Goal: Information Seeking & Learning: Check status

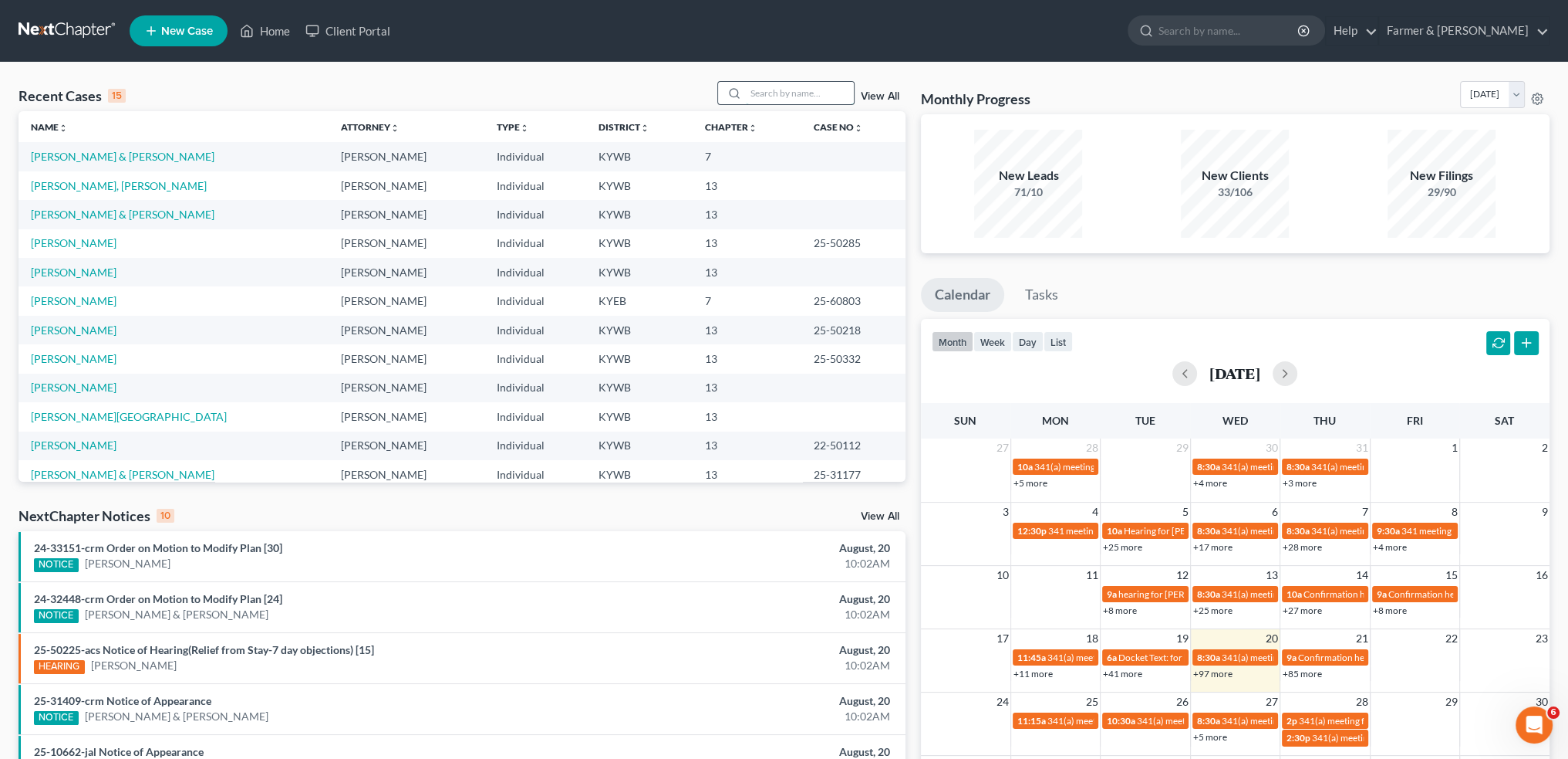
click at [769, 96] on input "search" at bounding box center [799, 93] width 108 height 23
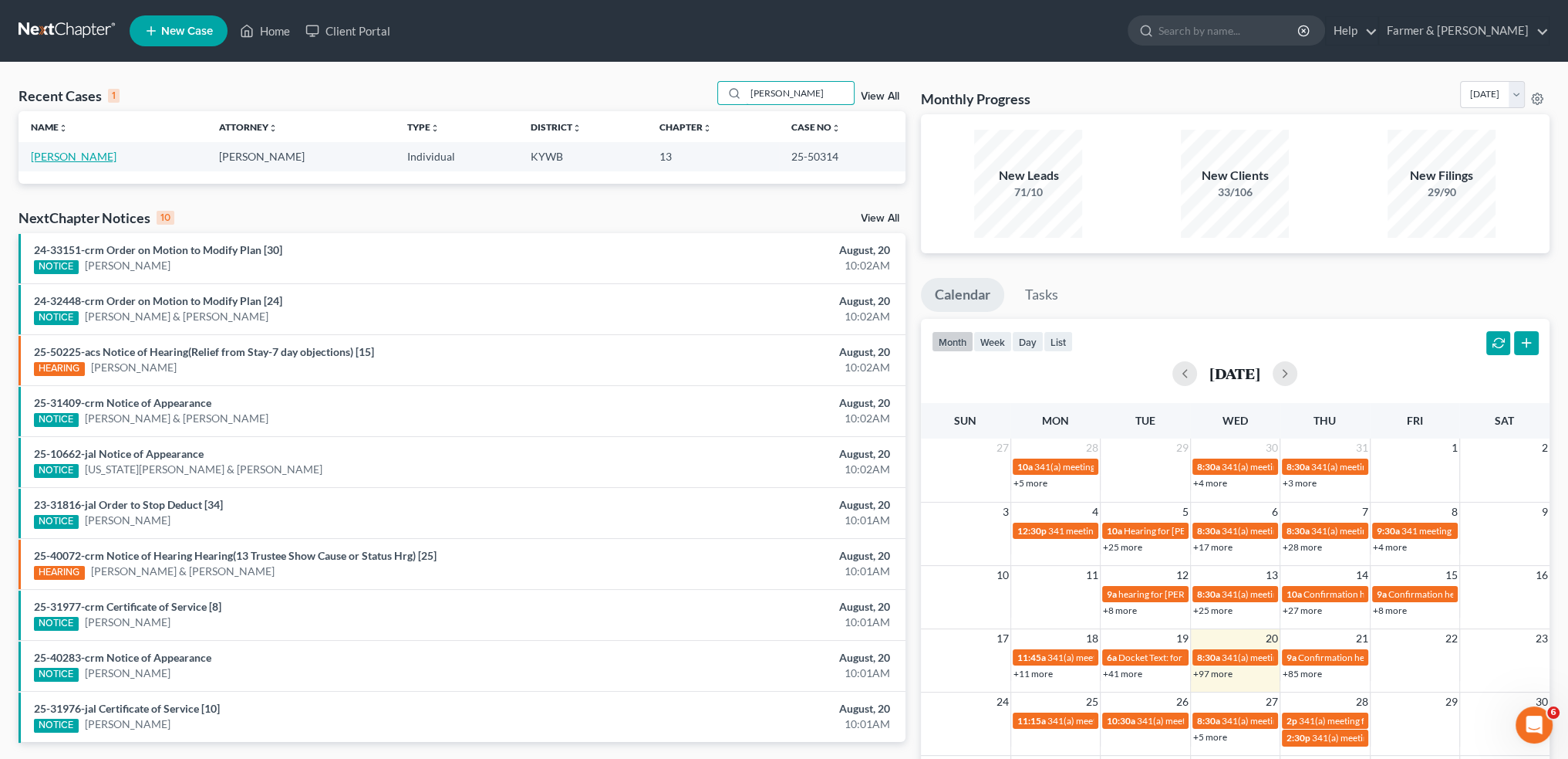
type input "[PERSON_NAME]"
click at [68, 153] on link "[PERSON_NAME]" at bounding box center [74, 156] width 85 height 13
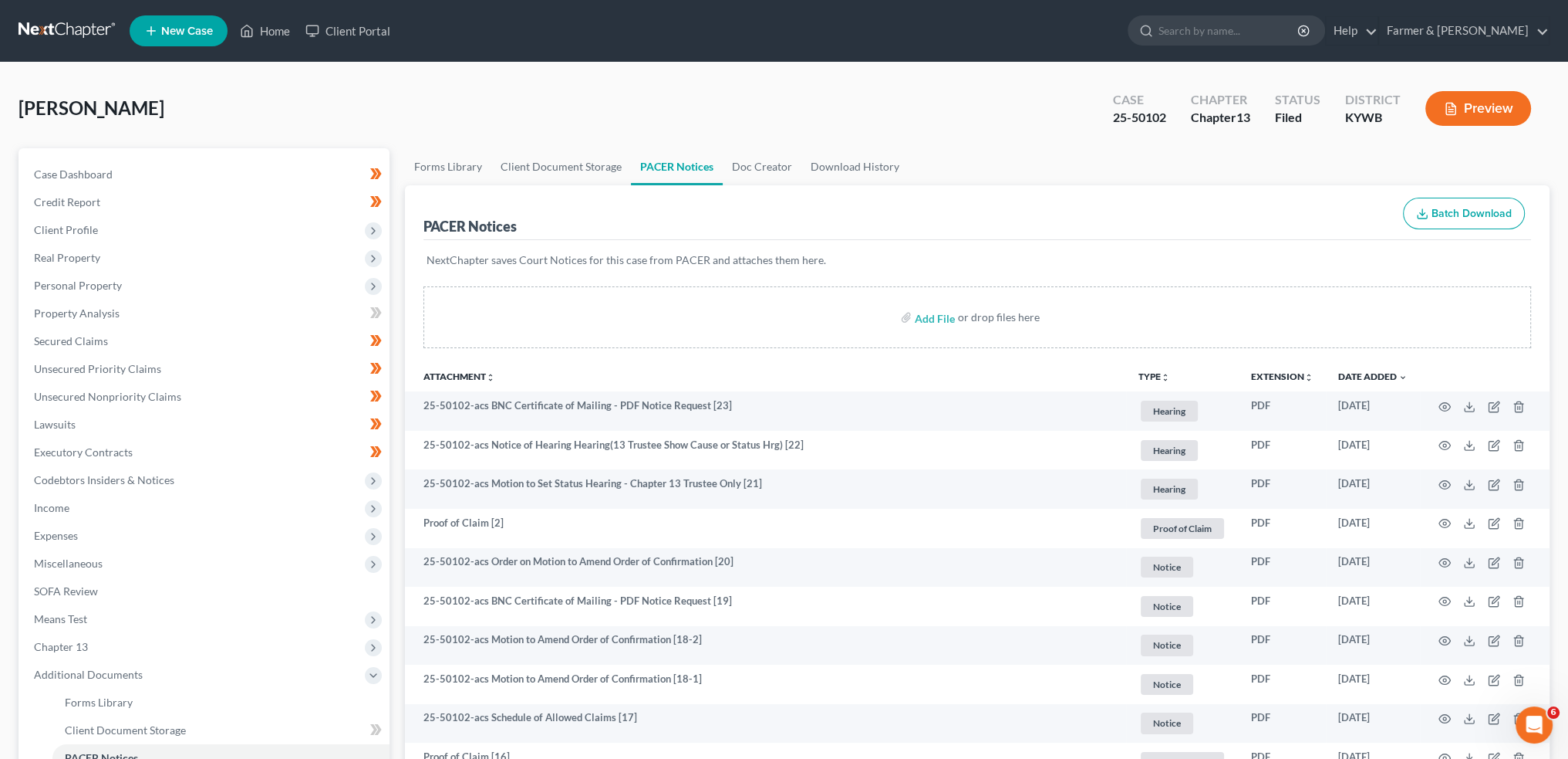
scroll to position [3, 0]
click at [273, 27] on link "Home" at bounding box center [265, 30] width 65 height 28
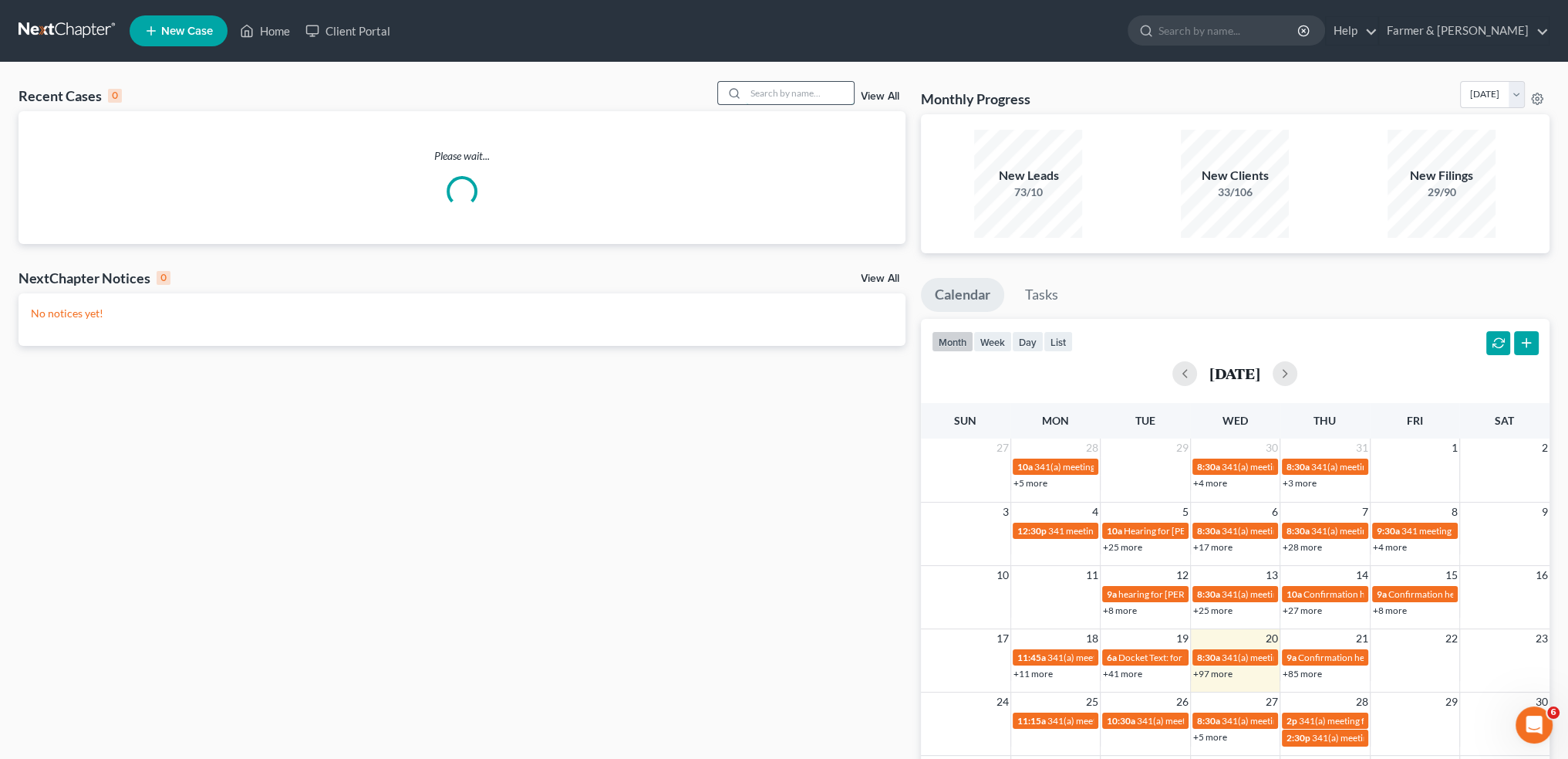
click at [768, 95] on input "search" at bounding box center [799, 93] width 108 height 23
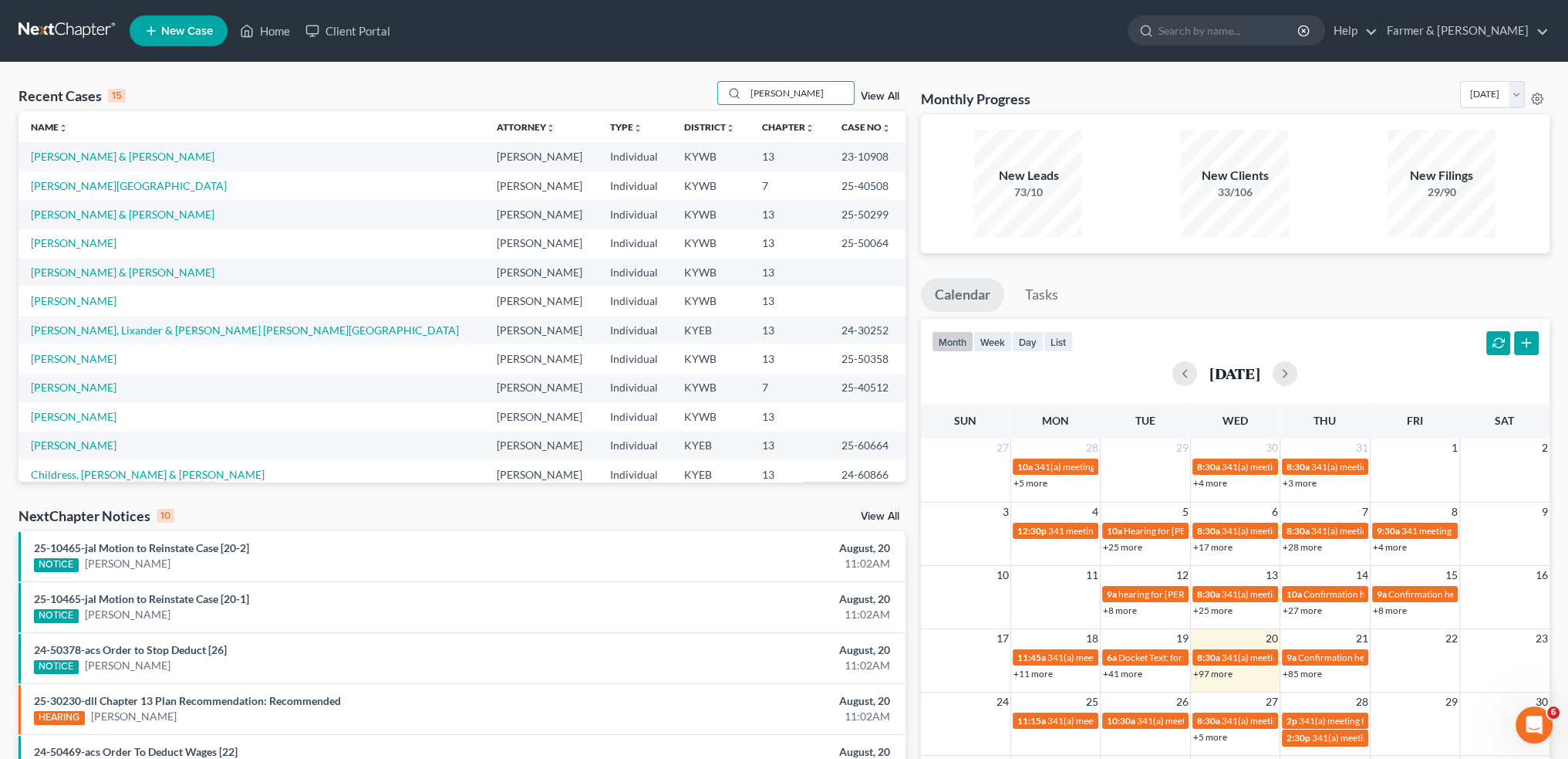
drag, startPoint x: 701, startPoint y: 93, endPoint x: 645, endPoint y: 97, distance: 56.1
click at [645, 97] on div "Recent Cases 15 [PERSON_NAME] View All" at bounding box center [462, 96] width 887 height 30
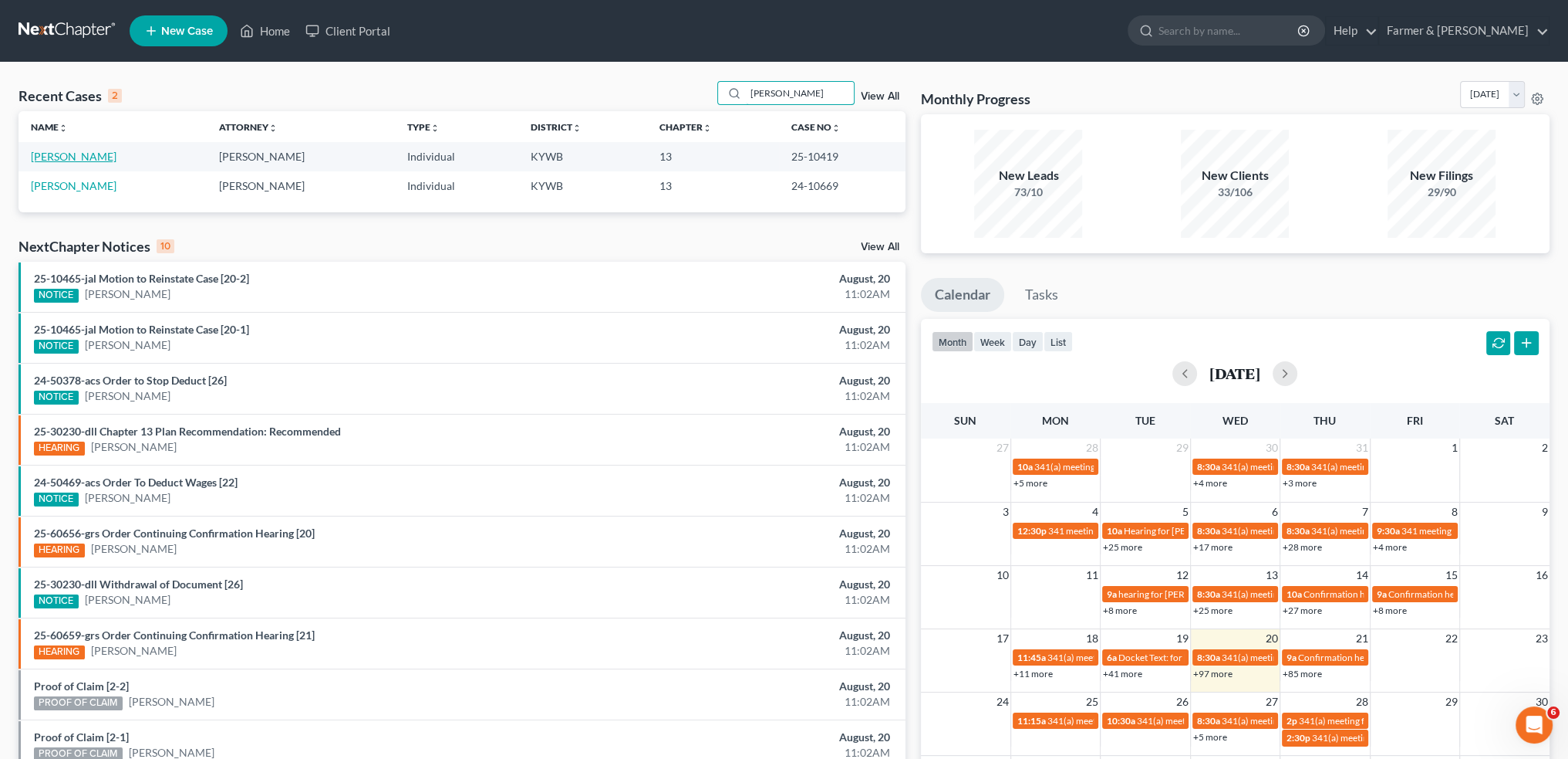
type input "[PERSON_NAME]"
click at [74, 157] on link "[PERSON_NAME]" at bounding box center [74, 156] width 85 height 13
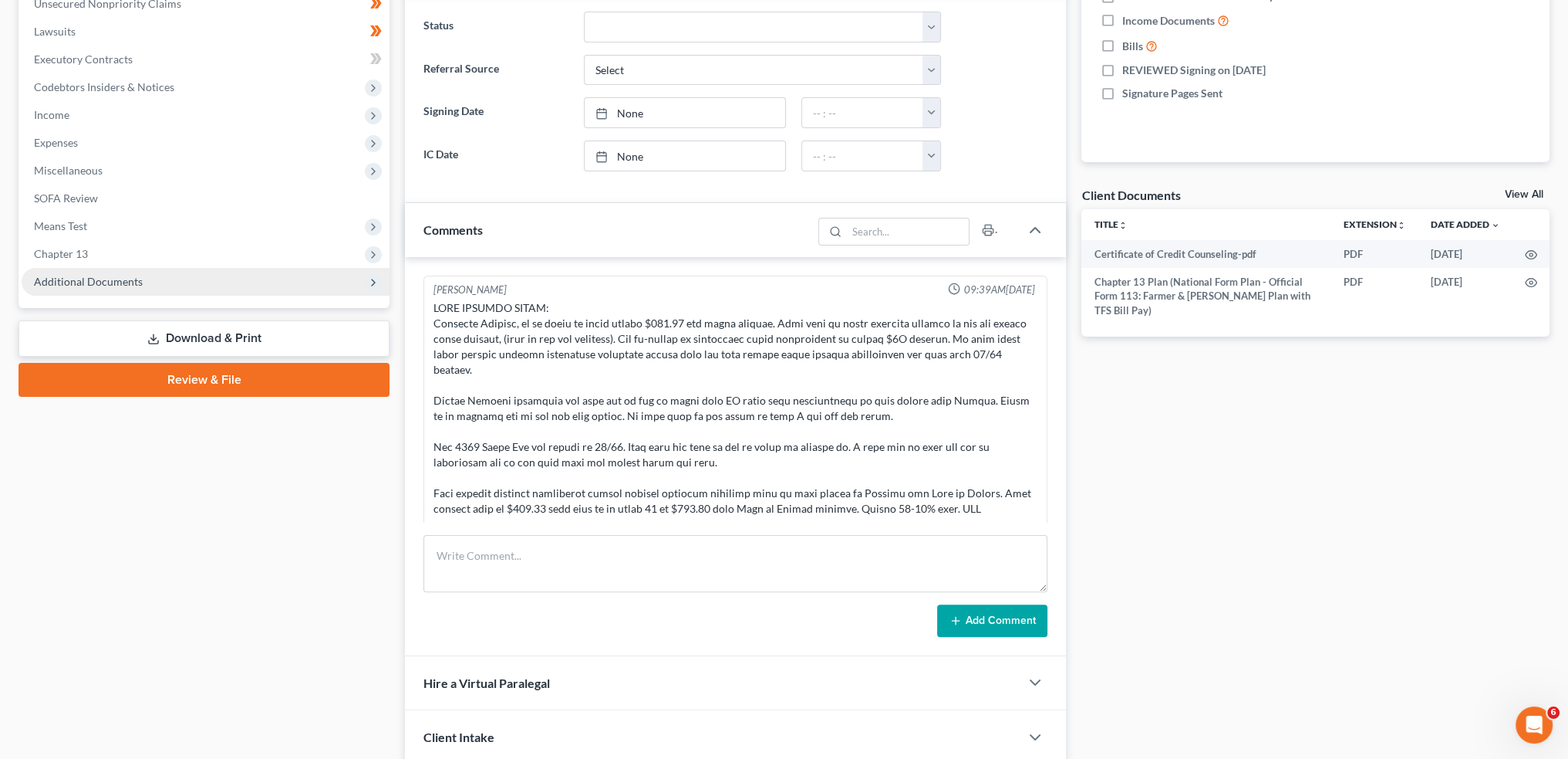
scroll to position [423, 0]
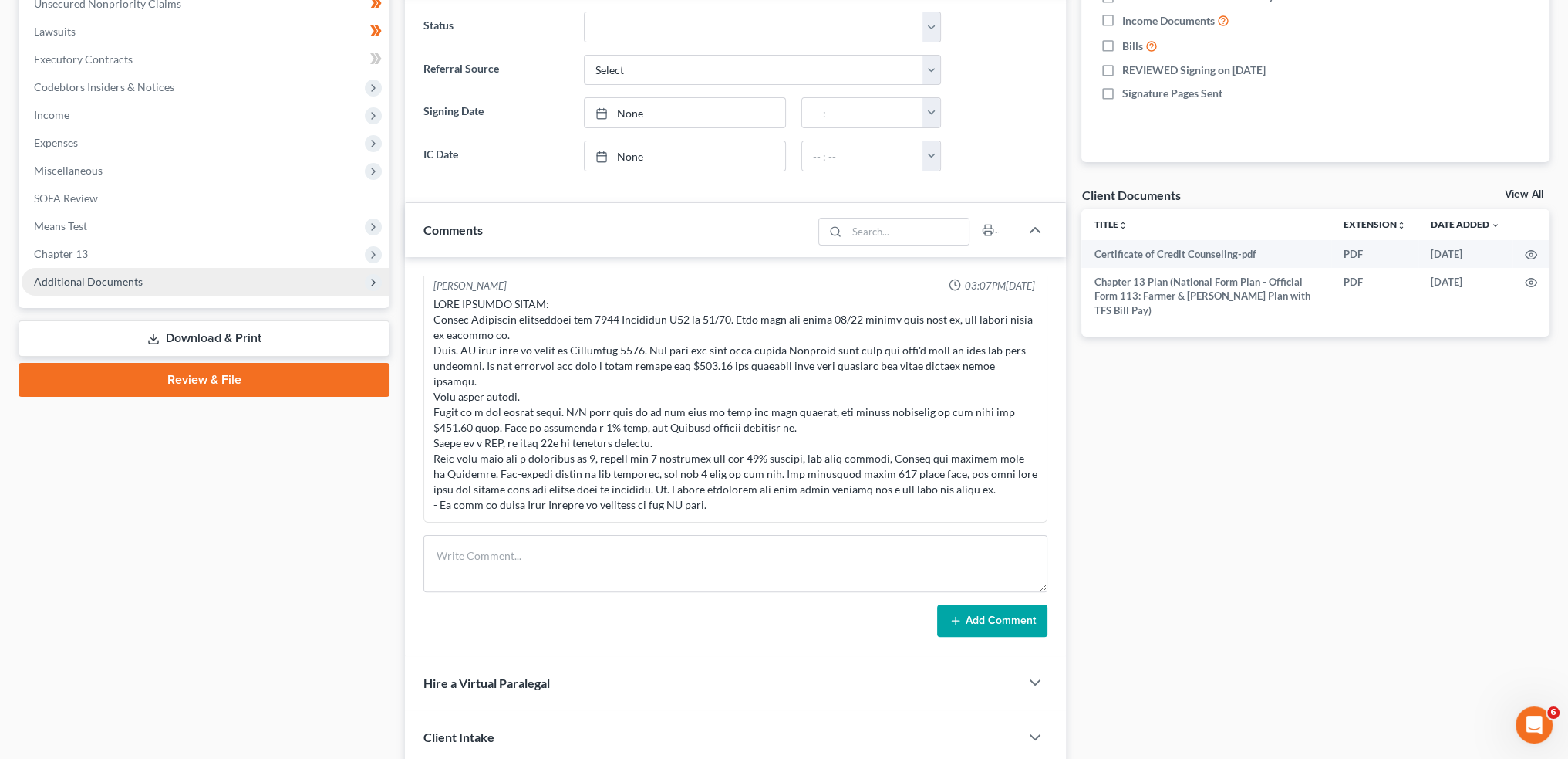
click at [79, 276] on span "Additional Documents" at bounding box center [89, 282] width 109 height 13
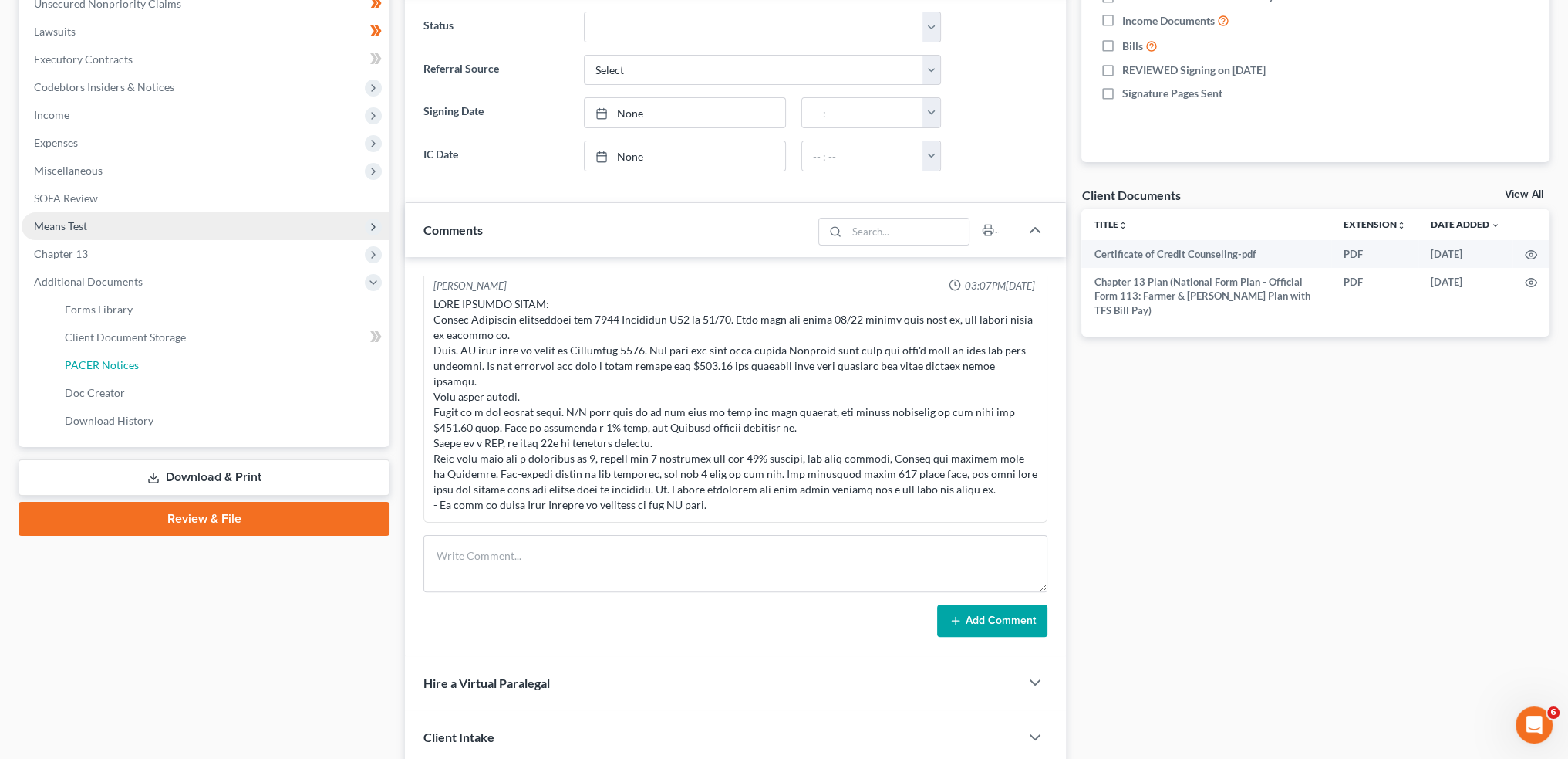
drag, startPoint x: 80, startPoint y: 360, endPoint x: 131, endPoint y: 377, distance: 53.8
click at [80, 360] on span "PACER Notices" at bounding box center [102, 364] width 74 height 13
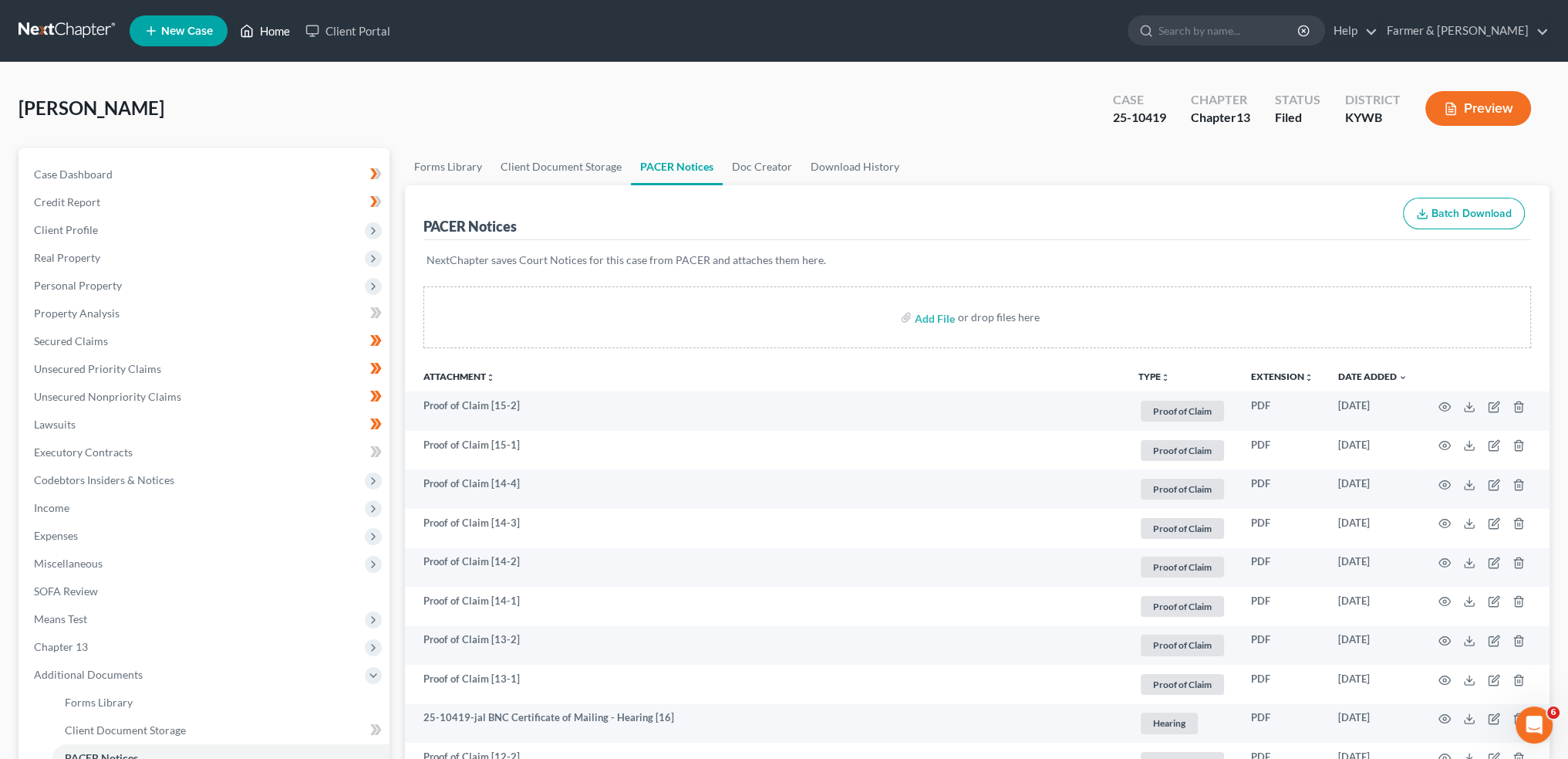
click at [262, 25] on link "Home" at bounding box center [265, 30] width 65 height 28
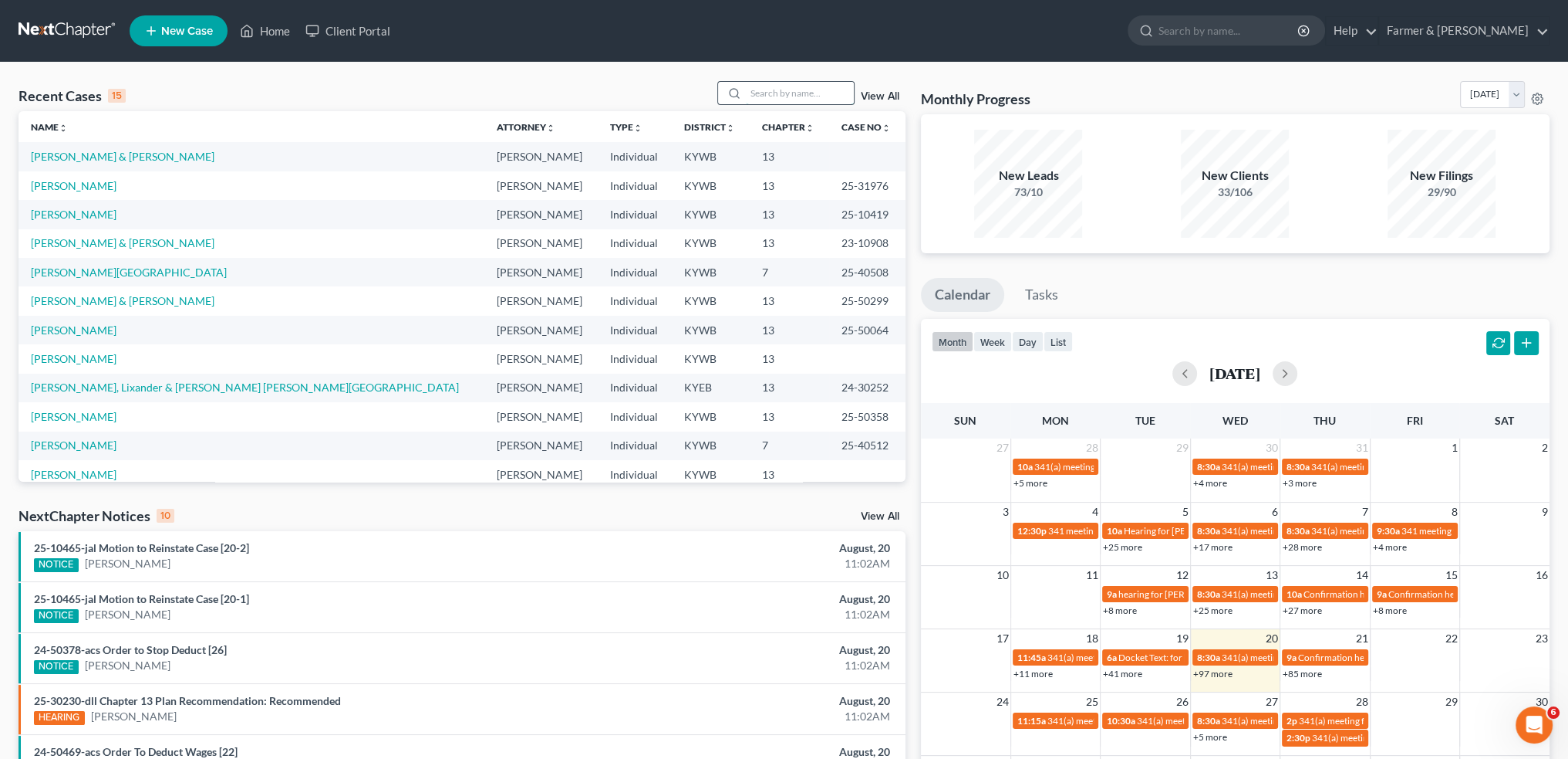
click at [774, 95] on input "search" at bounding box center [799, 93] width 108 height 23
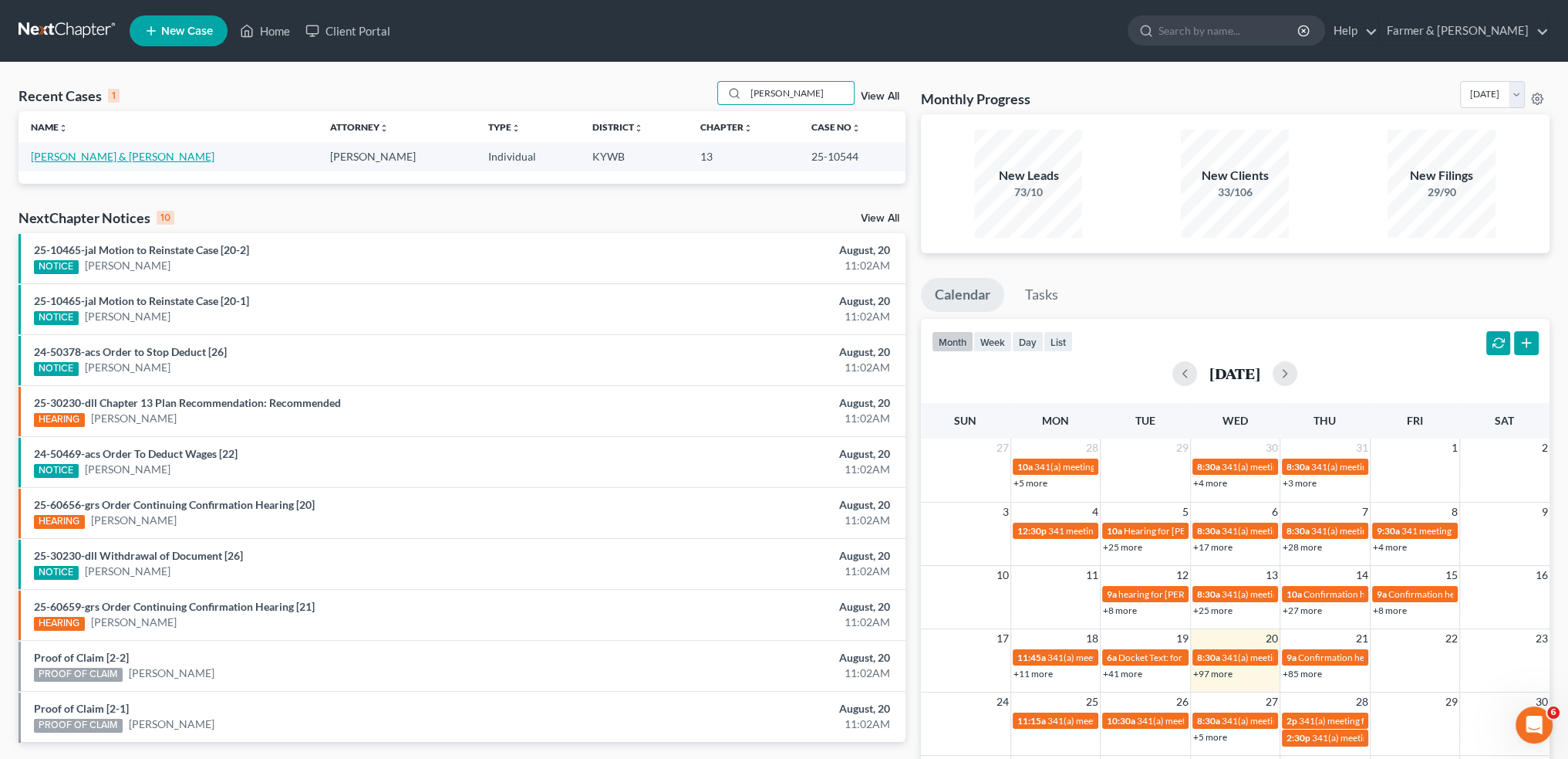
type input "[PERSON_NAME]"
click at [72, 157] on link "[PERSON_NAME] & [PERSON_NAME]" at bounding box center [123, 156] width 184 height 13
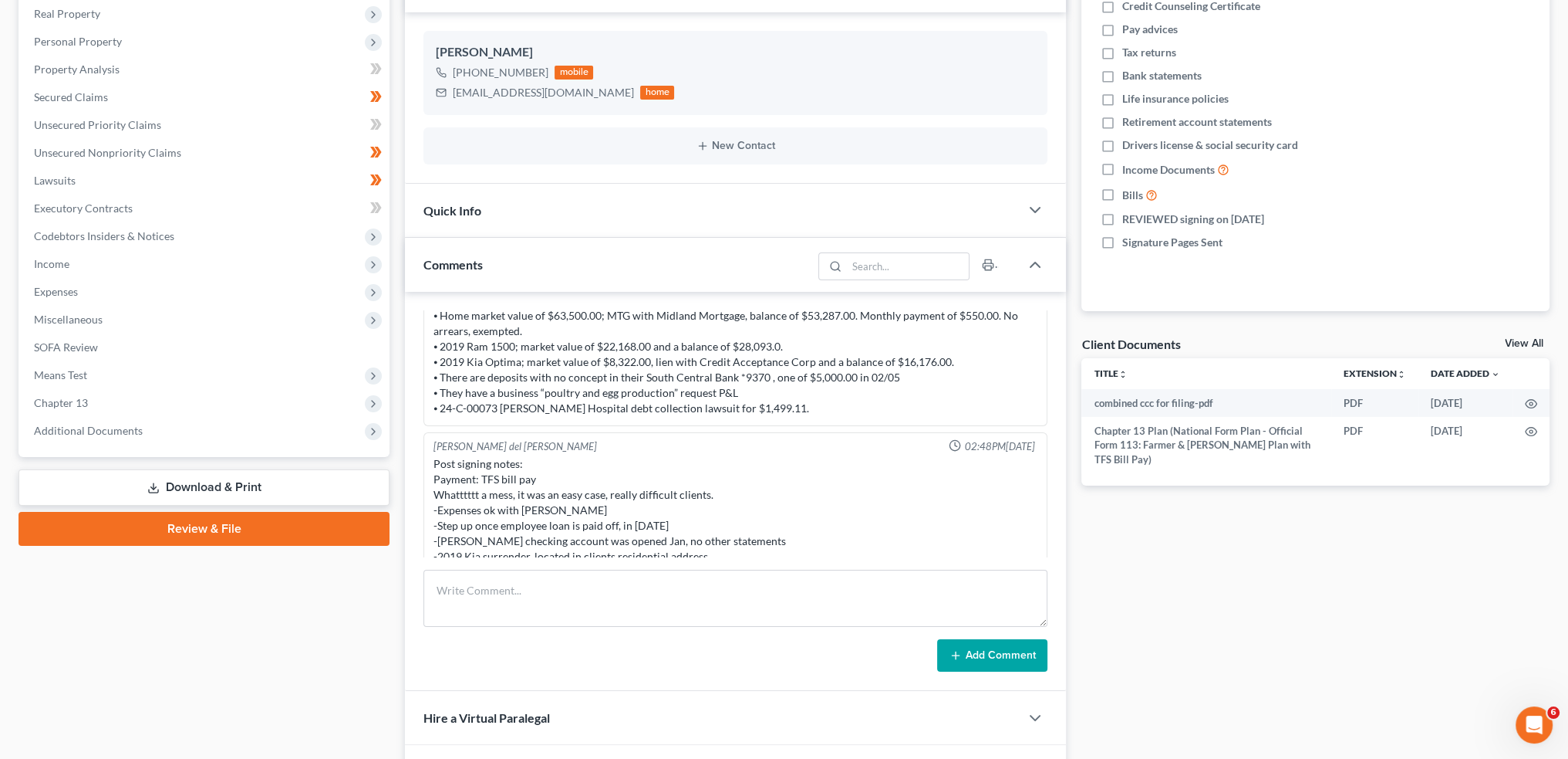
scroll to position [386, 0]
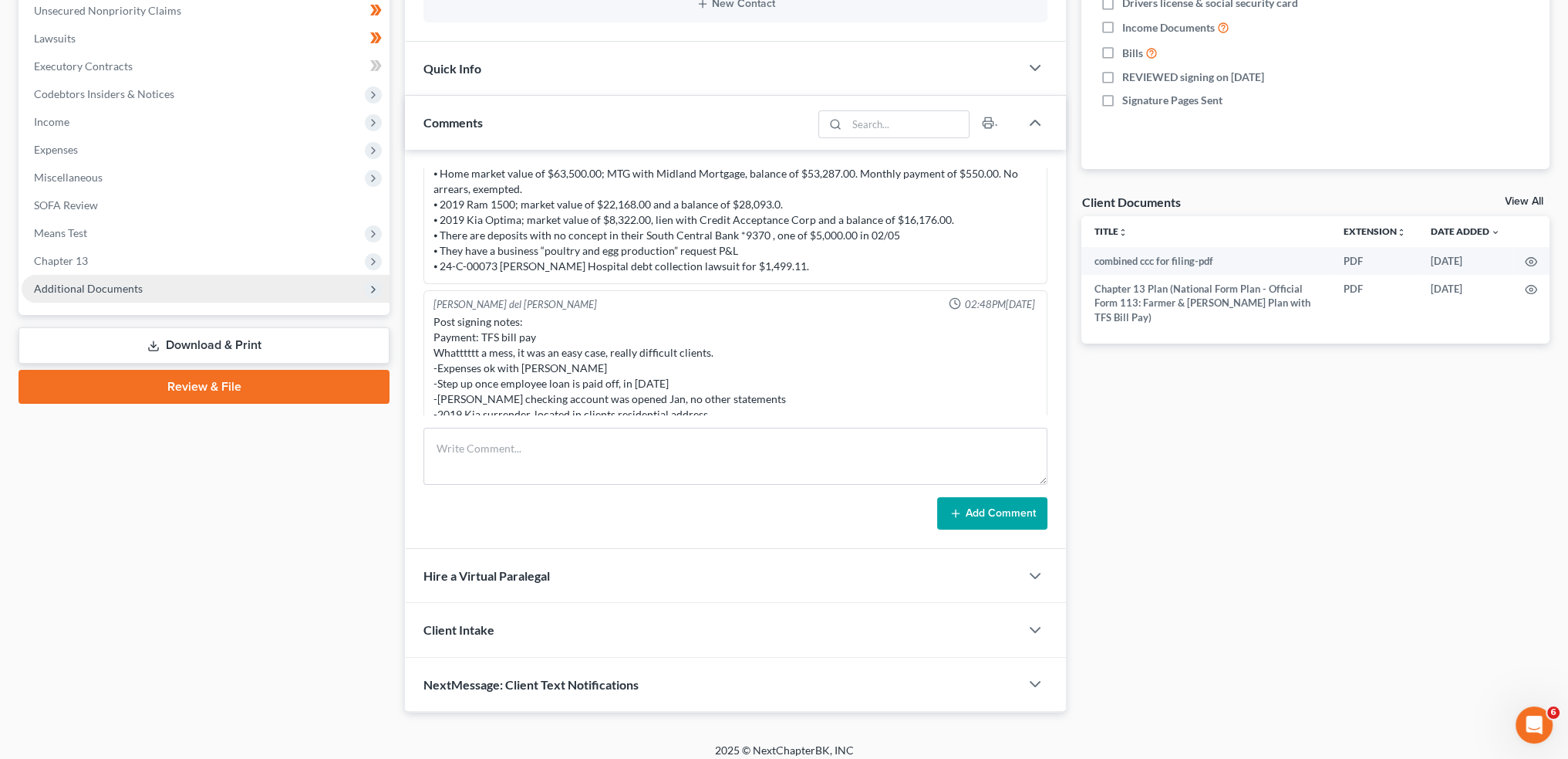
click at [111, 292] on span "Additional Documents" at bounding box center [89, 288] width 109 height 13
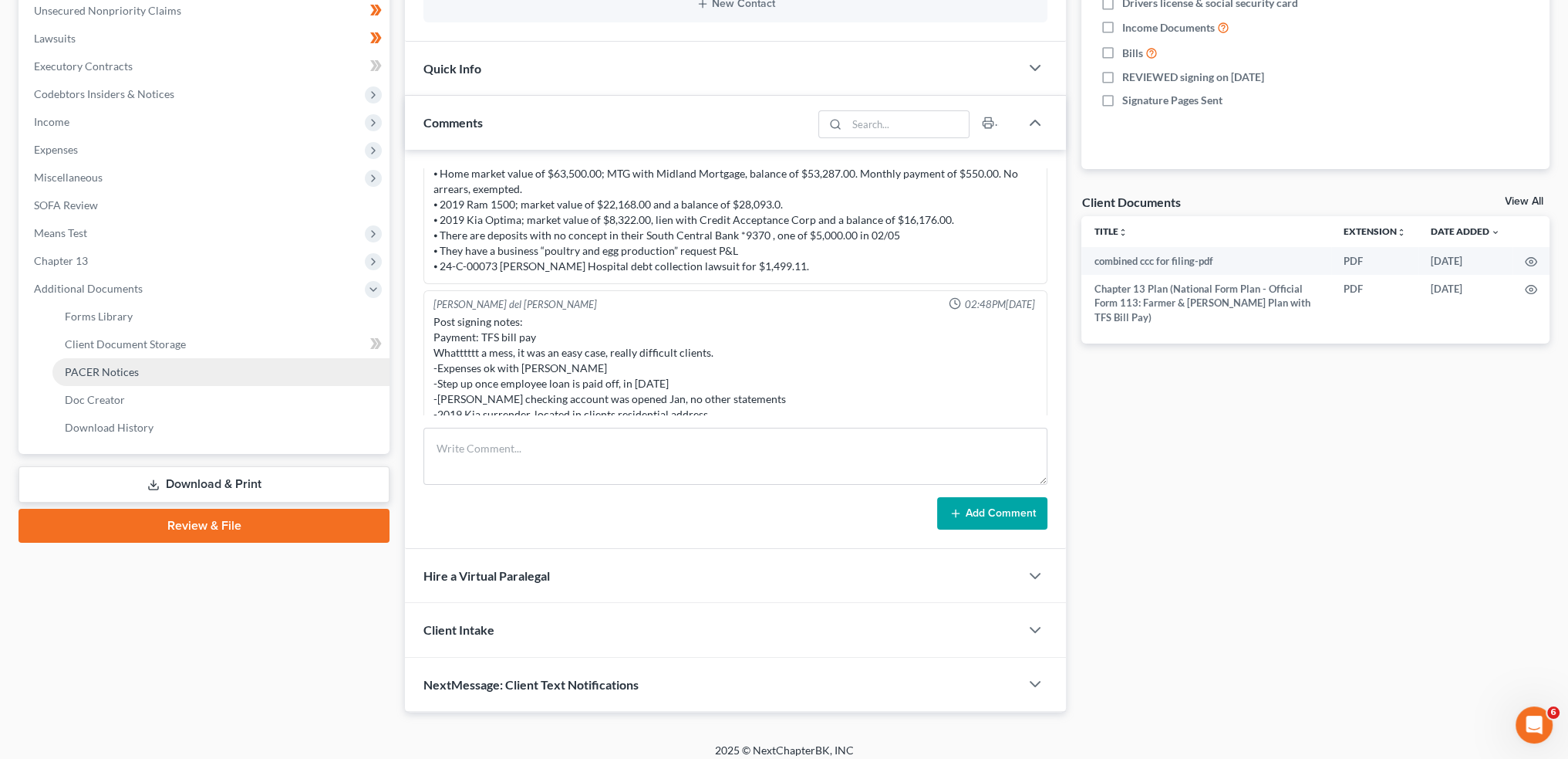
click at [115, 368] on span "PACER Notices" at bounding box center [102, 372] width 74 height 13
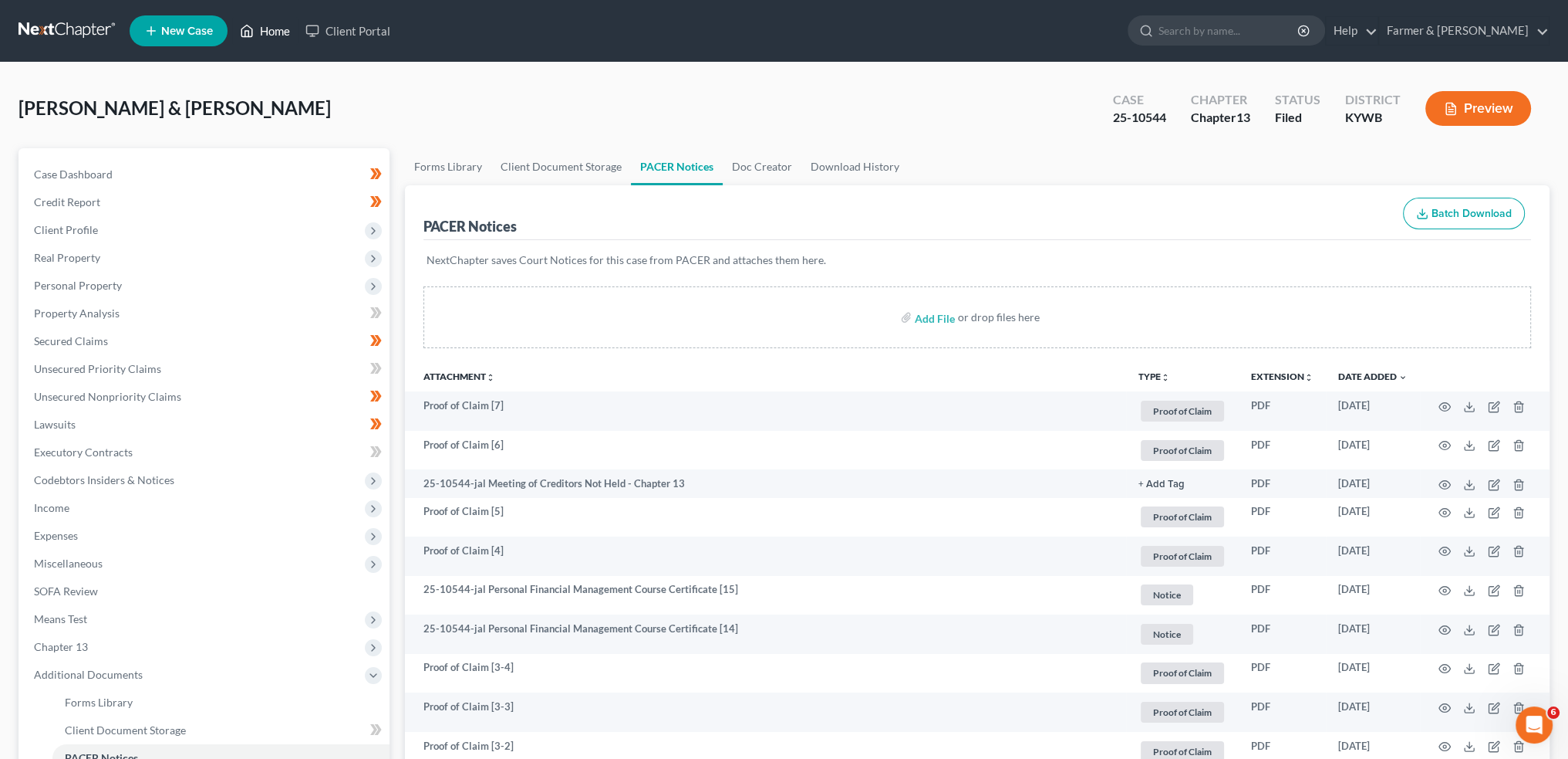
click at [277, 33] on link "Home" at bounding box center [265, 30] width 65 height 28
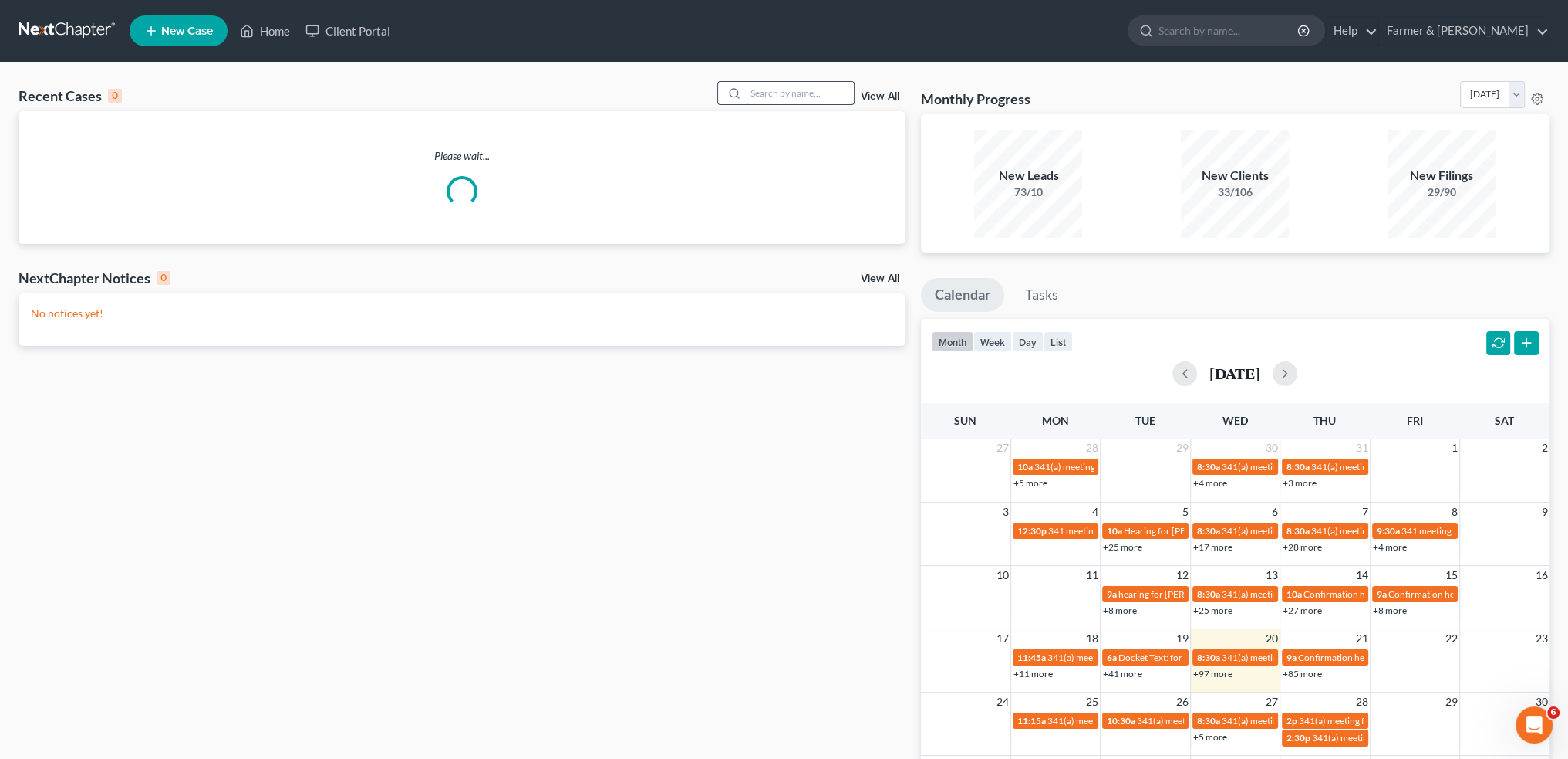
click at [779, 93] on input "search" at bounding box center [799, 93] width 108 height 23
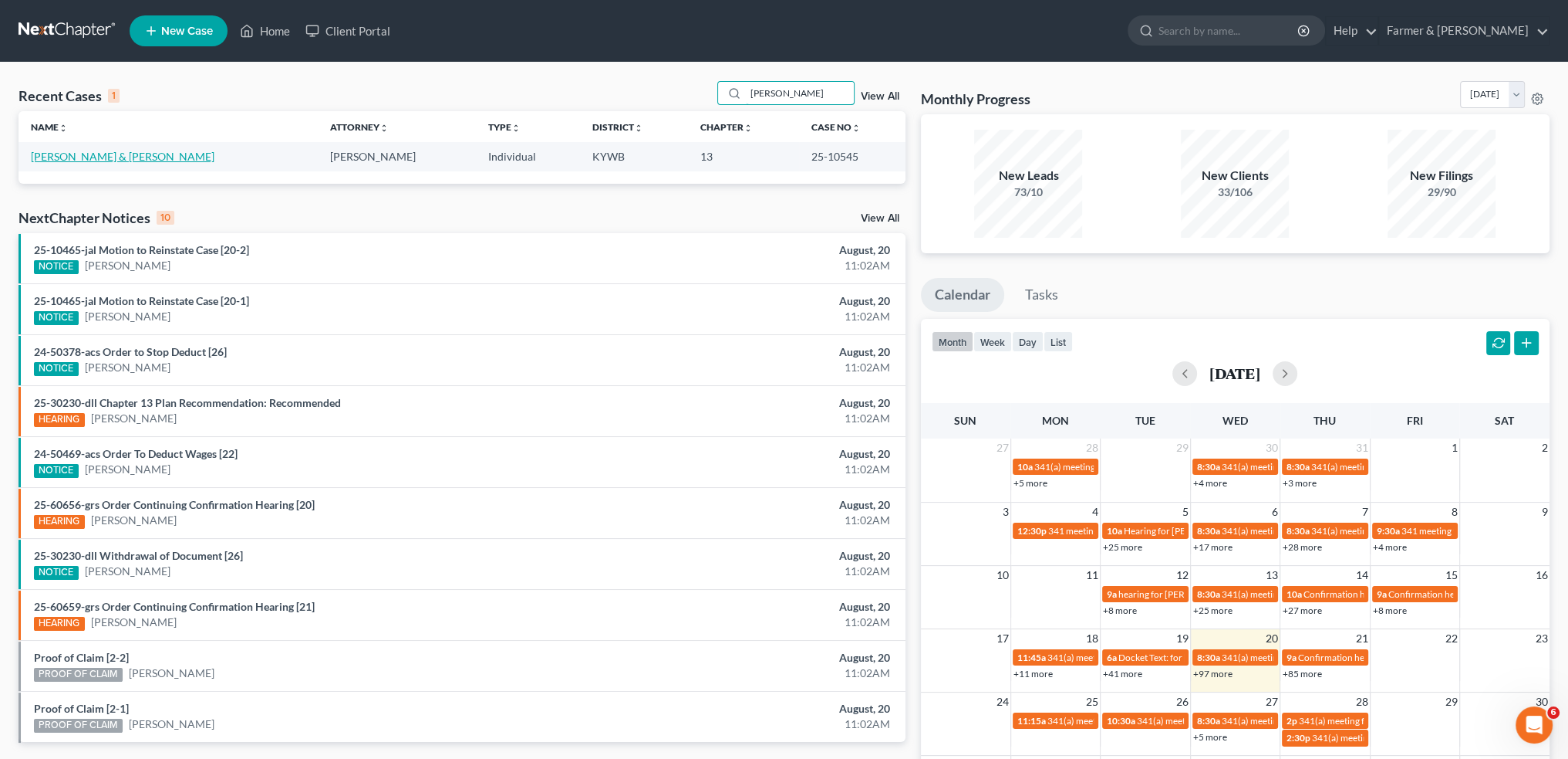
type input "[PERSON_NAME]"
click at [105, 156] on link "[PERSON_NAME] & [PERSON_NAME]" at bounding box center [123, 156] width 184 height 13
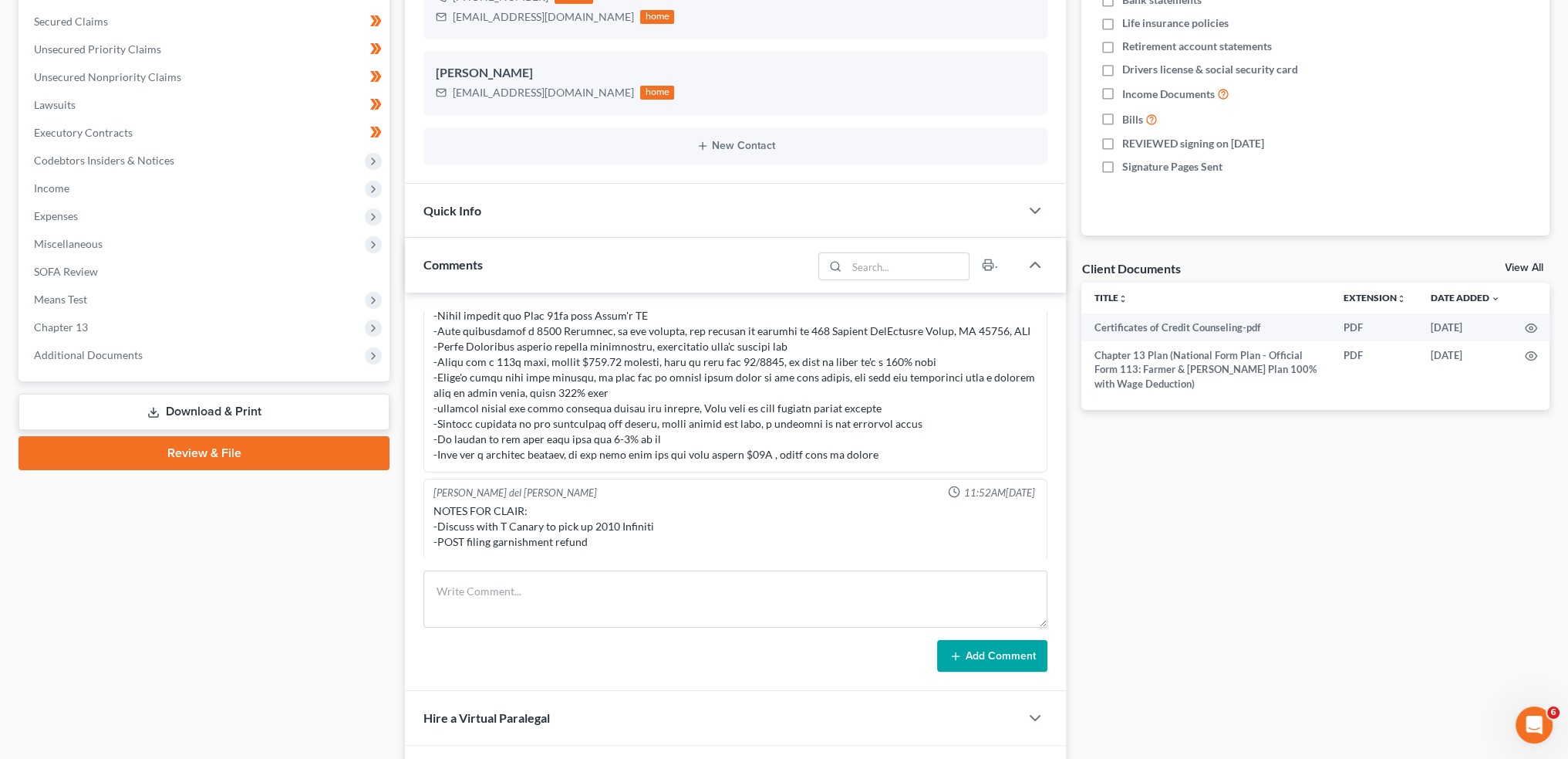
scroll to position [386, 0]
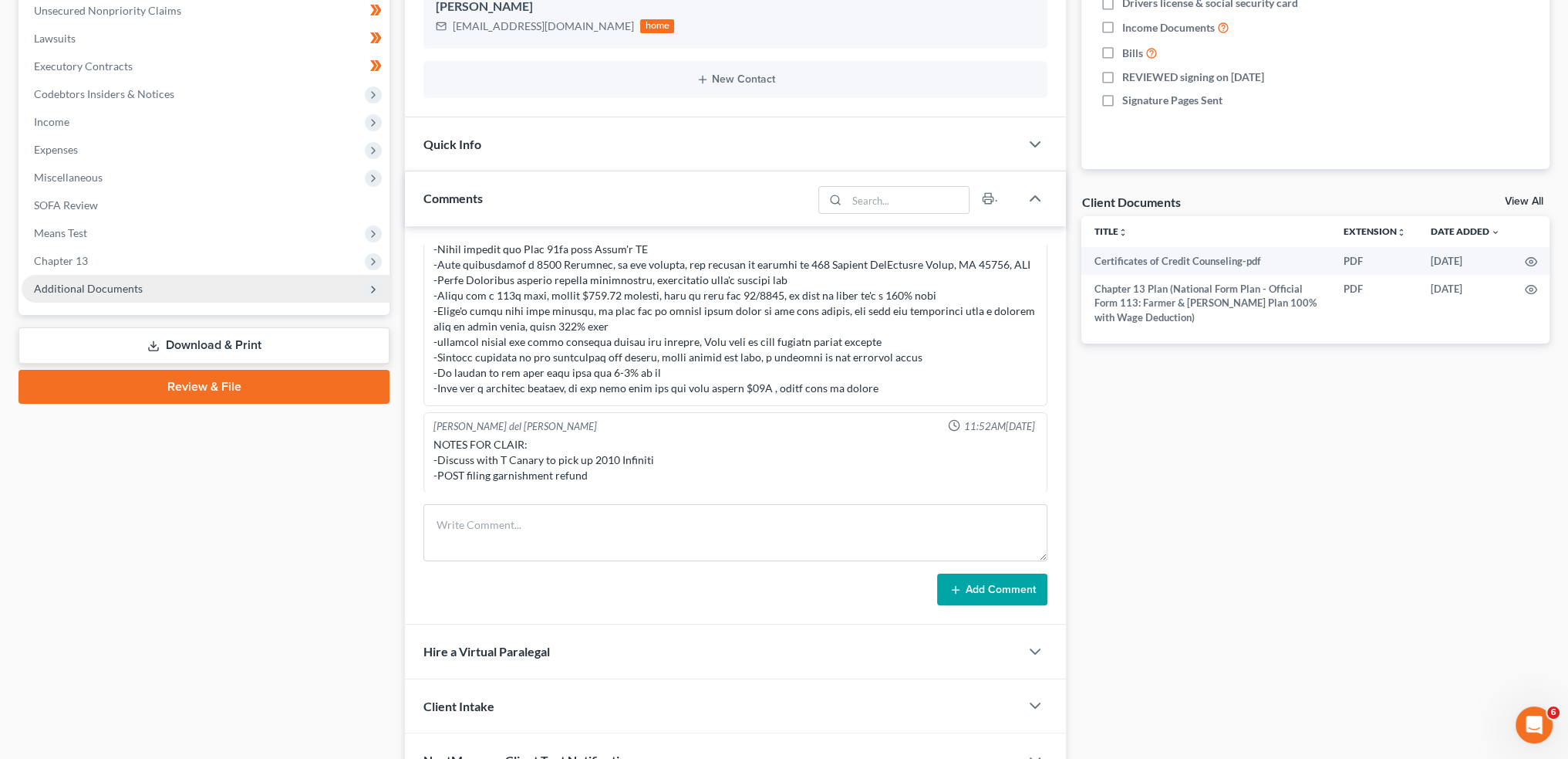
click at [132, 283] on span "Additional Documents" at bounding box center [89, 288] width 109 height 13
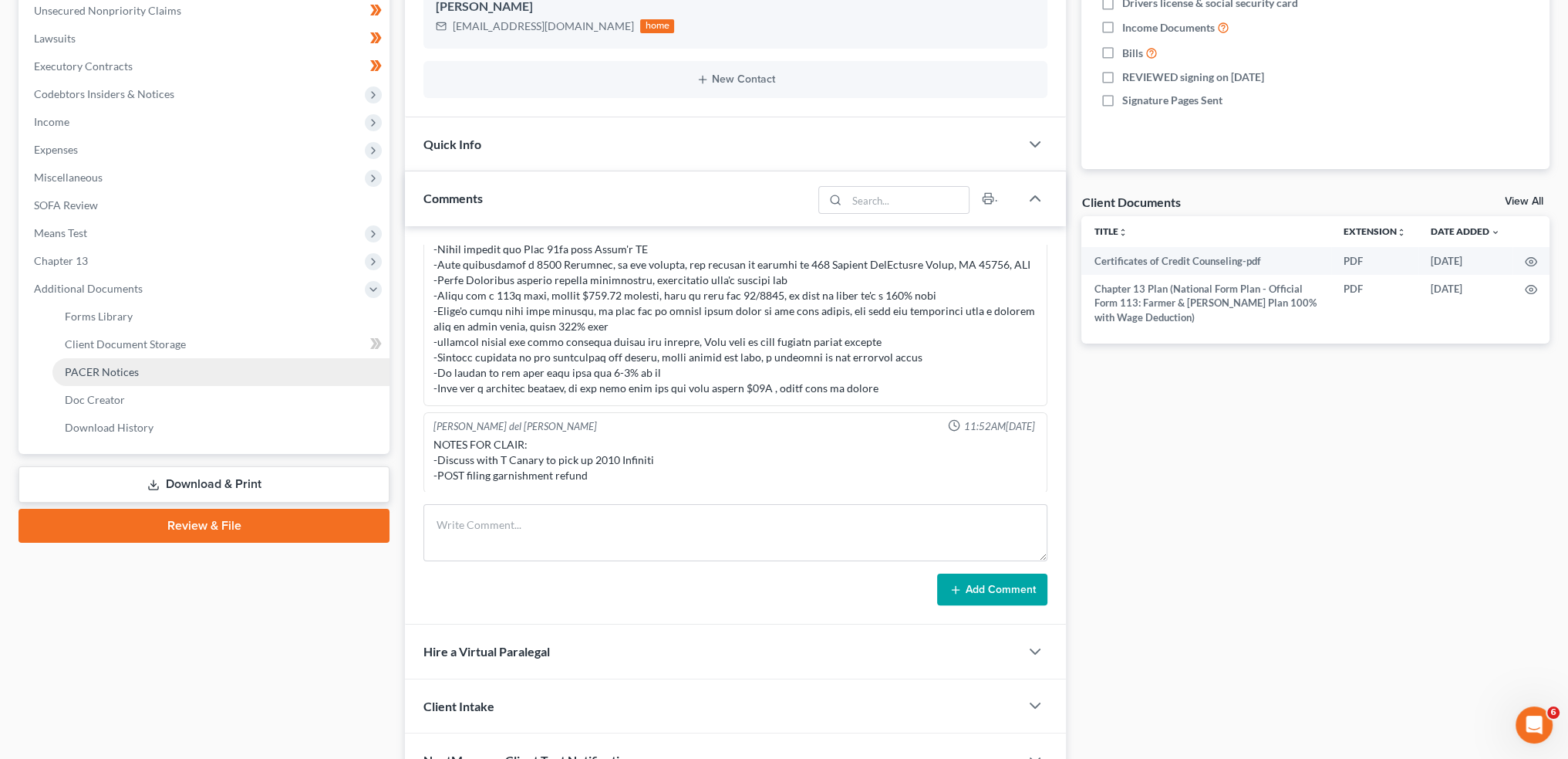
click at [119, 374] on span "PACER Notices" at bounding box center [102, 372] width 74 height 13
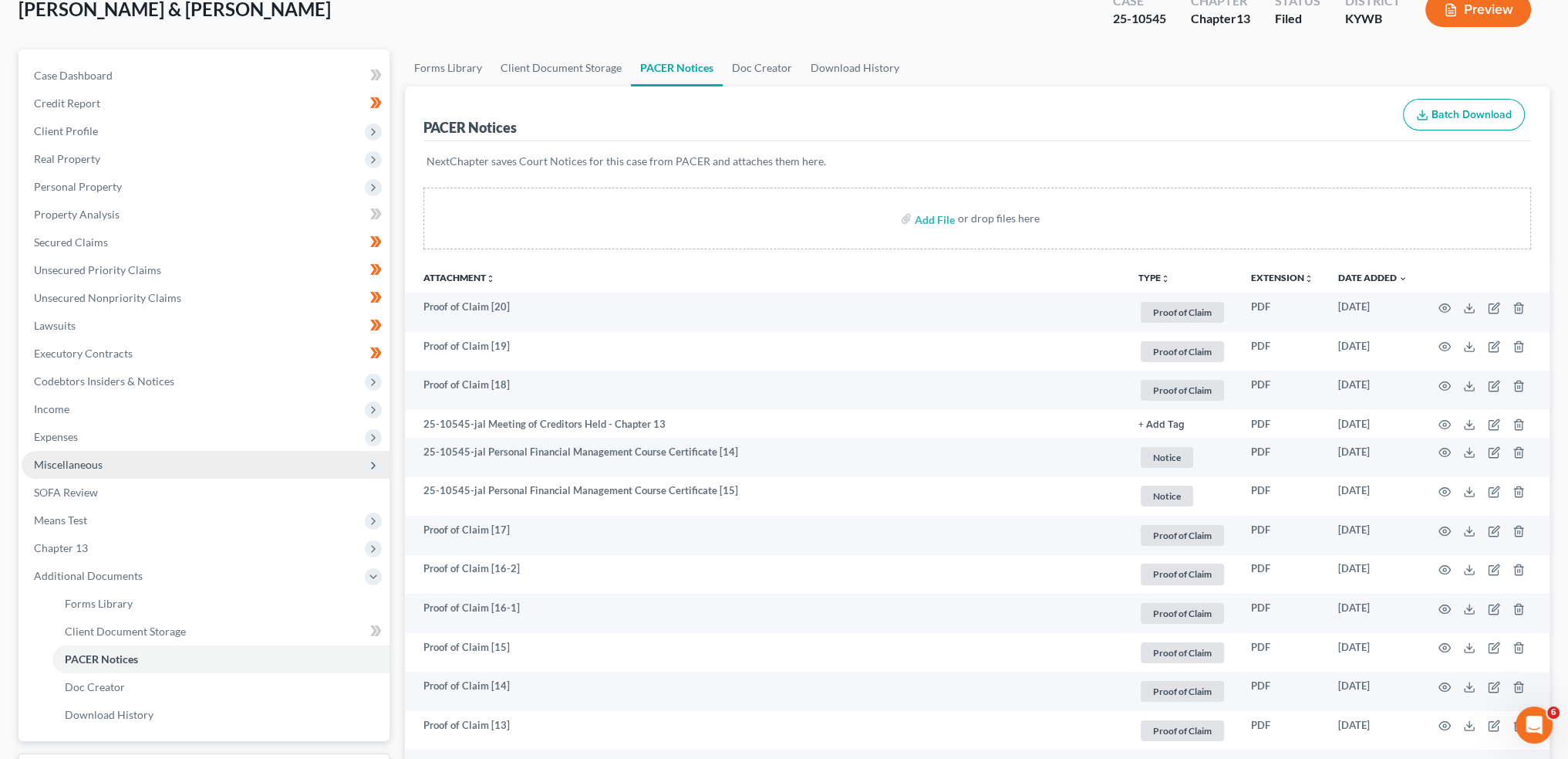
scroll to position [128, 0]
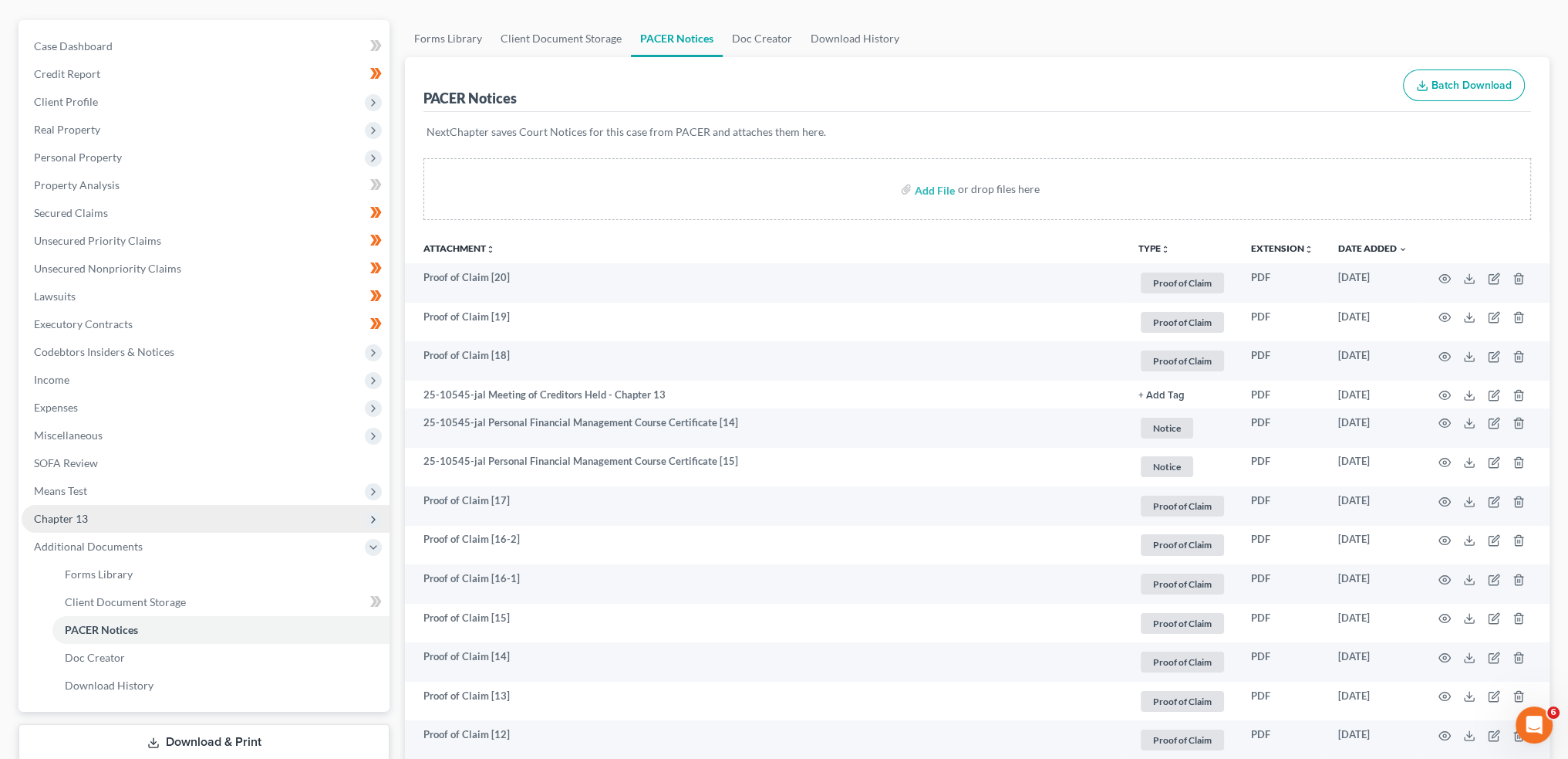
click at [156, 517] on span "Chapter 13" at bounding box center [206, 518] width 368 height 28
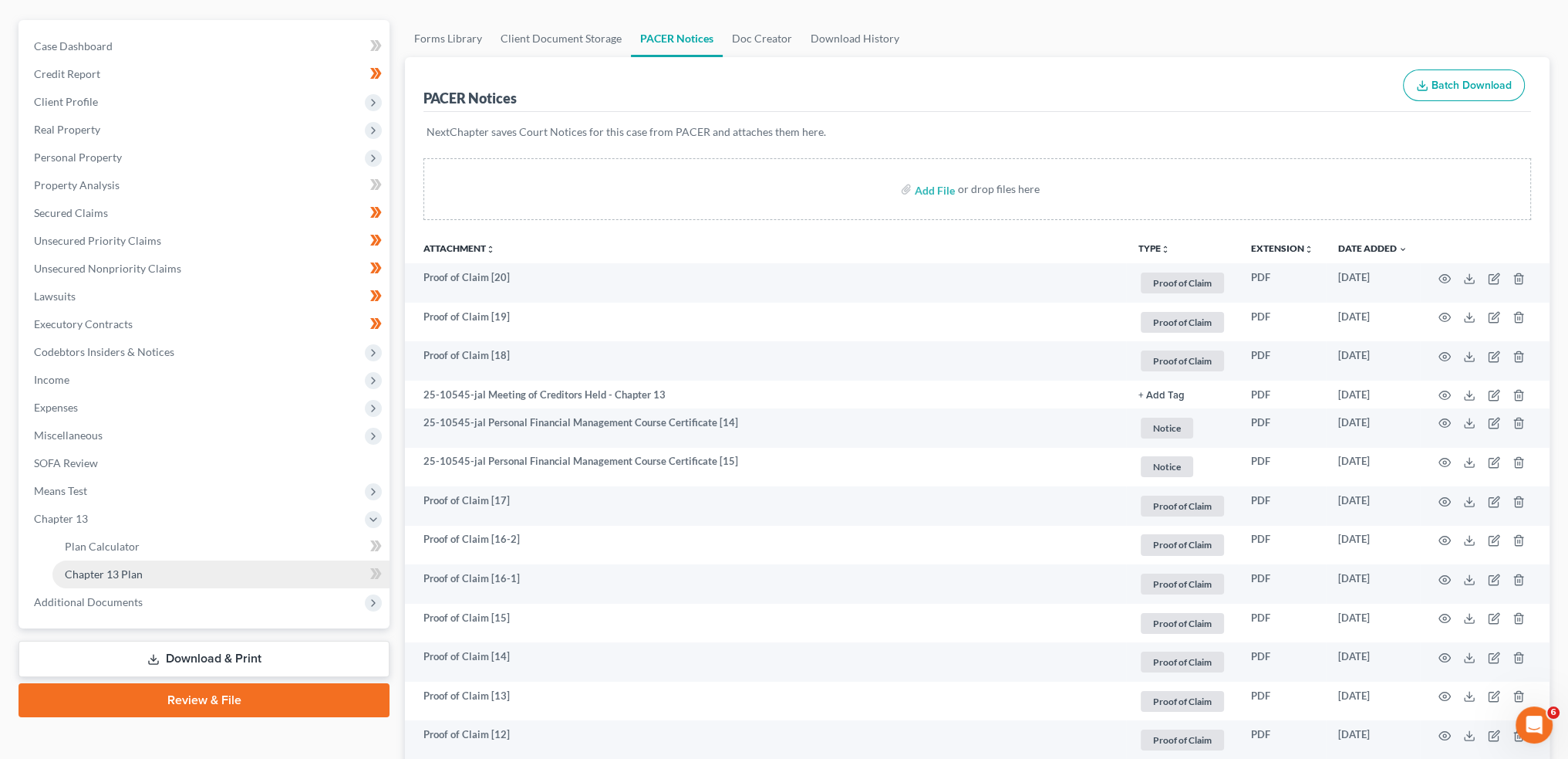
click at [146, 568] on link "Chapter 13 Plan" at bounding box center [221, 573] width 337 height 28
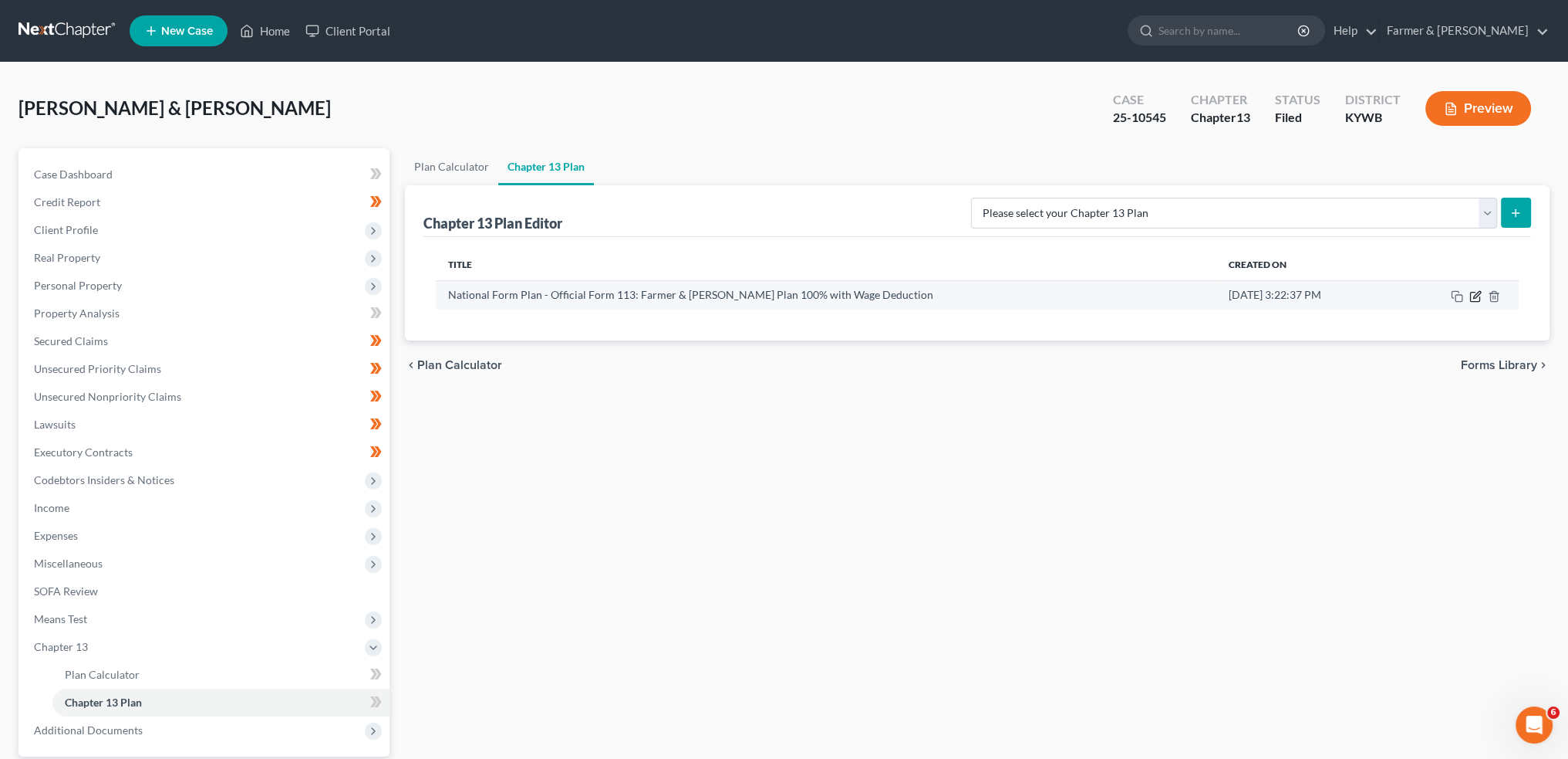
click at [1475, 294] on icon "button" at bounding box center [1475, 296] width 13 height 13
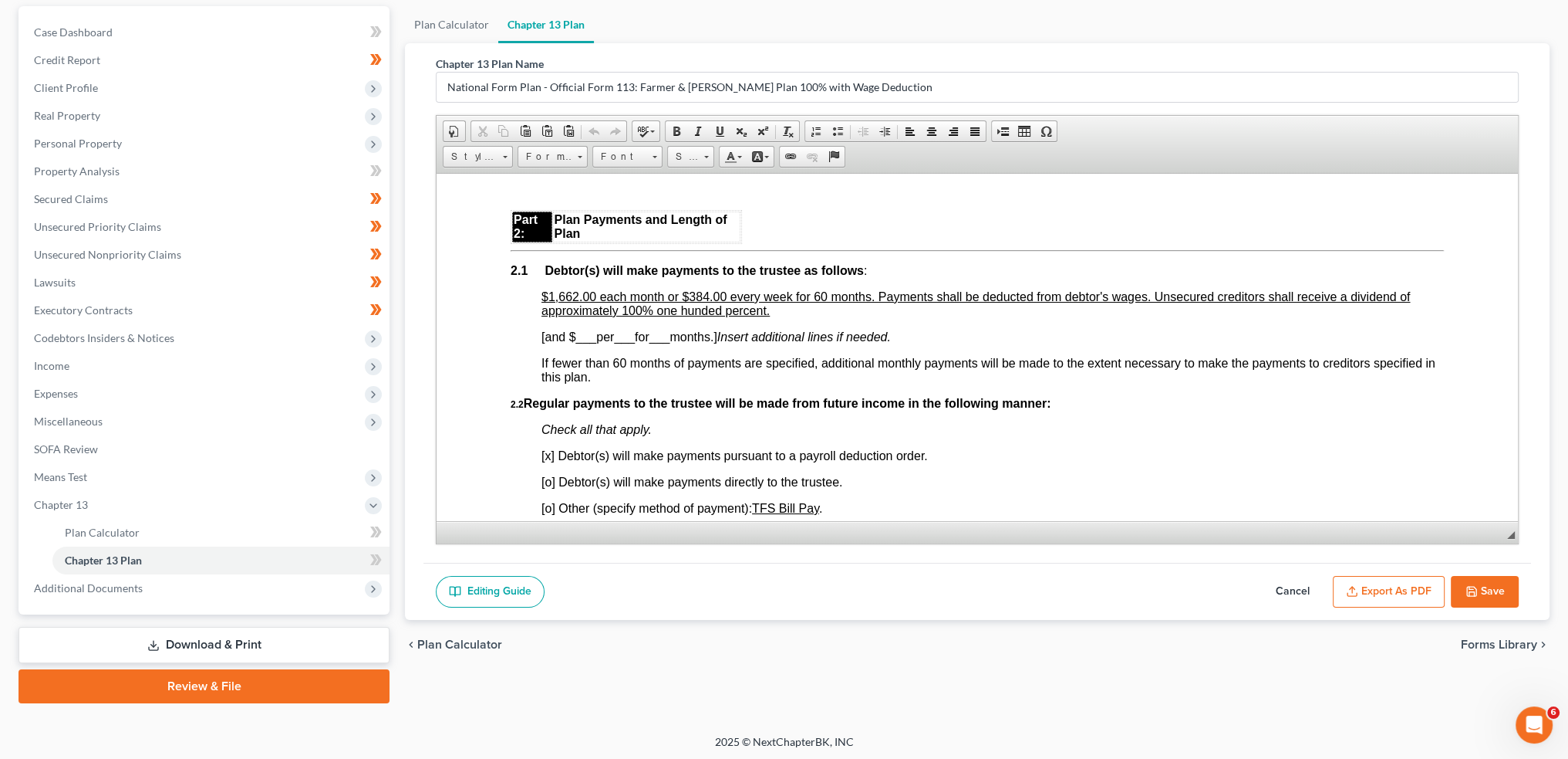
scroll to position [144, 0]
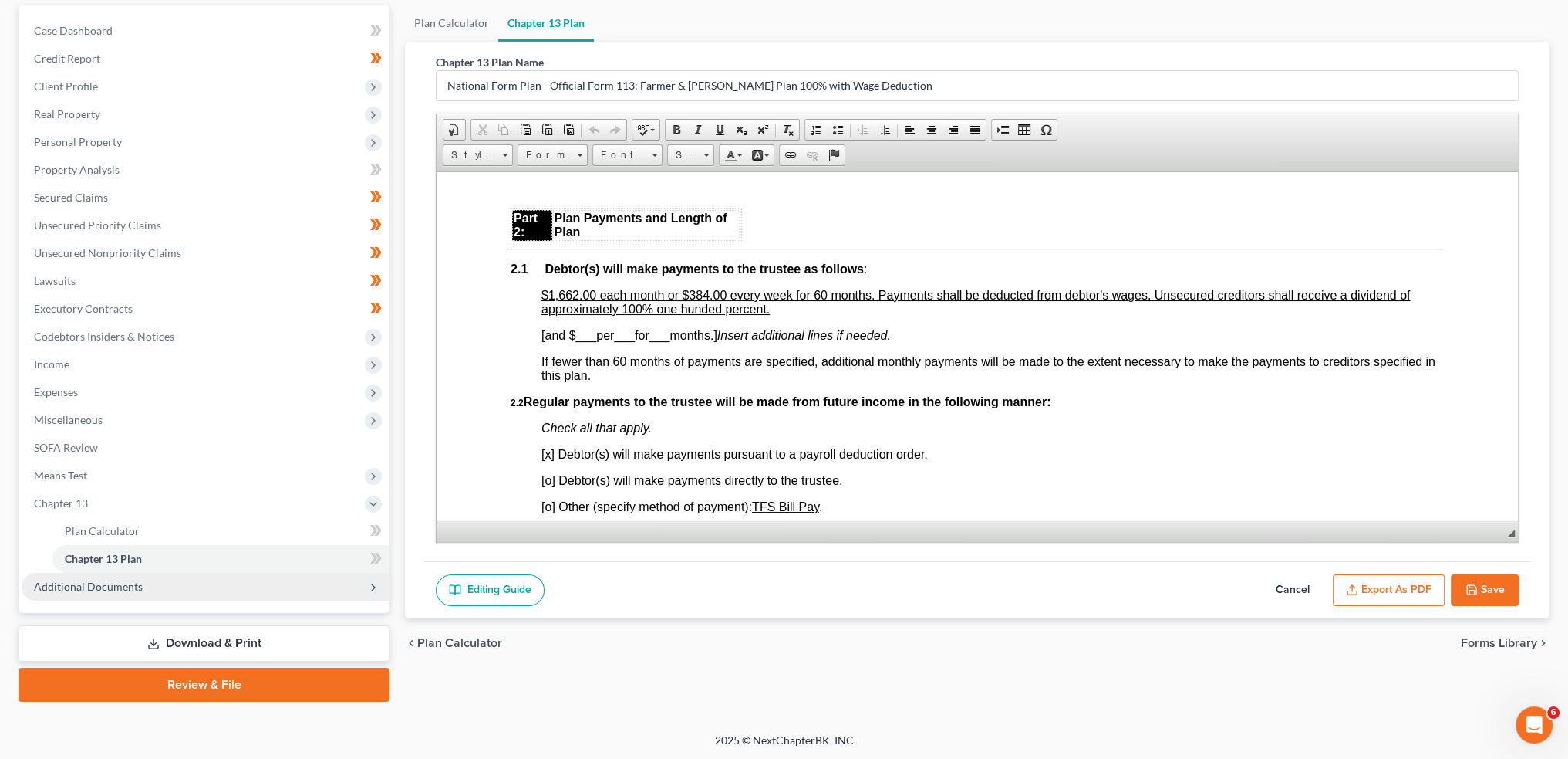
click at [126, 590] on span "Additional Documents" at bounding box center [89, 586] width 109 height 13
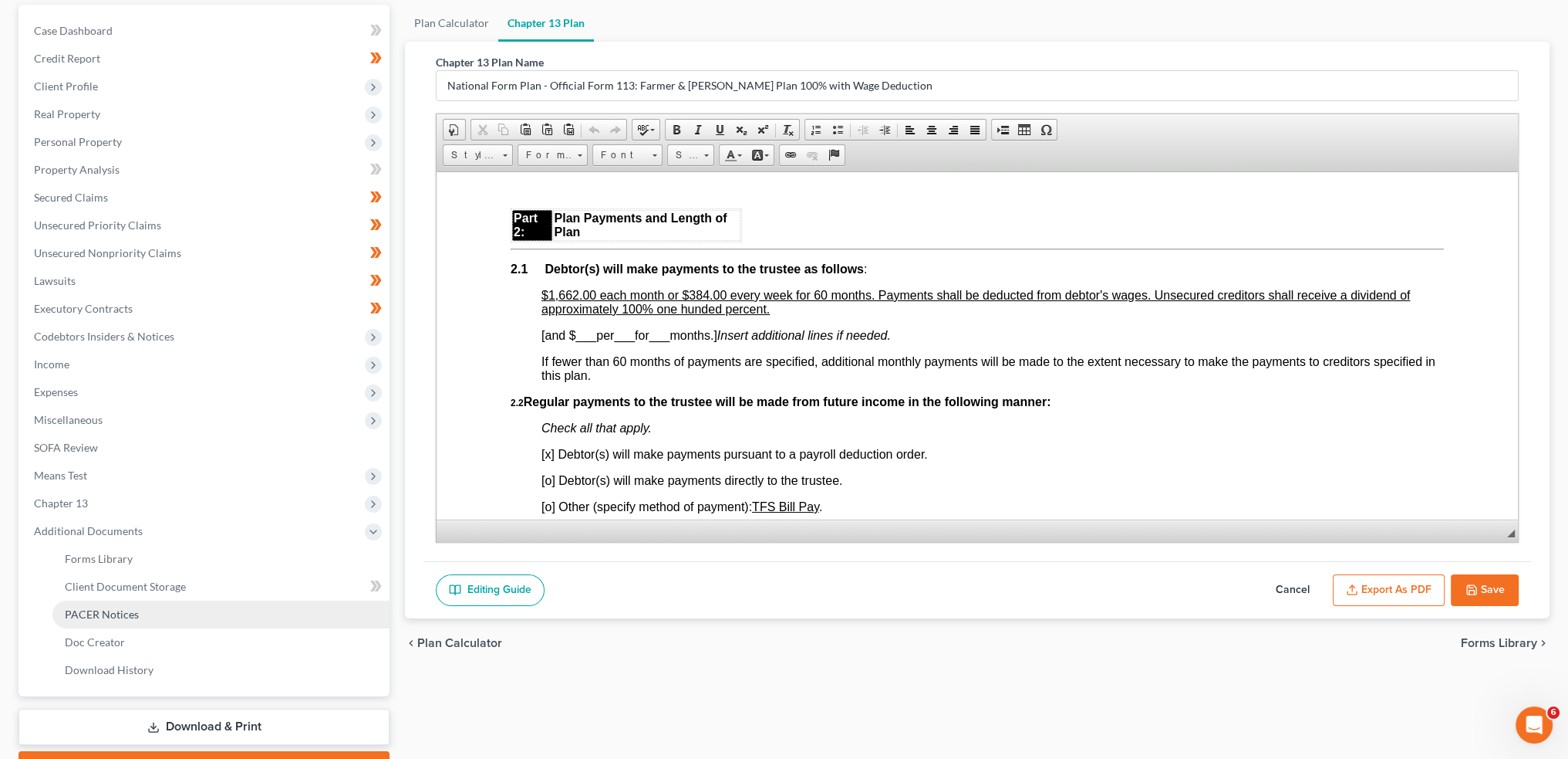
click at [131, 609] on span "PACER Notices" at bounding box center [102, 614] width 74 height 13
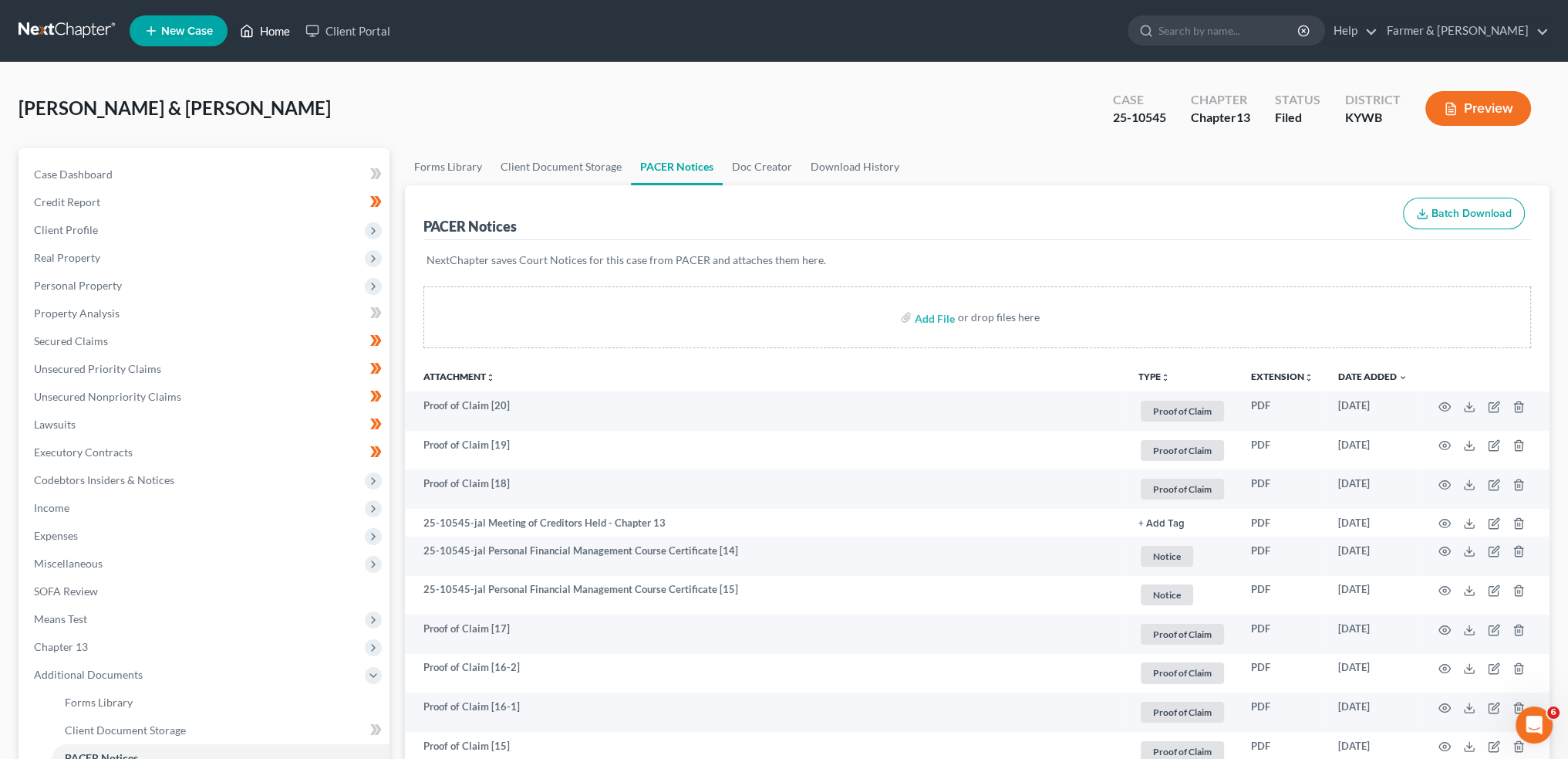
click at [271, 23] on link "Home" at bounding box center [265, 30] width 65 height 28
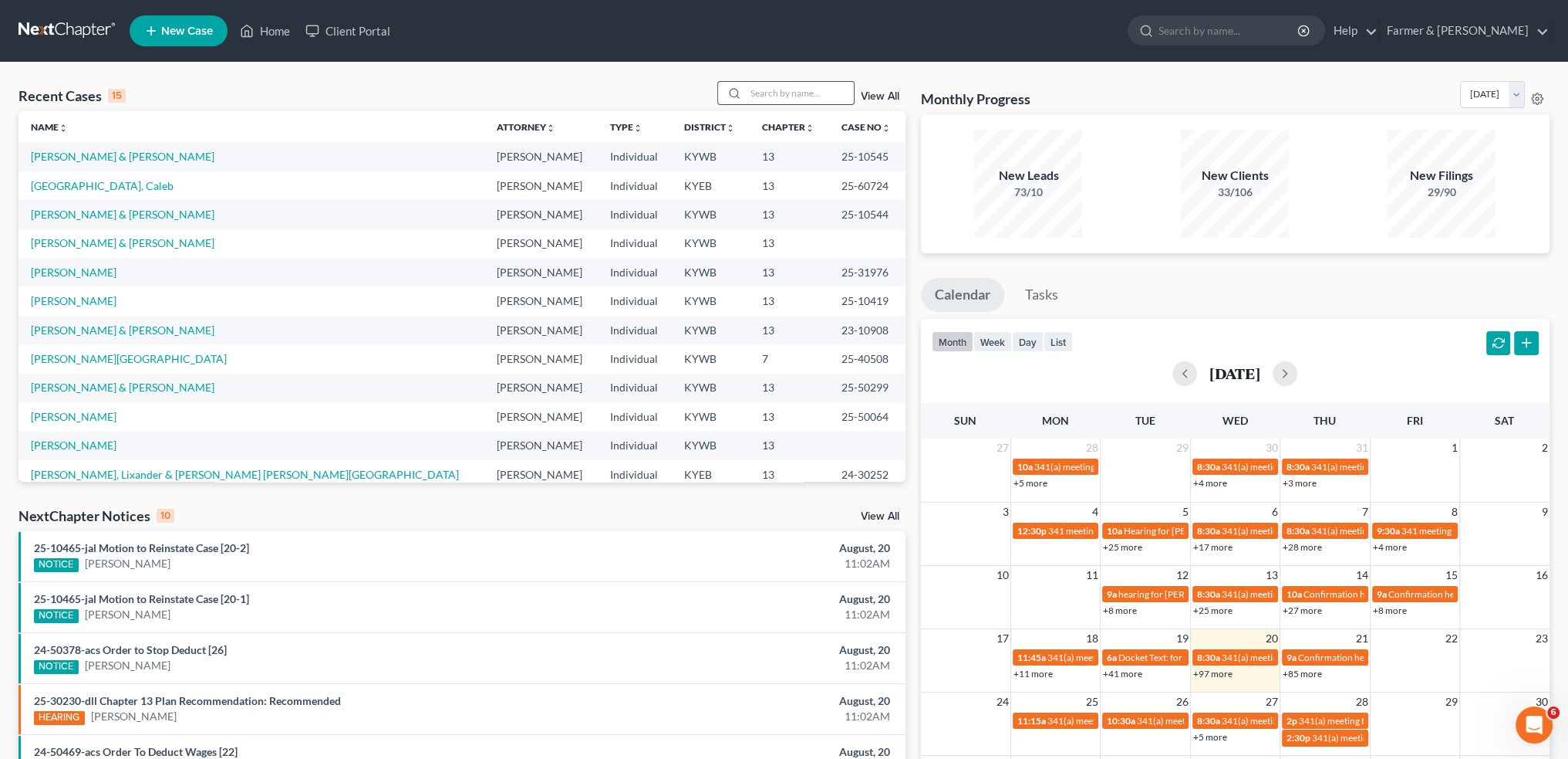
click at [783, 86] on input "search" at bounding box center [799, 93] width 108 height 23
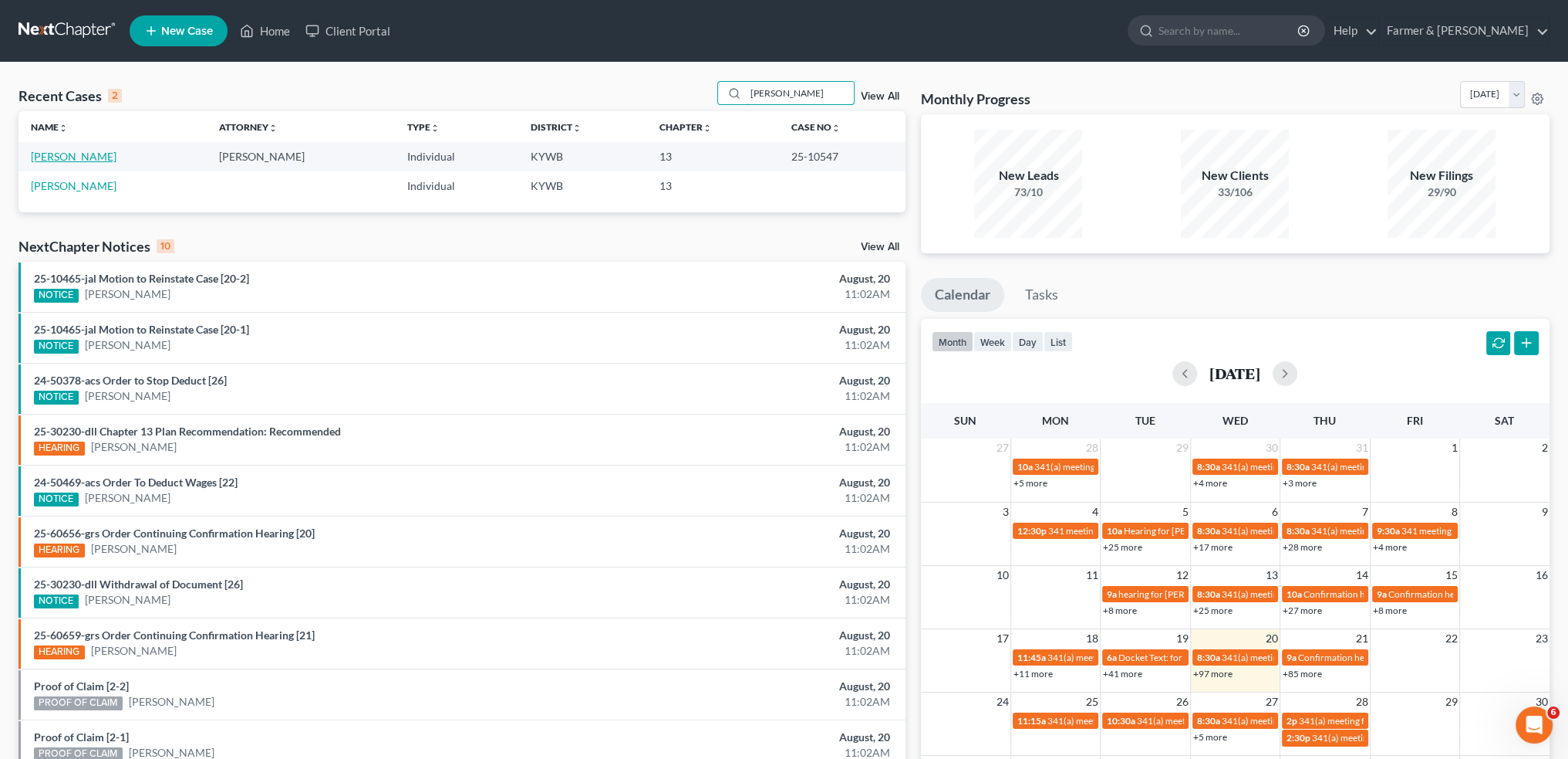
type input "[PERSON_NAME]"
click at [64, 156] on link "[PERSON_NAME]" at bounding box center [74, 156] width 85 height 13
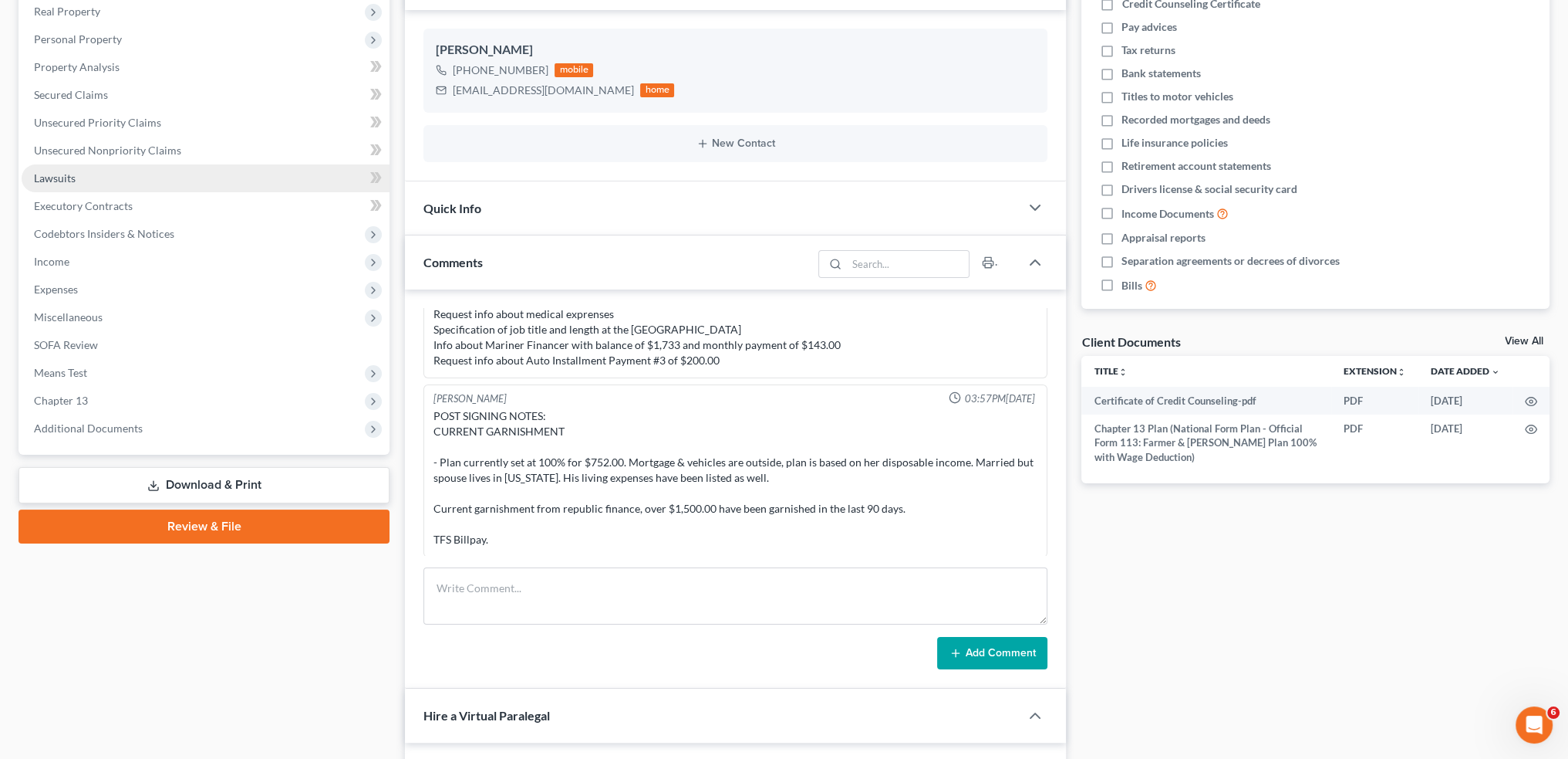
scroll to position [257, 0]
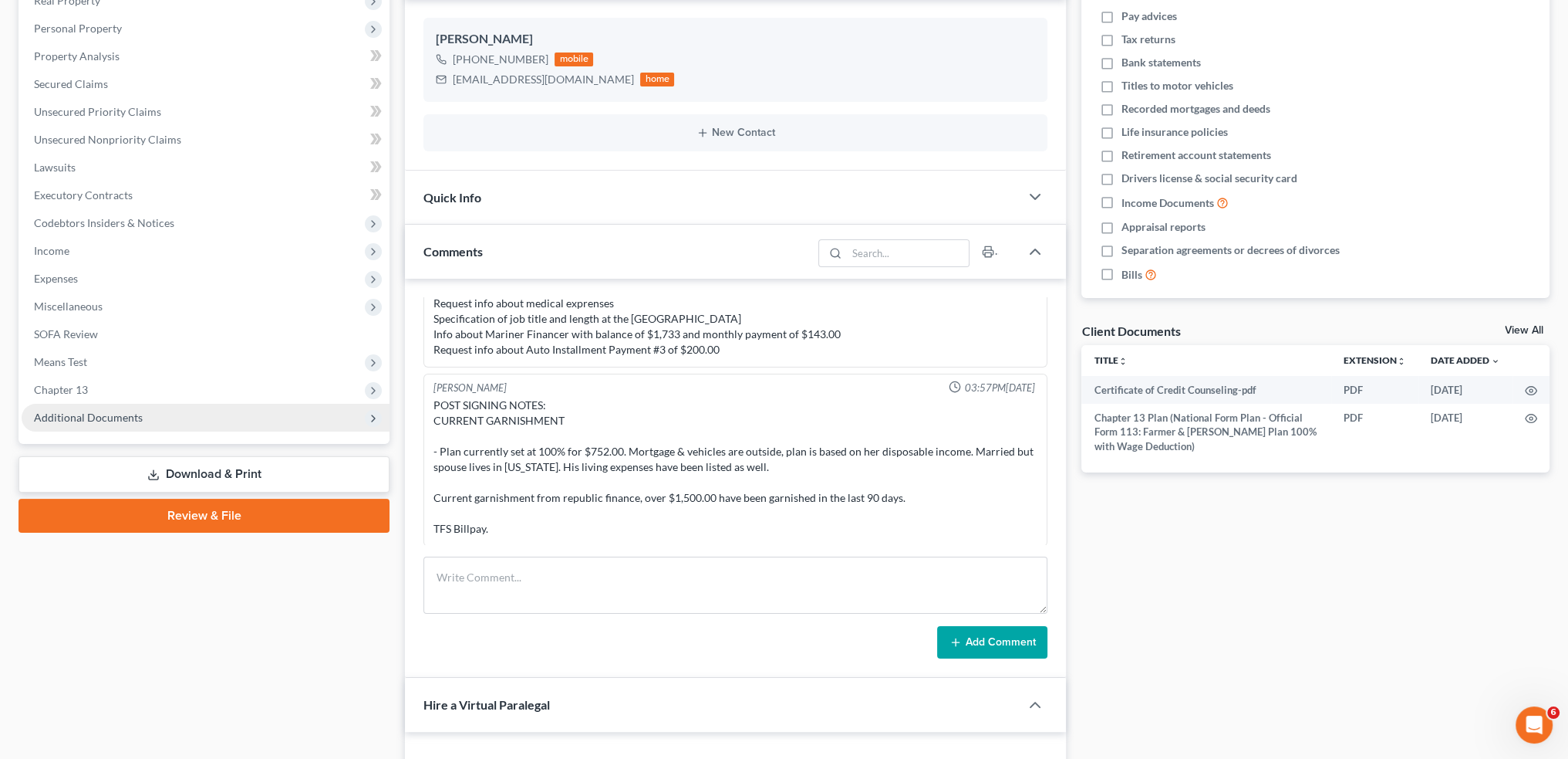
click at [105, 412] on span "Additional Documents" at bounding box center [89, 417] width 109 height 13
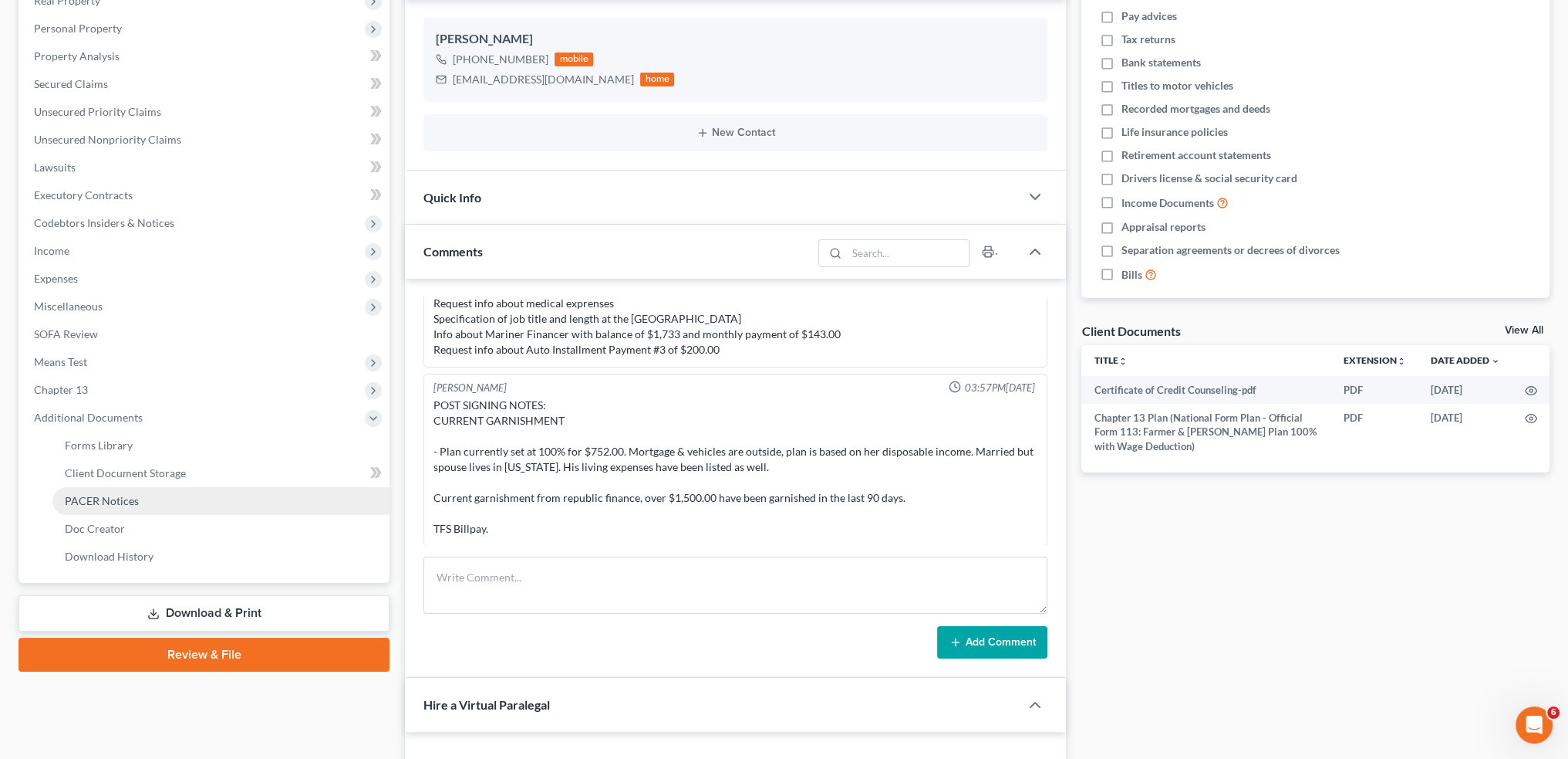
click at [97, 495] on span "PACER Notices" at bounding box center [102, 501] width 74 height 13
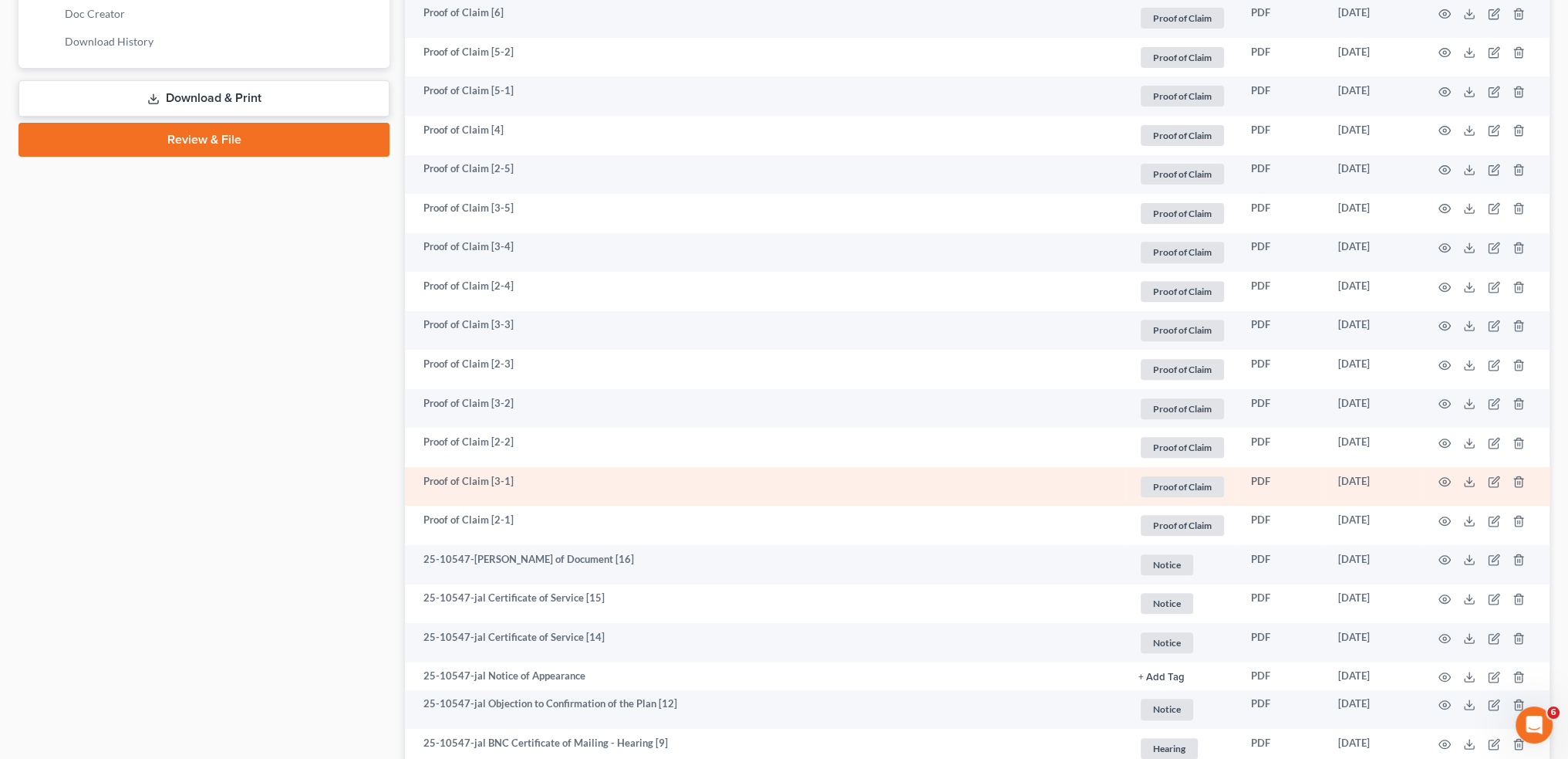
scroll to position [1364, 0]
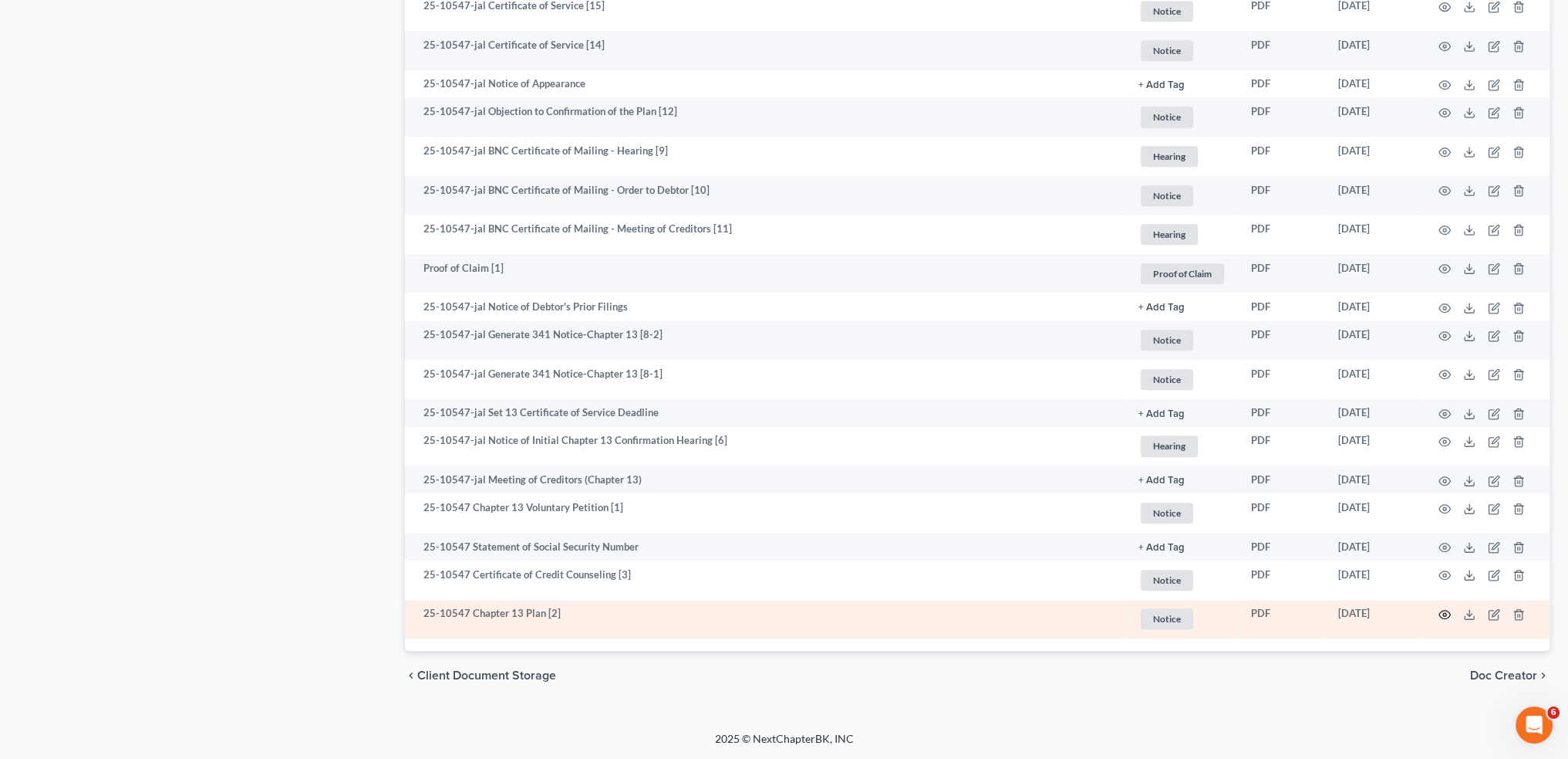
click at [1441, 614] on icon "button" at bounding box center [1444, 614] width 13 height 13
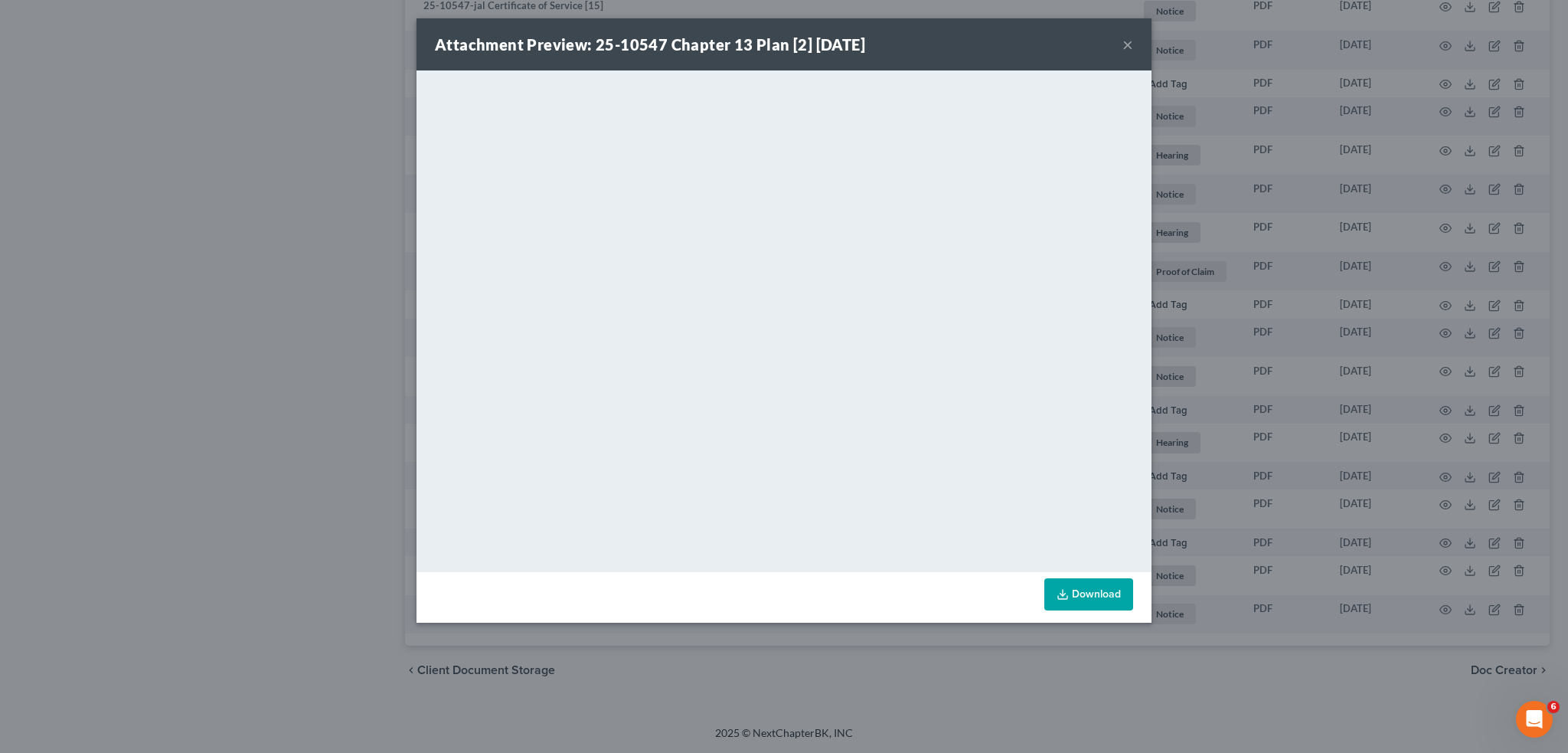
click at [1124, 45] on button "×" at bounding box center [1128, 44] width 11 height 18
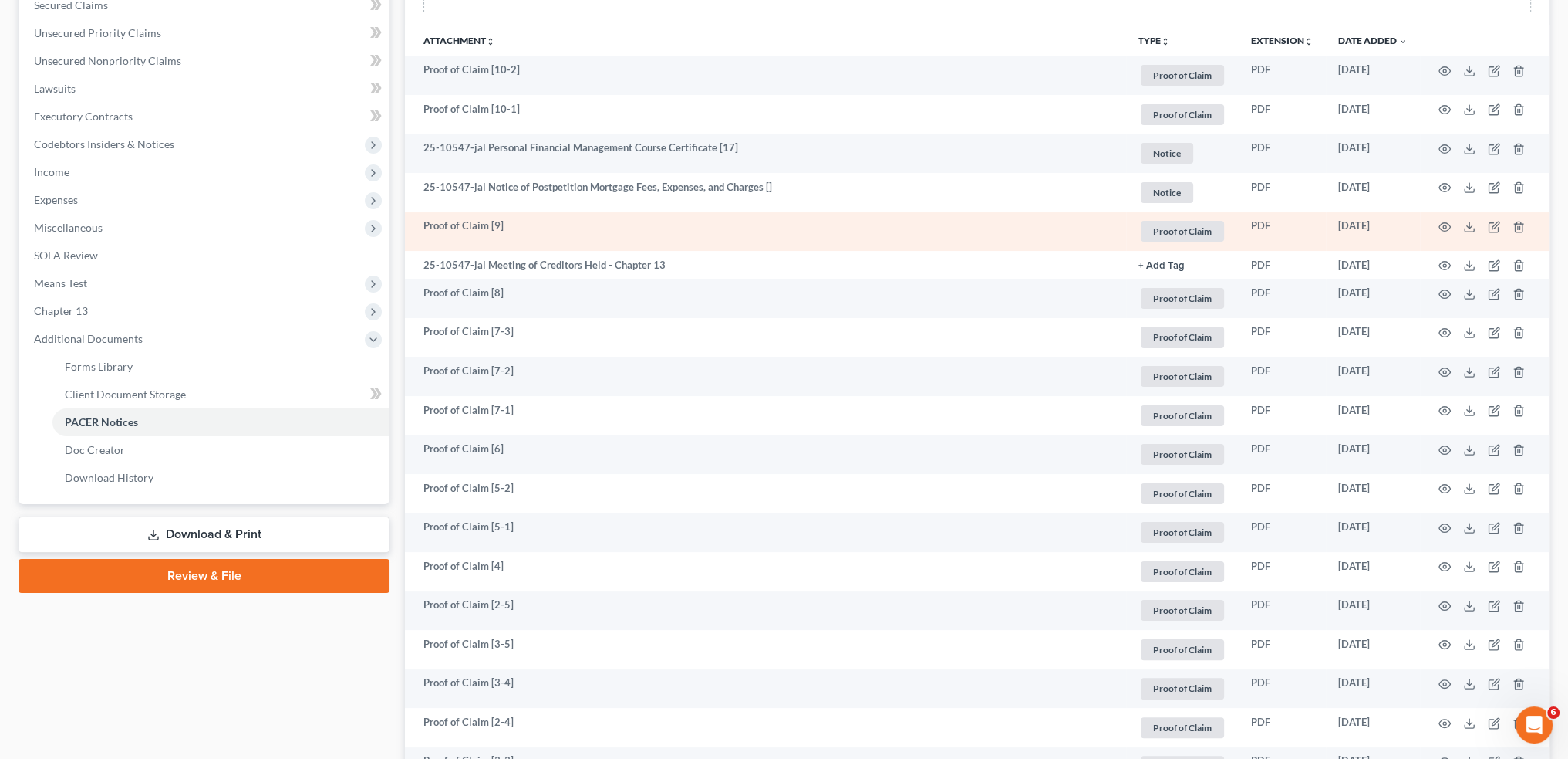
scroll to position [0, 0]
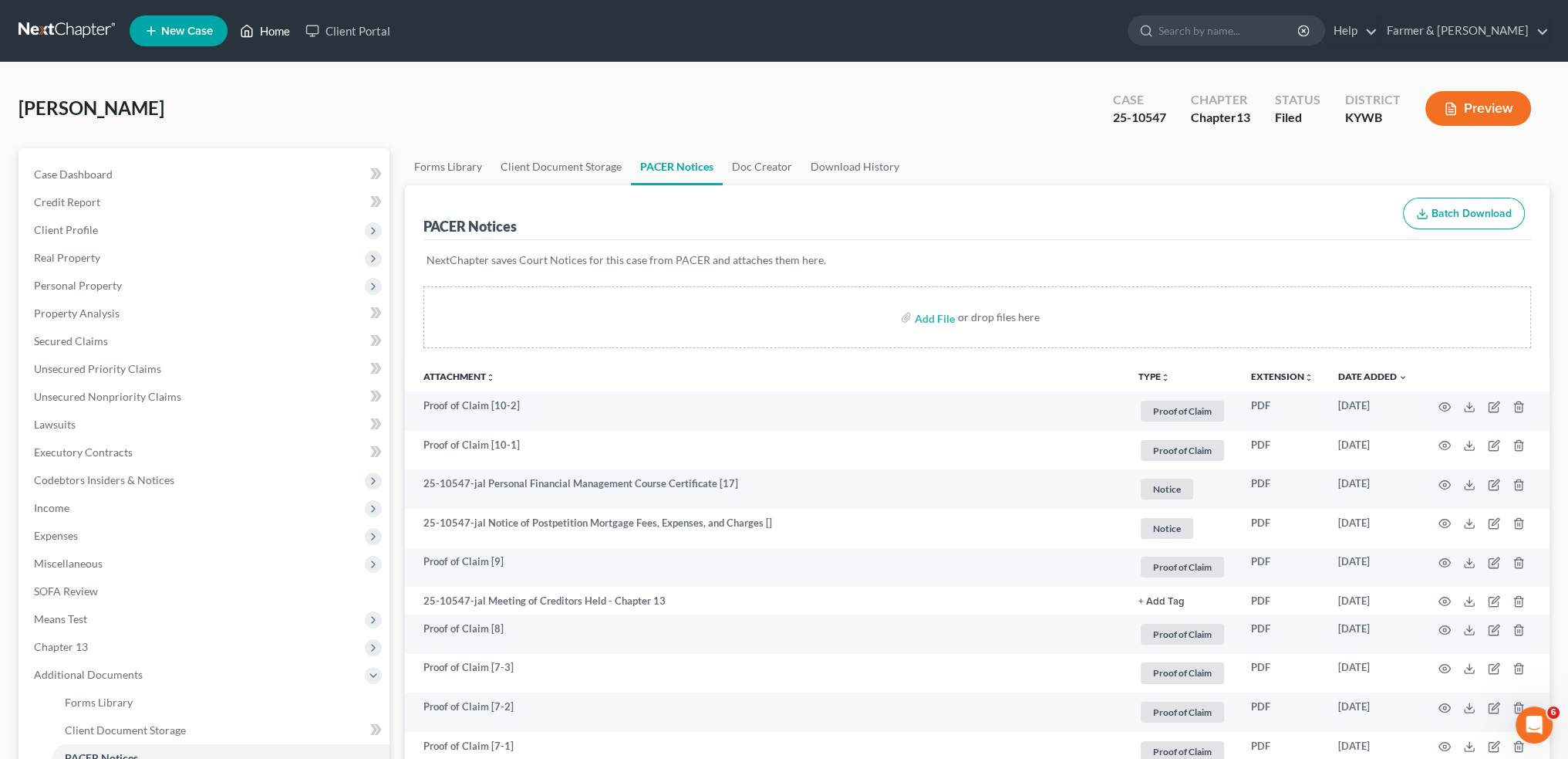
click at [271, 43] on link "Home" at bounding box center [265, 30] width 65 height 28
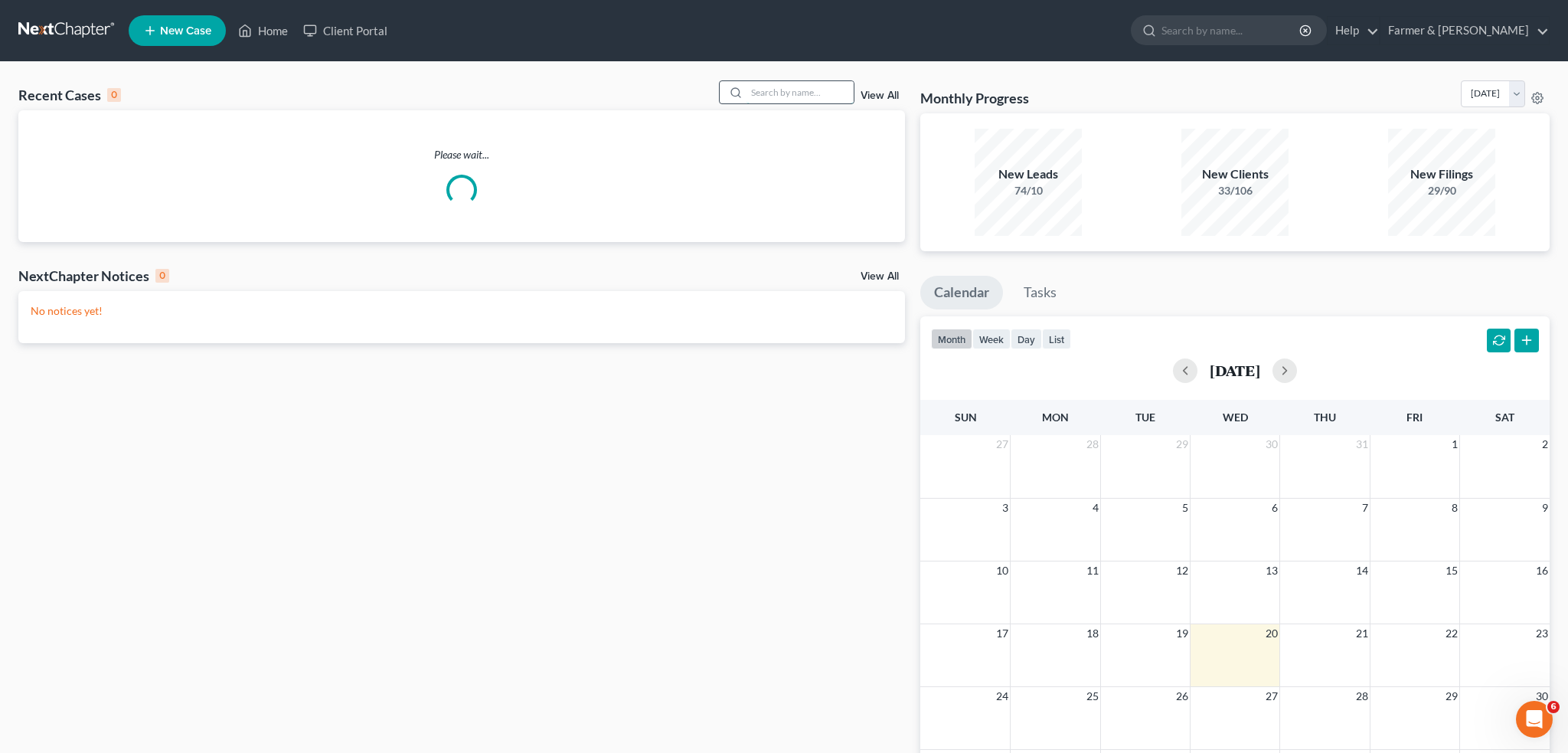
click at [806, 91] on input "search" at bounding box center [799, 92] width 107 height 22
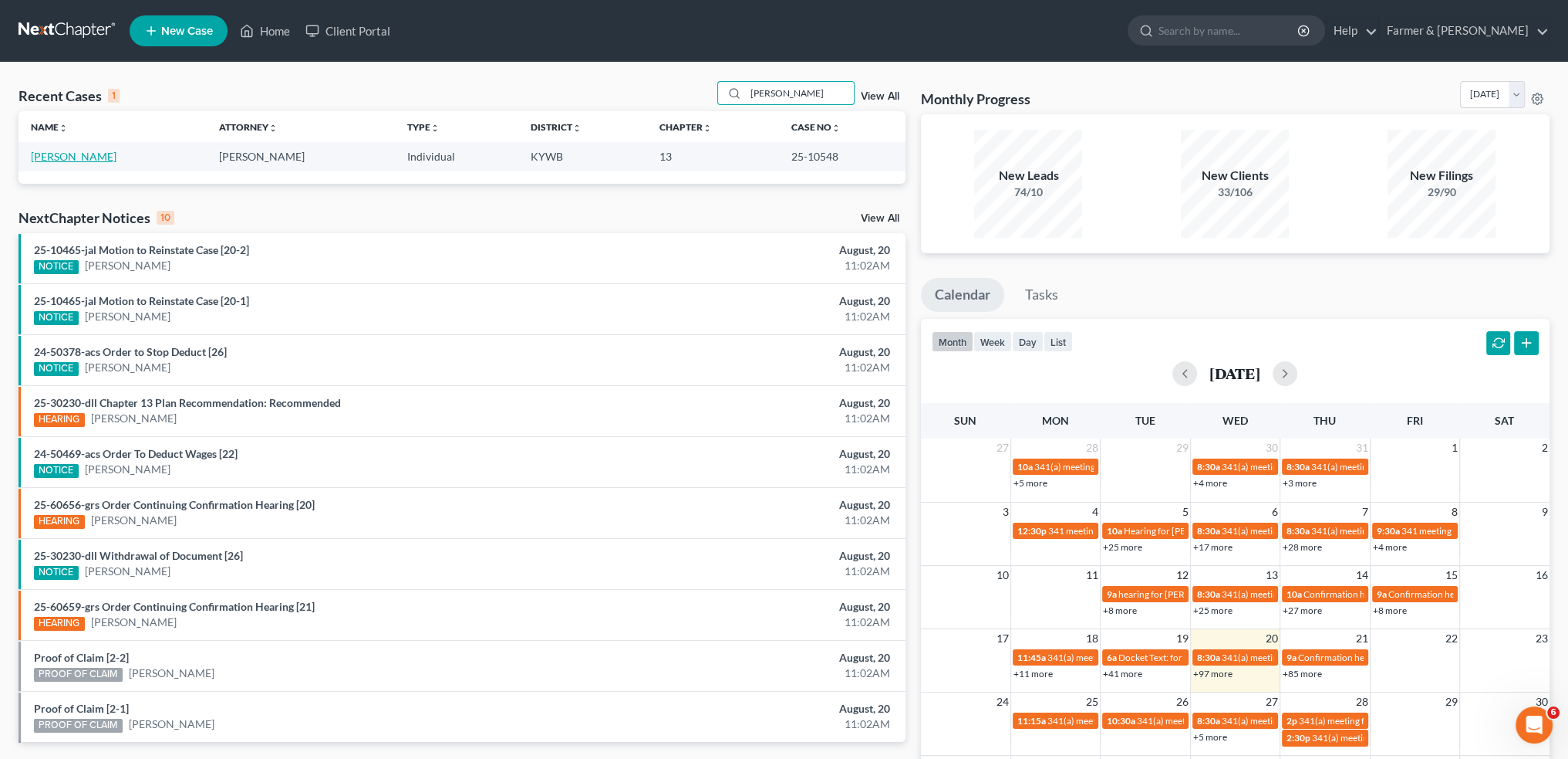
type input "[PERSON_NAME]"
click at [79, 156] on link "[PERSON_NAME]" at bounding box center [74, 156] width 85 height 13
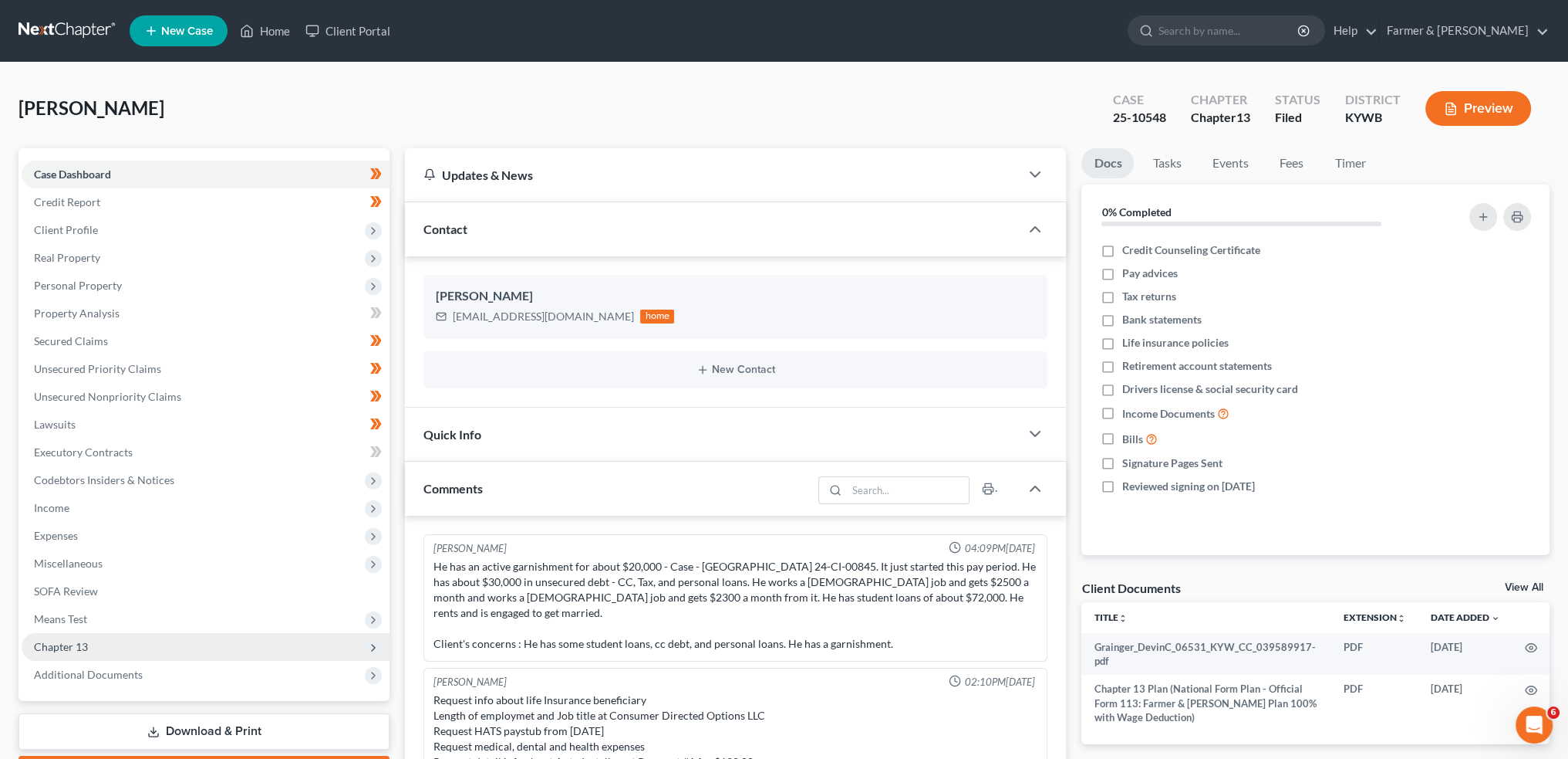
click at [88, 640] on span "Chapter 13" at bounding box center [206, 646] width 368 height 28
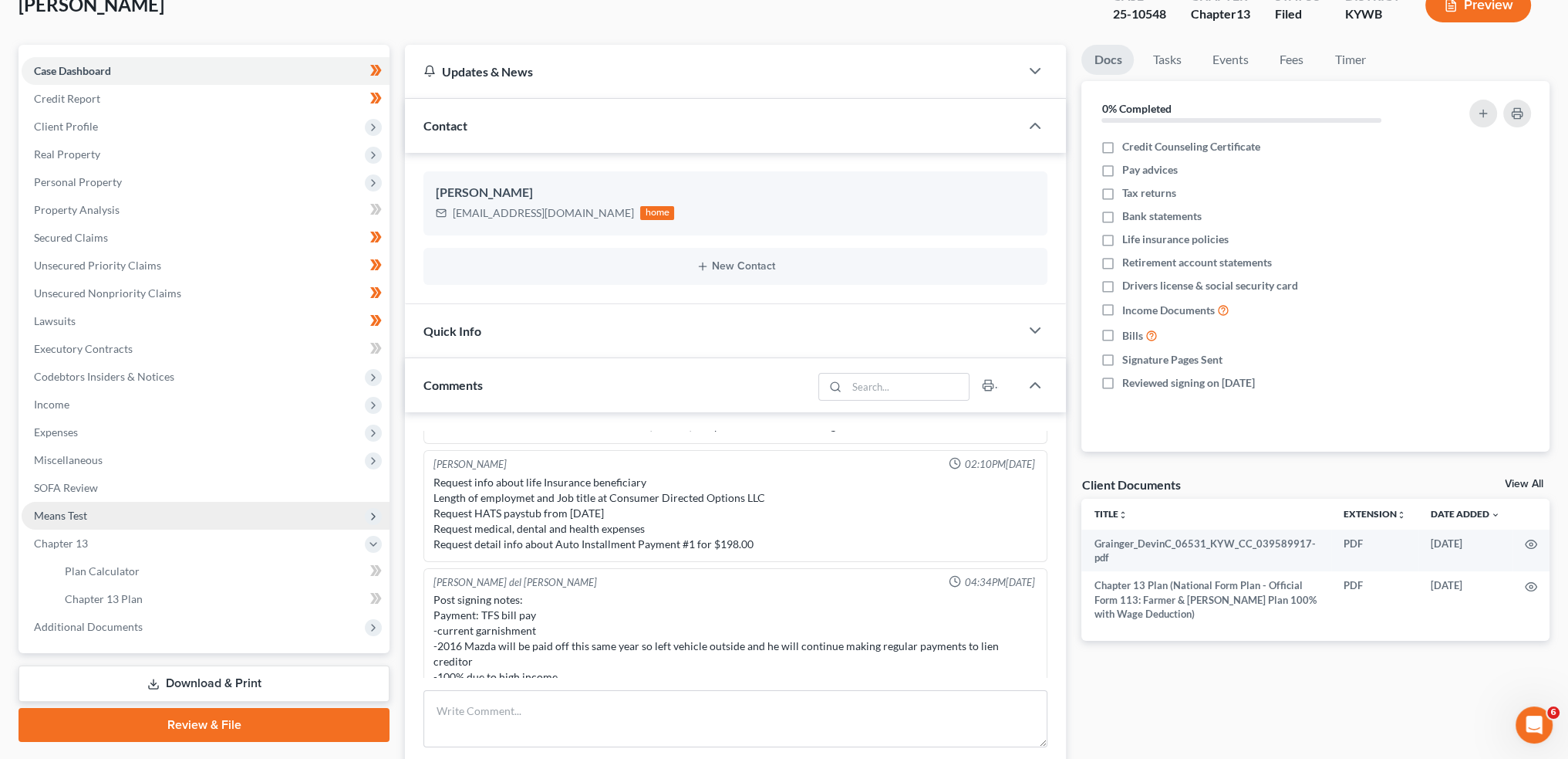
scroll to position [128, 0]
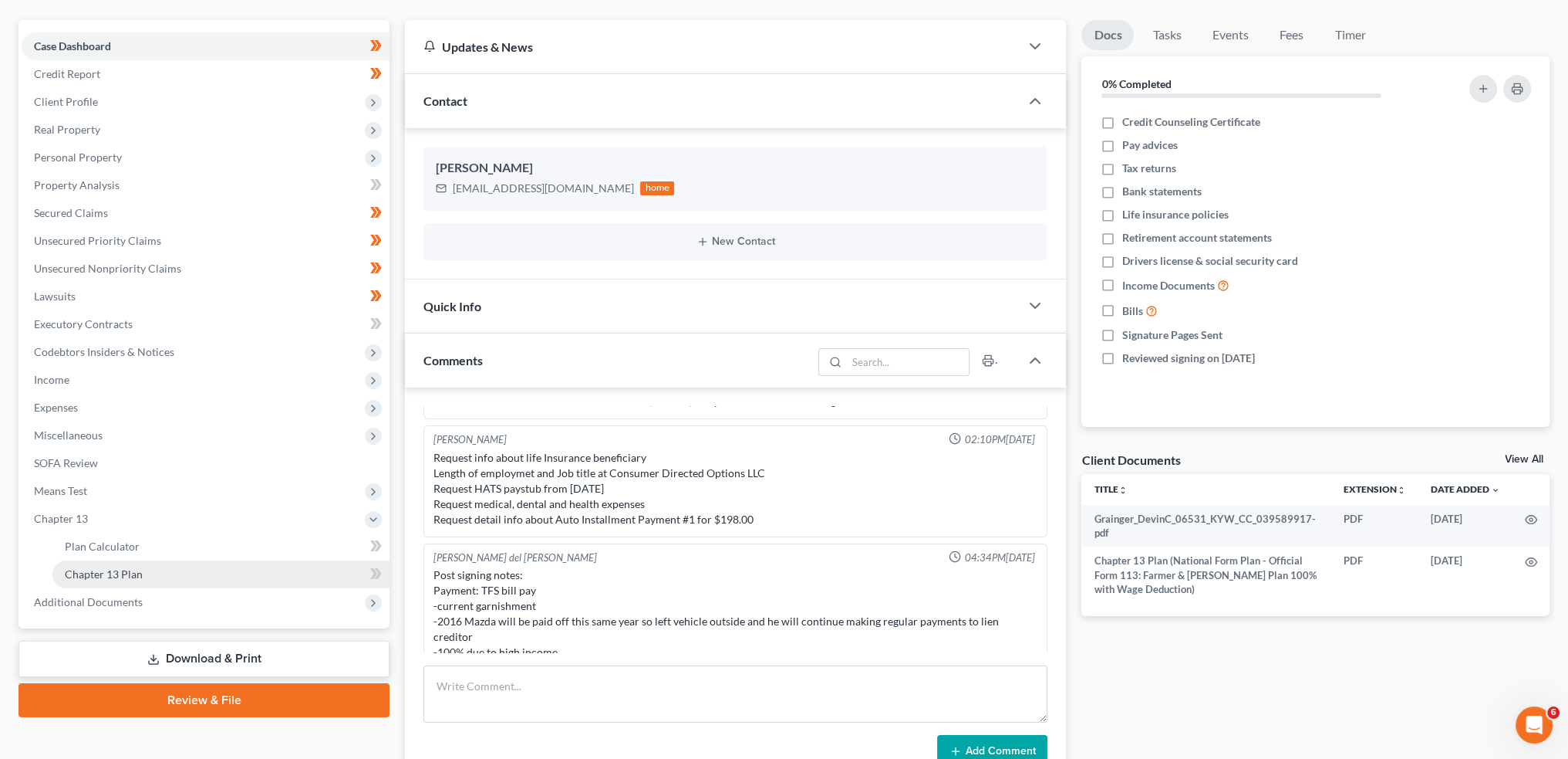
click at [128, 573] on span "Chapter 13 Plan" at bounding box center [104, 574] width 78 height 13
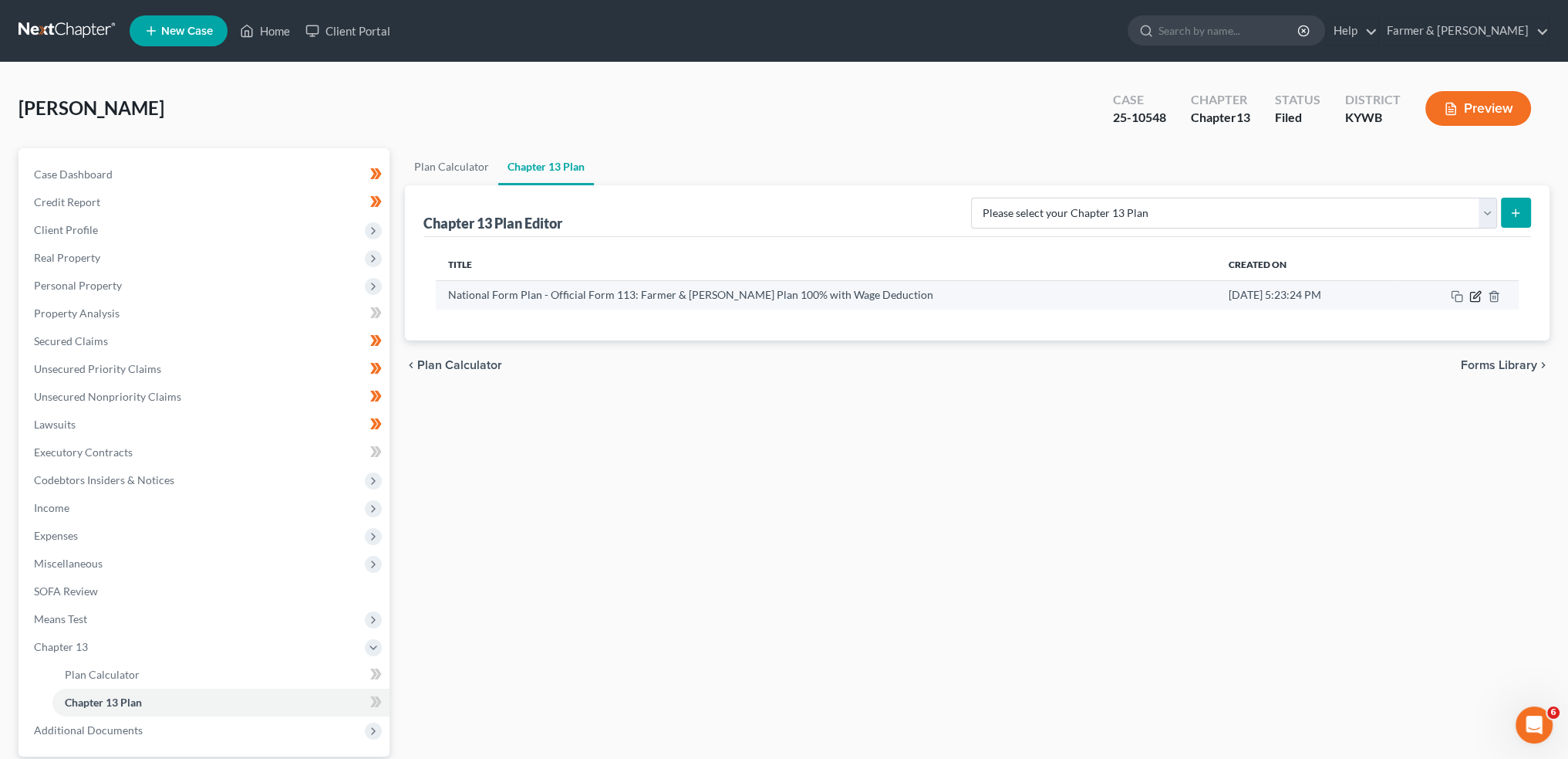
click at [1474, 295] on icon "button" at bounding box center [1475, 296] width 13 height 13
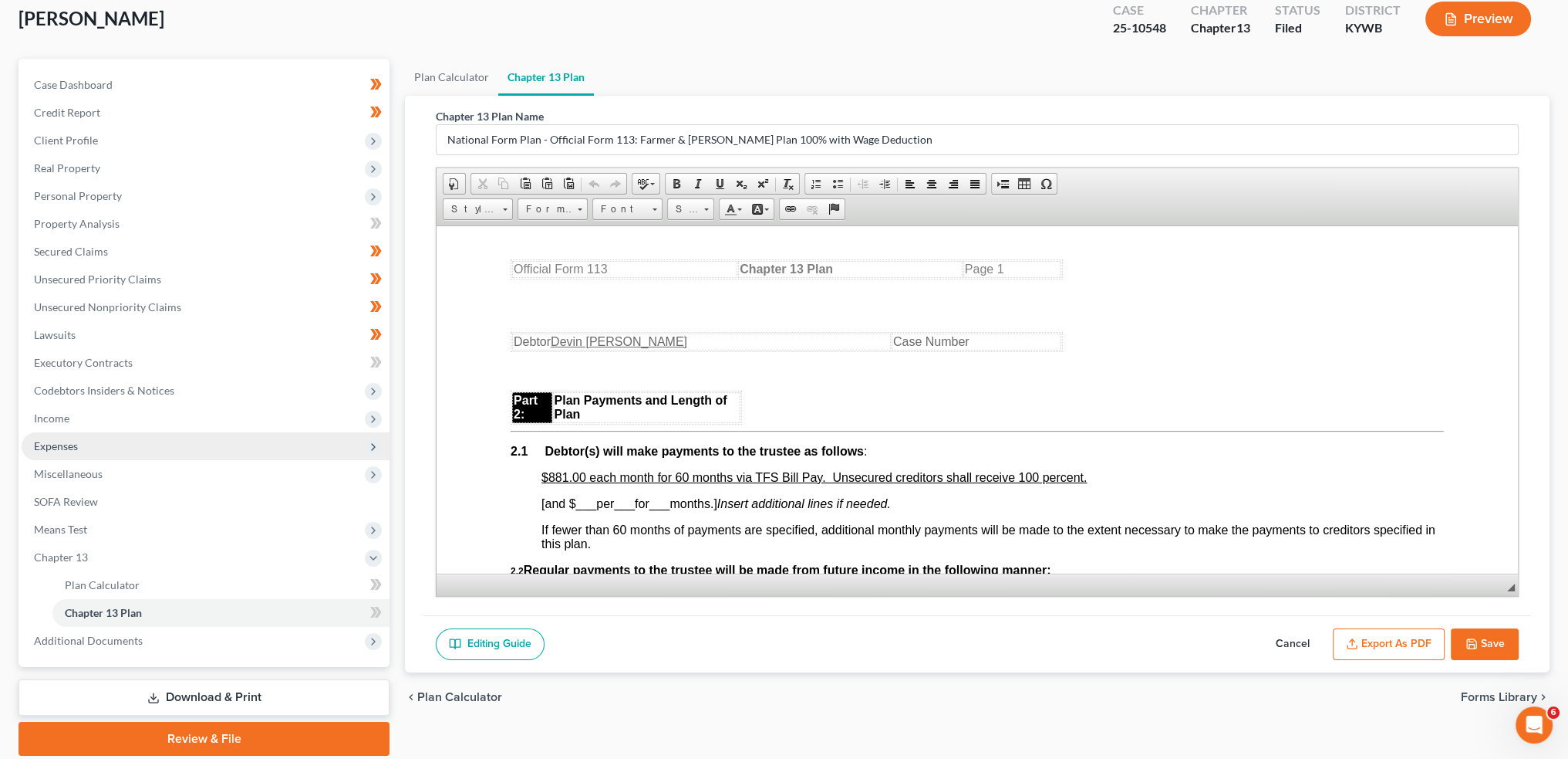
scroll to position [144, 0]
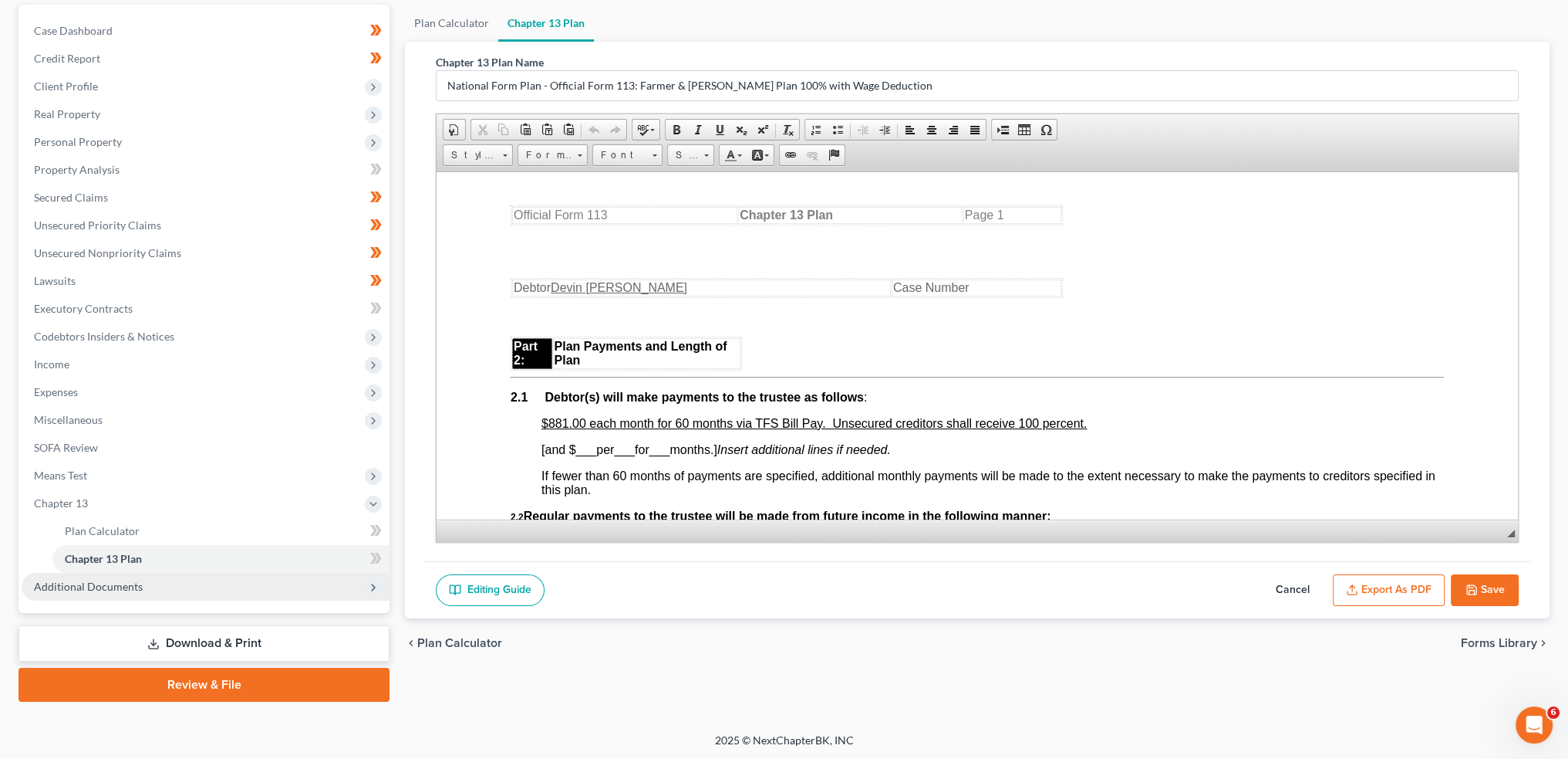
click at [123, 588] on span "Additional Documents" at bounding box center [89, 586] width 109 height 13
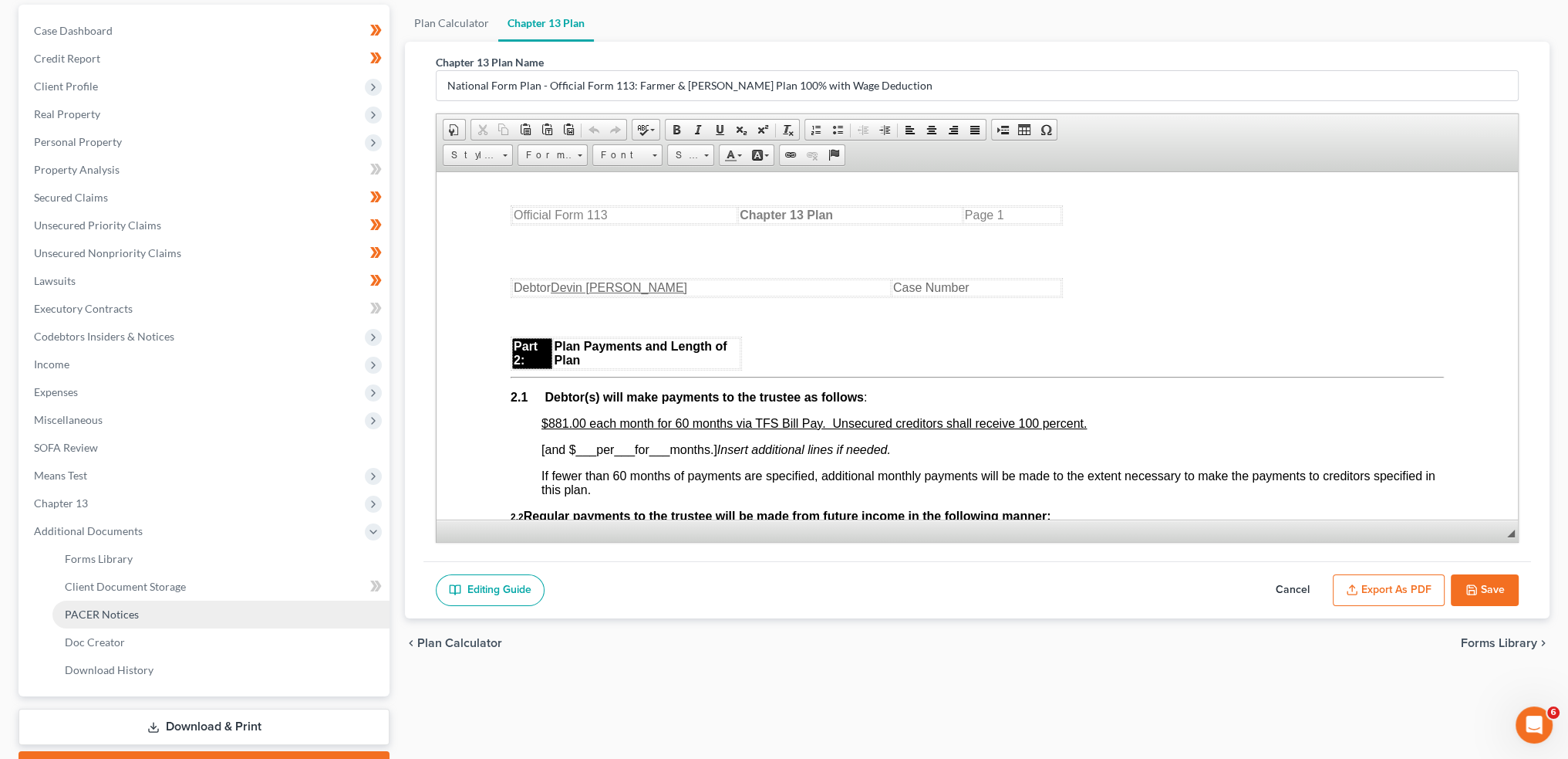
click at [129, 618] on span "PACER Notices" at bounding box center [102, 614] width 74 height 13
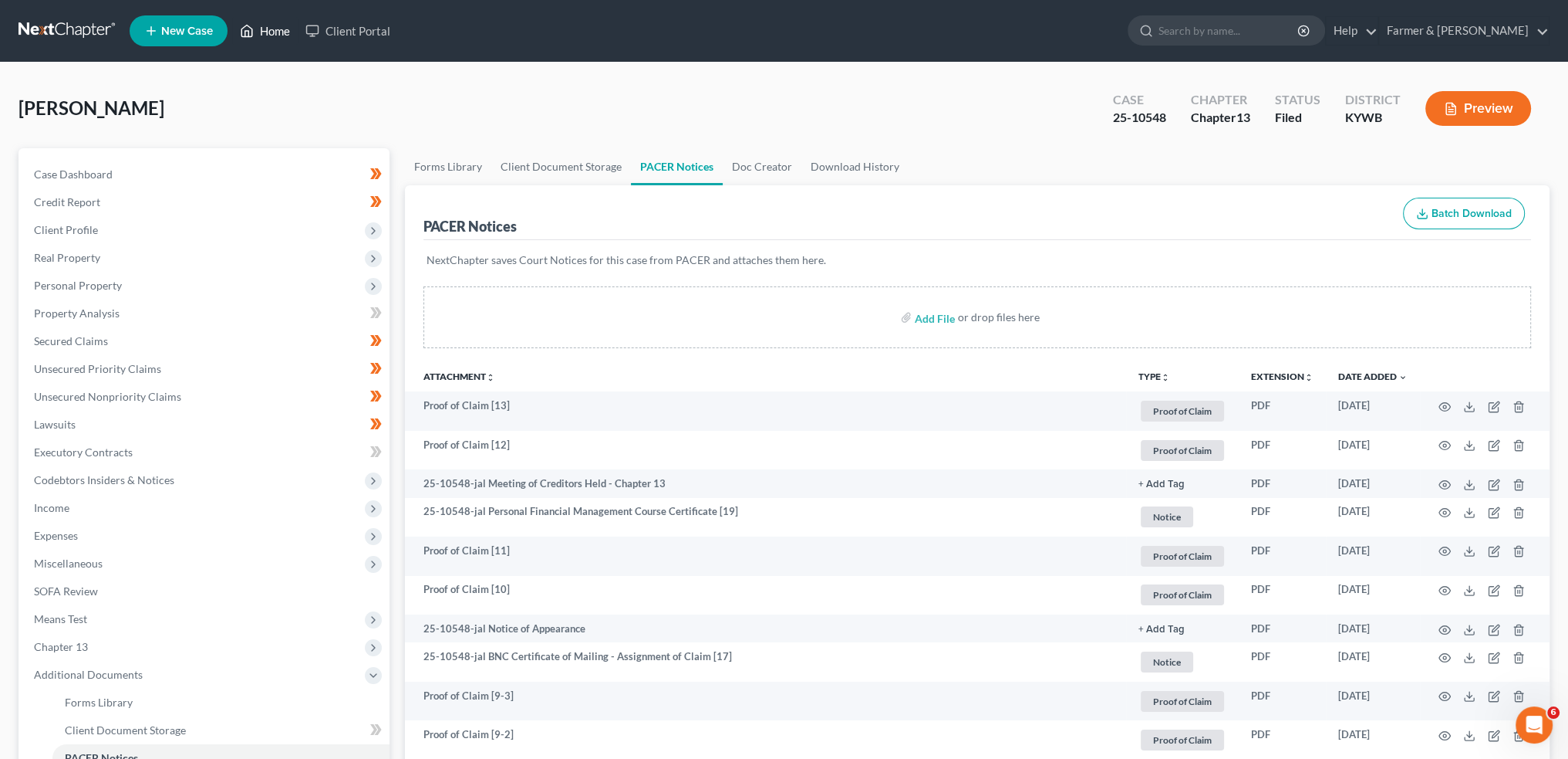
click at [262, 36] on link "Home" at bounding box center [265, 30] width 65 height 28
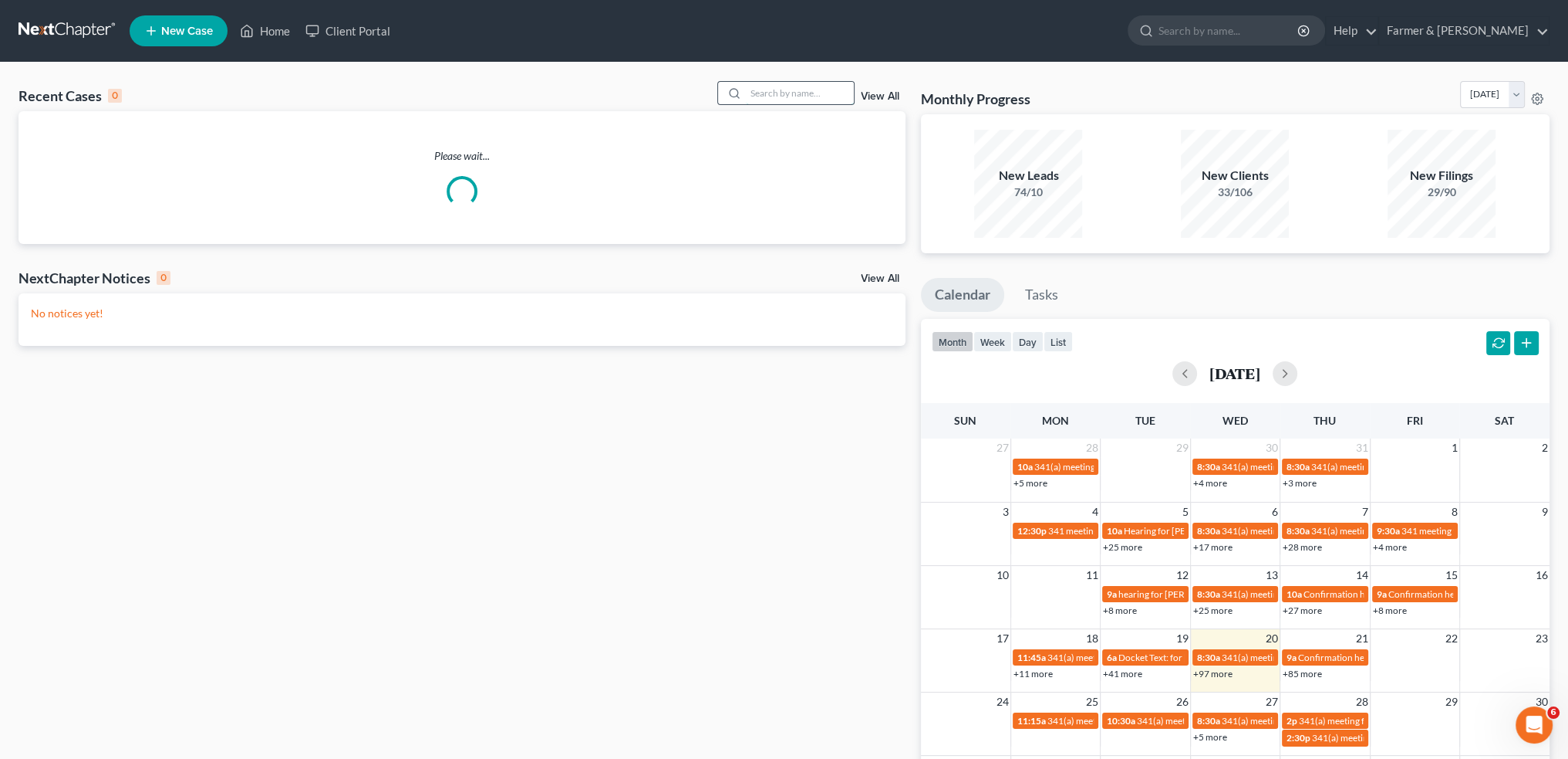
click at [759, 93] on input "search" at bounding box center [799, 93] width 108 height 23
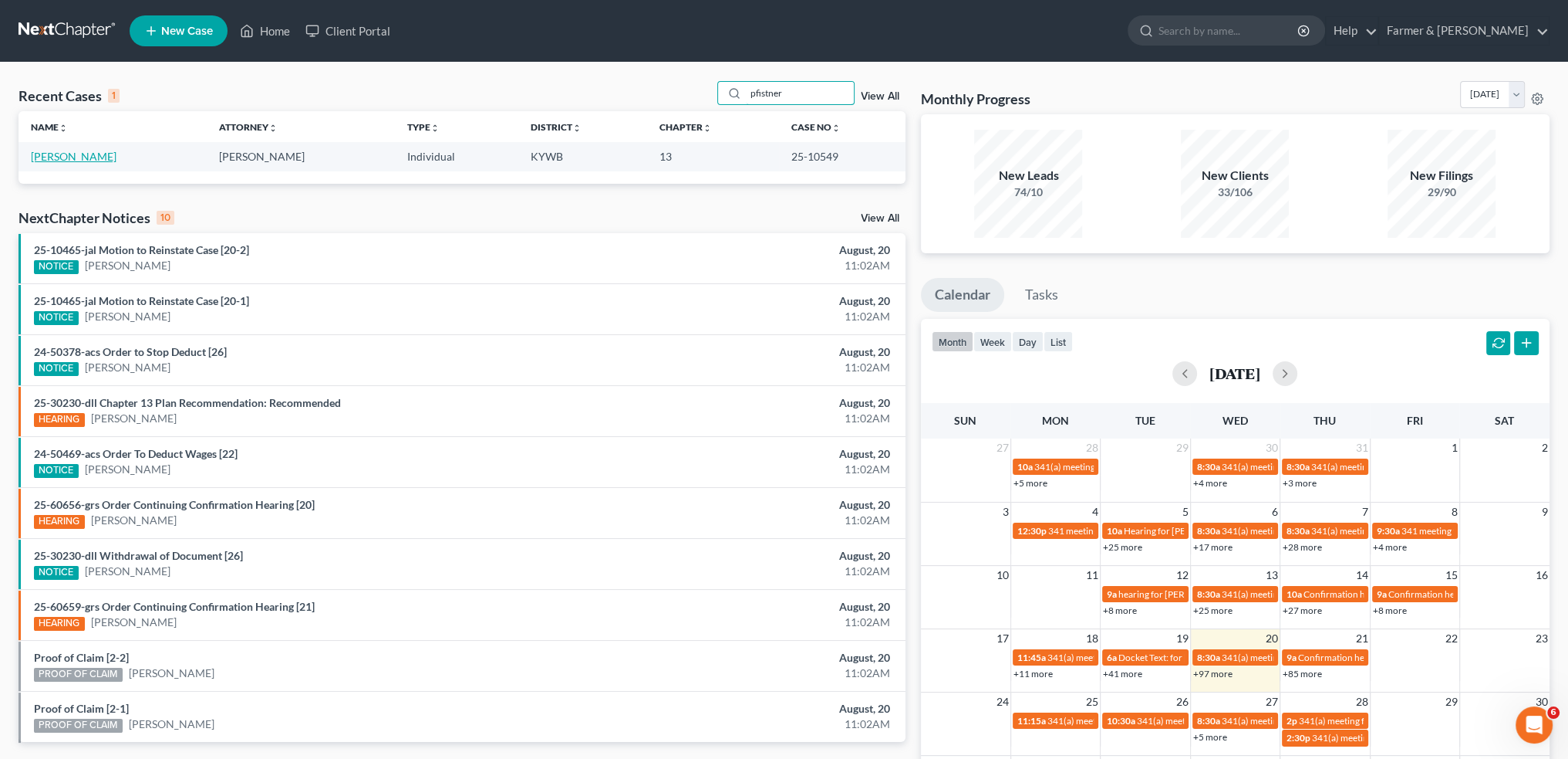
type input "pfistner"
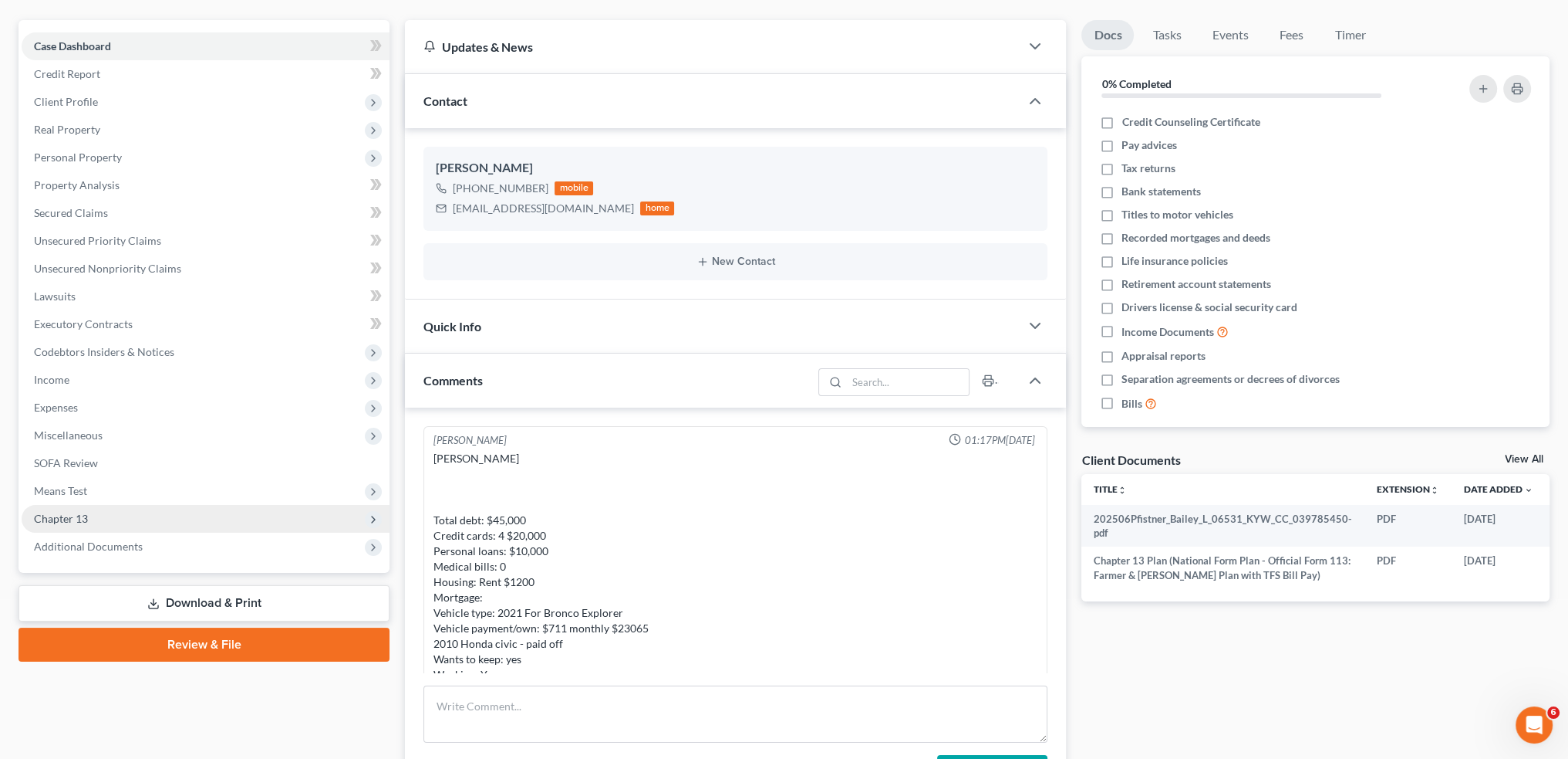
scroll to position [392, 0]
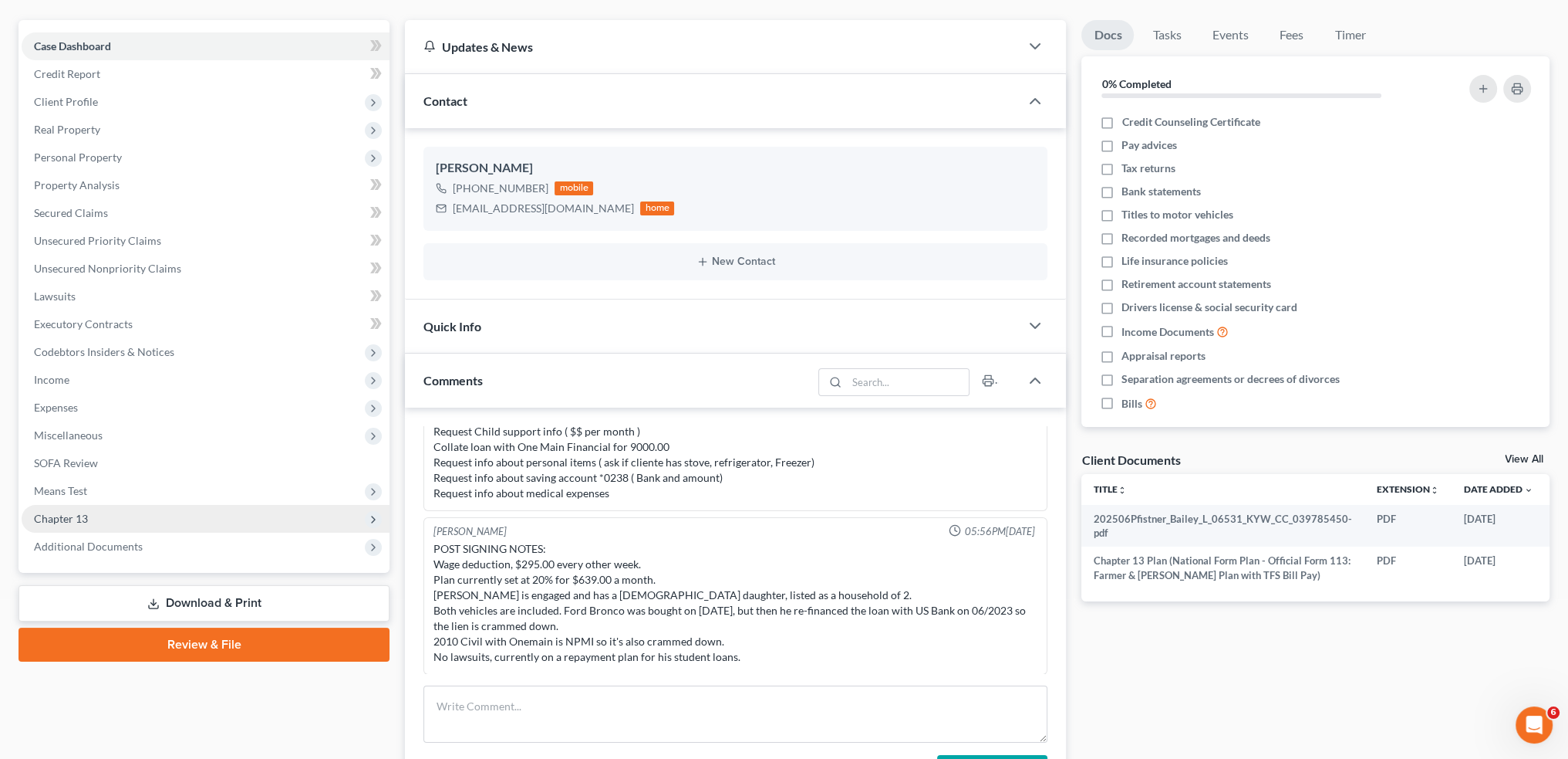
click at [226, 515] on span "Chapter 13" at bounding box center [206, 518] width 368 height 28
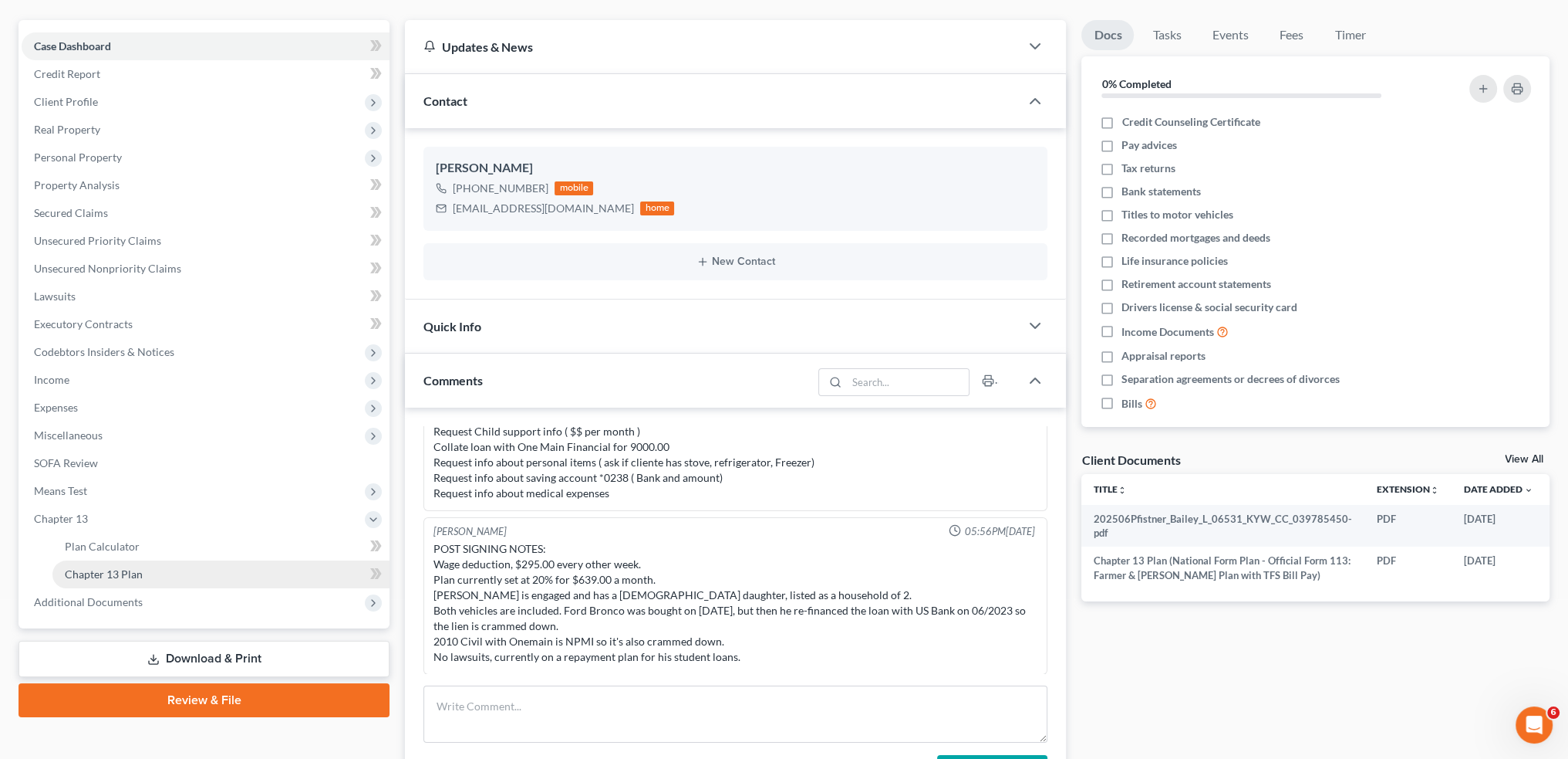
click at [188, 578] on link "Chapter 13 Plan" at bounding box center [221, 573] width 337 height 28
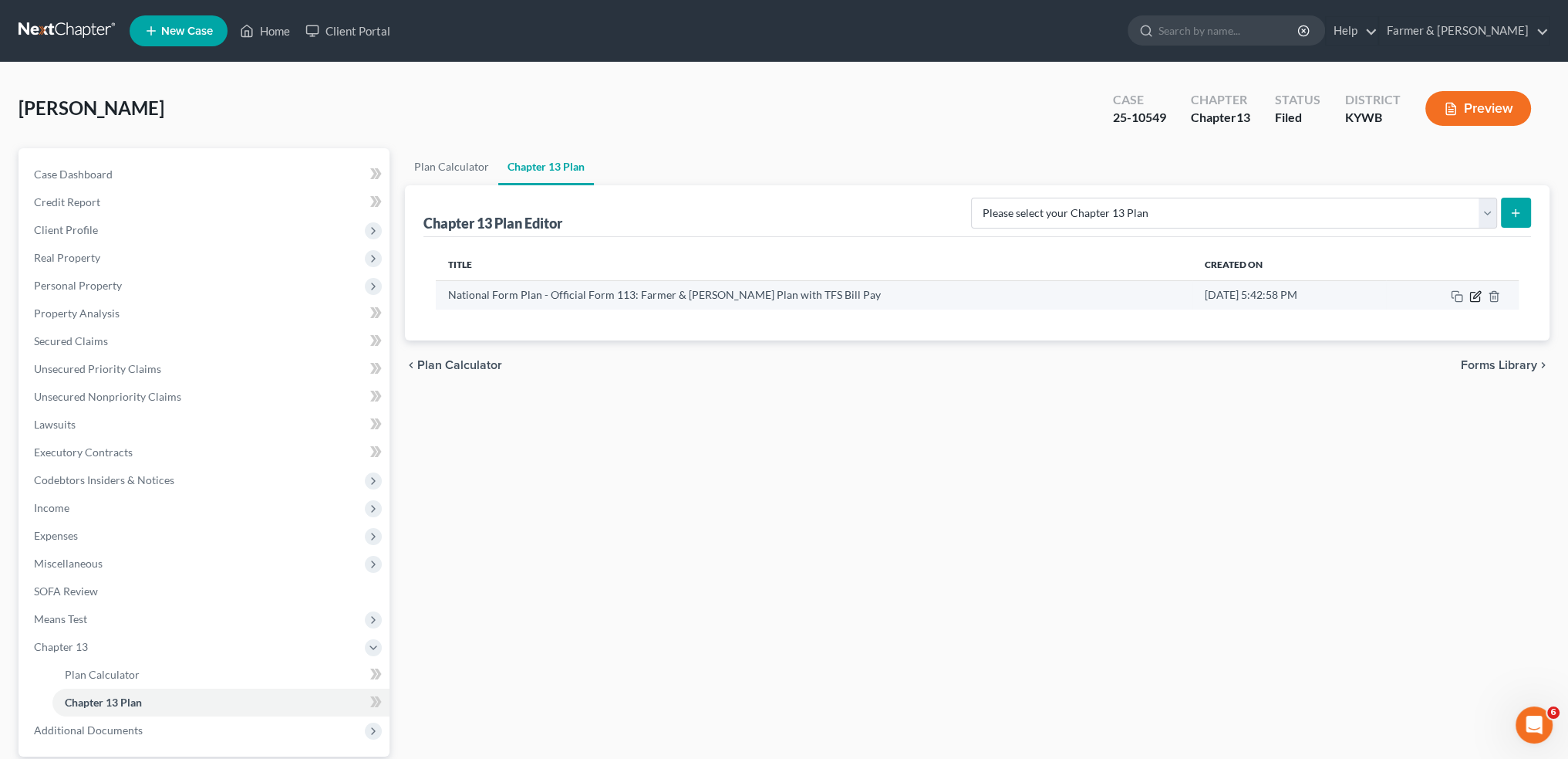
click at [1476, 296] on icon "button" at bounding box center [1477, 294] width 7 height 7
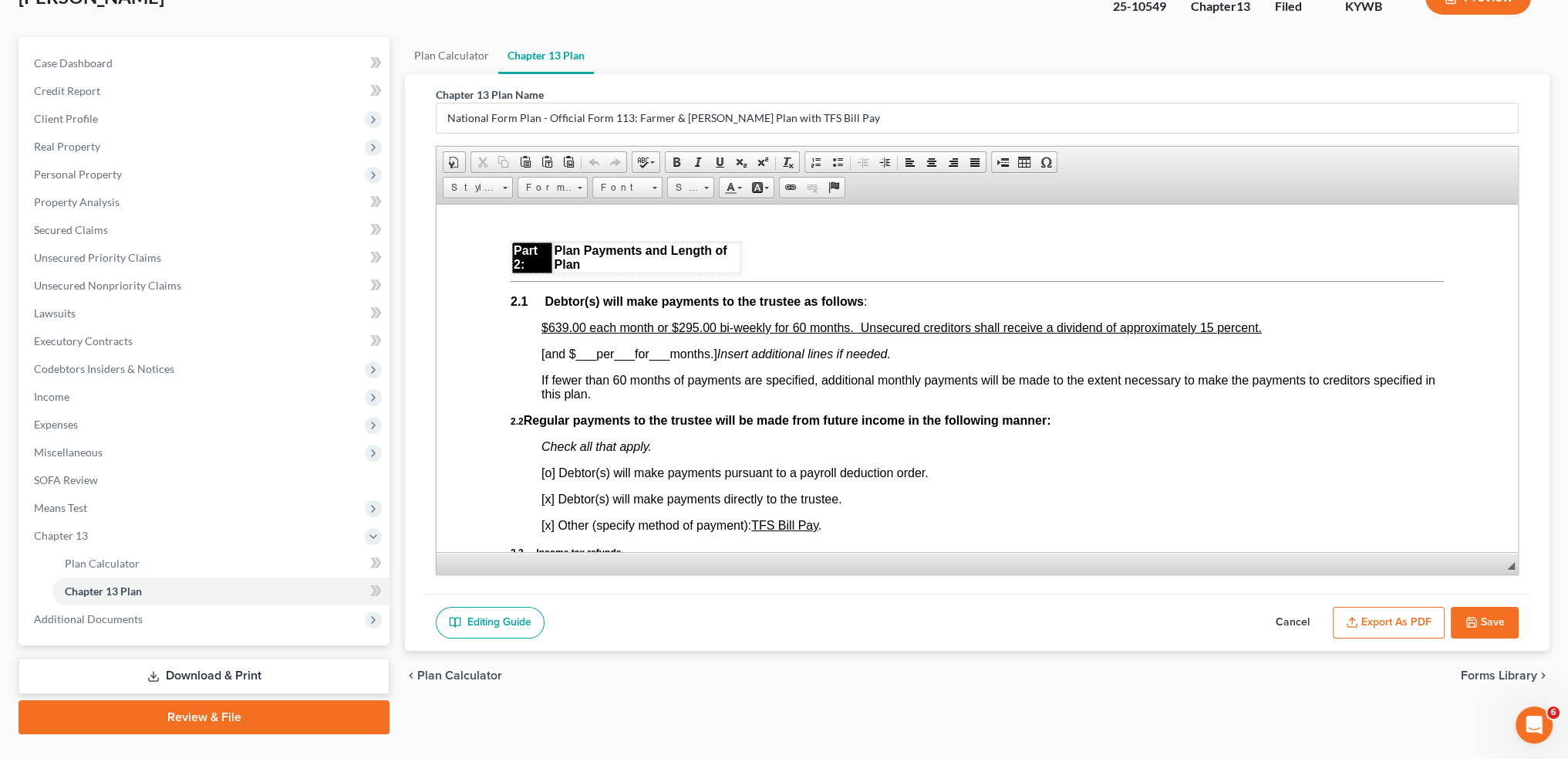
scroll to position [144, 0]
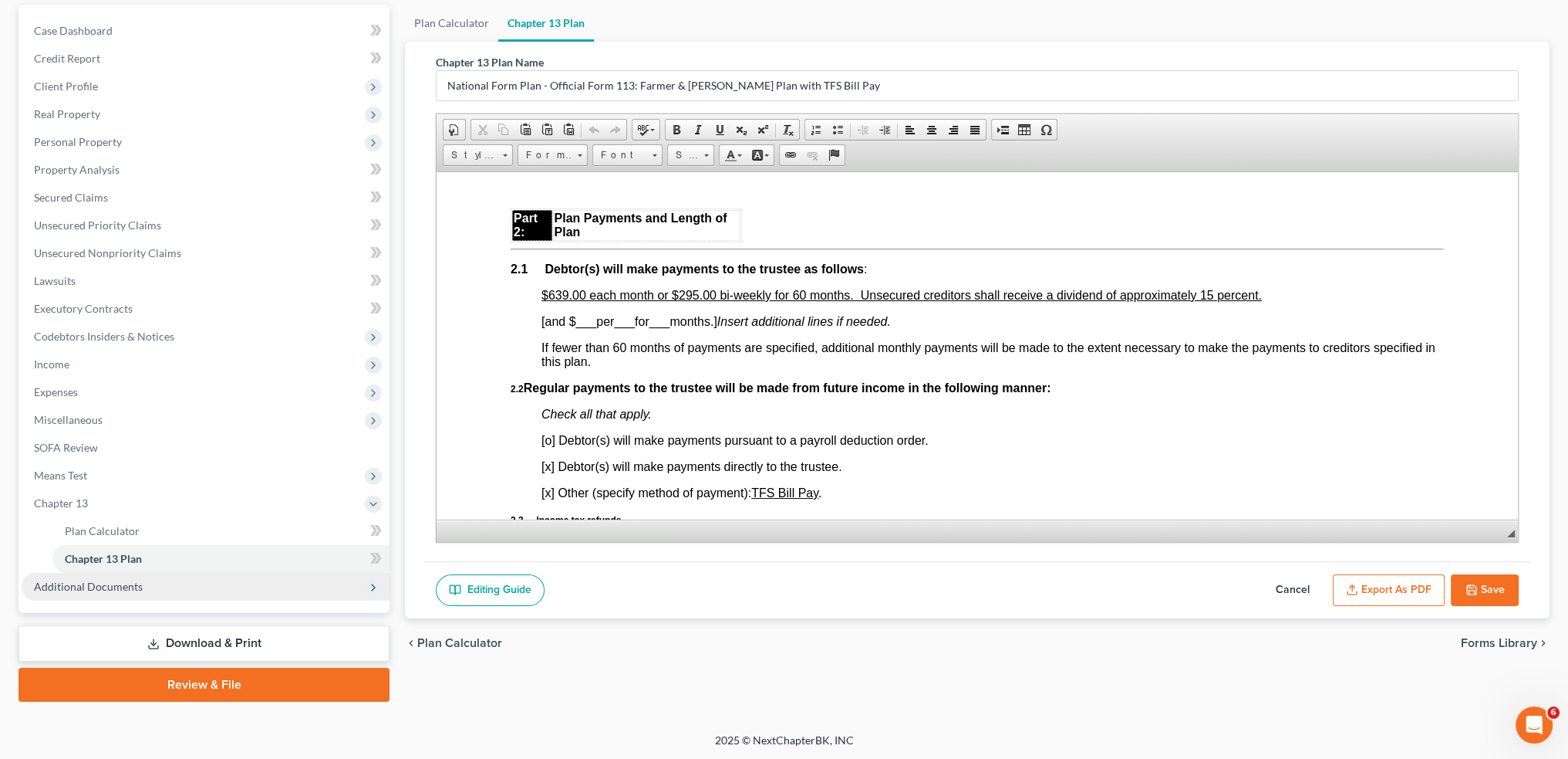
click at [113, 595] on span "Additional Documents" at bounding box center [206, 586] width 368 height 28
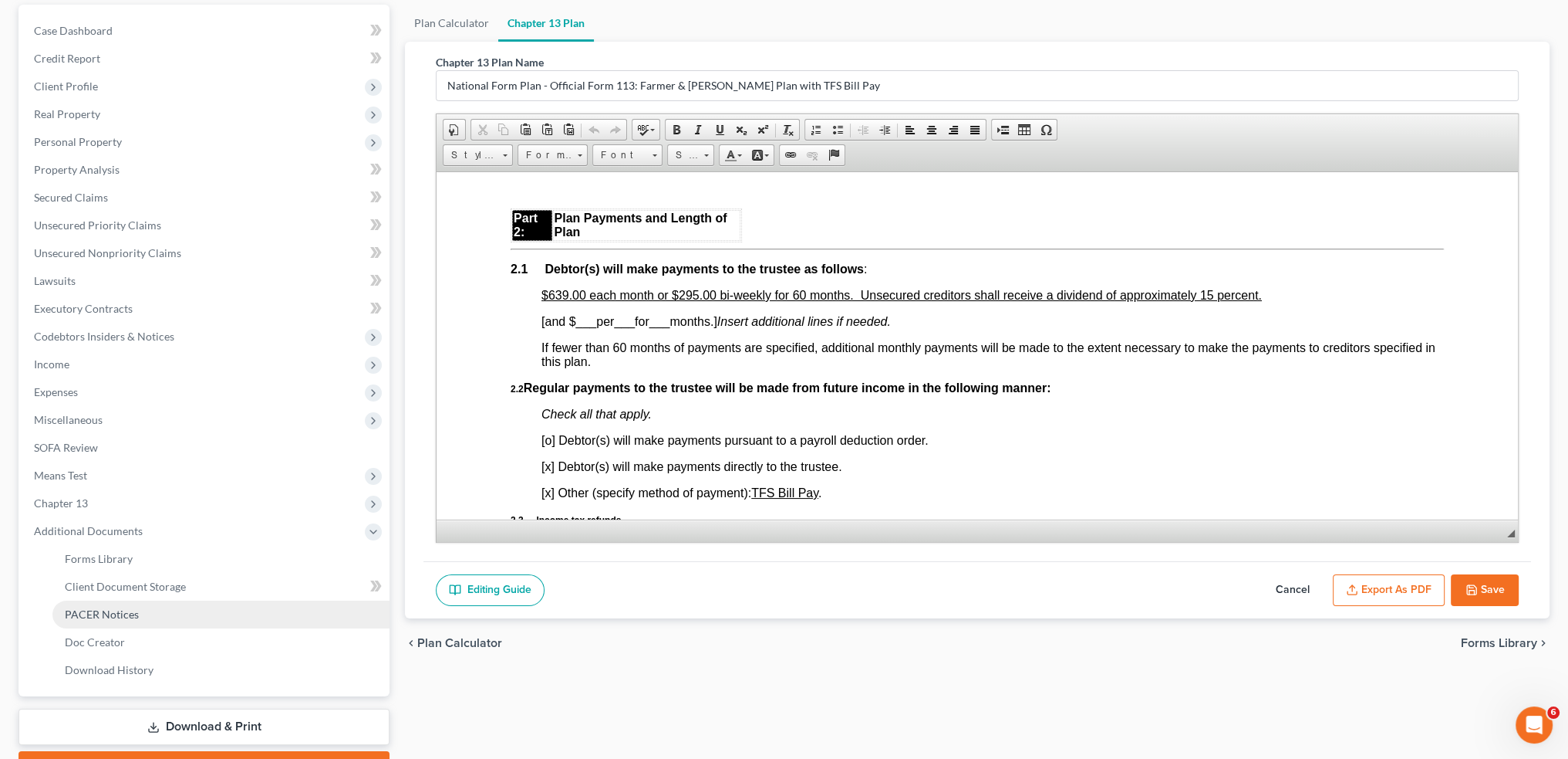
click at [116, 619] on link "PACER Notices" at bounding box center [221, 614] width 337 height 28
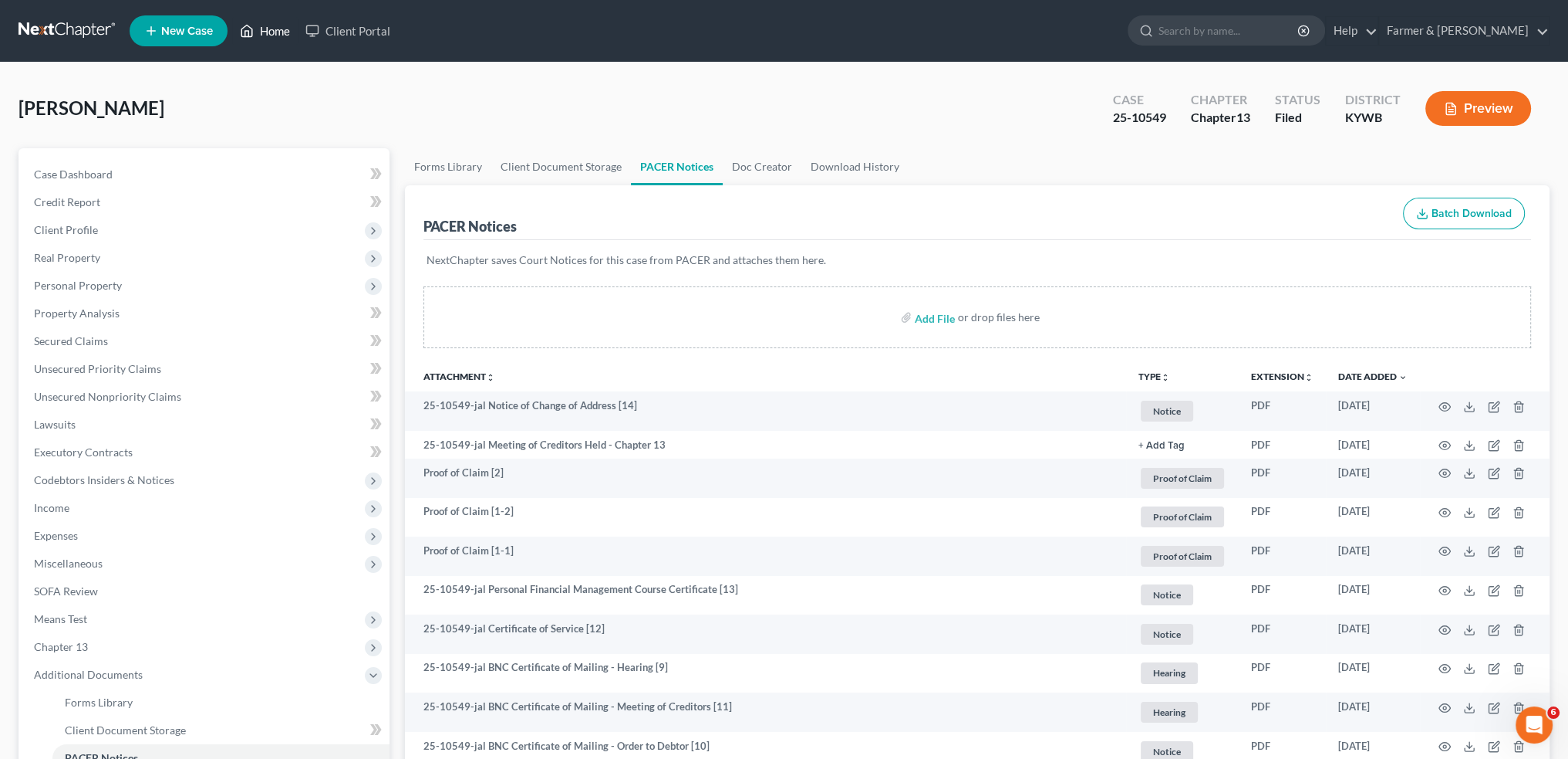
drag, startPoint x: 287, startPoint y: 24, endPoint x: 949, endPoint y: 113, distance: 668.0
click at [287, 24] on link "Home" at bounding box center [265, 30] width 65 height 28
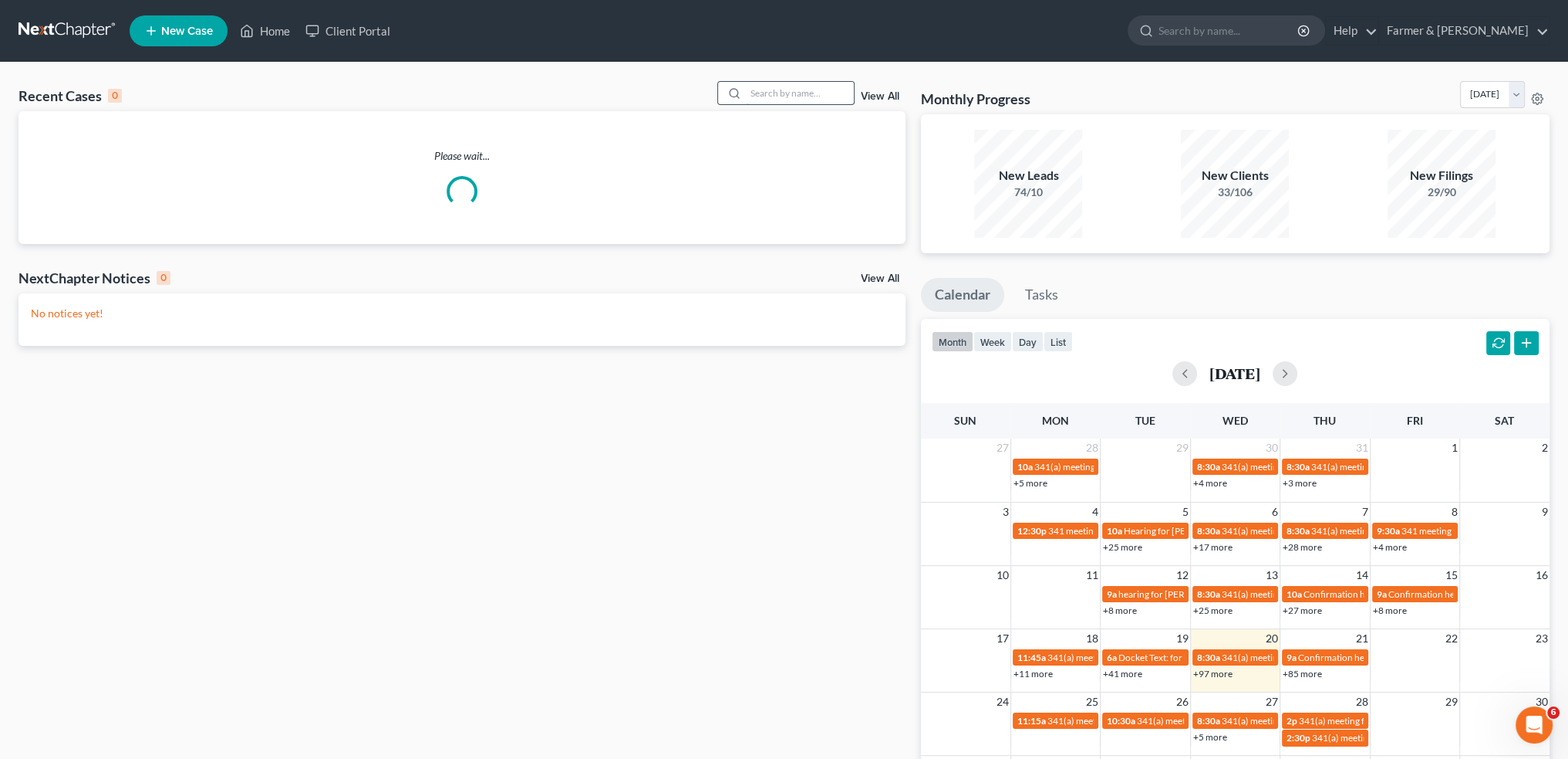
click at [767, 92] on input "search" at bounding box center [799, 93] width 108 height 23
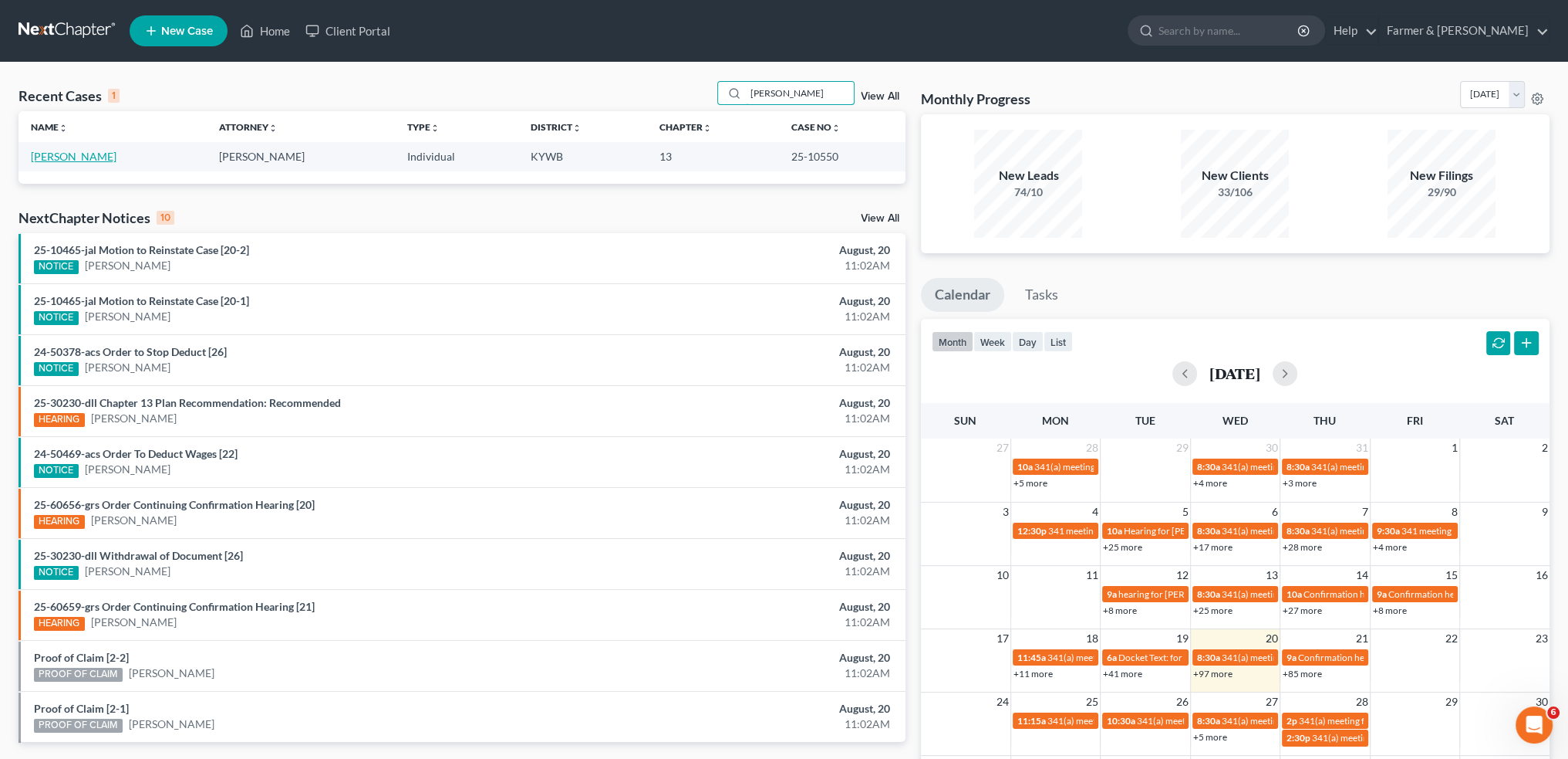
type input "[PERSON_NAME]"
click at [80, 154] on link "[PERSON_NAME]" at bounding box center [74, 156] width 85 height 13
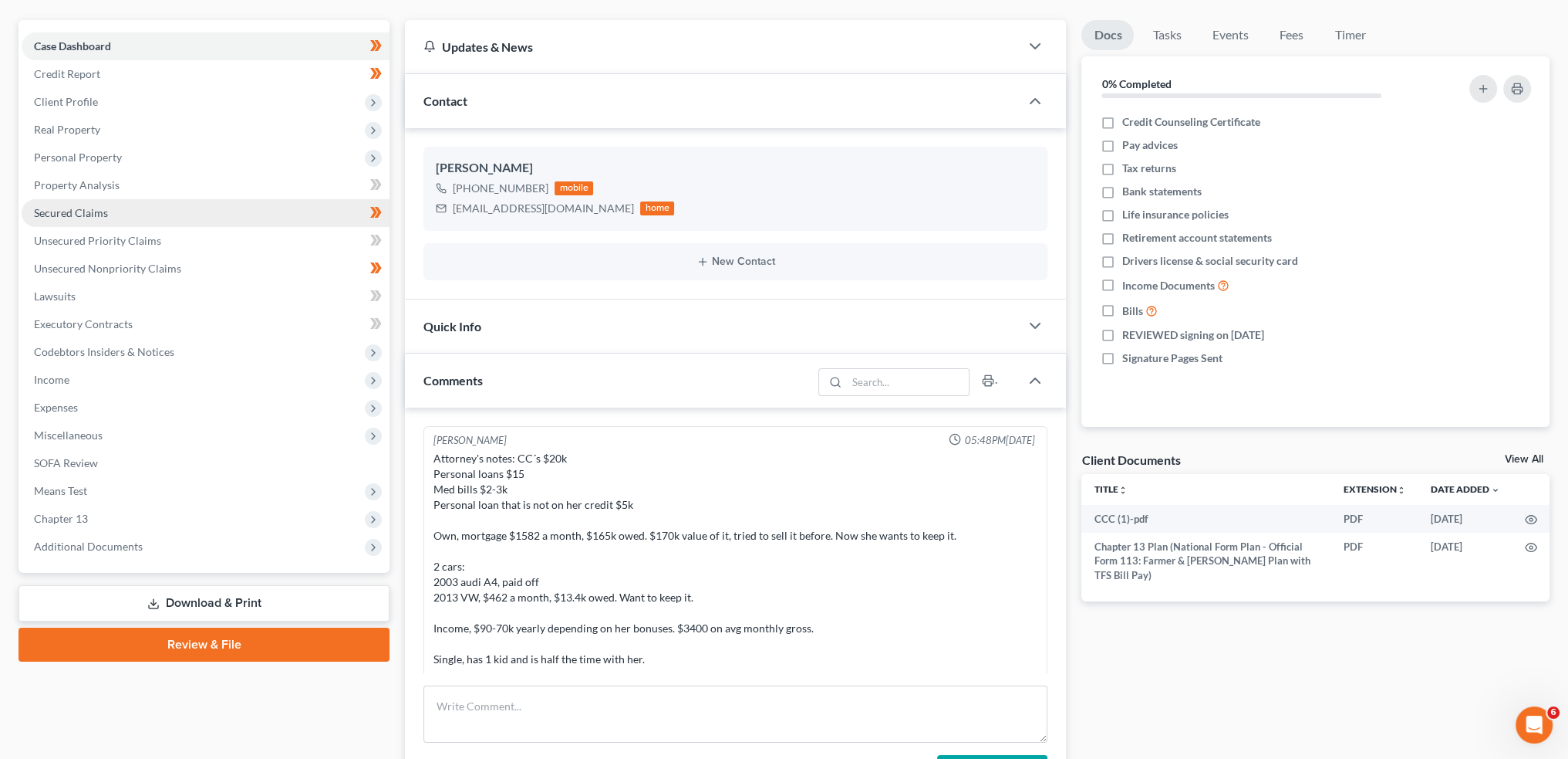
scroll to position [352, 0]
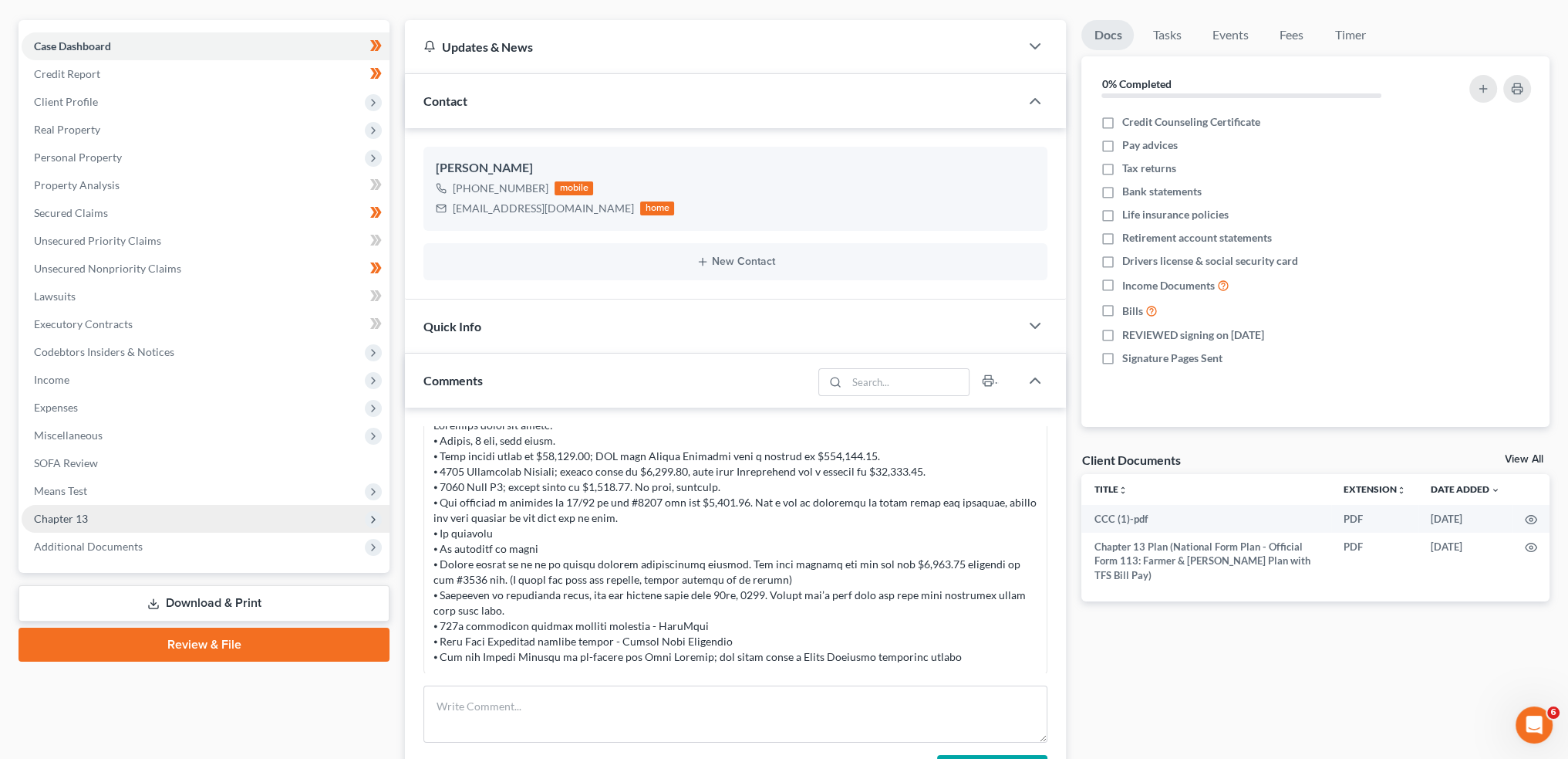
click at [131, 515] on span "Chapter 13" at bounding box center [206, 518] width 368 height 28
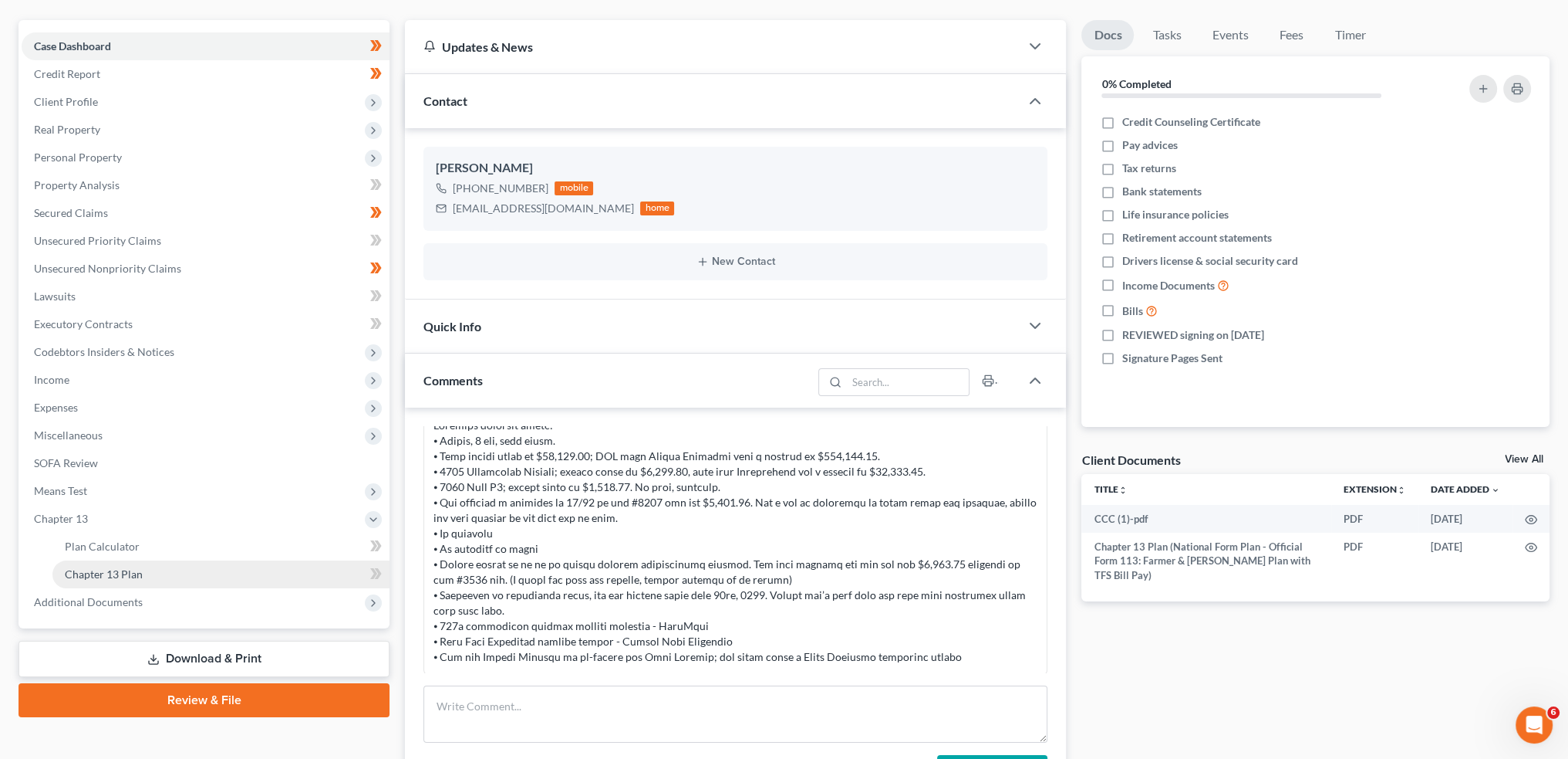
click at [136, 572] on span "Chapter 13 Plan" at bounding box center [104, 574] width 78 height 13
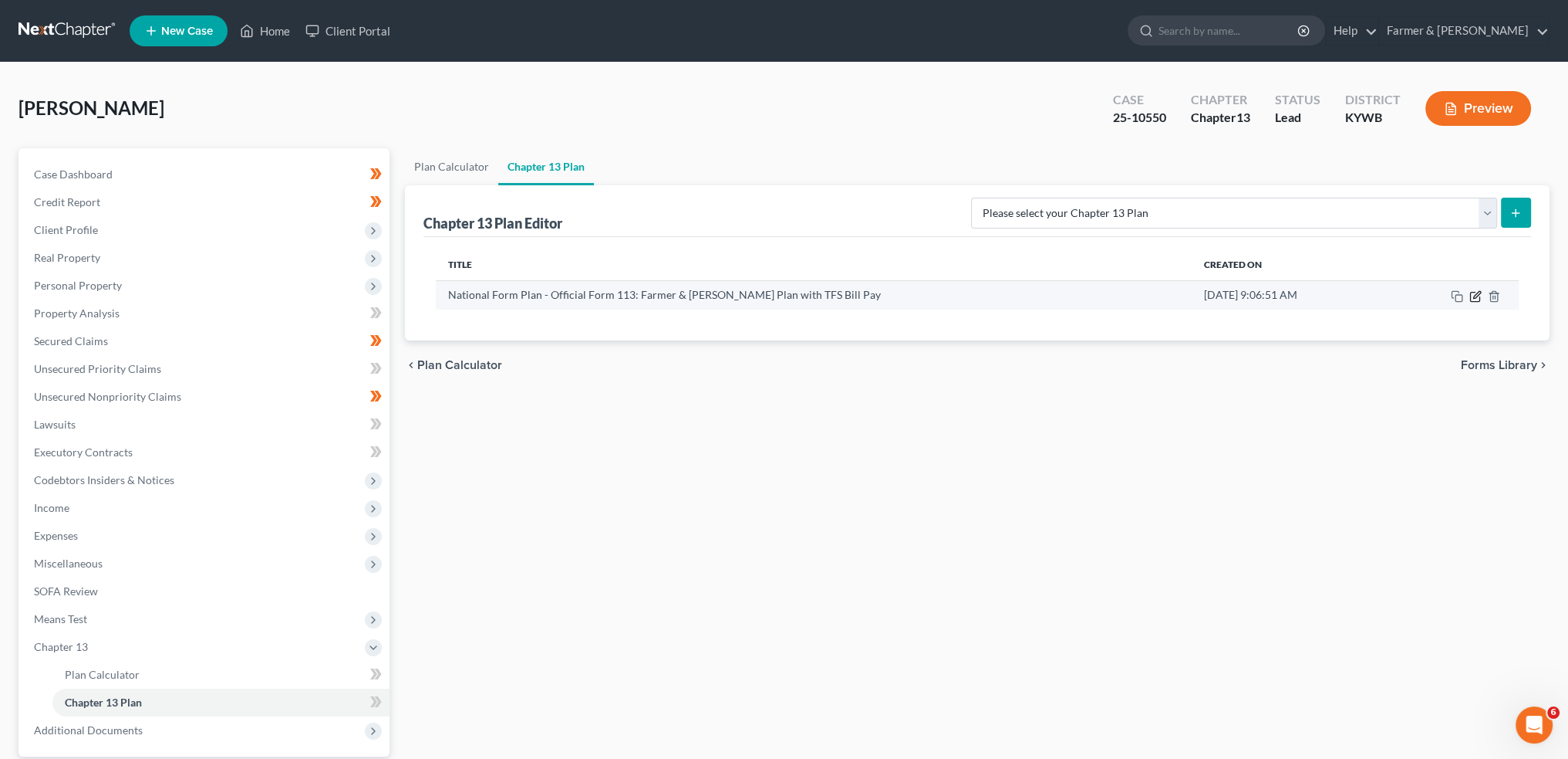
click at [1475, 293] on icon "button" at bounding box center [1477, 294] width 7 height 7
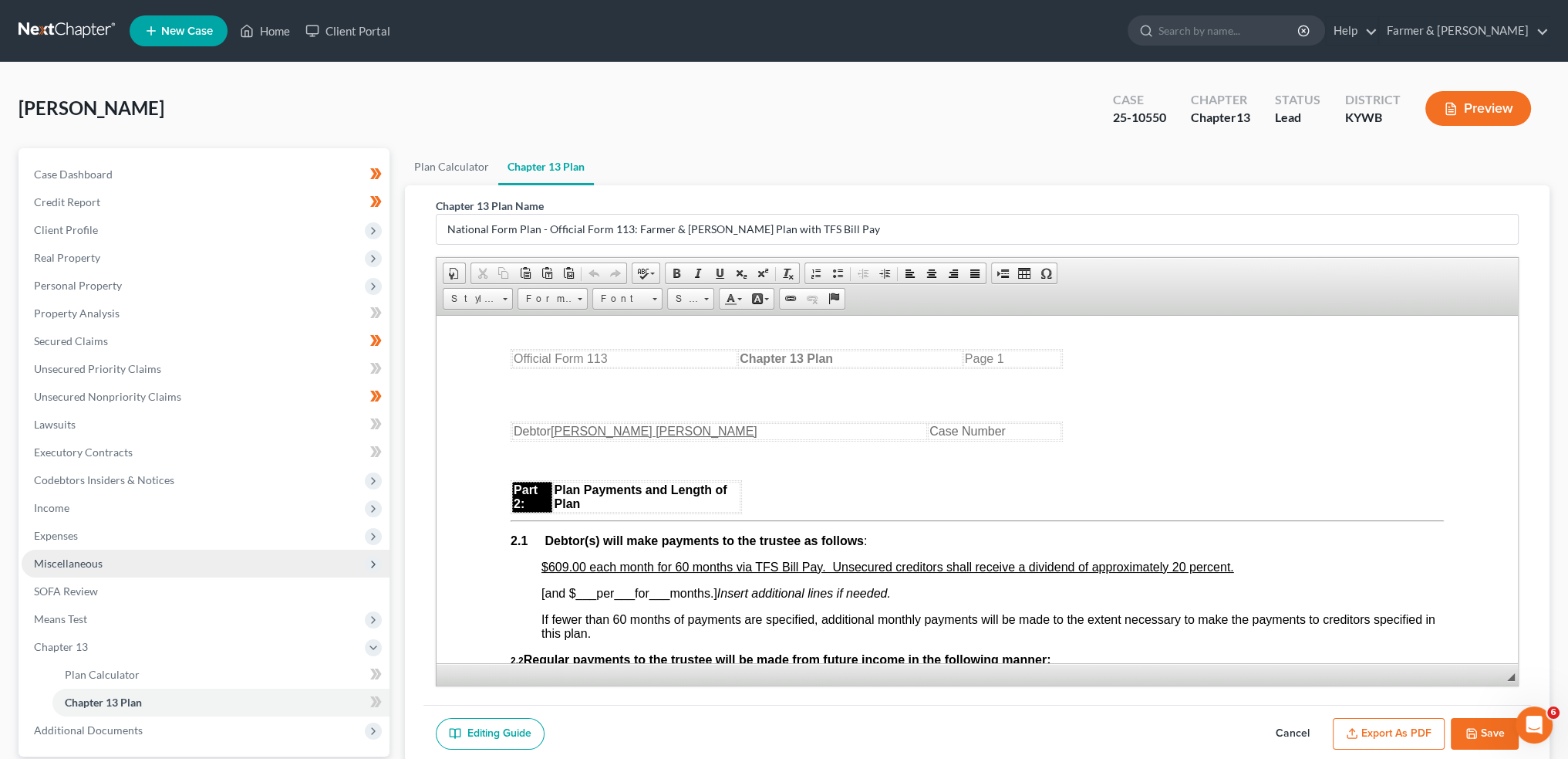
scroll to position [144, 0]
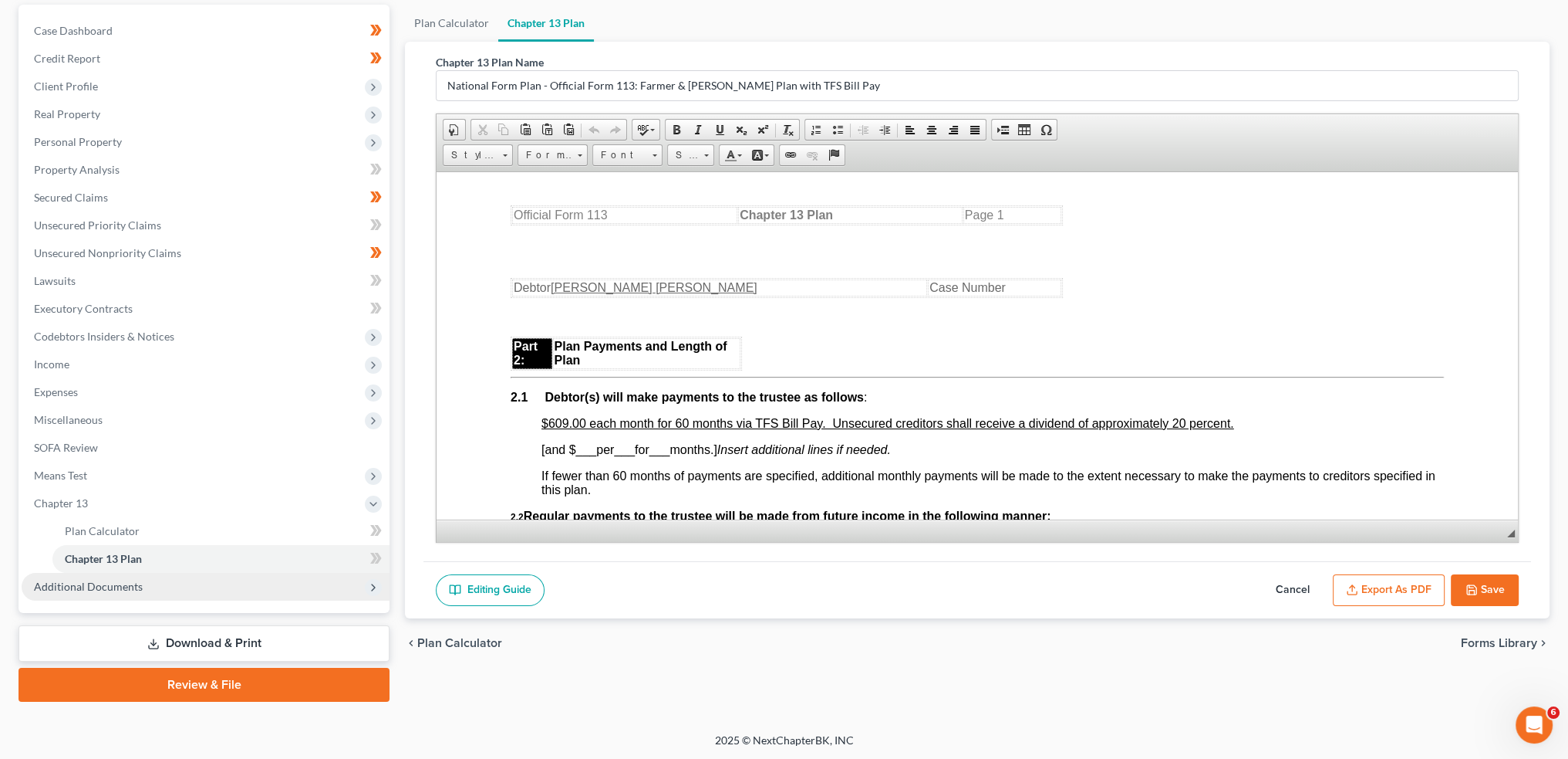
click at [191, 587] on span "Additional Documents" at bounding box center [206, 586] width 368 height 28
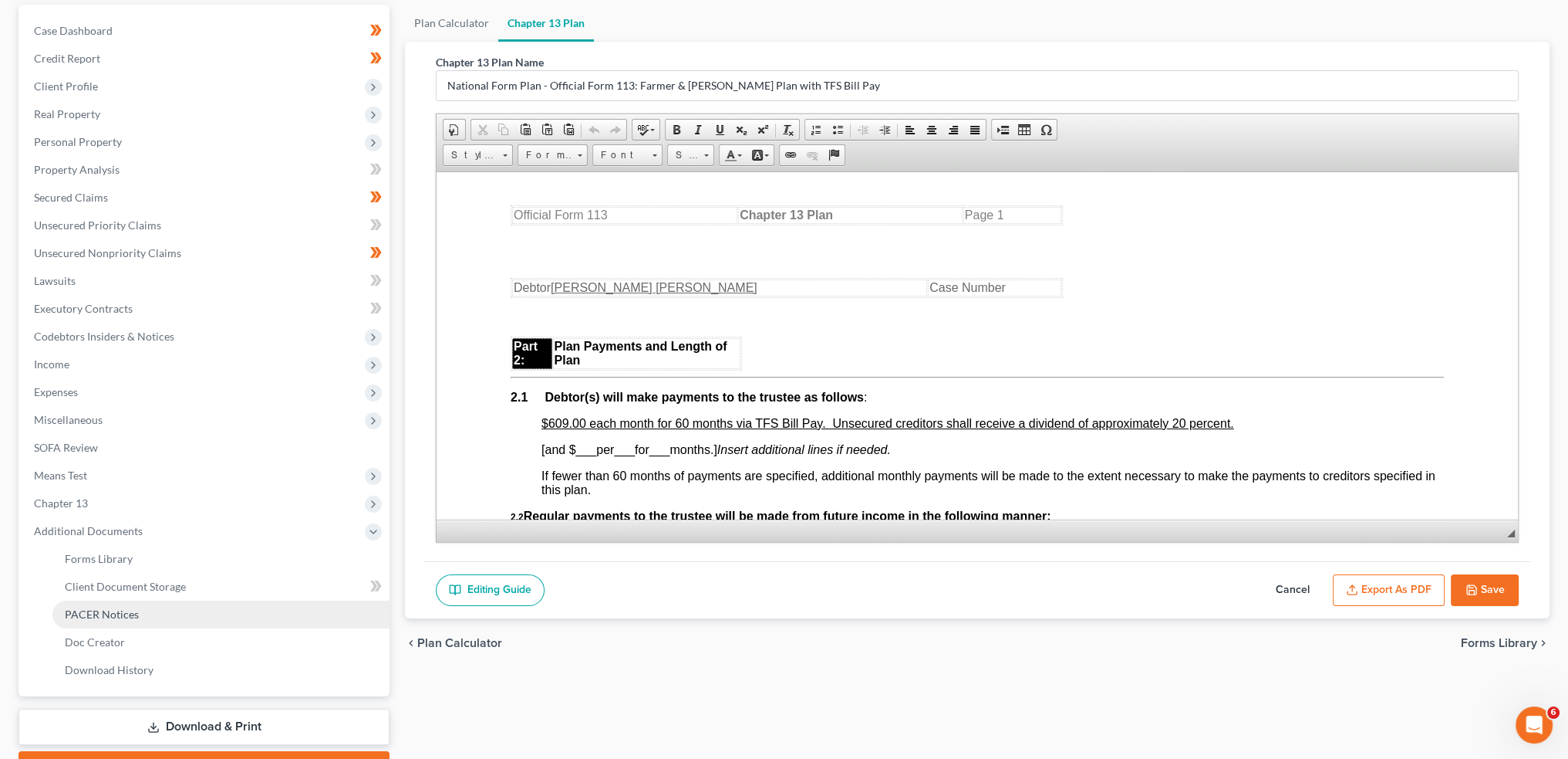
click at [187, 604] on link "PACER Notices" at bounding box center [221, 614] width 337 height 28
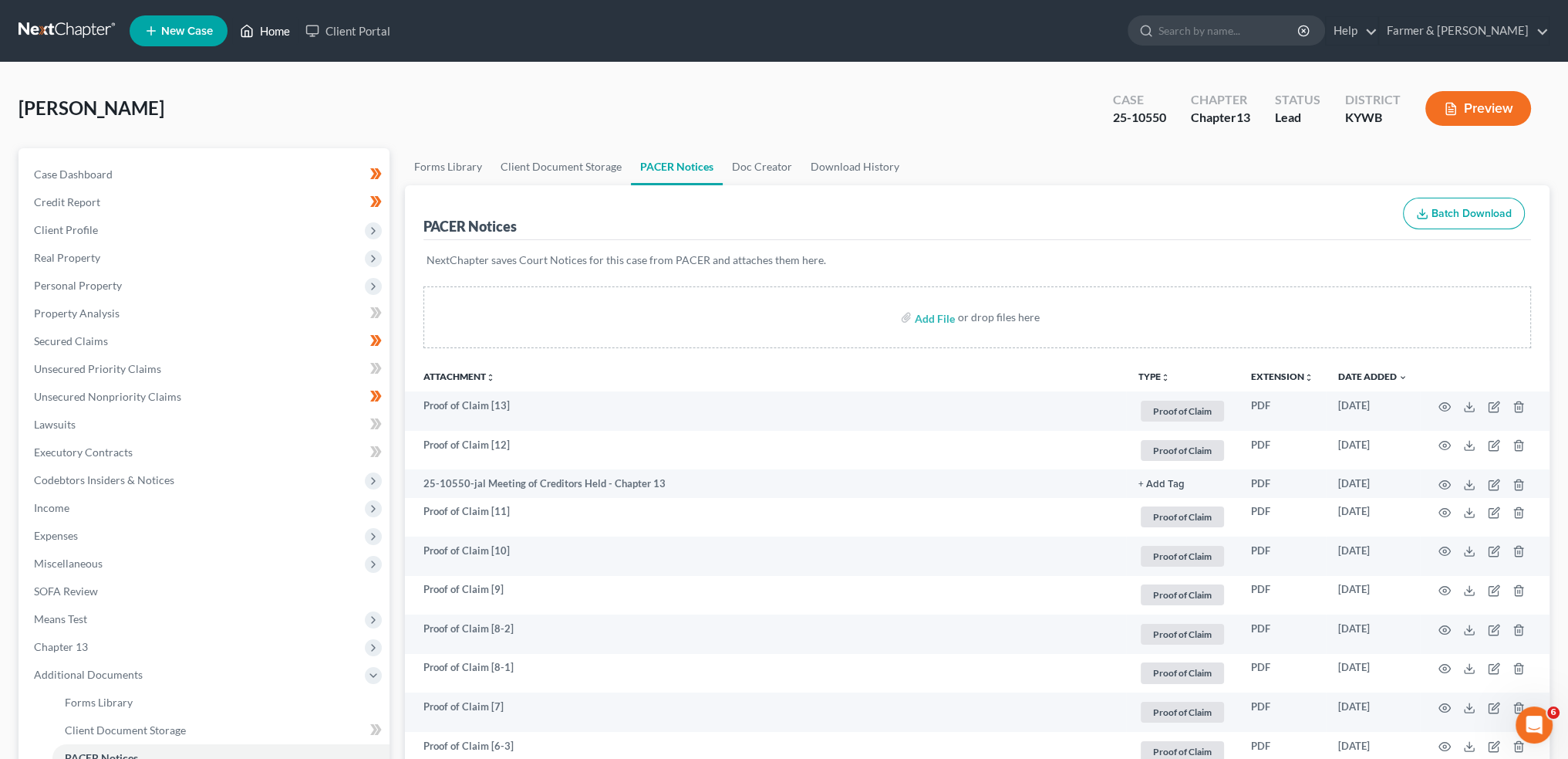
click at [258, 28] on link "Home" at bounding box center [265, 30] width 65 height 28
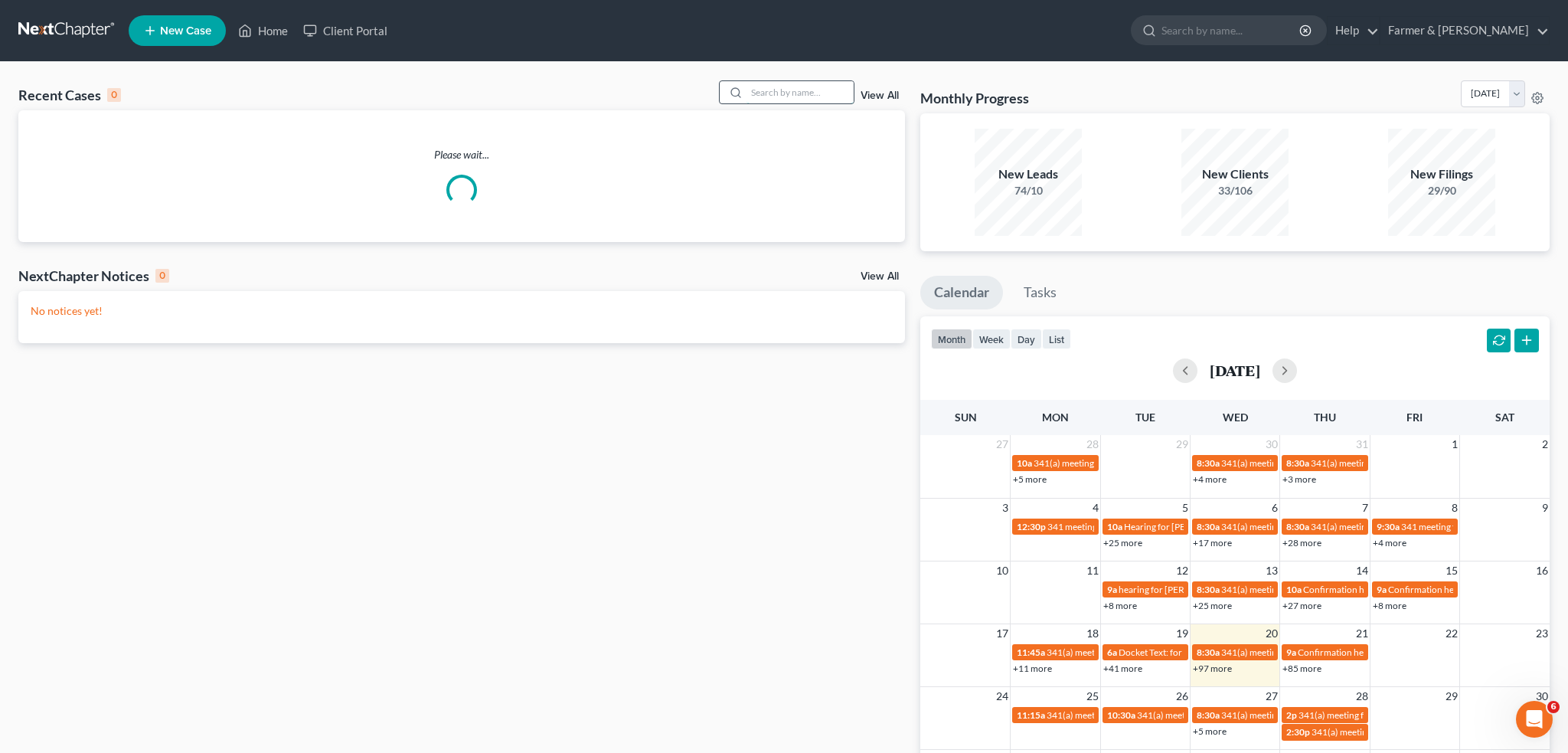
click at [797, 93] on input "search" at bounding box center [799, 92] width 107 height 22
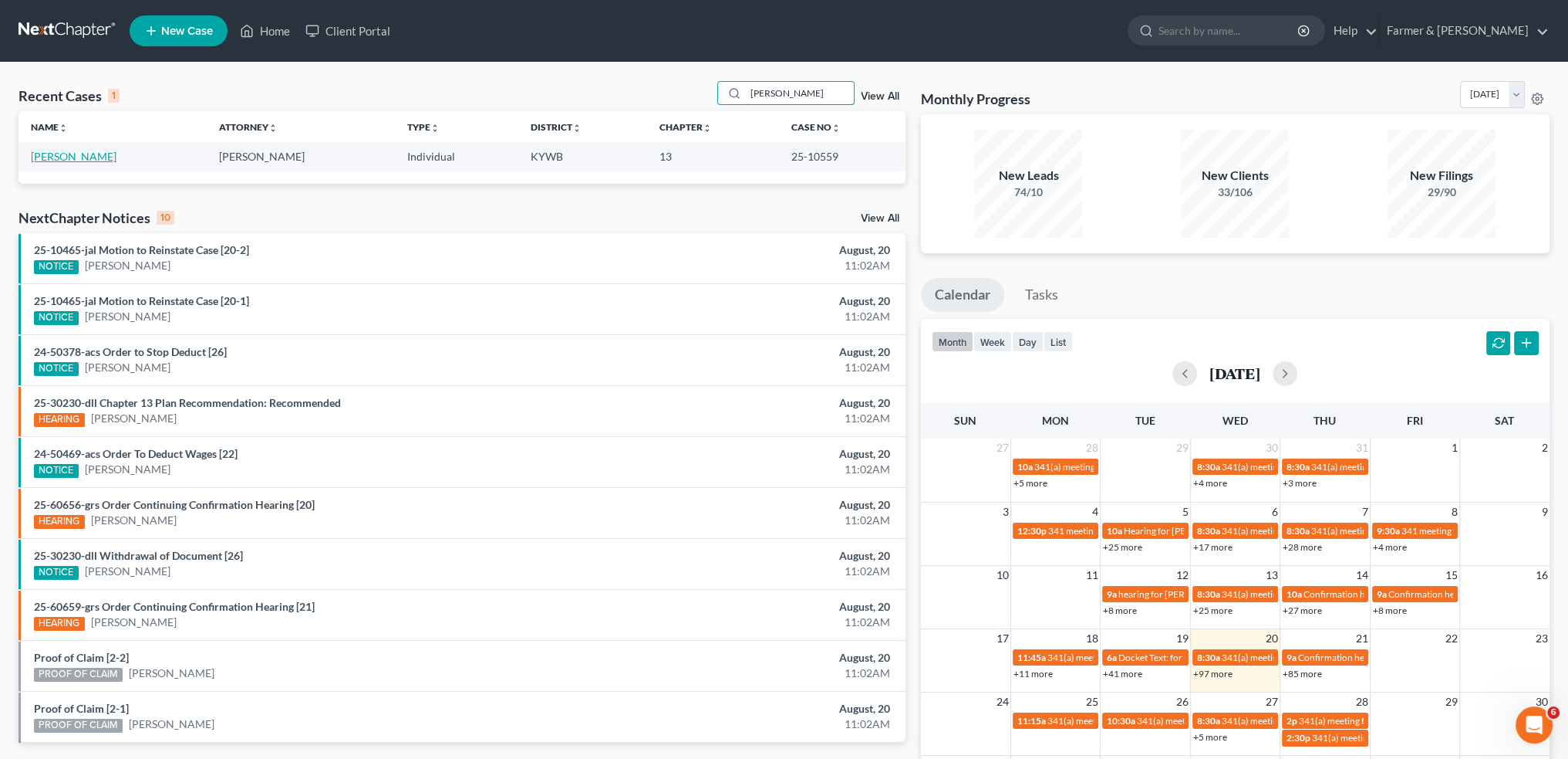
type input "[PERSON_NAME]"
click at [72, 153] on link "[PERSON_NAME]" at bounding box center [74, 156] width 85 height 13
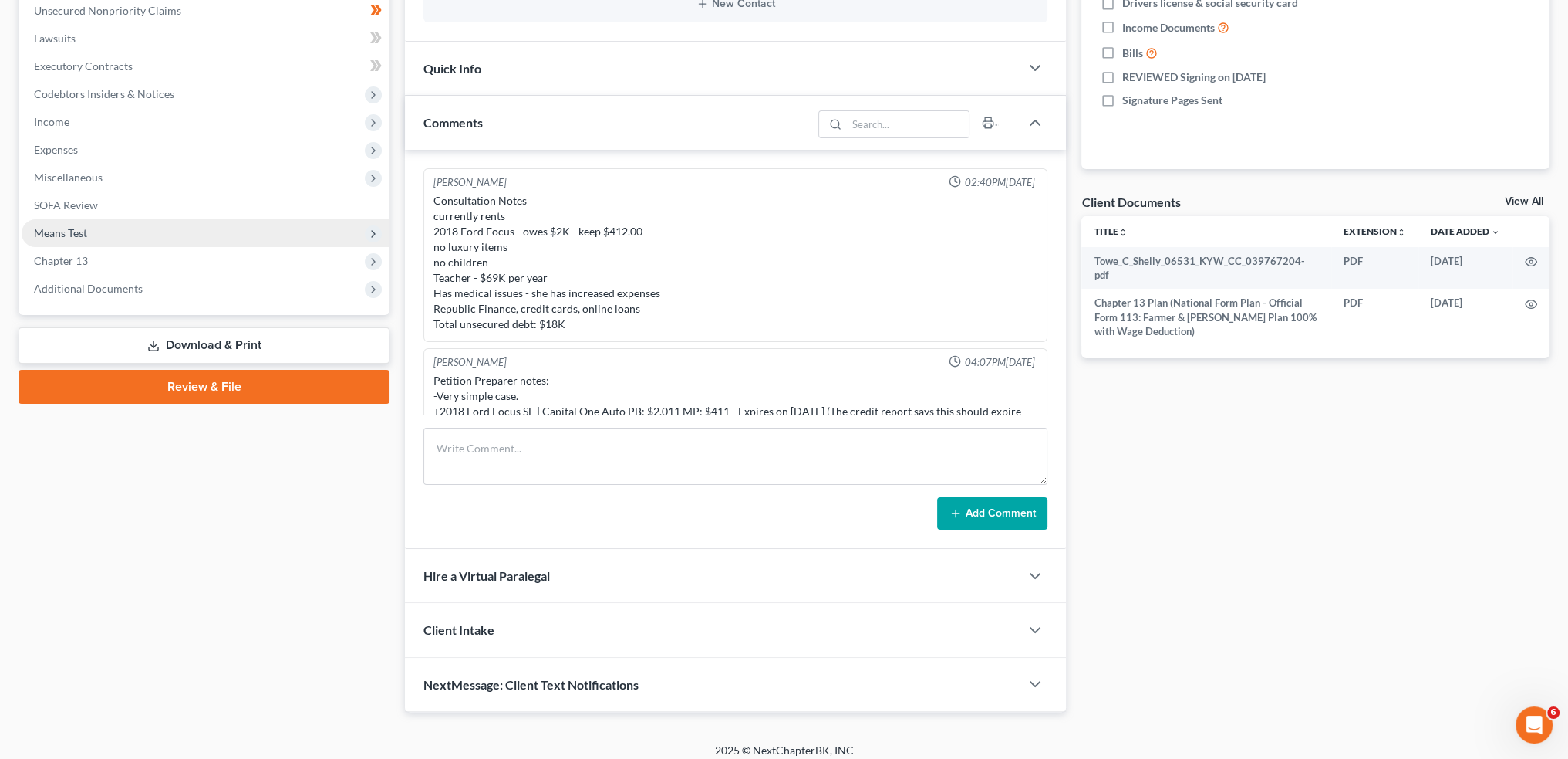
scroll to position [253, 0]
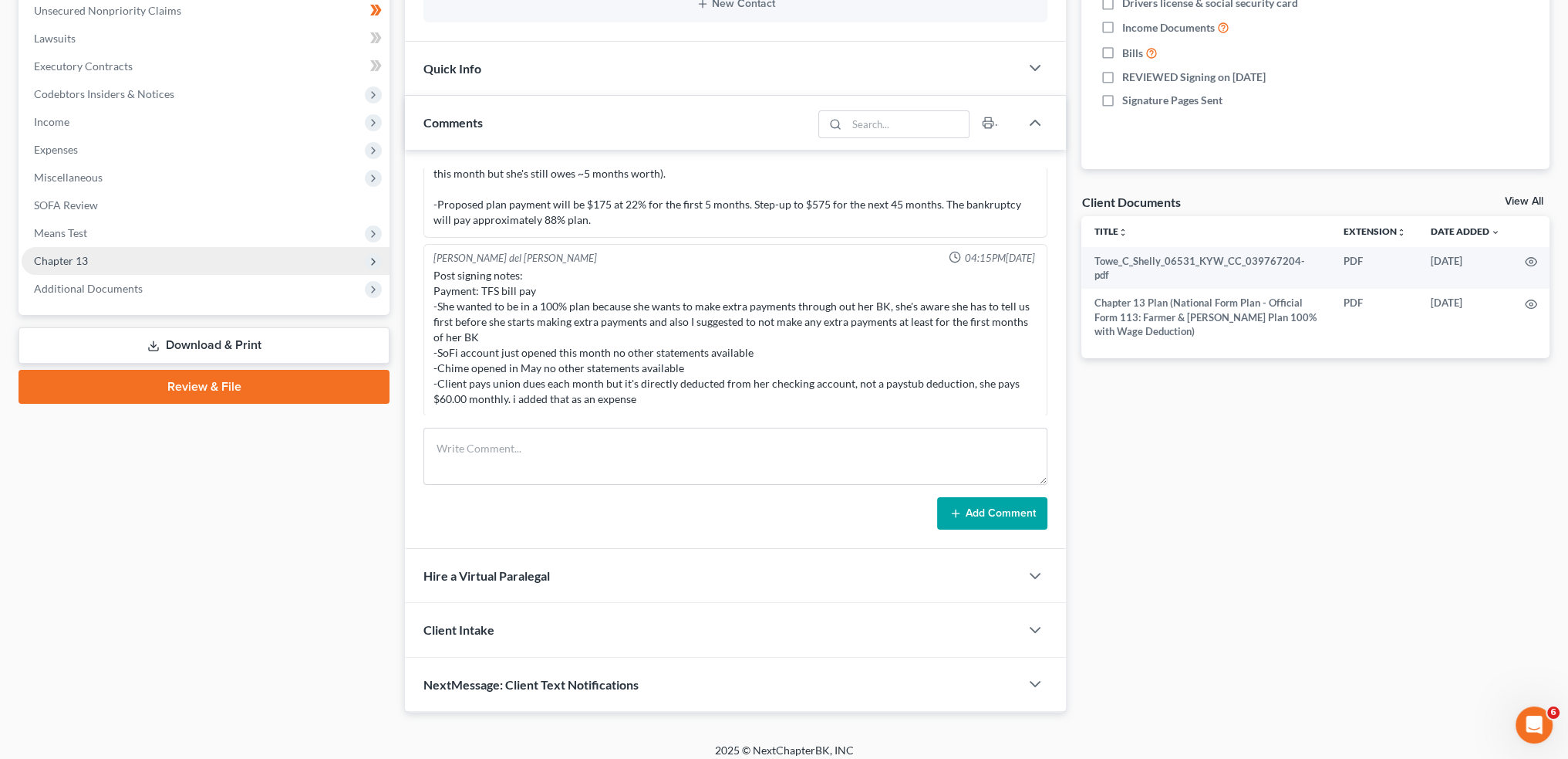
click at [124, 263] on span "Chapter 13" at bounding box center [206, 260] width 368 height 28
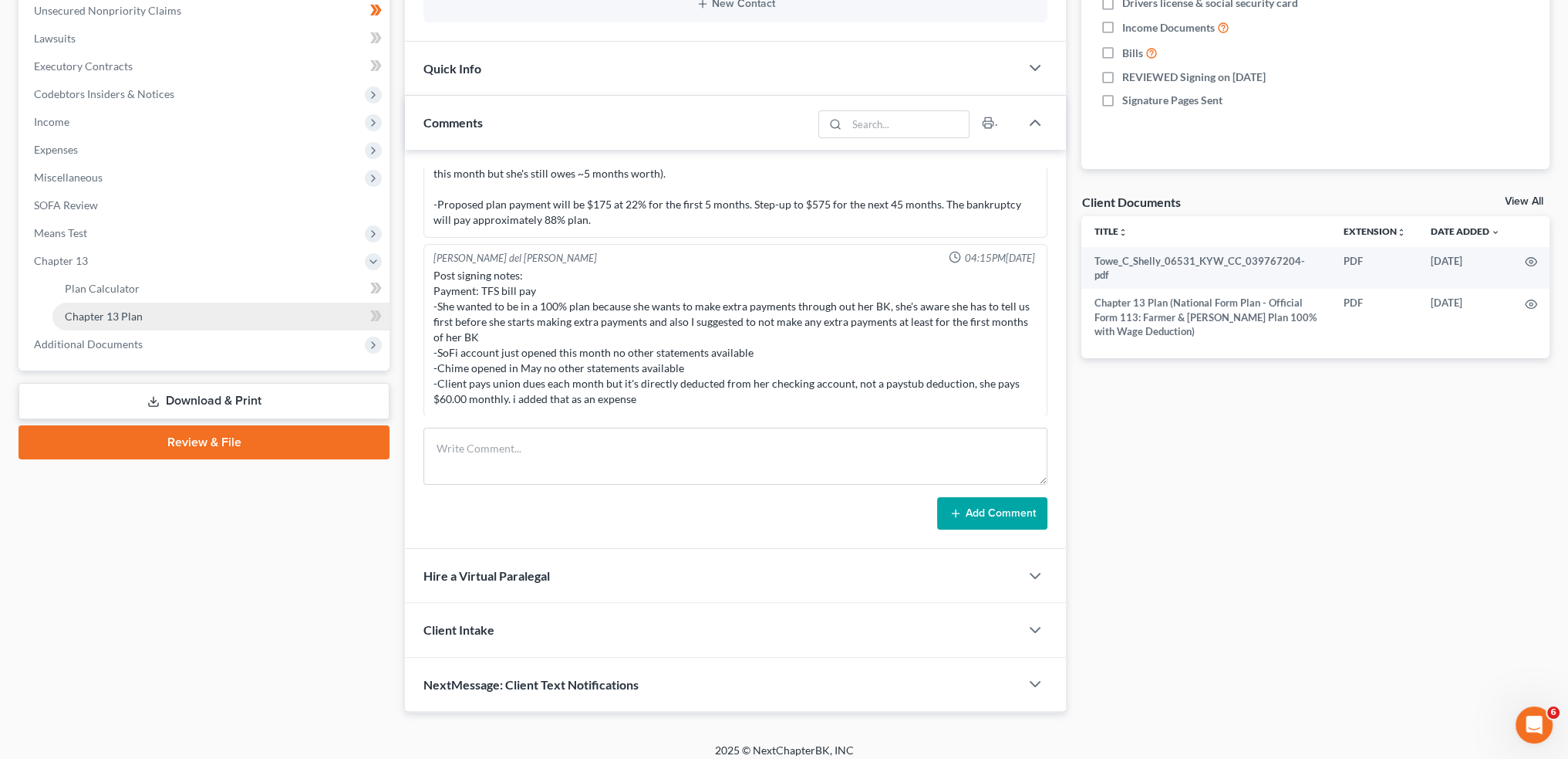
click at [126, 311] on span "Chapter 13 Plan" at bounding box center [104, 316] width 78 height 13
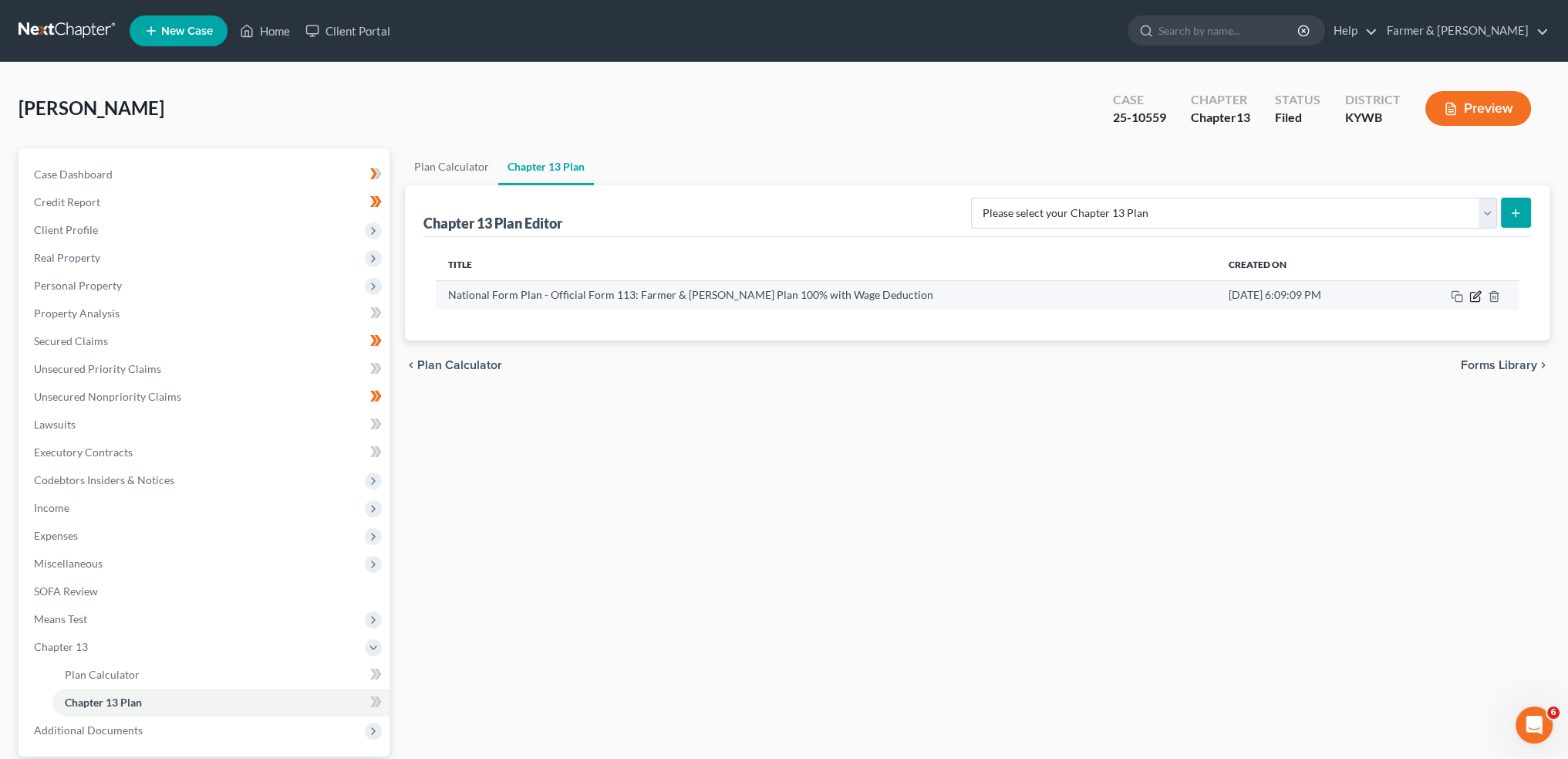
click at [1475, 296] on icon "button" at bounding box center [1477, 294] width 7 height 7
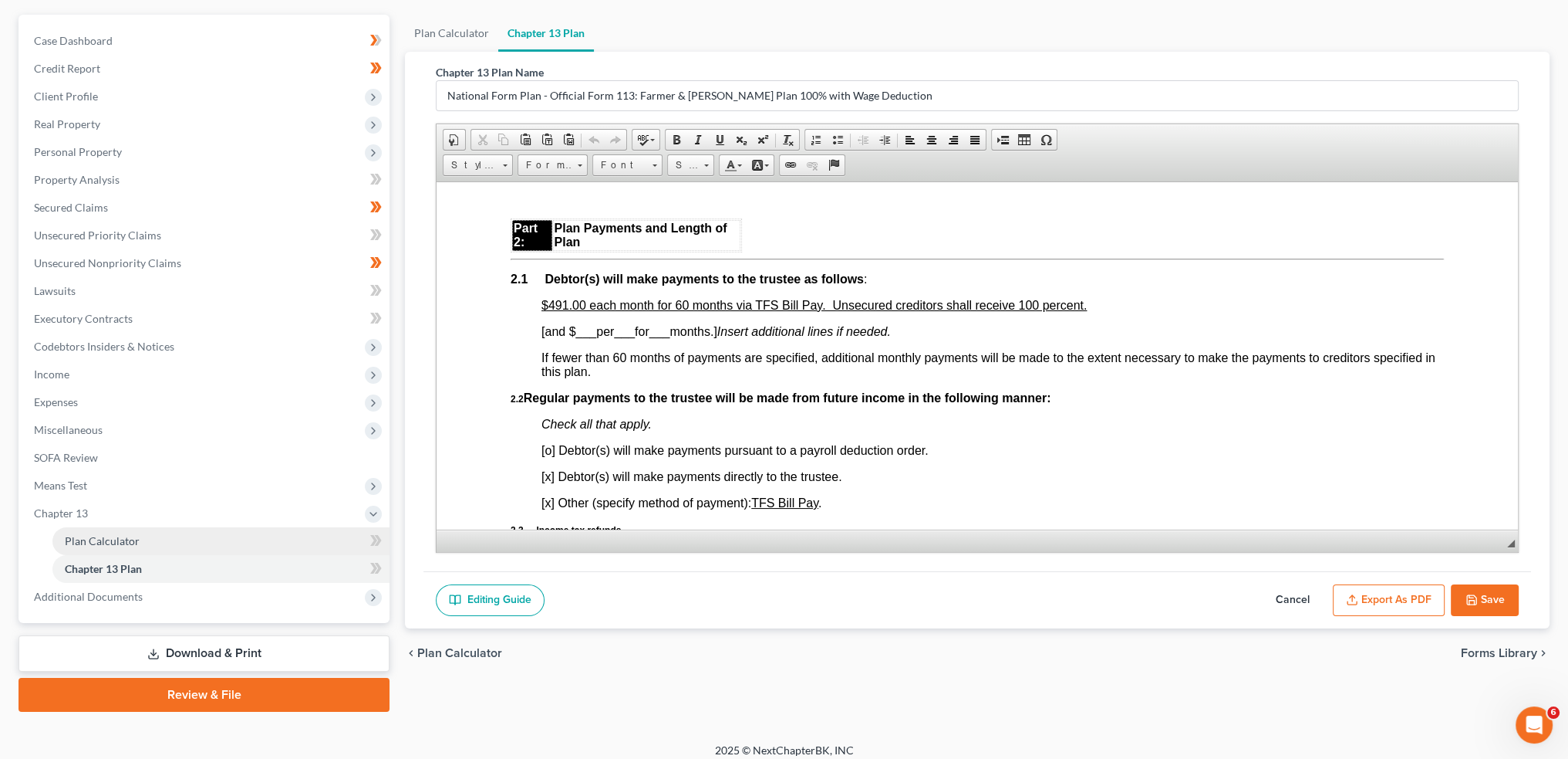
scroll to position [144, 0]
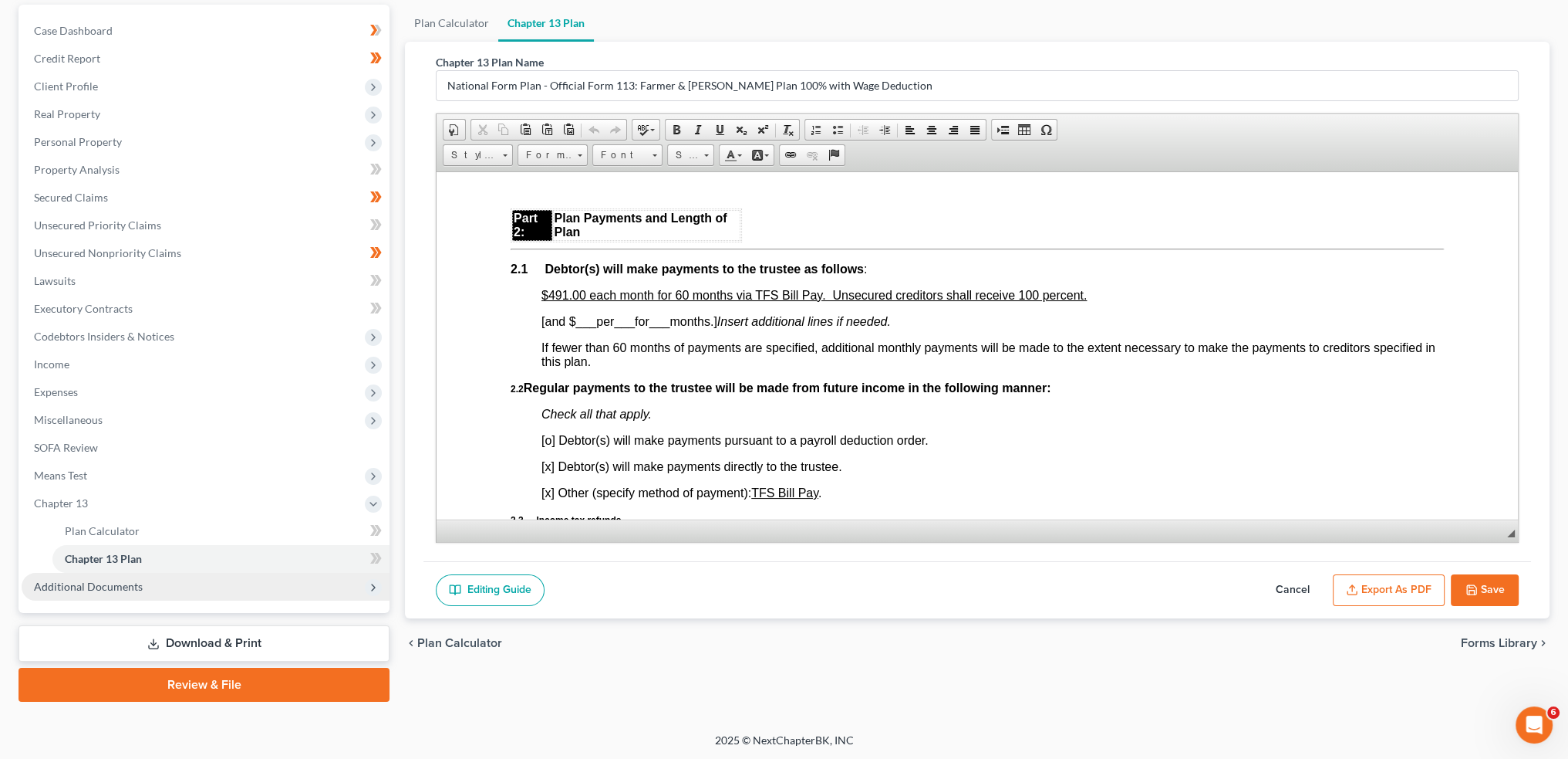
click at [150, 578] on span "Additional Documents" at bounding box center [206, 586] width 368 height 28
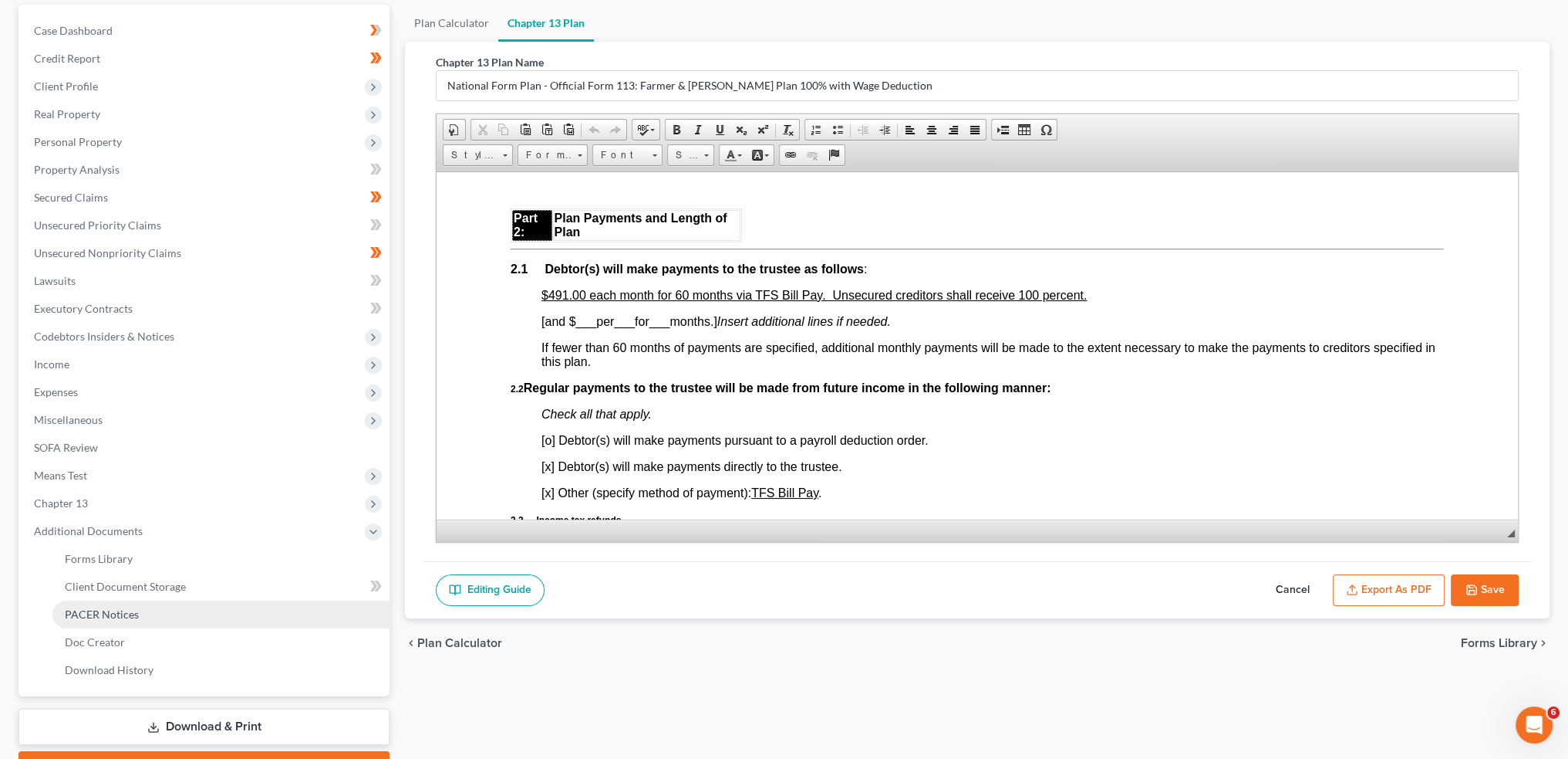
click at [157, 613] on link "PACER Notices" at bounding box center [221, 614] width 337 height 28
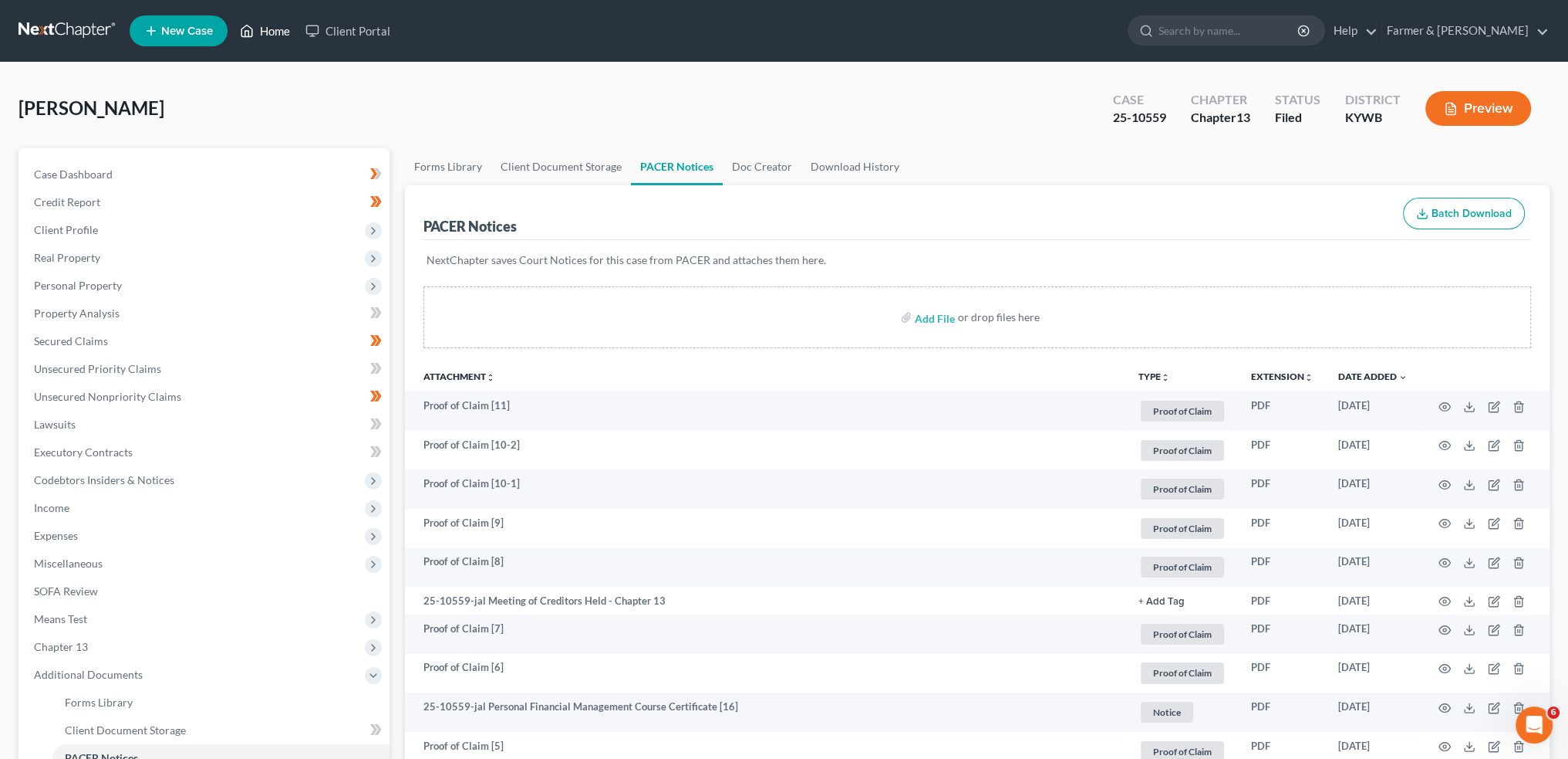
click at [252, 18] on link "Home" at bounding box center [265, 30] width 65 height 28
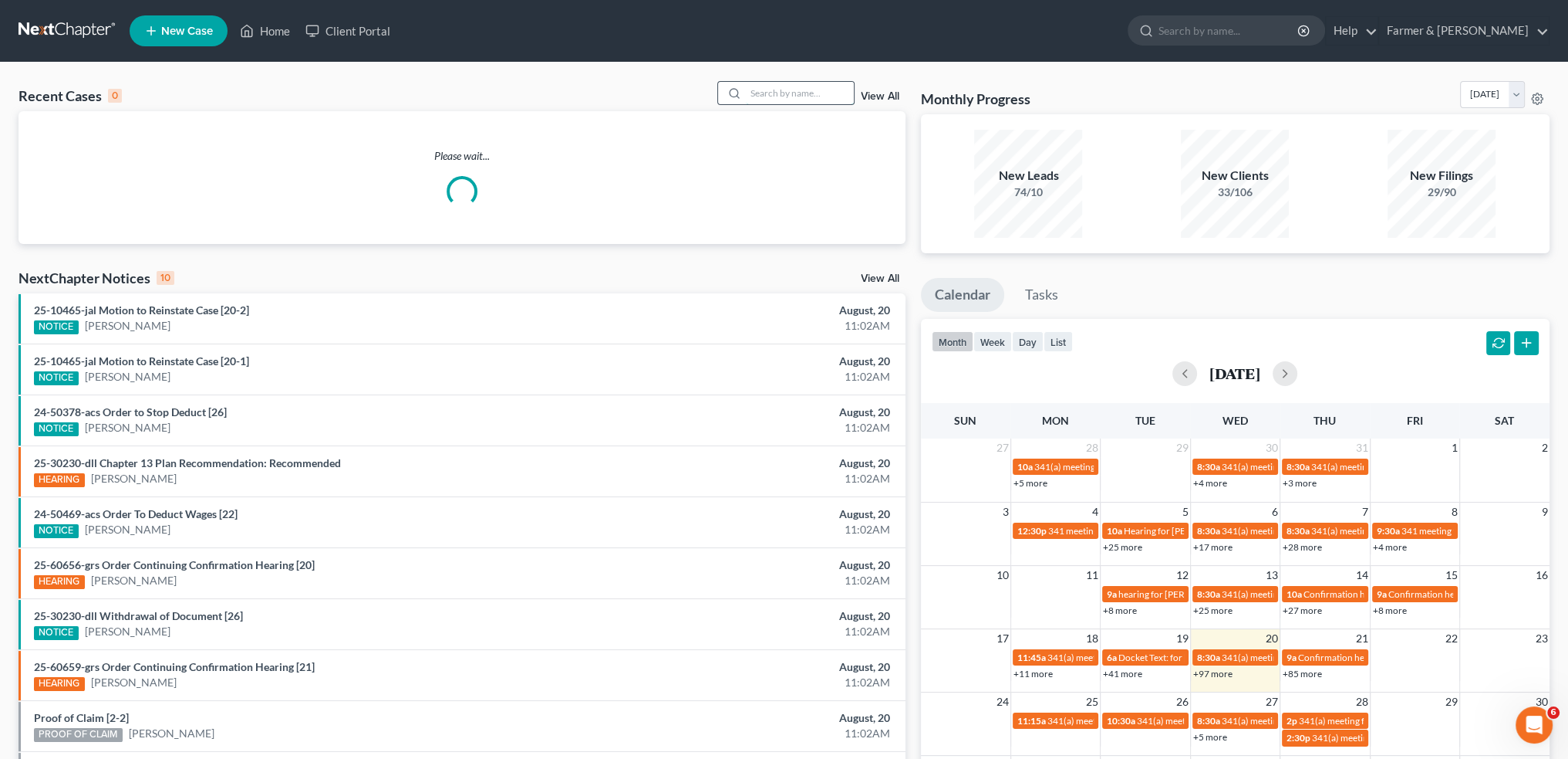
click at [804, 97] on input "search" at bounding box center [799, 93] width 108 height 23
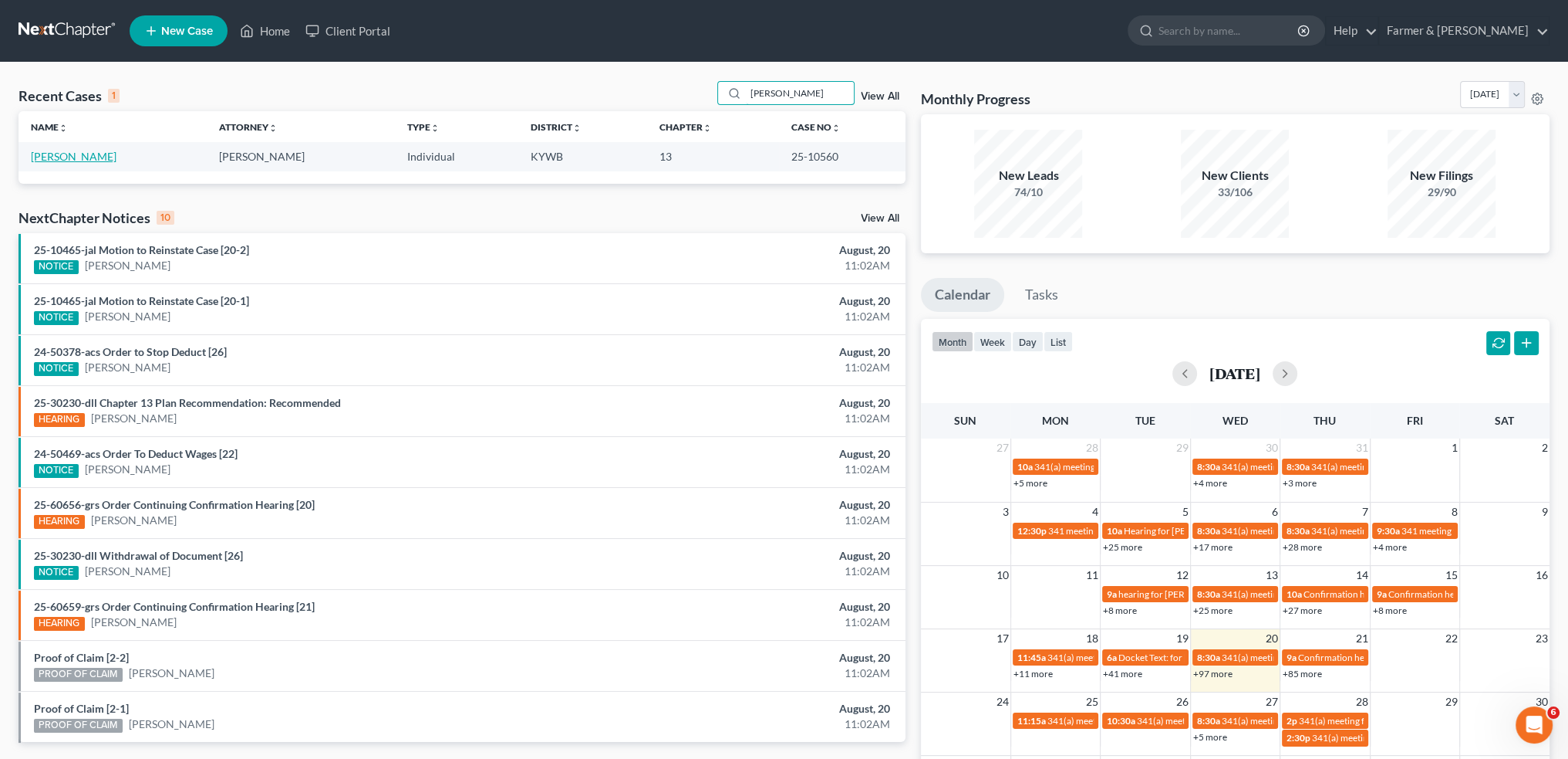
type input "[PERSON_NAME]"
click at [68, 159] on link "[PERSON_NAME]" at bounding box center [74, 156] width 85 height 13
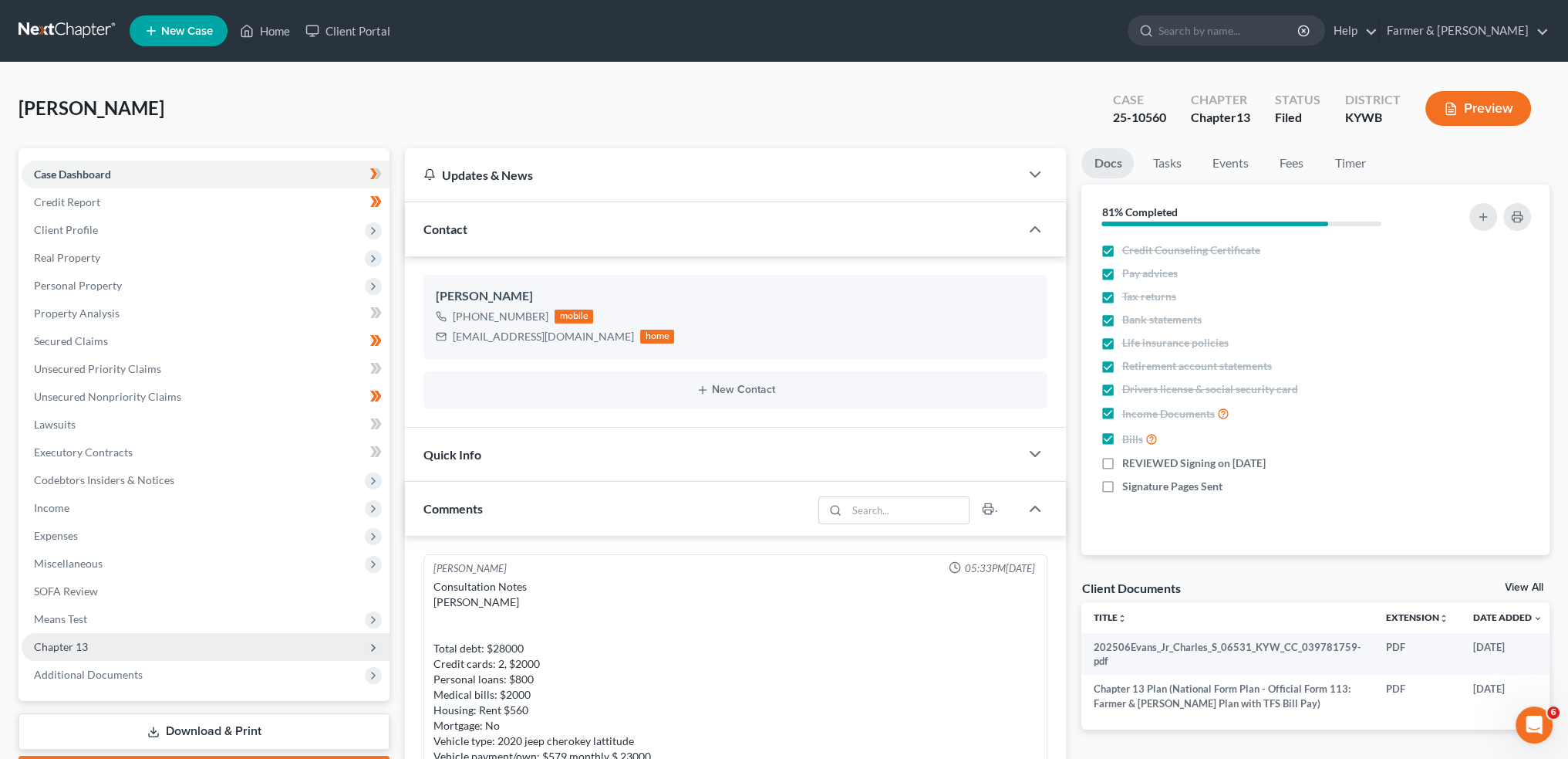
scroll to position [88, 0]
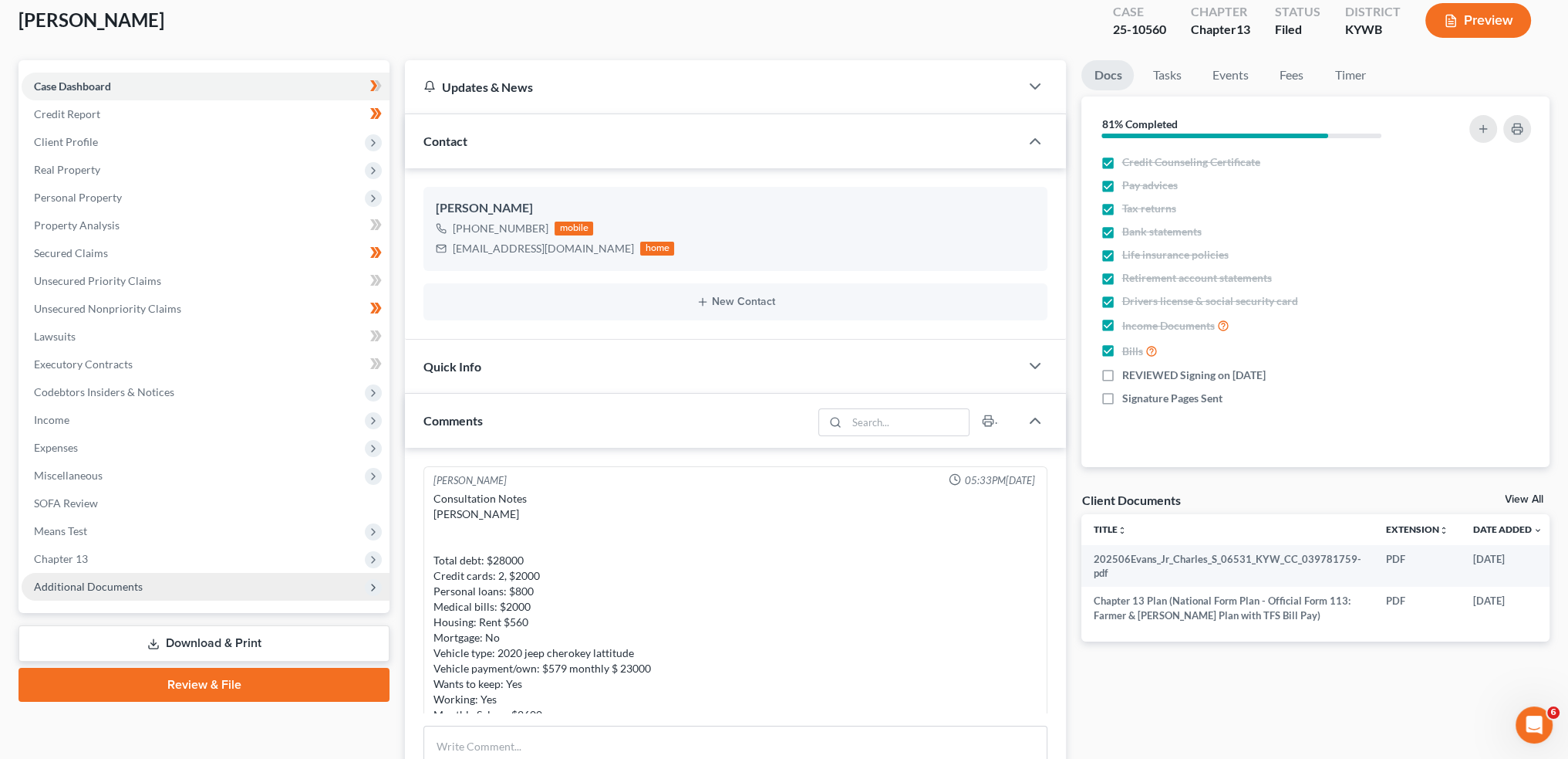
drag, startPoint x: 91, startPoint y: 564, endPoint x: 124, endPoint y: 573, distance: 34.2
click at [91, 565] on span "Chapter 13" at bounding box center [206, 558] width 368 height 28
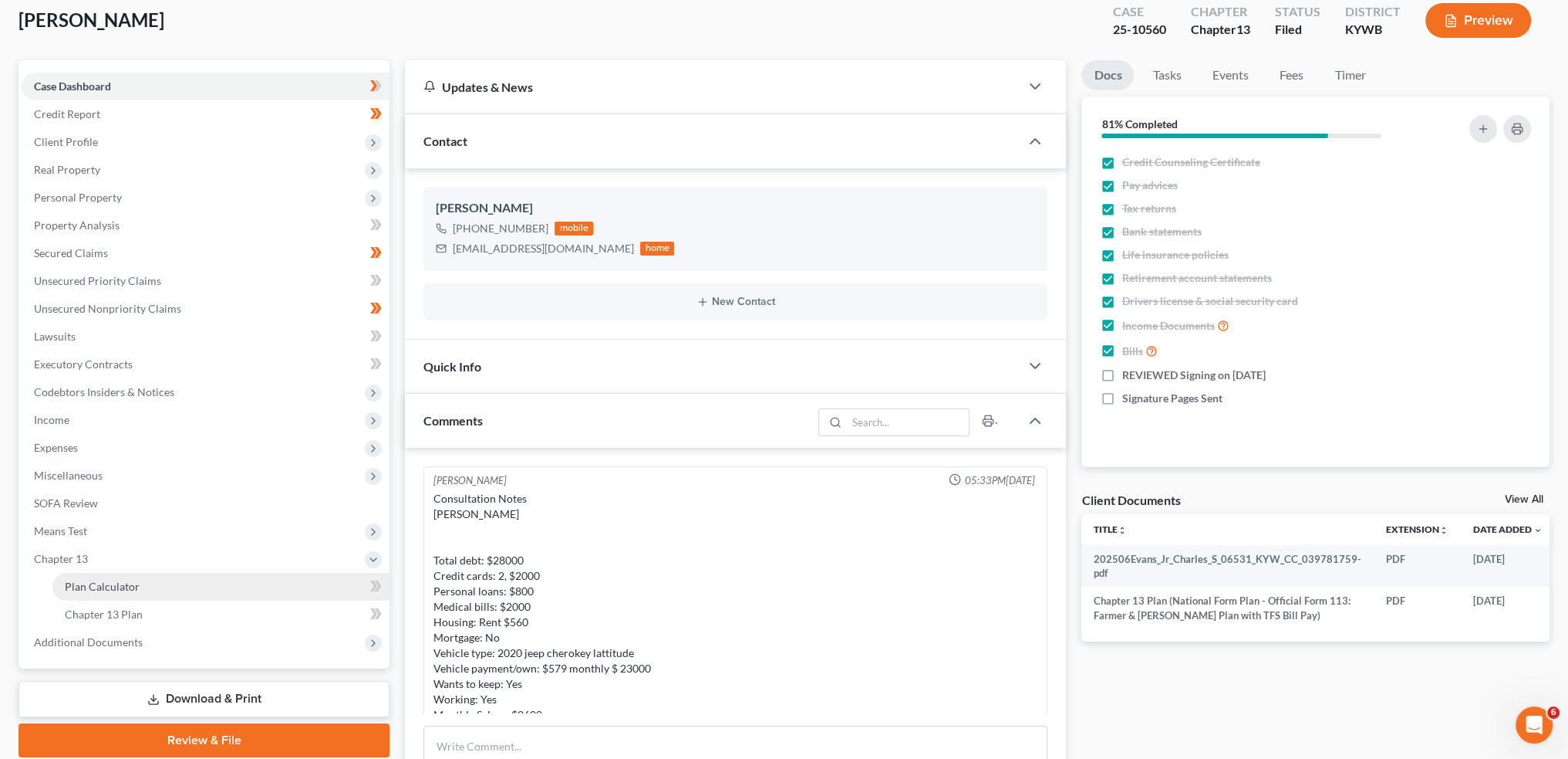
scroll to position [377, 0]
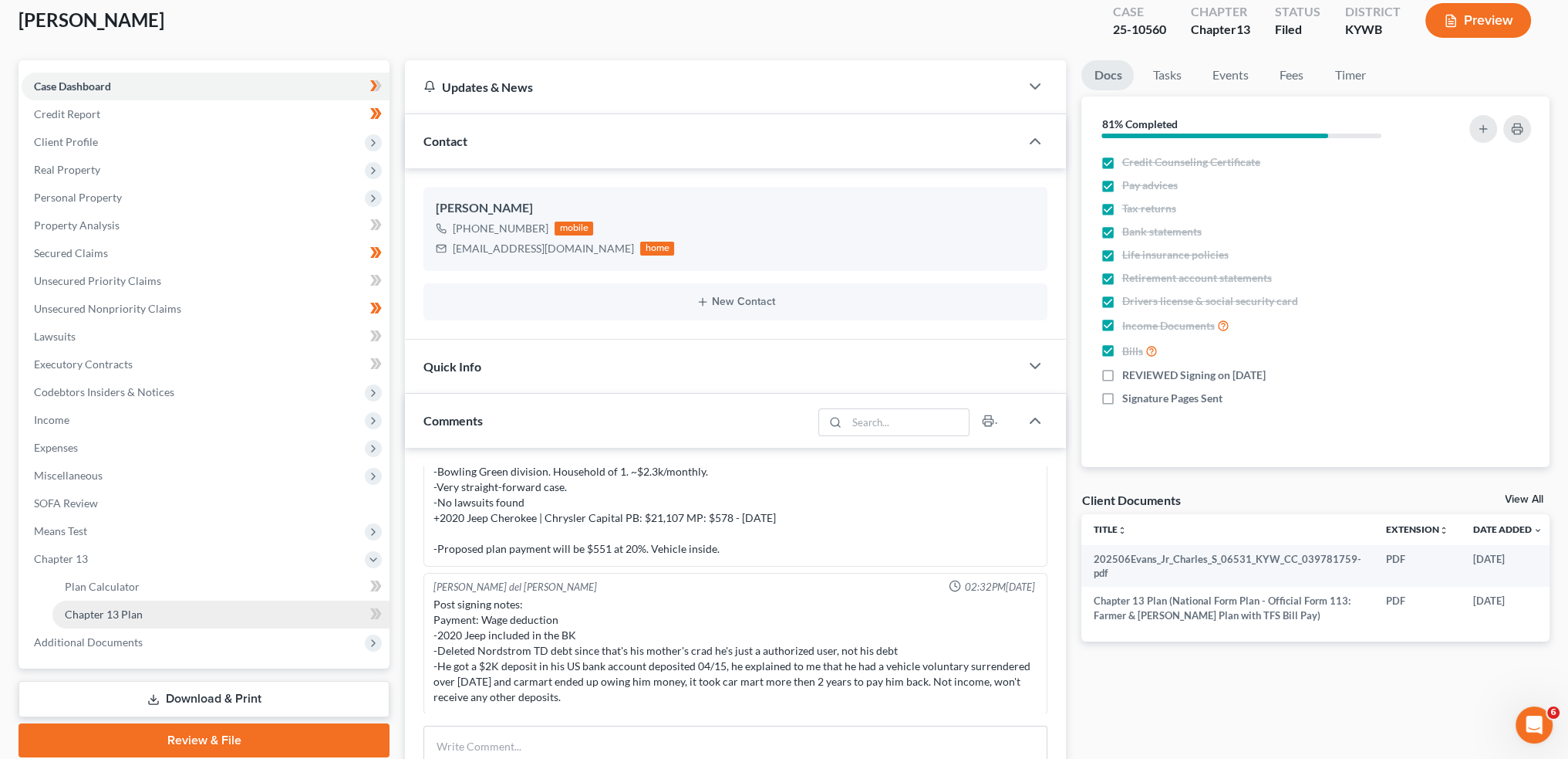
click at [142, 612] on link "Chapter 13 Plan" at bounding box center [221, 614] width 337 height 28
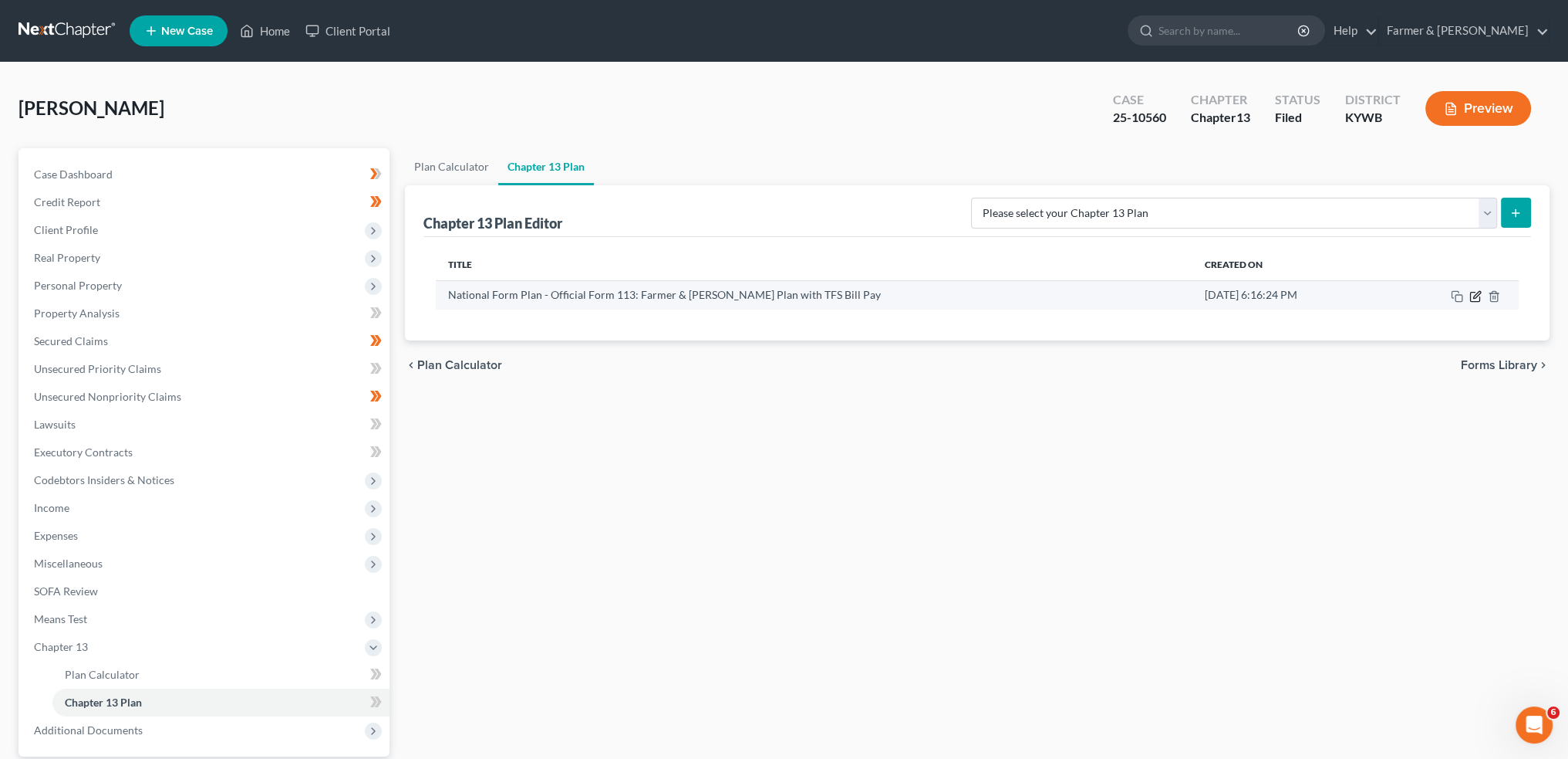
click at [1474, 295] on icon "button" at bounding box center [1475, 296] width 13 height 13
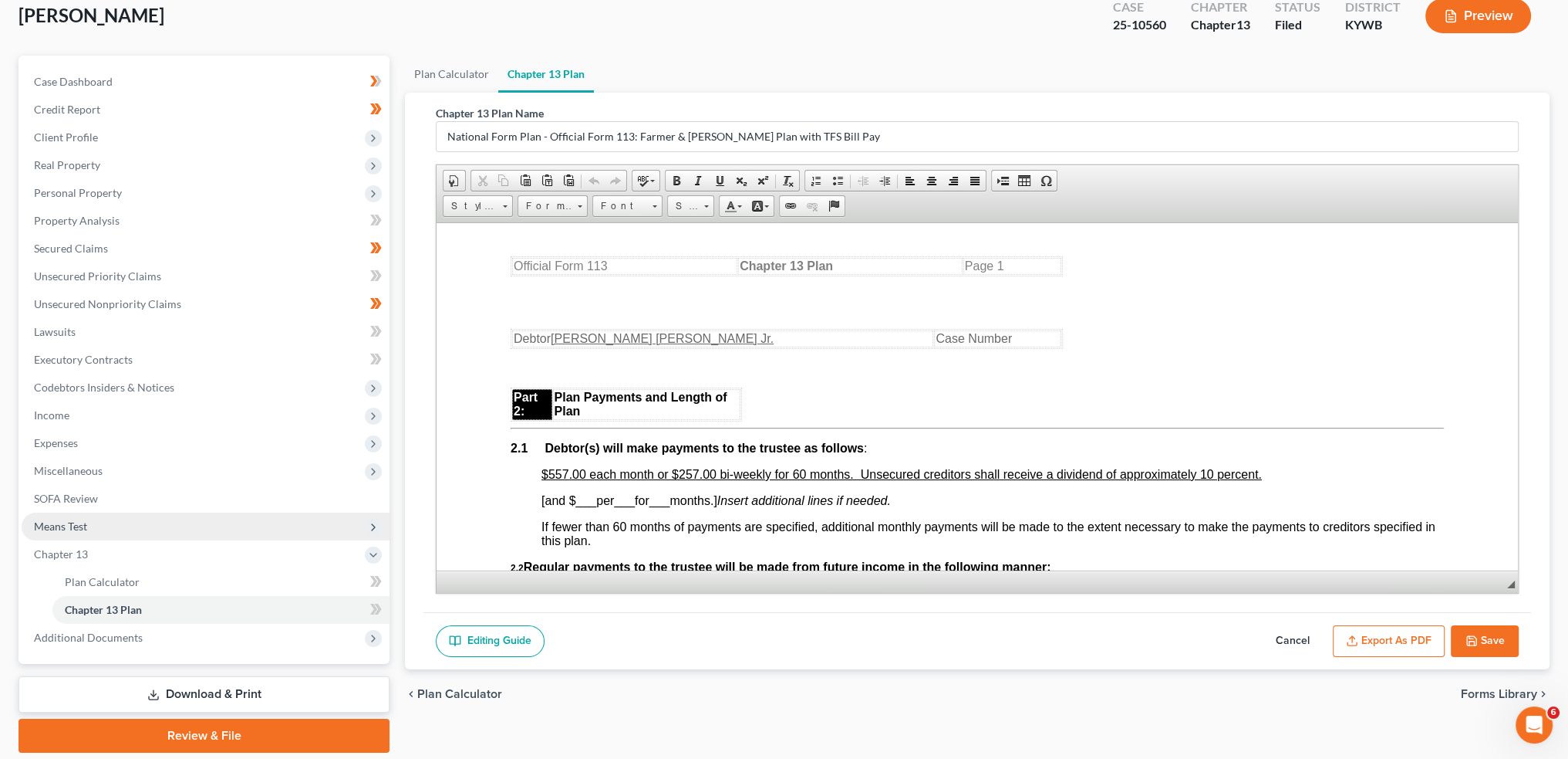
scroll to position [144, 0]
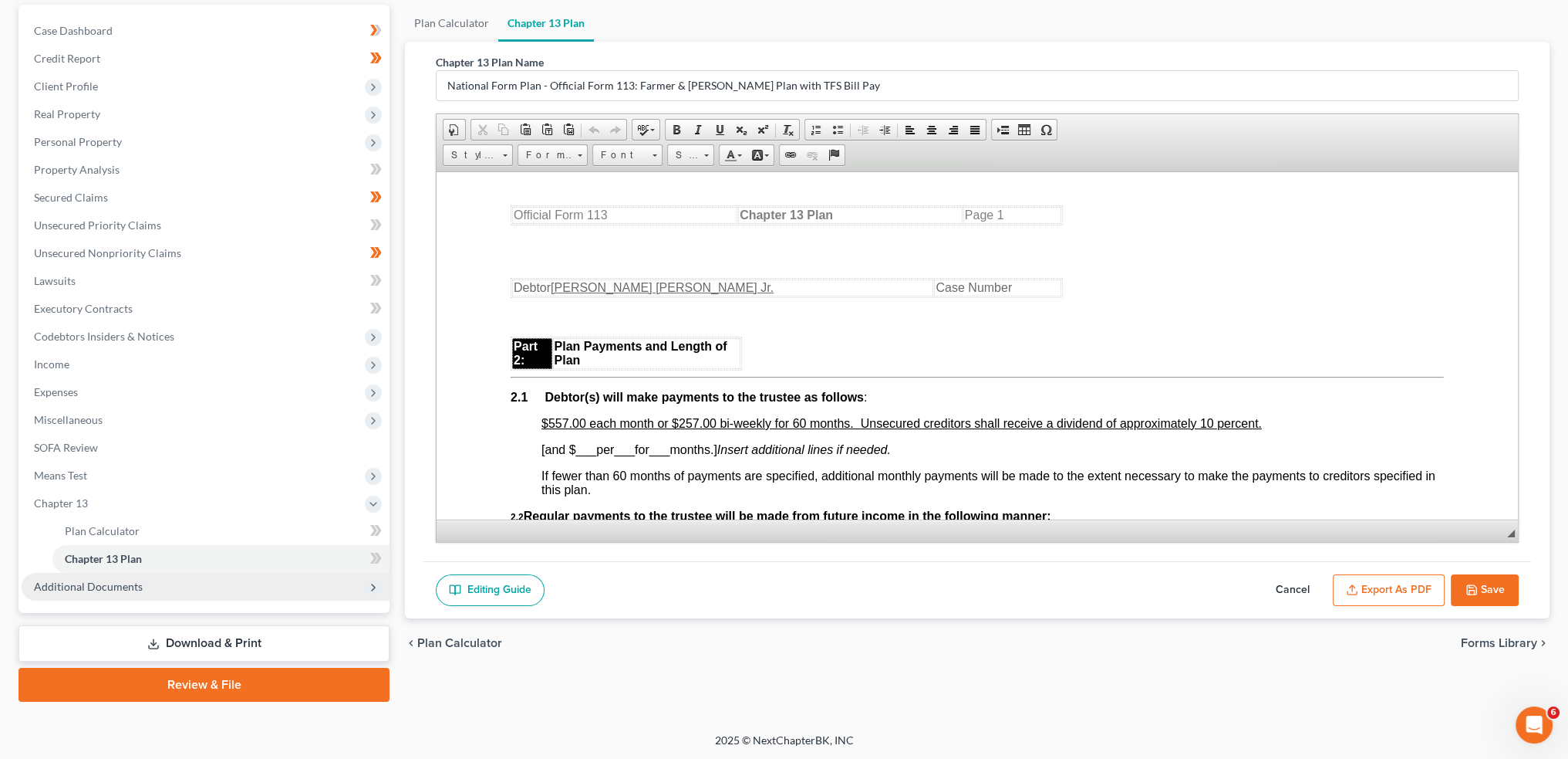
click at [124, 586] on span "Additional Documents" at bounding box center [89, 586] width 109 height 13
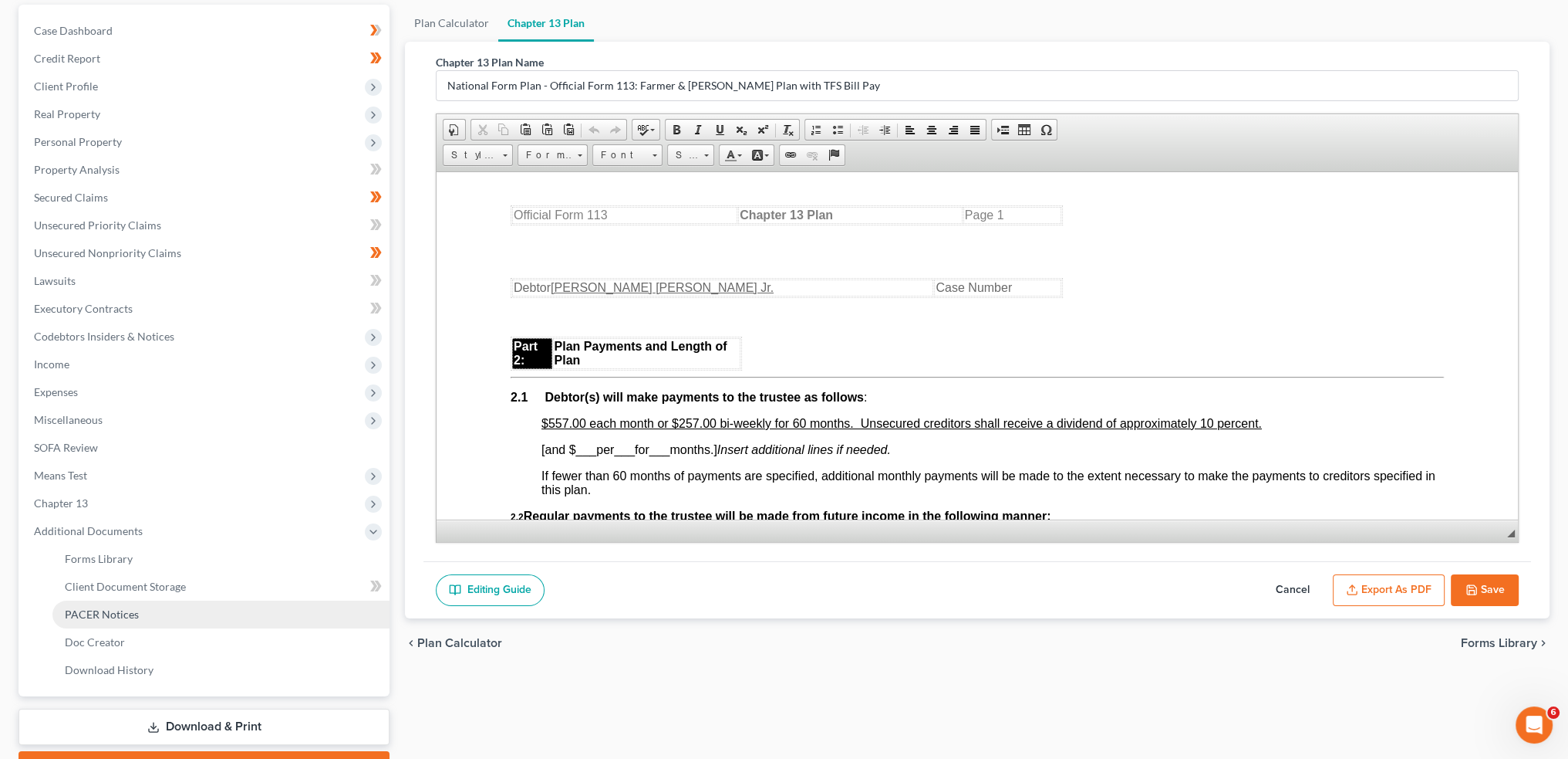
click at [117, 615] on span "PACER Notices" at bounding box center [102, 614] width 74 height 13
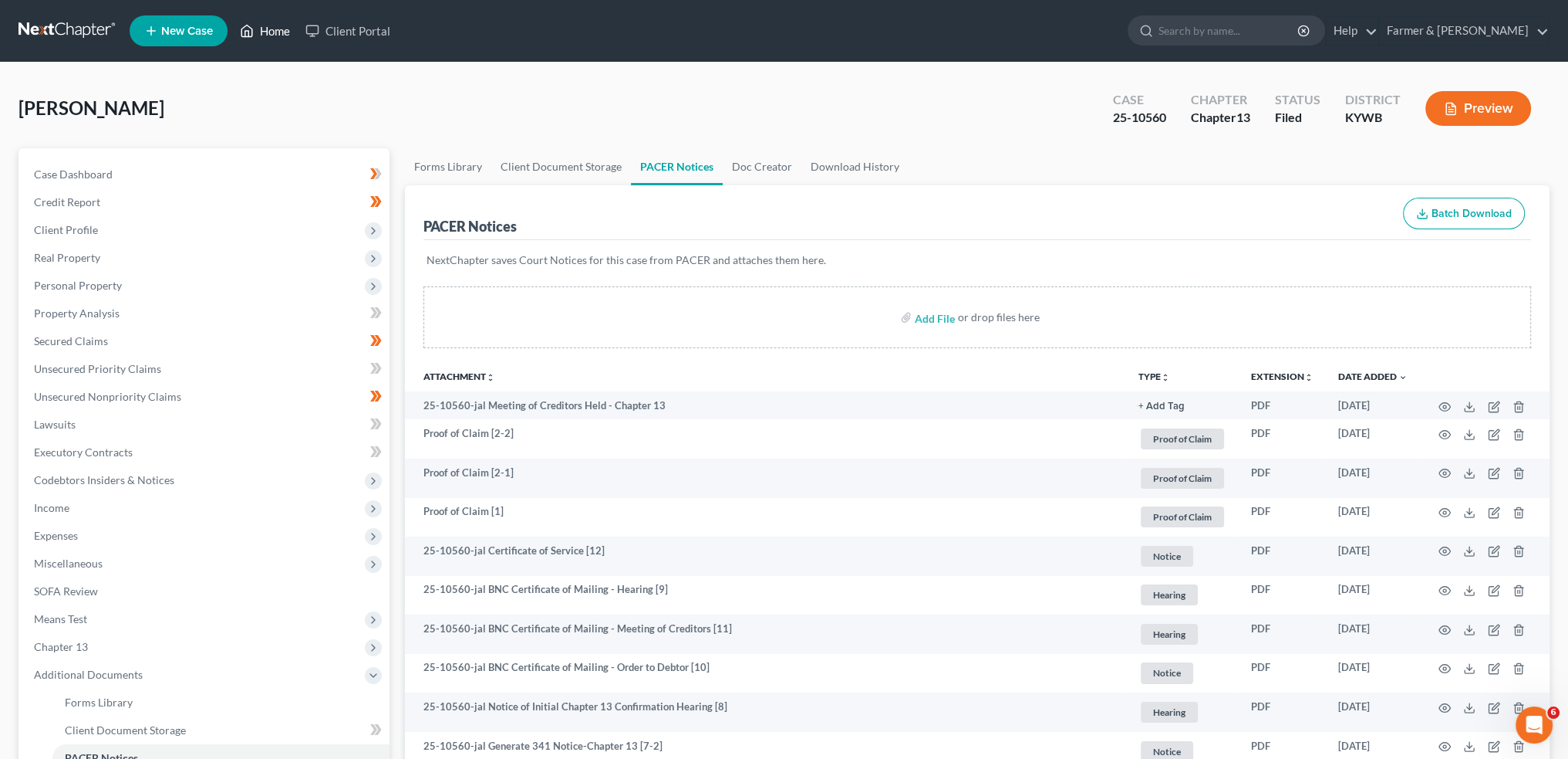
drag, startPoint x: 254, startPoint y: 24, endPoint x: 648, endPoint y: 105, distance: 402.2
click at [254, 24] on icon at bounding box center [246, 31] width 14 height 18
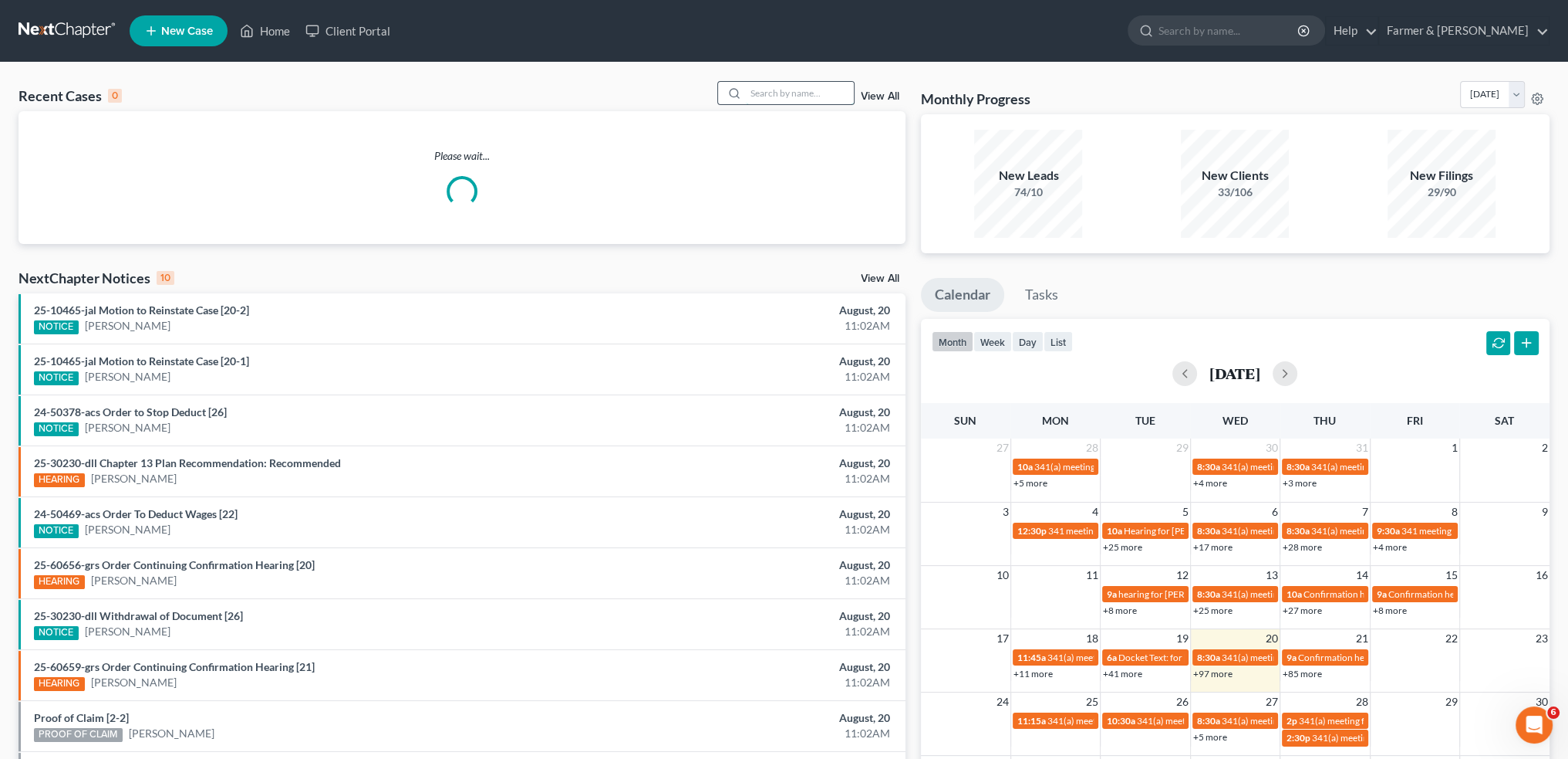
click at [799, 95] on input "search" at bounding box center [799, 93] width 108 height 23
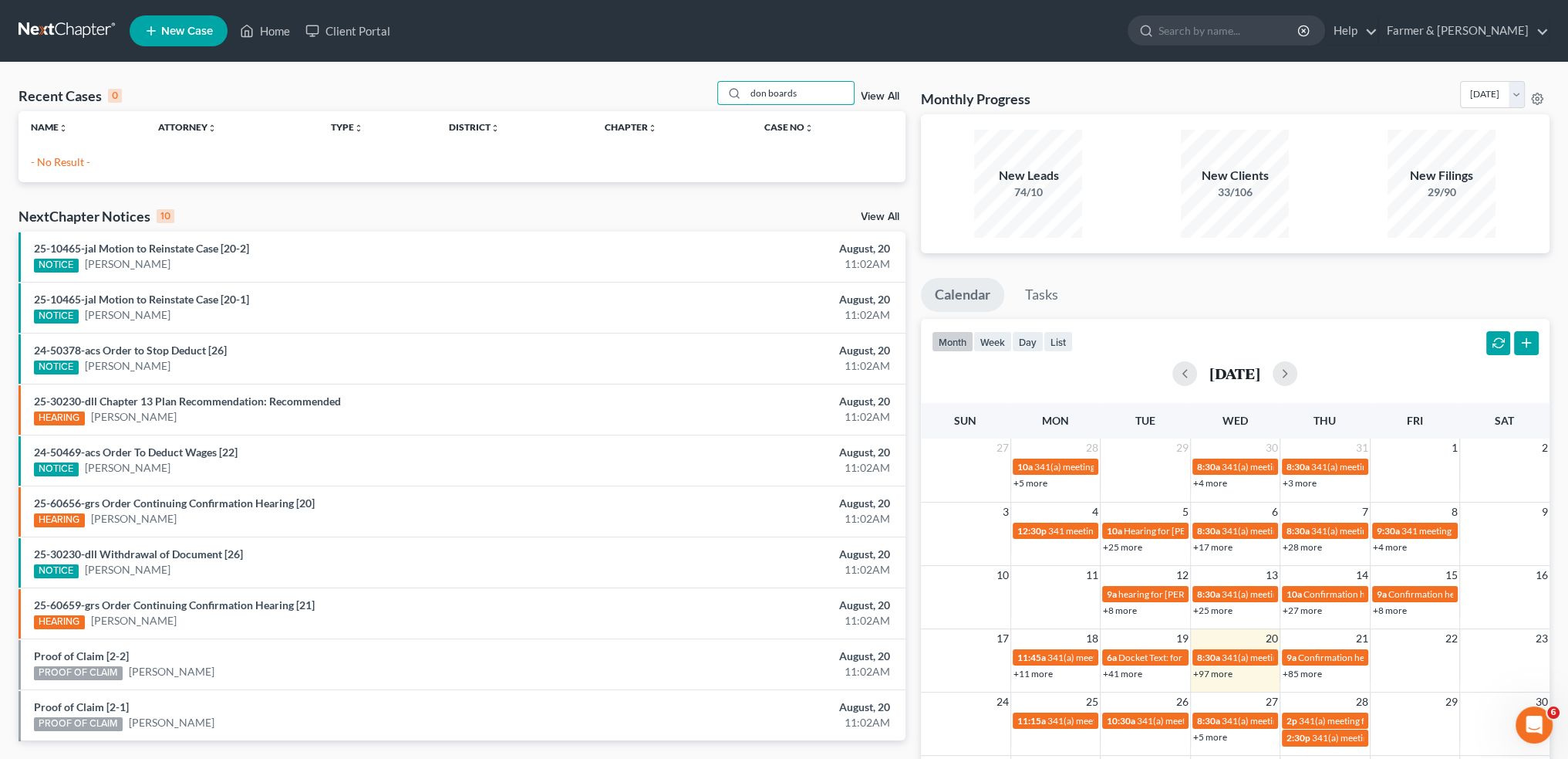
drag, startPoint x: 810, startPoint y: 93, endPoint x: 703, endPoint y: 88, distance: 107.1
click at [703, 88] on div "Recent Cases 0 don boards View All" at bounding box center [462, 96] width 887 height 30
drag, startPoint x: 817, startPoint y: 94, endPoint x: 580, endPoint y: 94, distance: 237.0
click at [580, 94] on div "Recent Cases 0 Don Boards View All" at bounding box center [462, 96] width 887 height 30
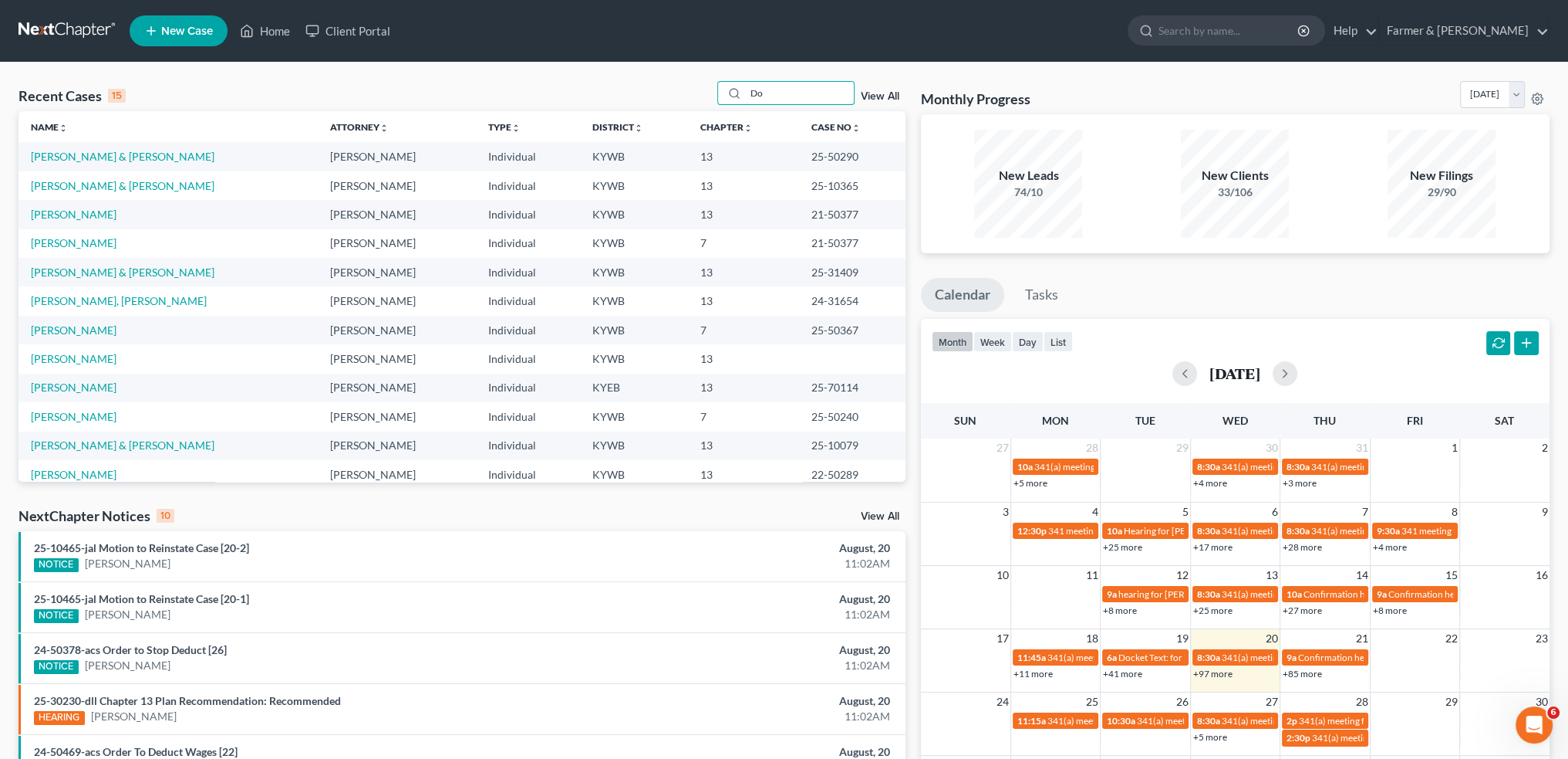
type input "D"
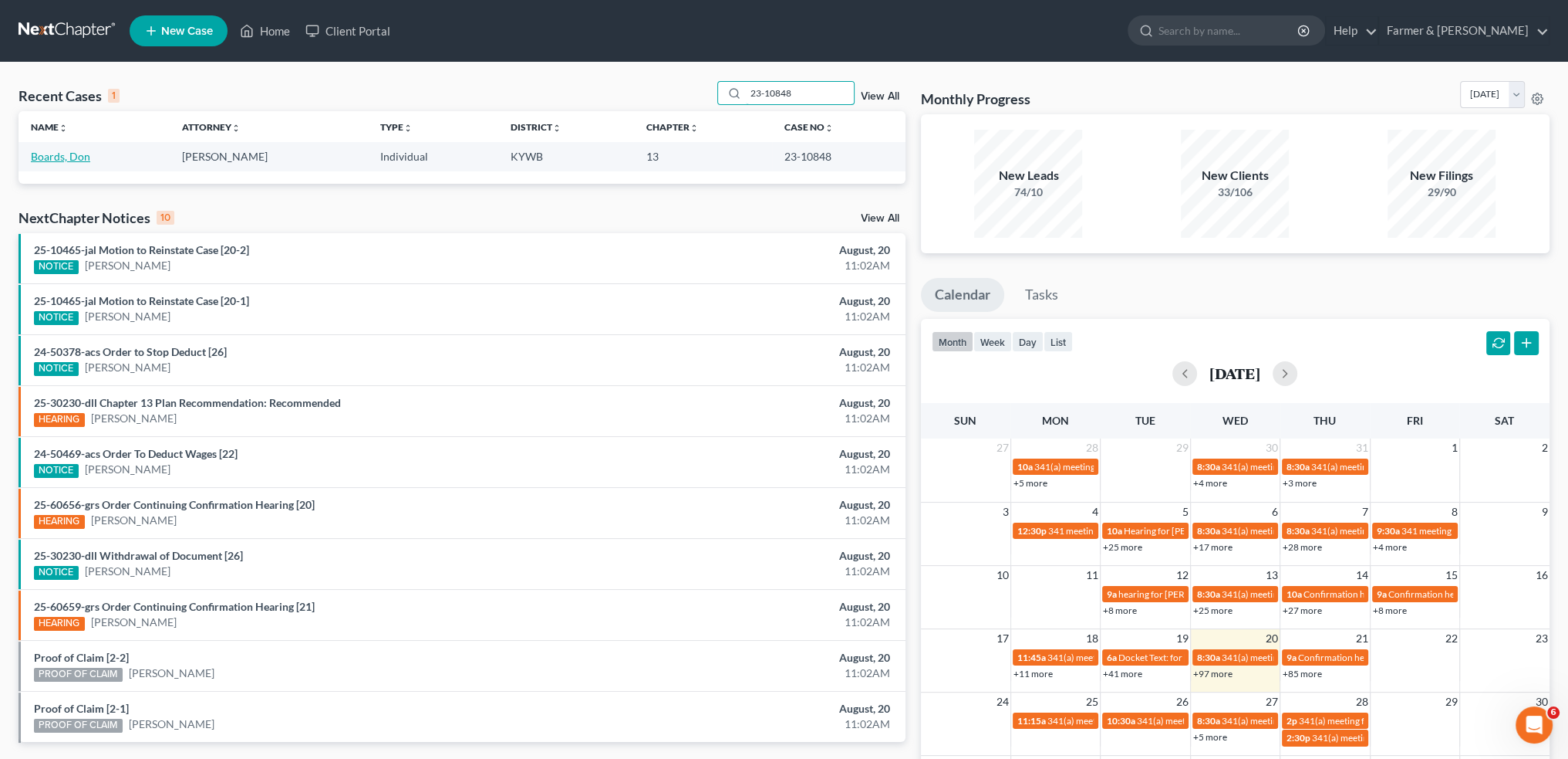
type input "23-10848"
click at [72, 155] on link "Boards, Don" at bounding box center [60, 156] width 59 height 13
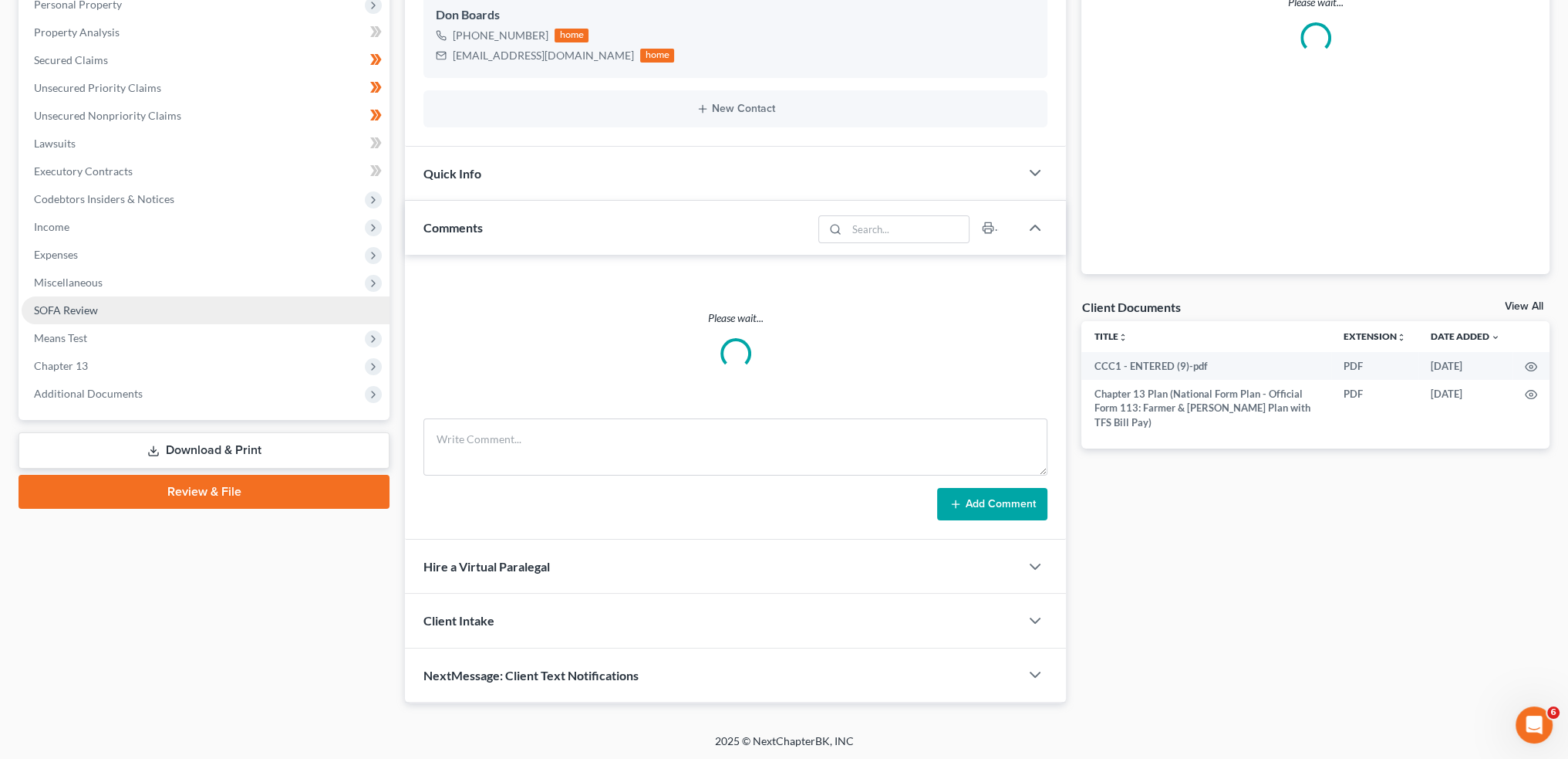
scroll to position [213, 0]
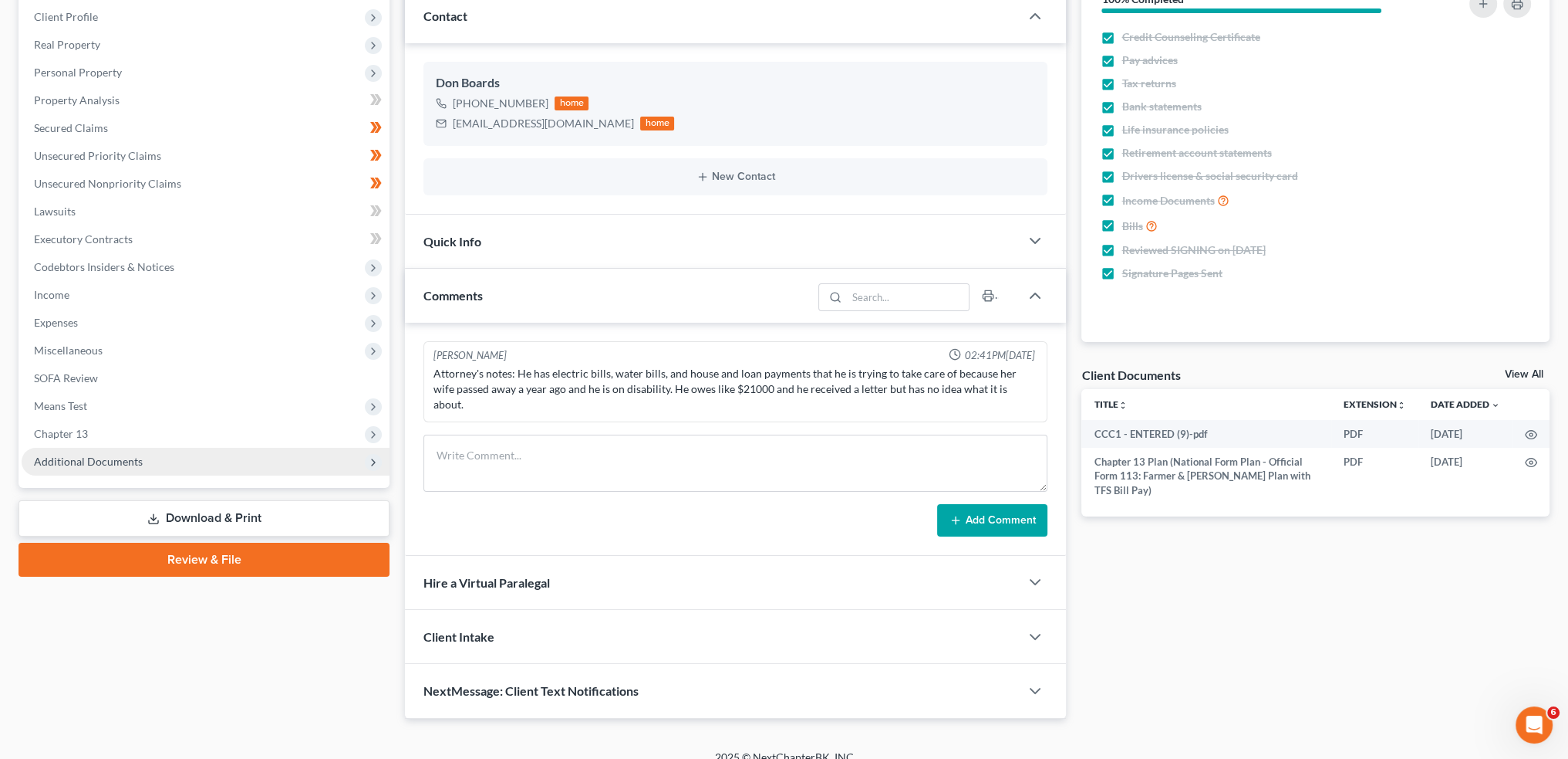
click at [129, 460] on span "Additional Documents" at bounding box center [89, 461] width 109 height 13
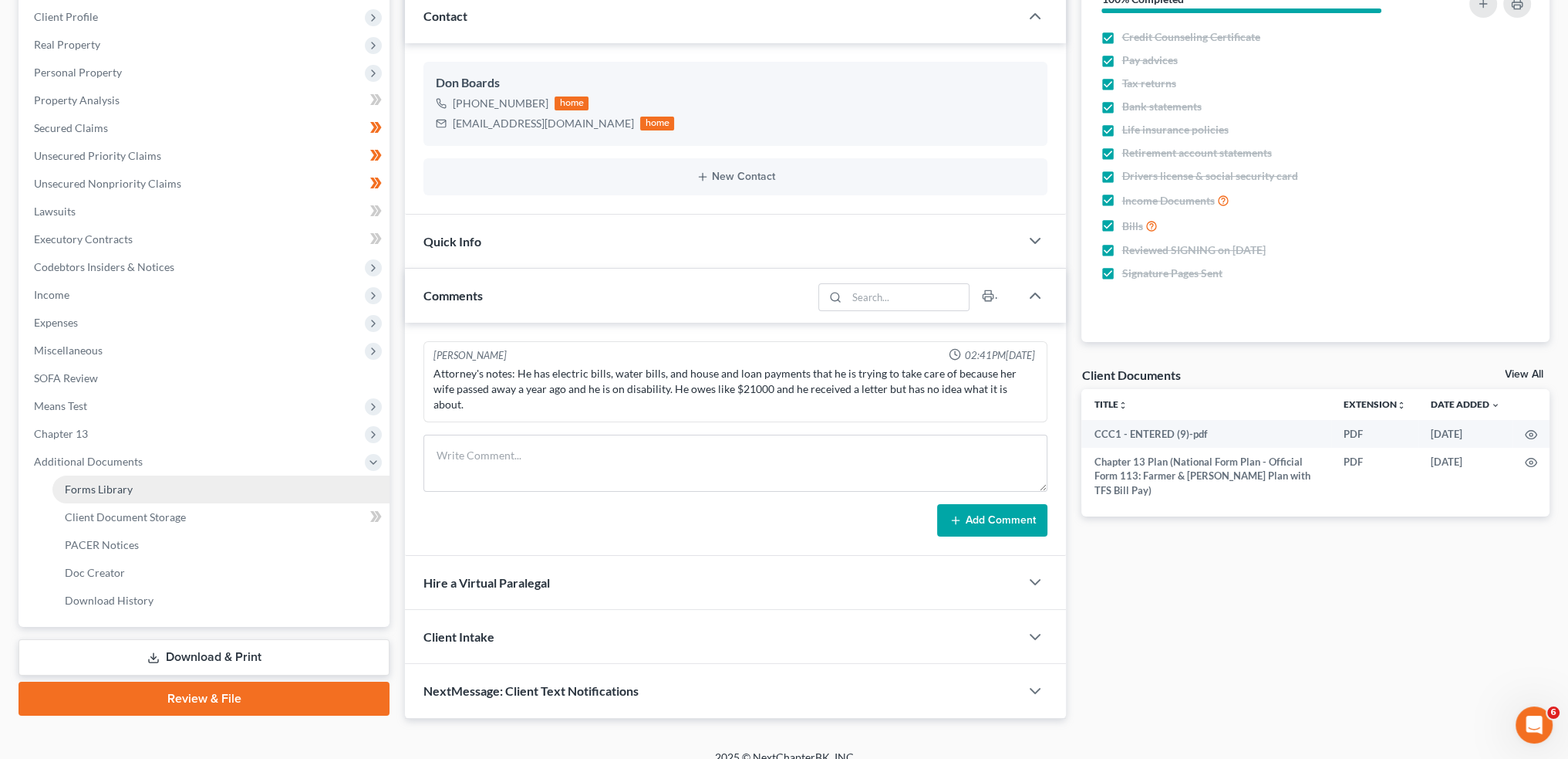
scroll to position [227, 0]
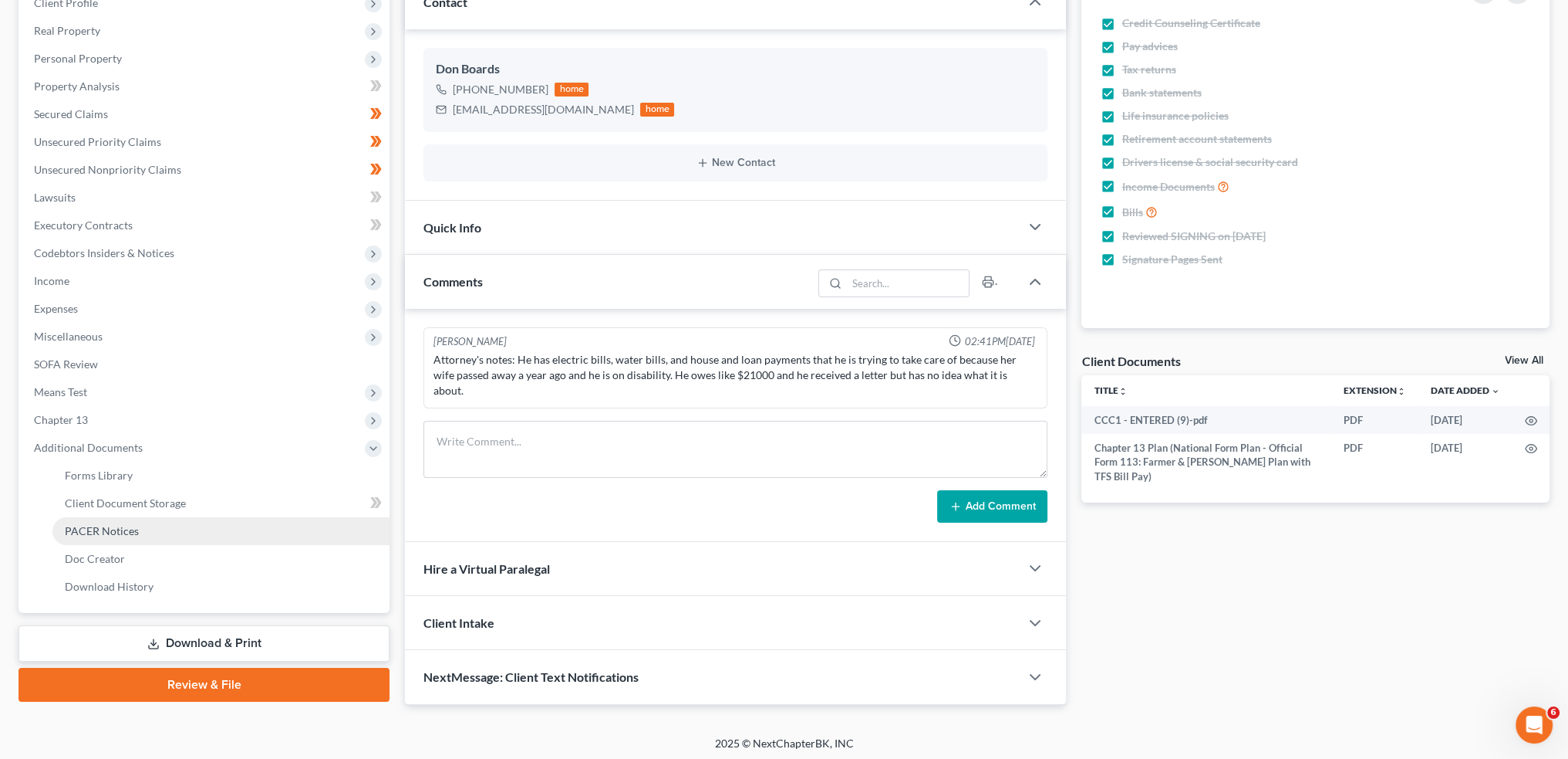
click at [112, 528] on span "PACER Notices" at bounding box center [102, 531] width 74 height 13
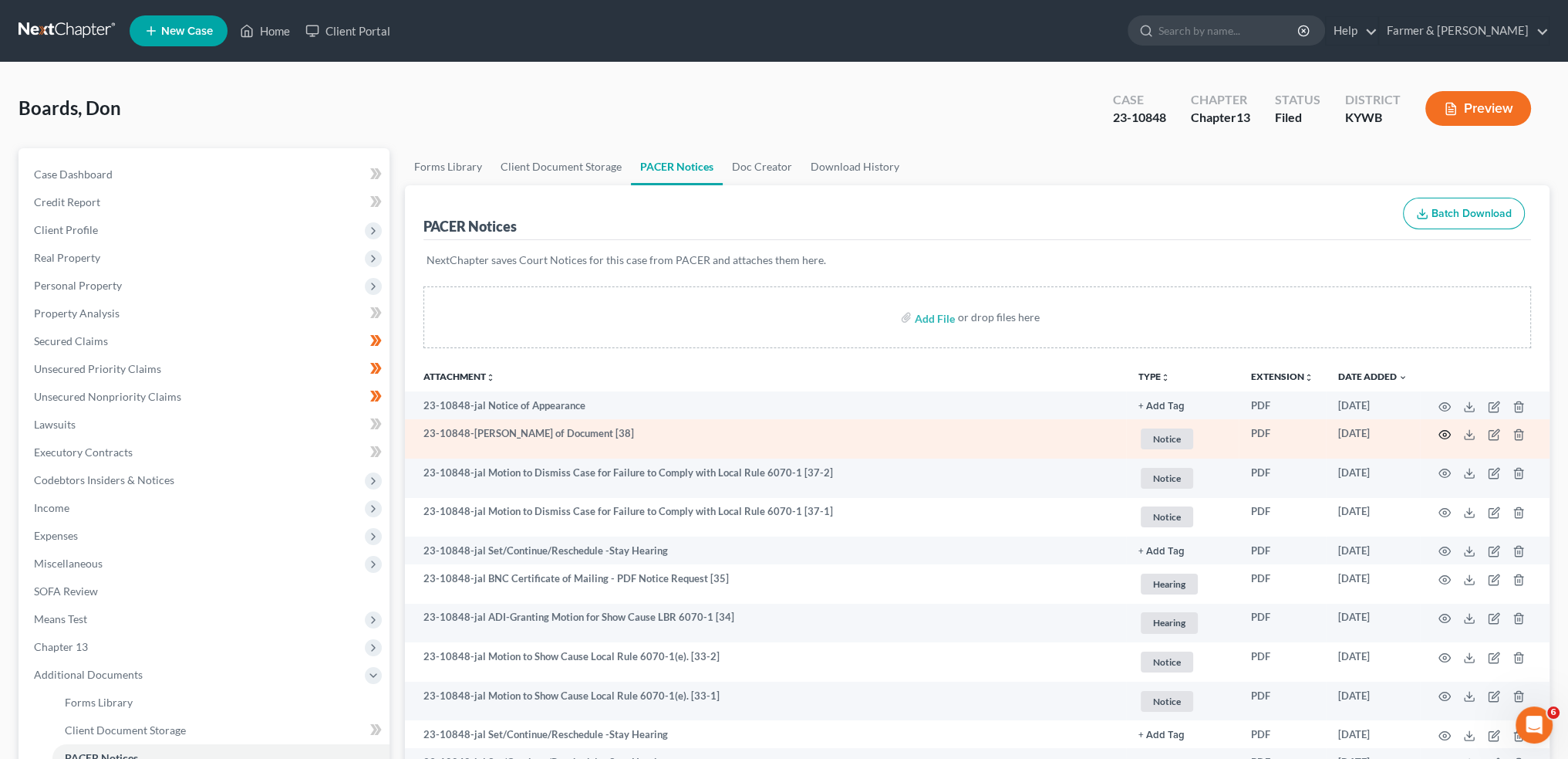
click at [1448, 435] on icon "button" at bounding box center [1444, 434] width 13 height 13
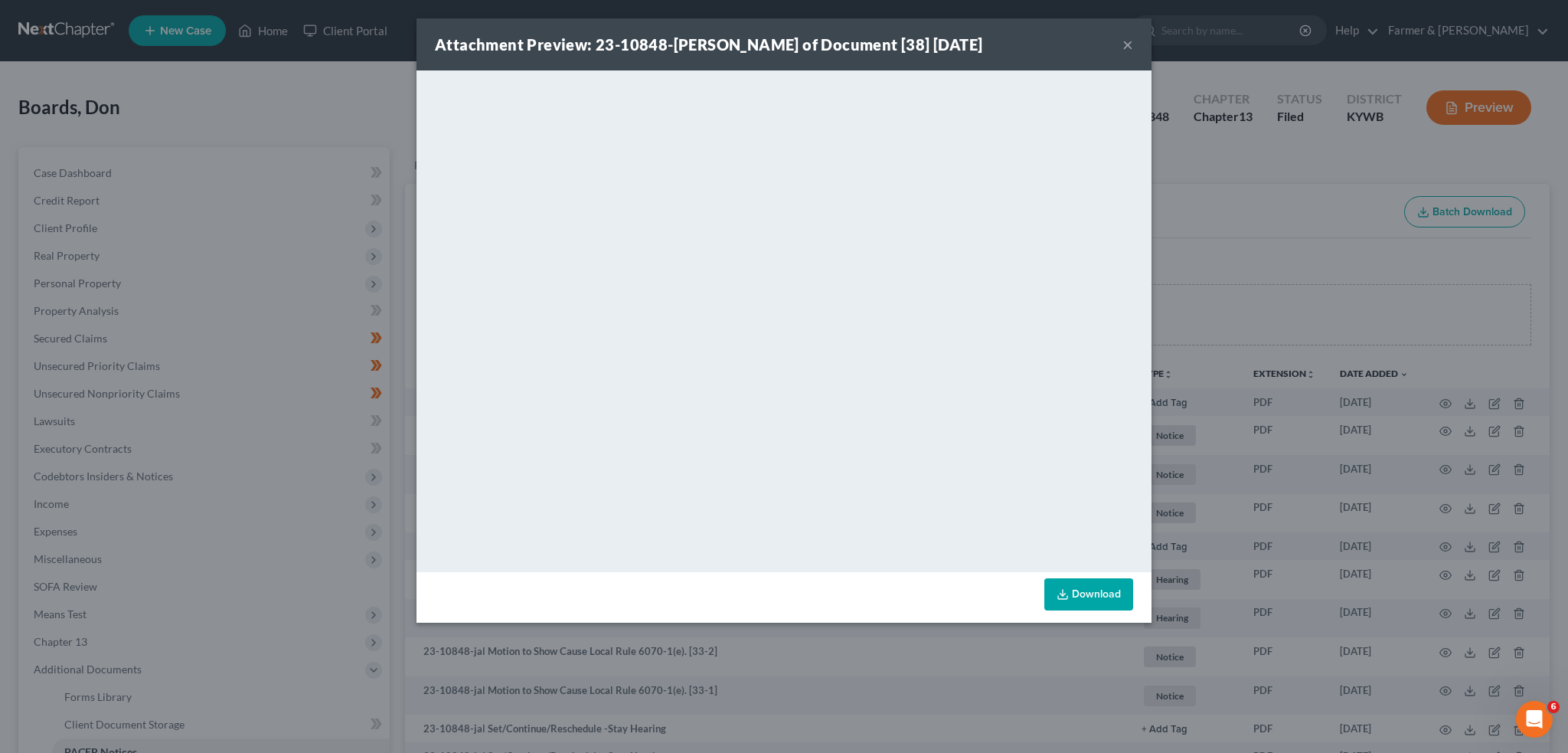
click at [1127, 42] on button "×" at bounding box center [1128, 44] width 11 height 18
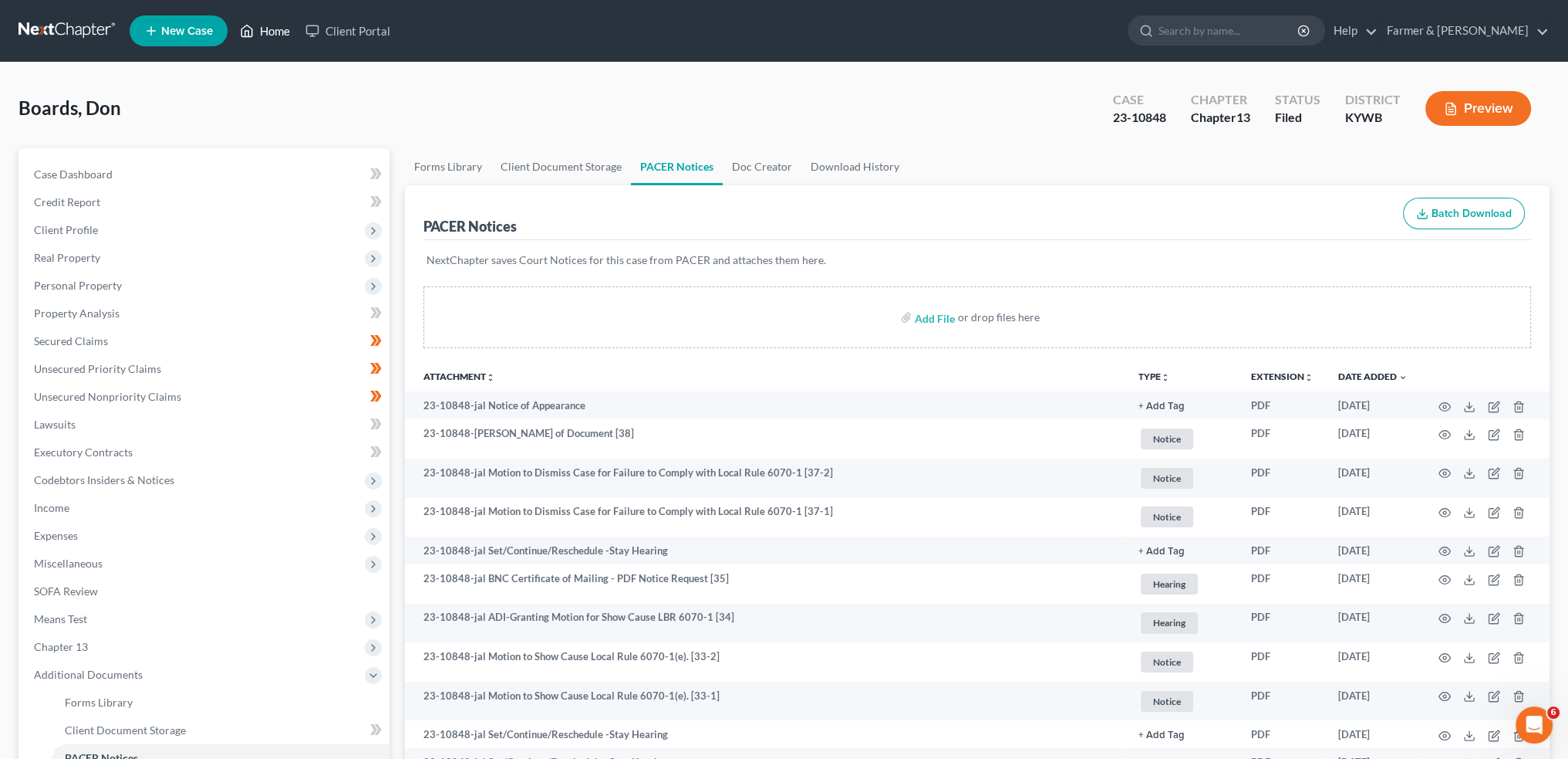
click at [277, 26] on link "Home" at bounding box center [265, 30] width 65 height 28
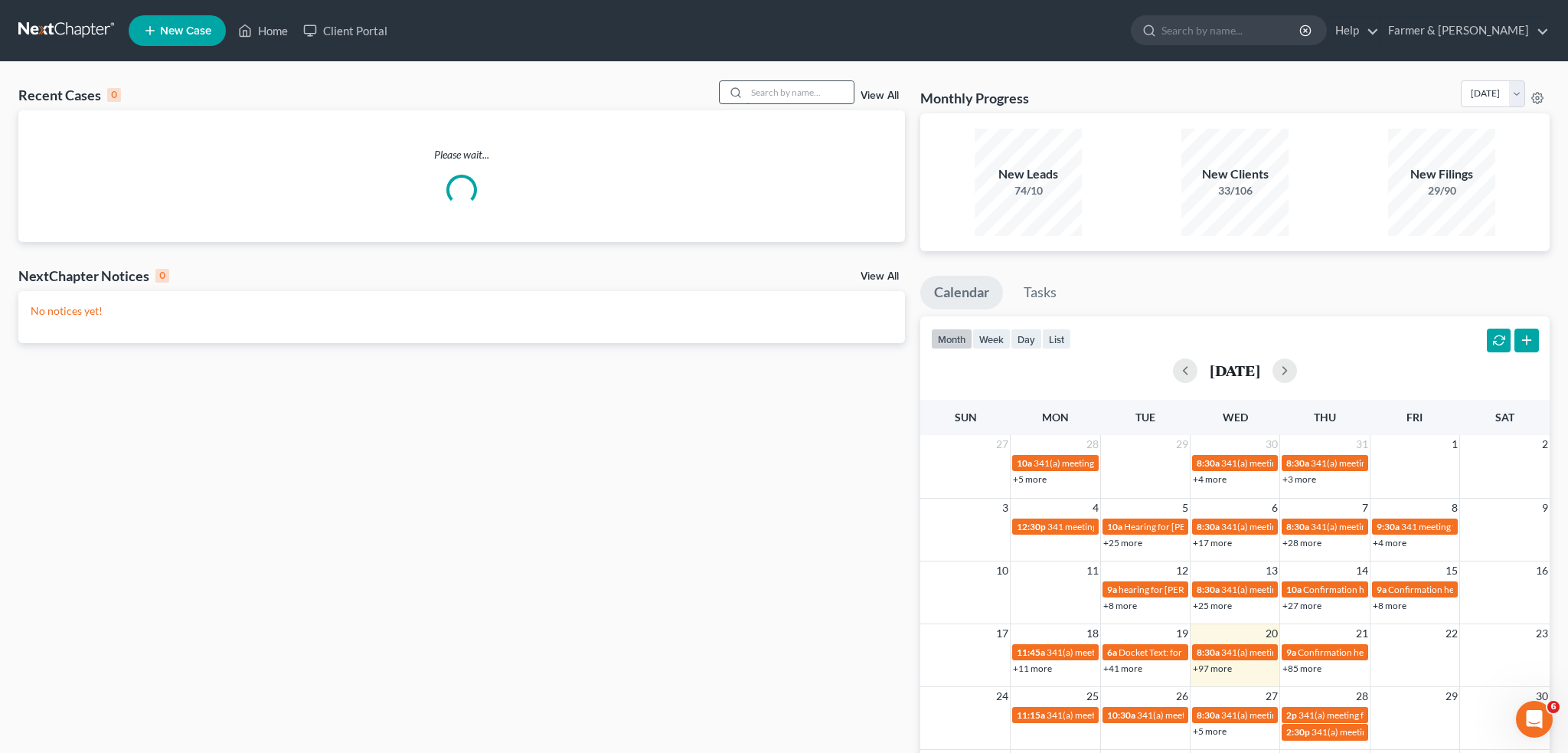
click at [760, 95] on input "search" at bounding box center [799, 92] width 107 height 22
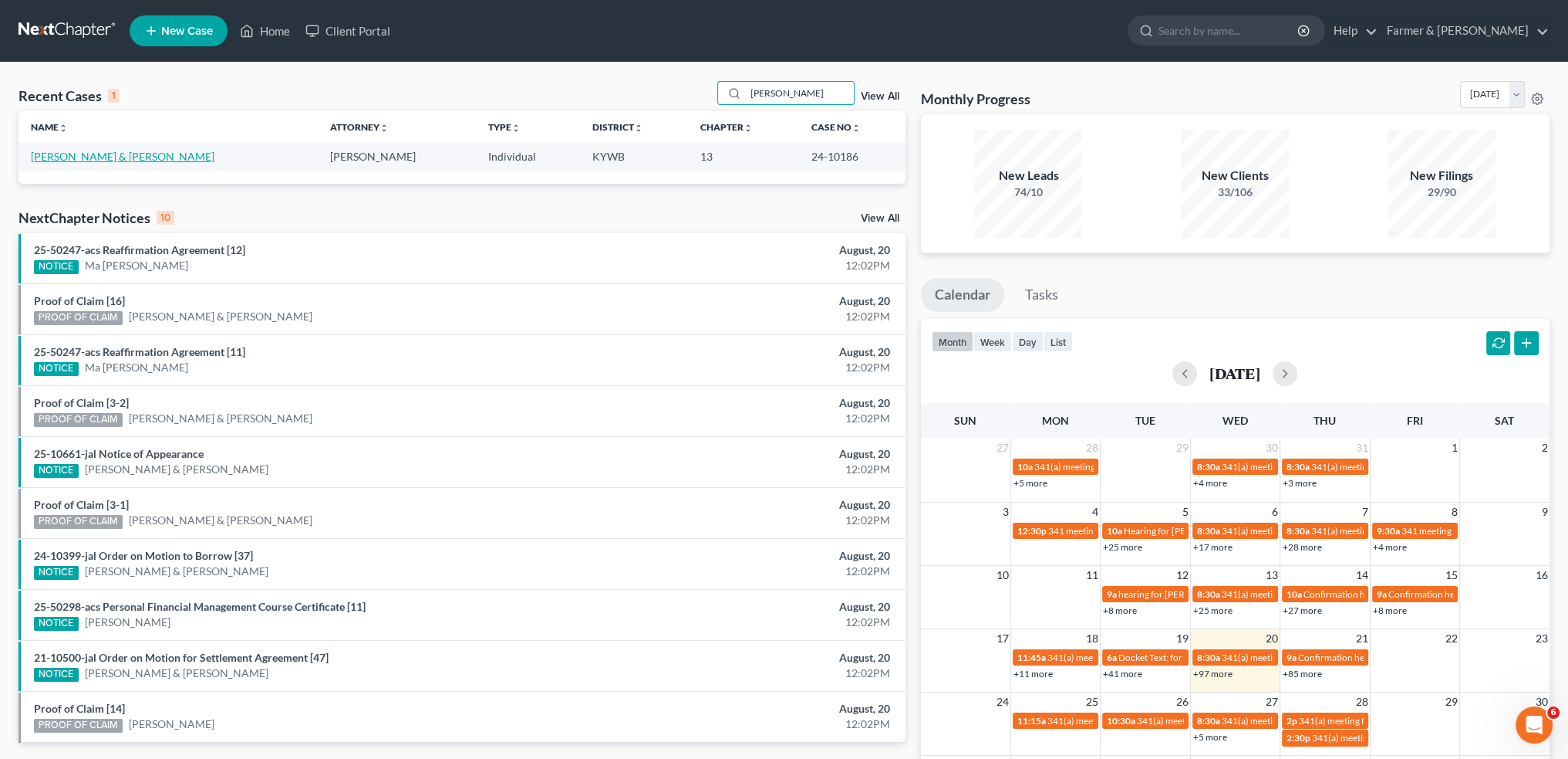
type input "[PERSON_NAME]"
click at [75, 151] on link "[PERSON_NAME] & [PERSON_NAME]" at bounding box center [123, 156] width 184 height 13
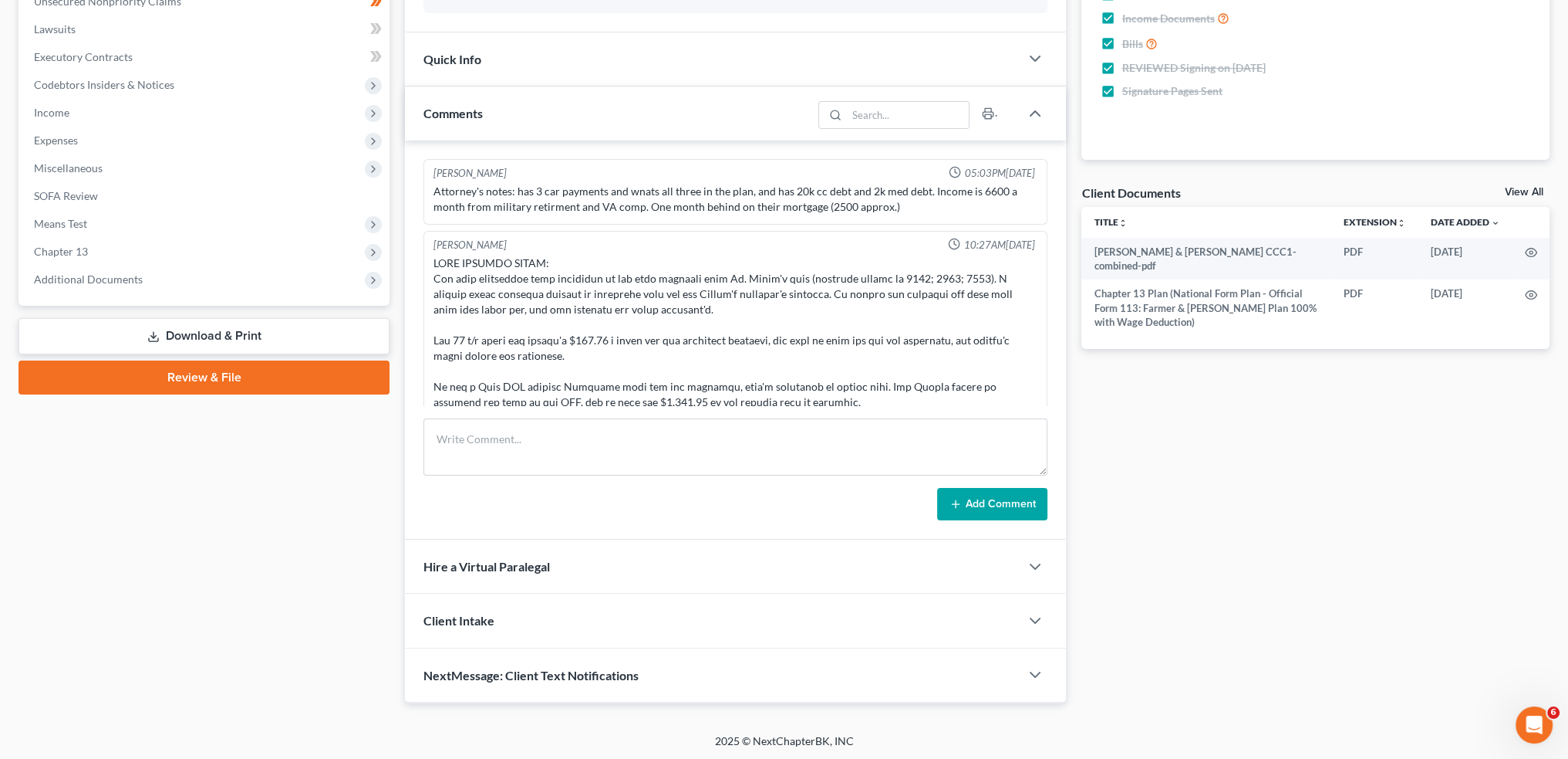
scroll to position [151, 0]
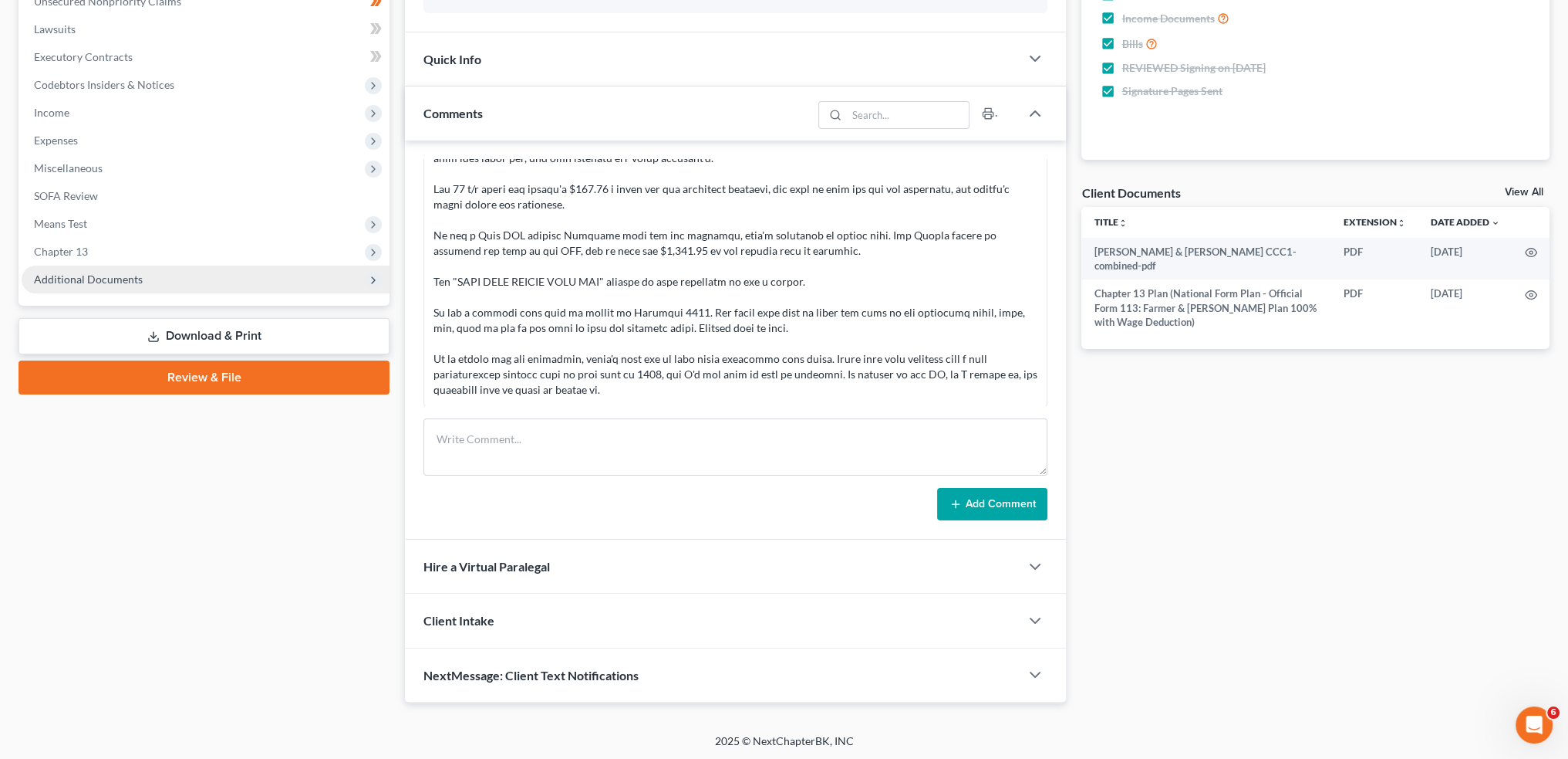
click at [84, 273] on span "Additional Documents" at bounding box center [89, 279] width 109 height 13
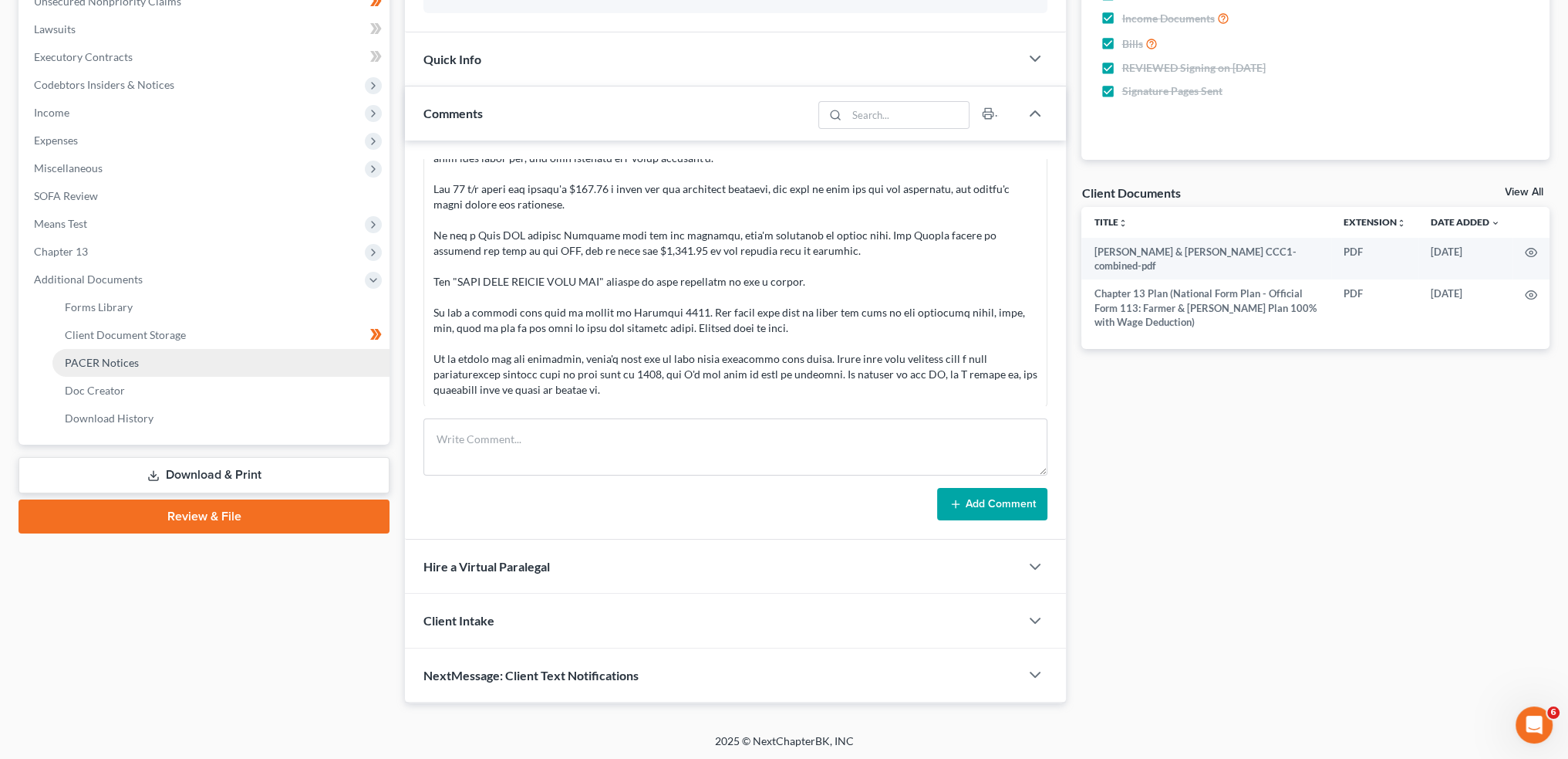
click at [91, 364] on span "PACER Notices" at bounding box center [102, 363] width 74 height 13
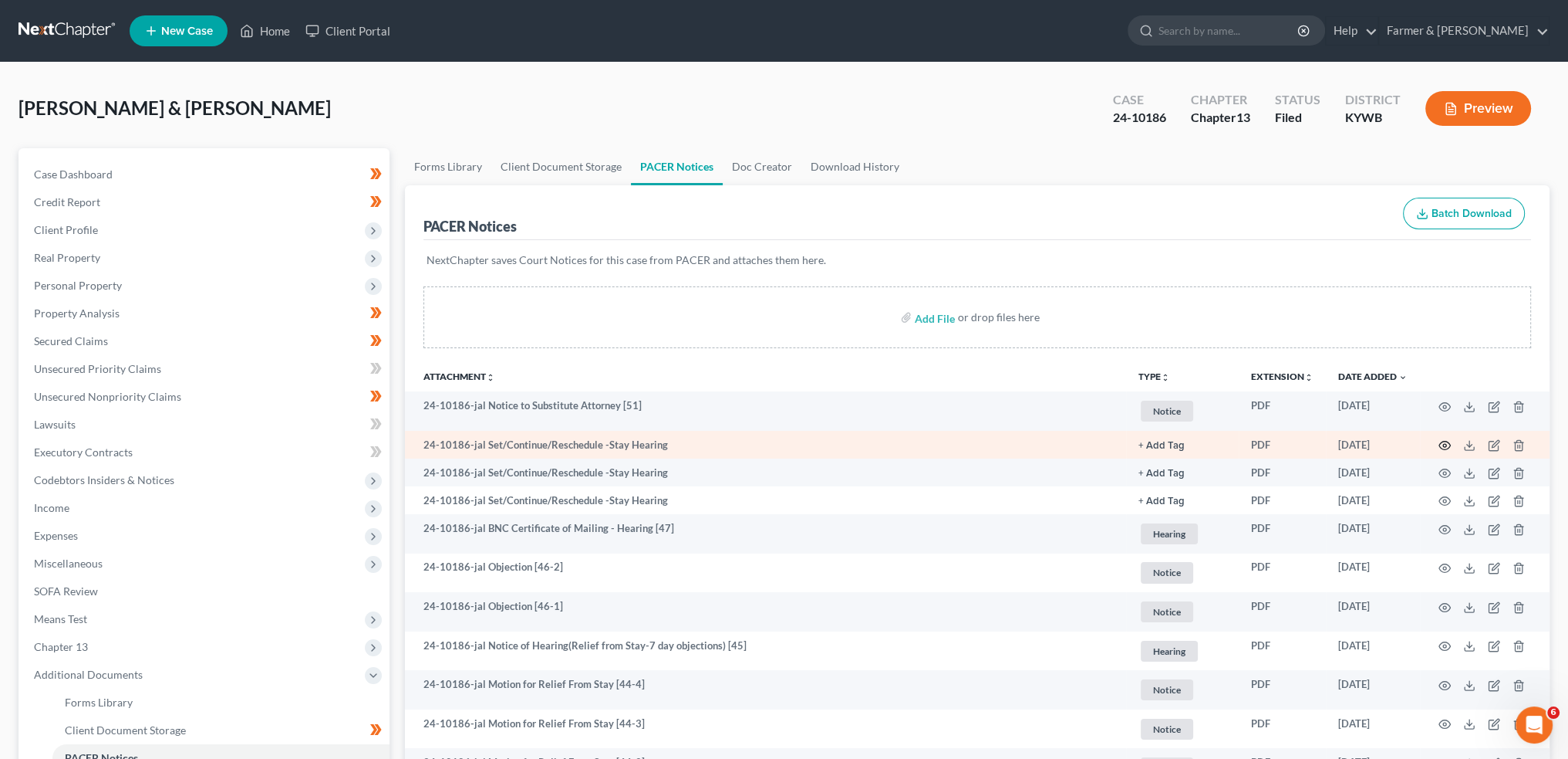
click at [1444, 445] on icon "button" at bounding box center [1444, 445] width 13 height 13
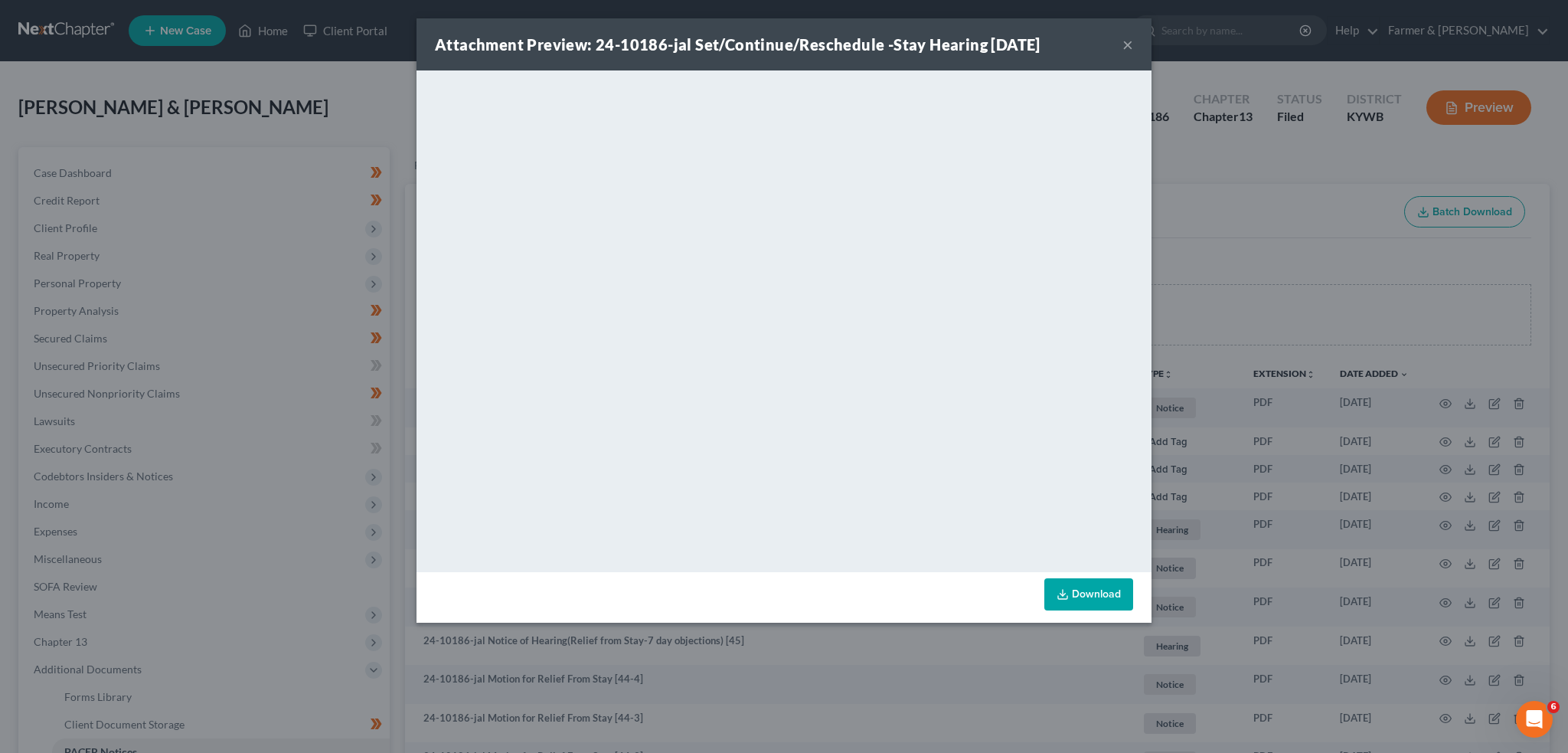
click at [1125, 41] on button "×" at bounding box center [1128, 44] width 11 height 18
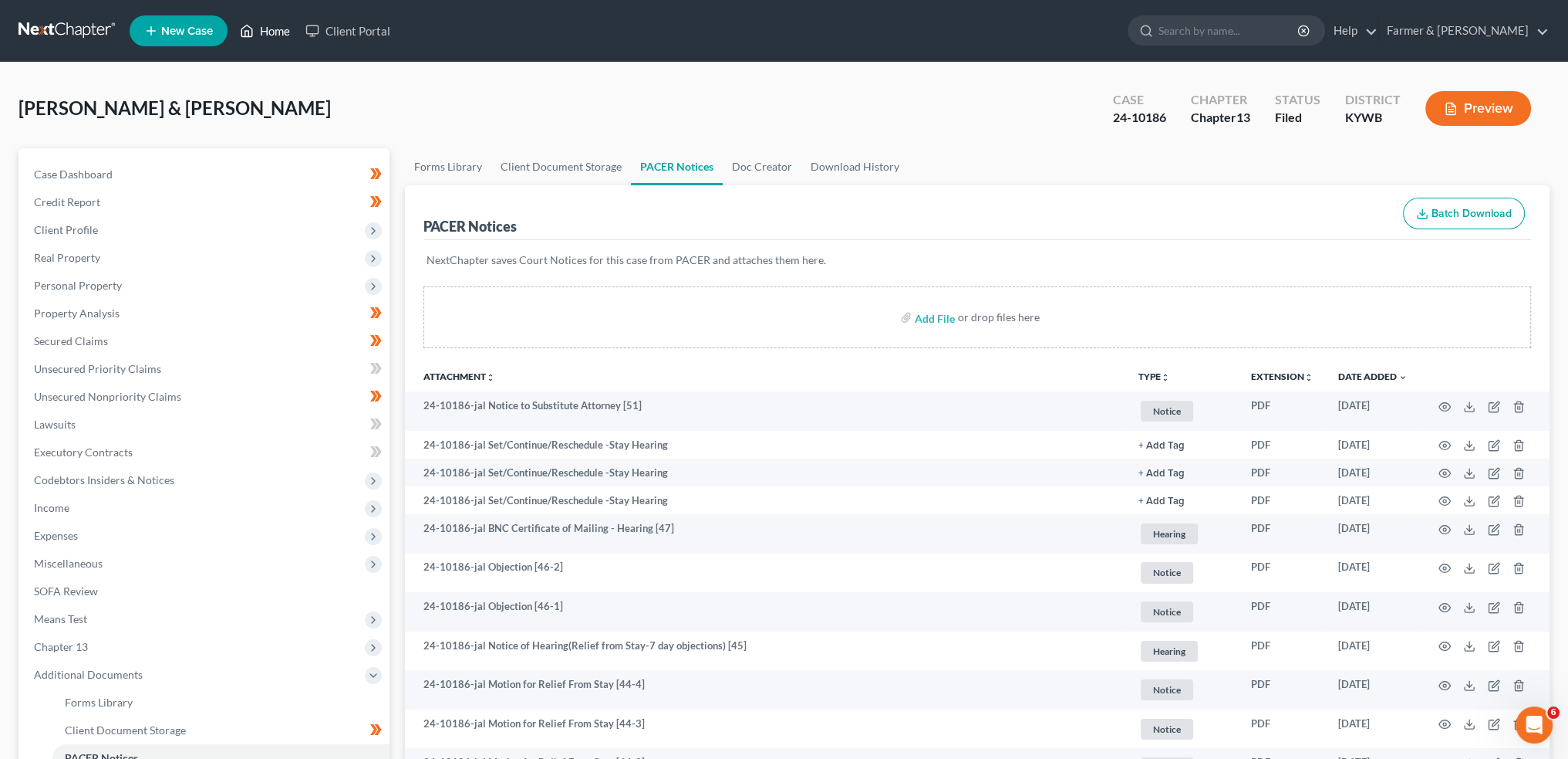
drag, startPoint x: 296, startPoint y: 13, endPoint x: 264, endPoint y: 37, distance: 40.0
click at [296, 13] on ul "New Case Home Client Portal - No Result - See all results Or Press Enter... Hel…" at bounding box center [840, 31] width 1420 height 40
click at [278, 27] on link "Home" at bounding box center [265, 30] width 65 height 28
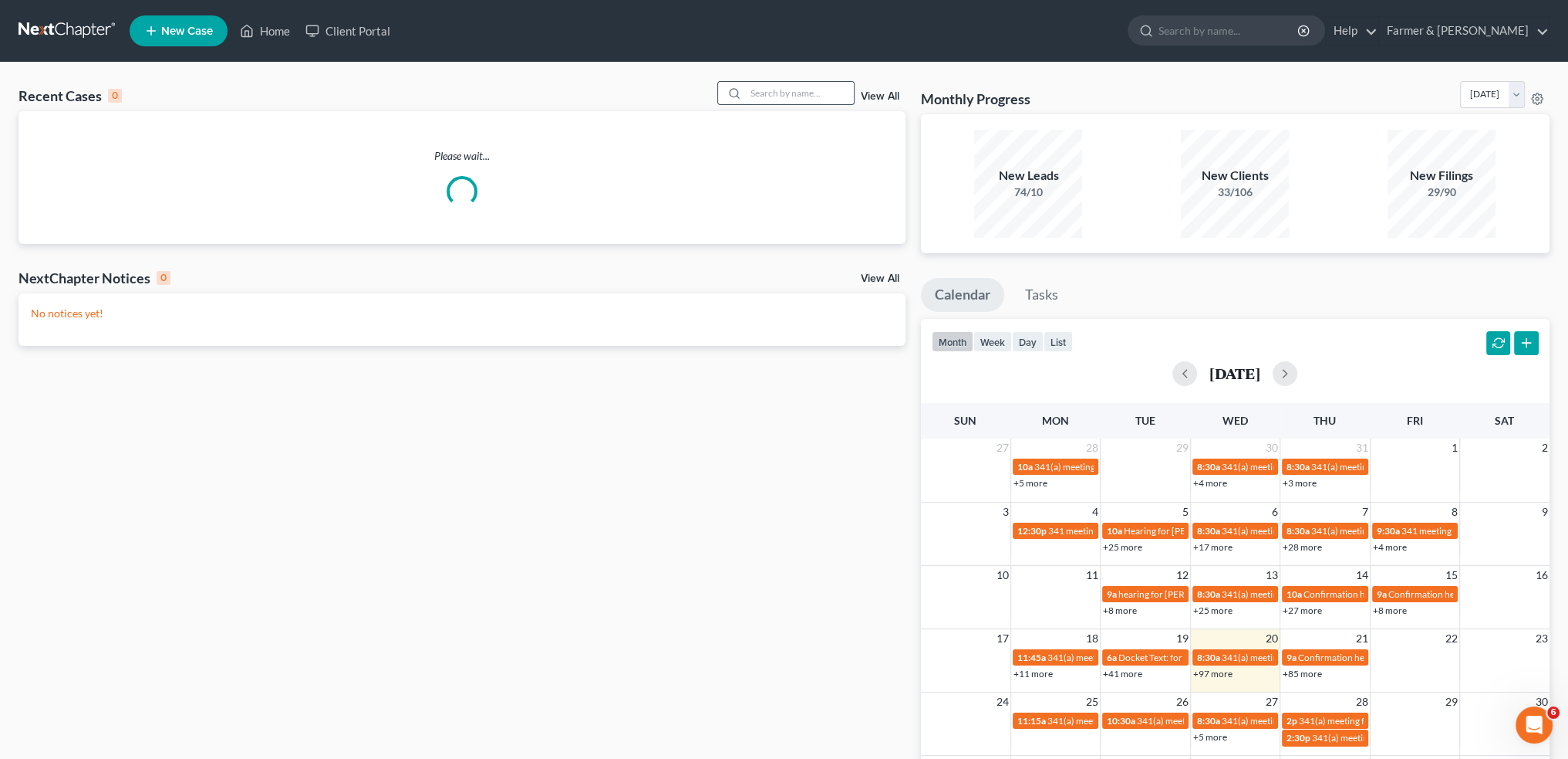
click at [754, 95] on input "search" at bounding box center [799, 93] width 108 height 23
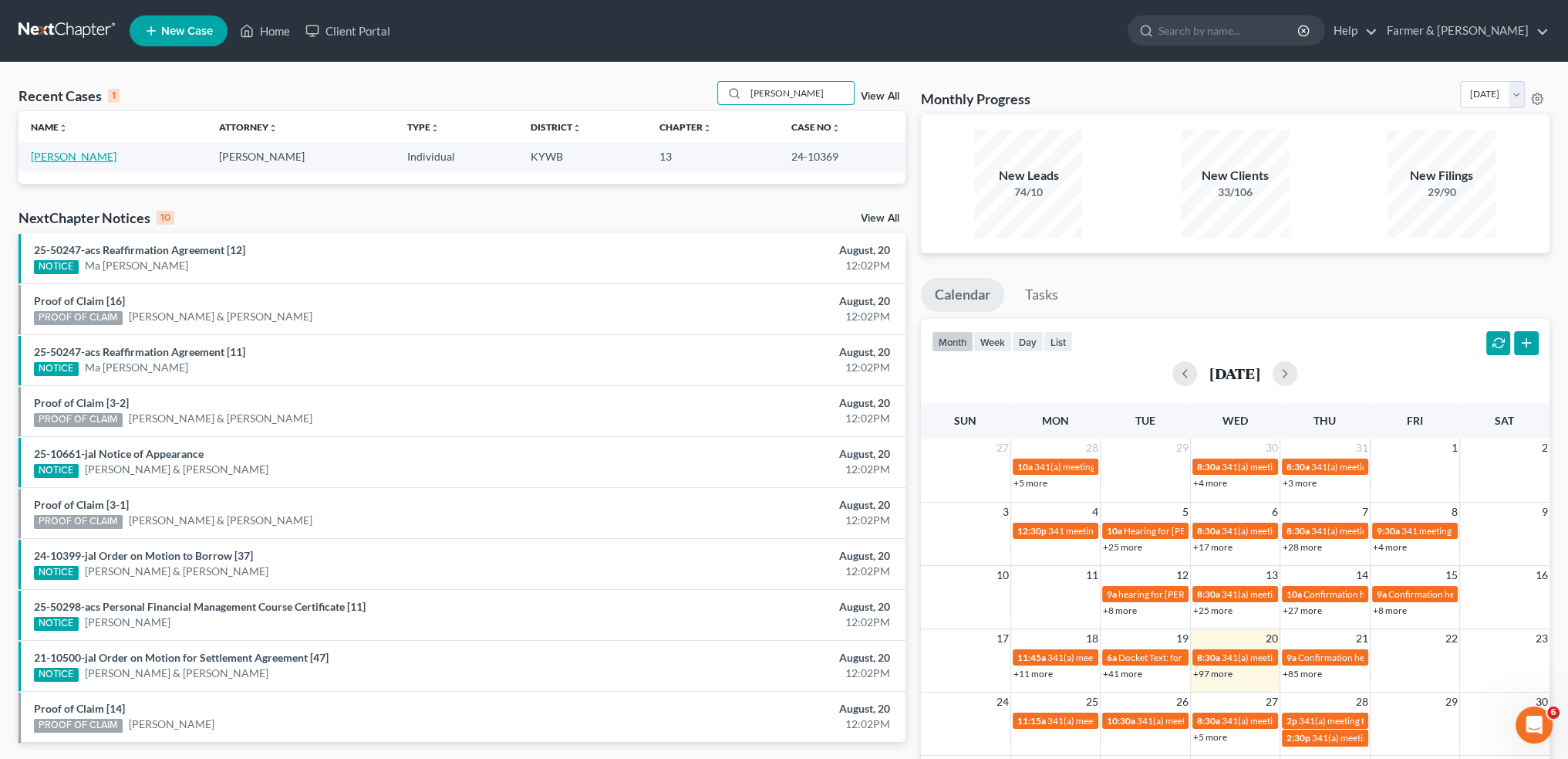
type input "[PERSON_NAME]"
click at [79, 157] on link "[PERSON_NAME]" at bounding box center [74, 156] width 85 height 13
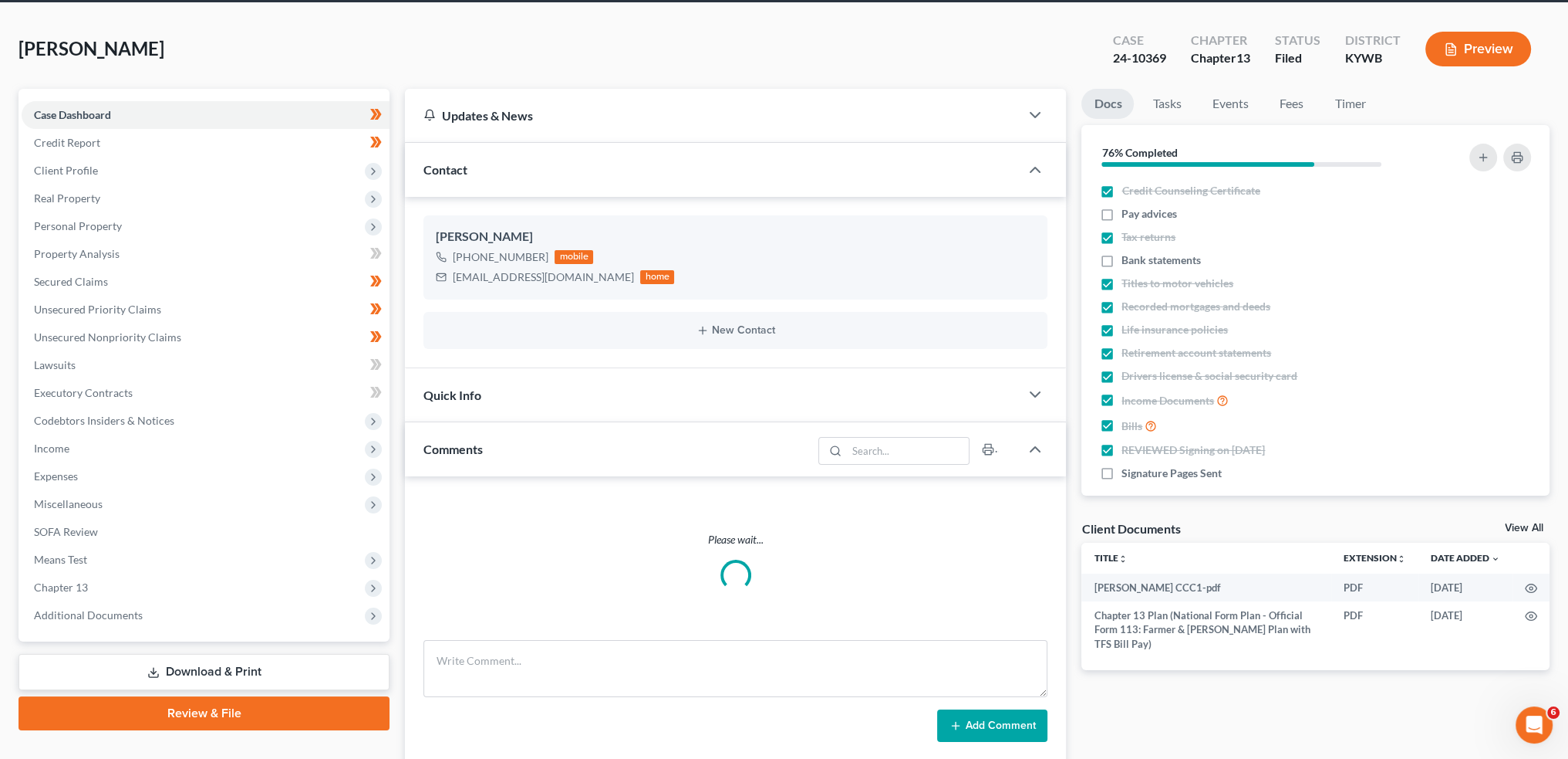
scroll to position [88, 0]
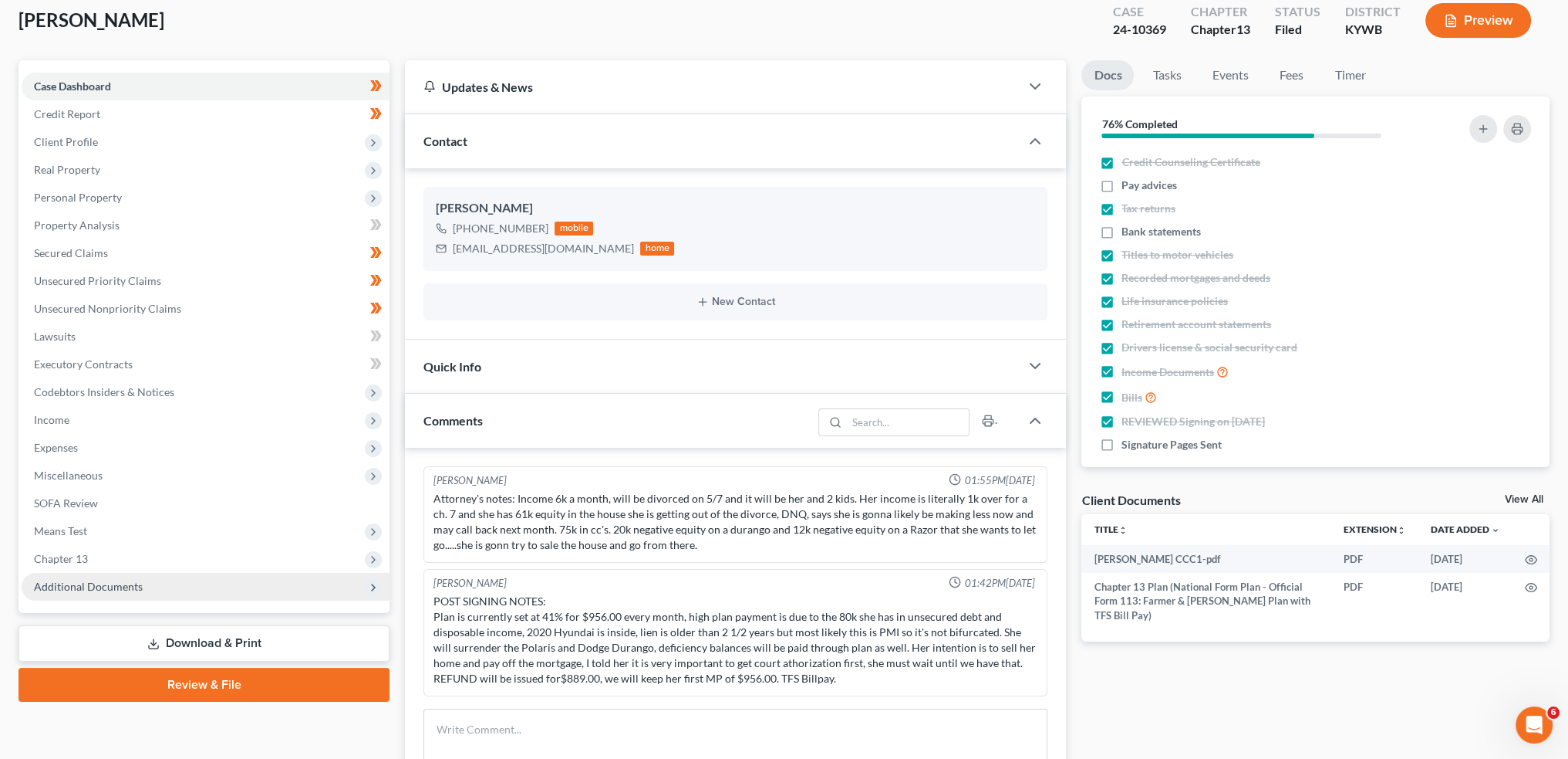
click at [125, 582] on span "Additional Documents" at bounding box center [89, 586] width 109 height 13
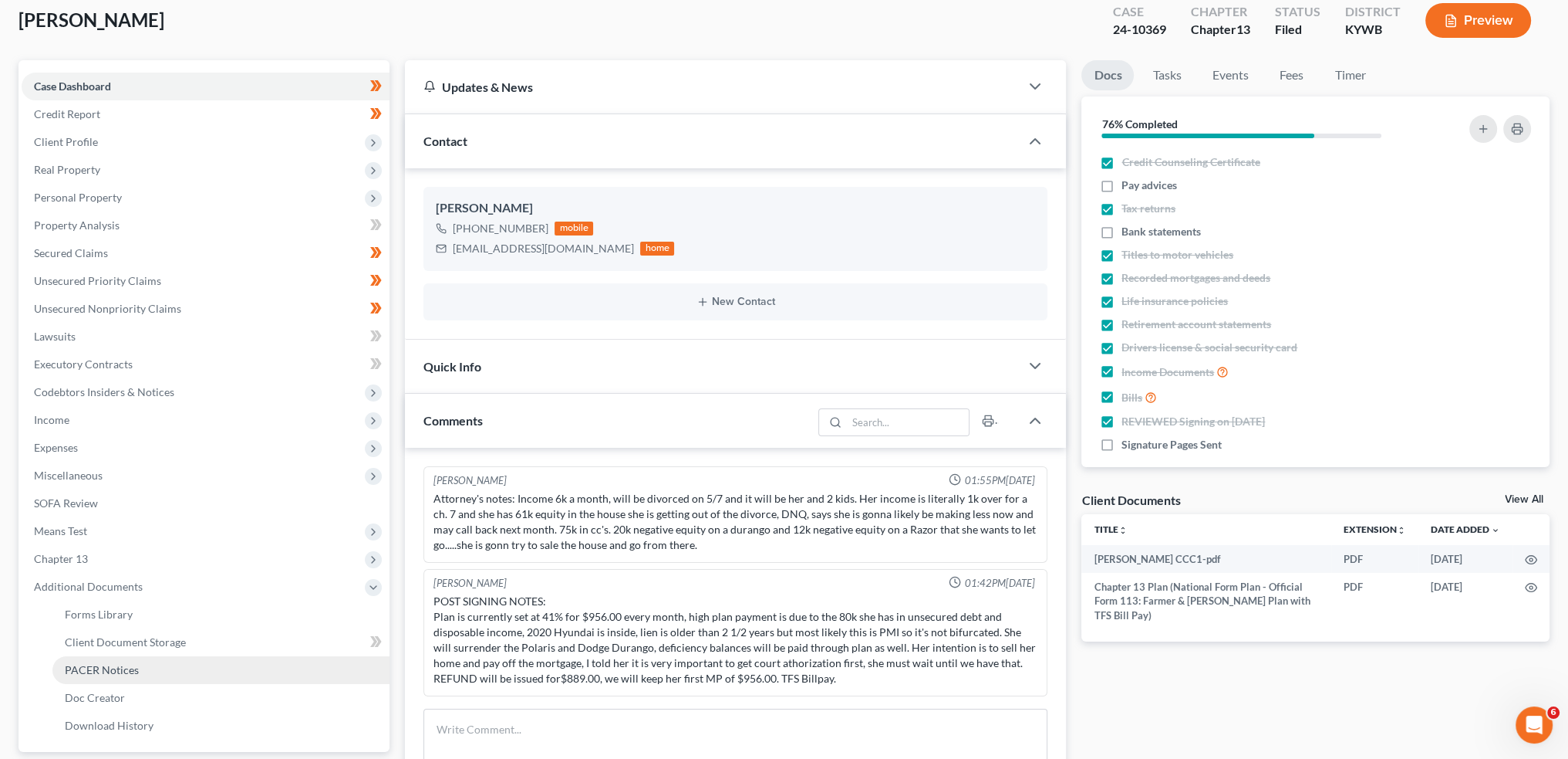
click at [114, 663] on span "PACER Notices" at bounding box center [102, 670] width 74 height 13
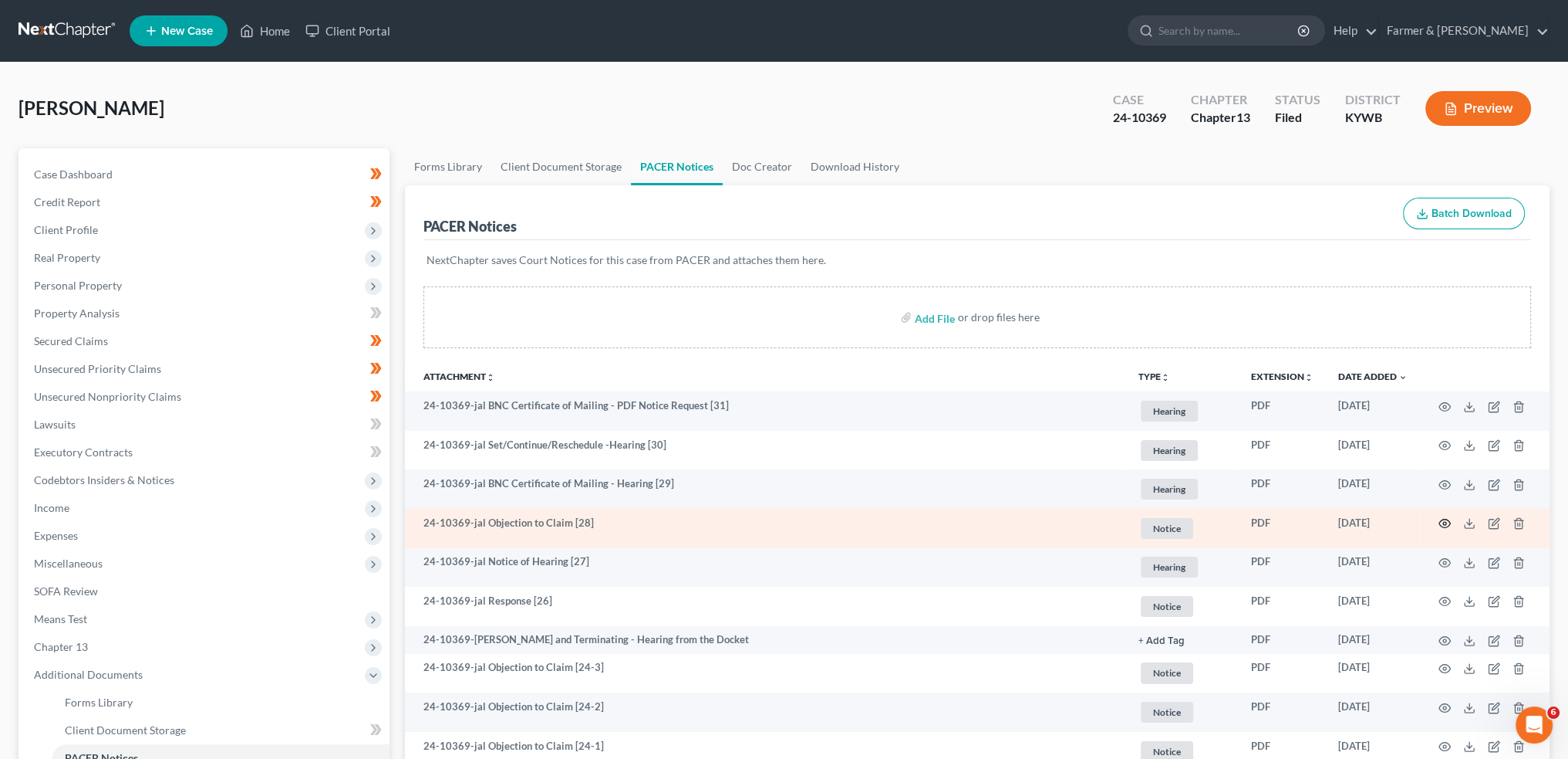
click at [1447, 518] on icon "button" at bounding box center [1444, 523] width 13 height 13
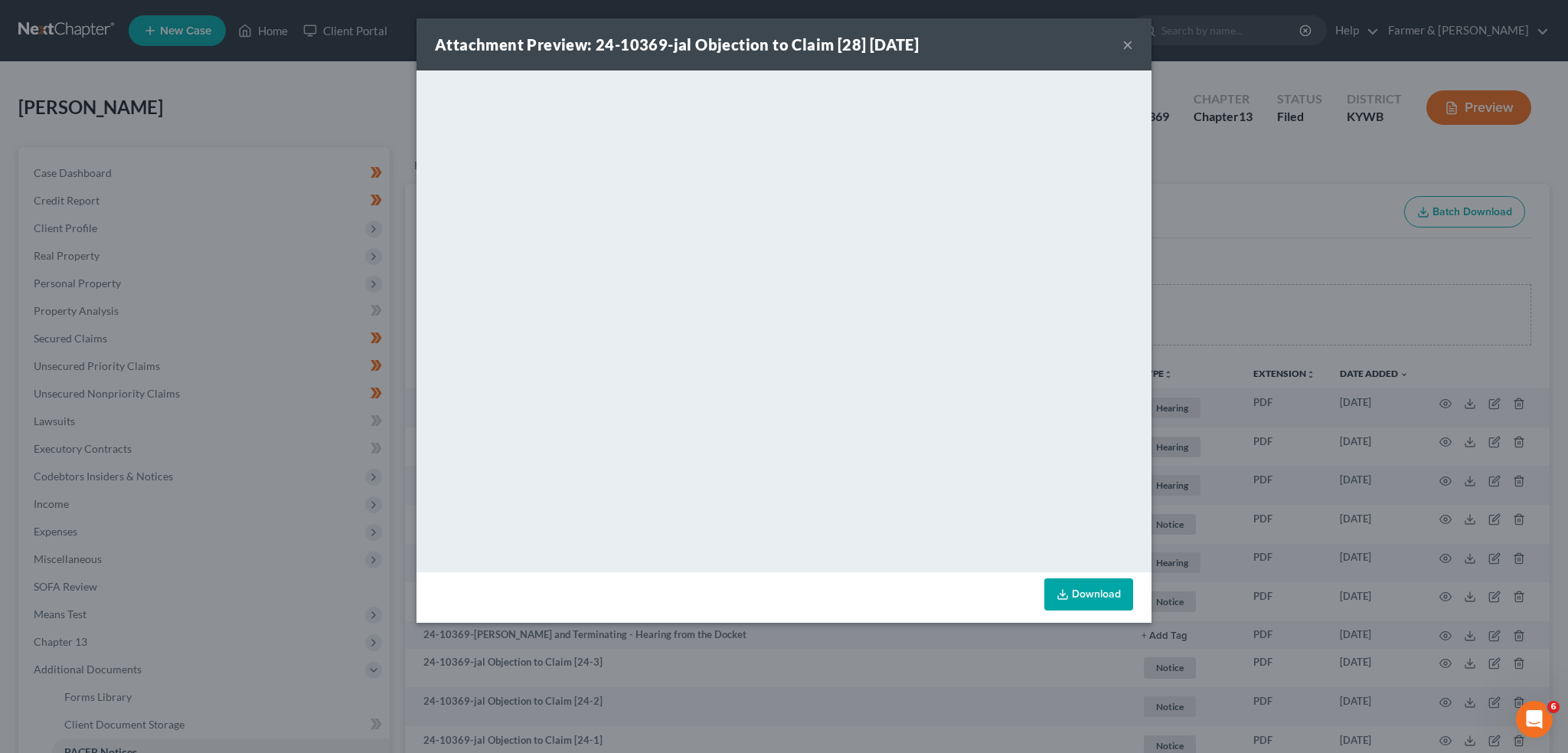
click at [1125, 37] on button "×" at bounding box center [1128, 44] width 11 height 18
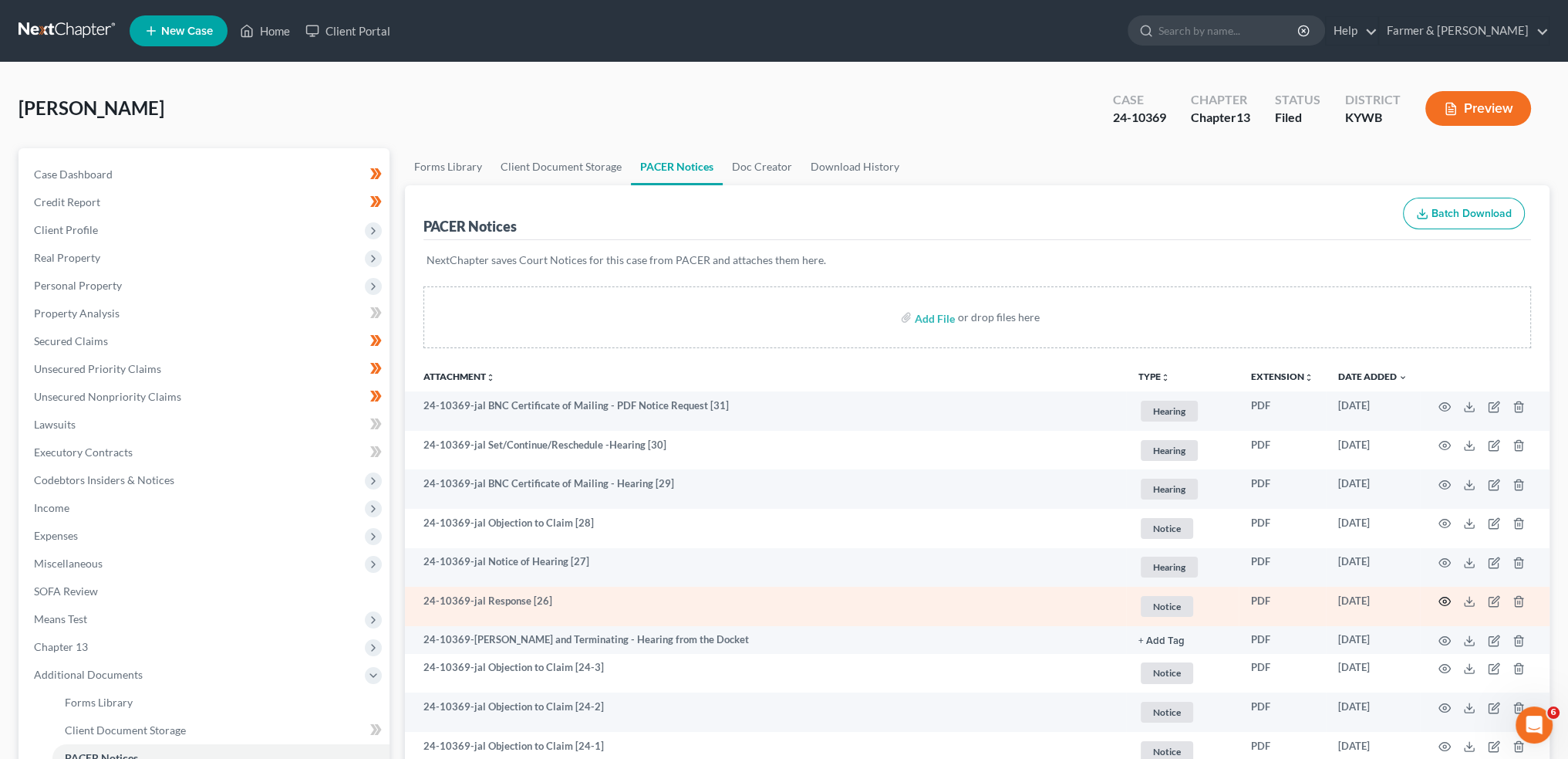
click at [1444, 599] on circle "button" at bounding box center [1445, 601] width 3 height 3
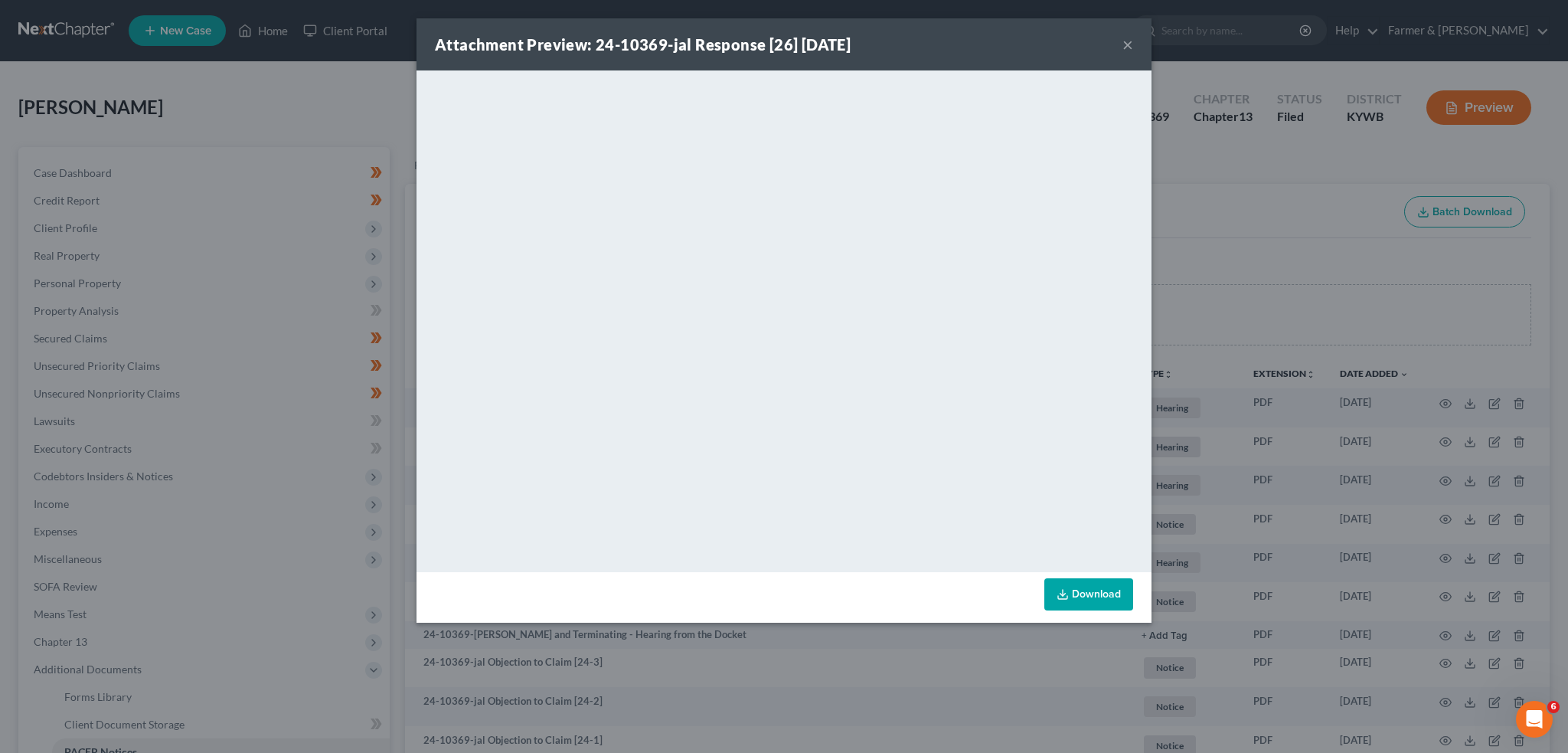
click at [1124, 46] on button "×" at bounding box center [1128, 44] width 11 height 18
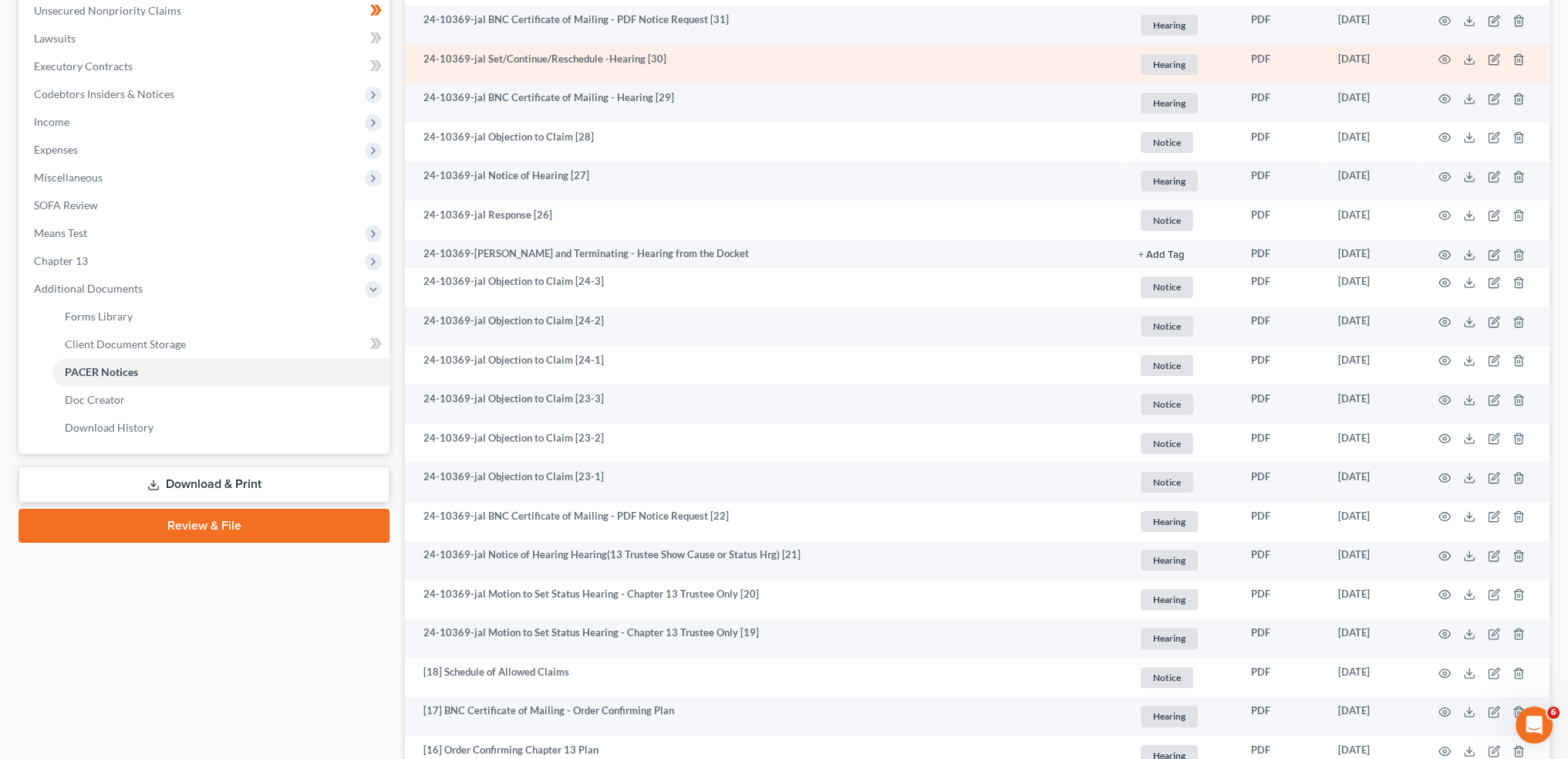
scroll to position [257, 0]
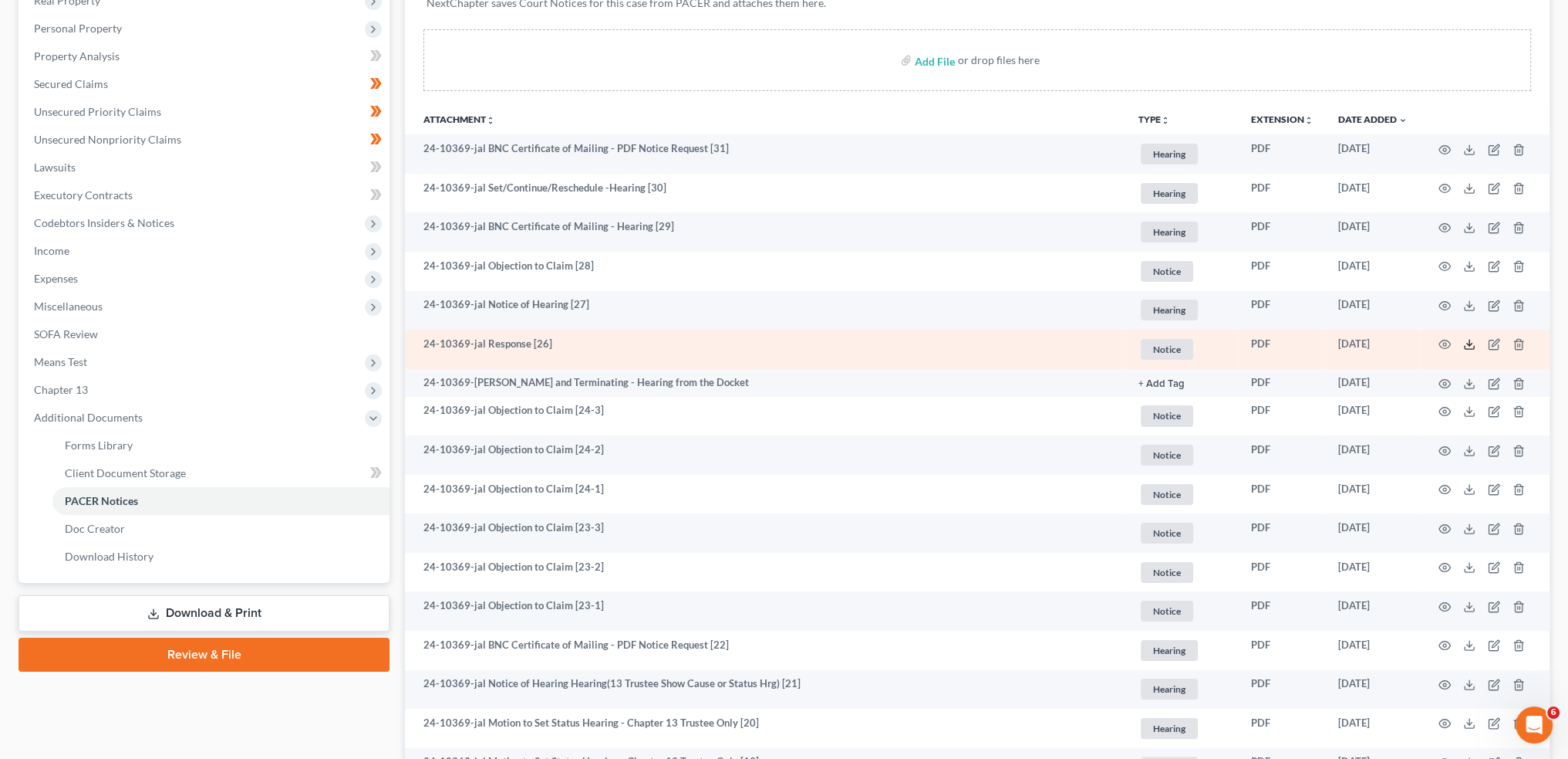
click at [1469, 342] on icon at bounding box center [1469, 344] width 13 height 13
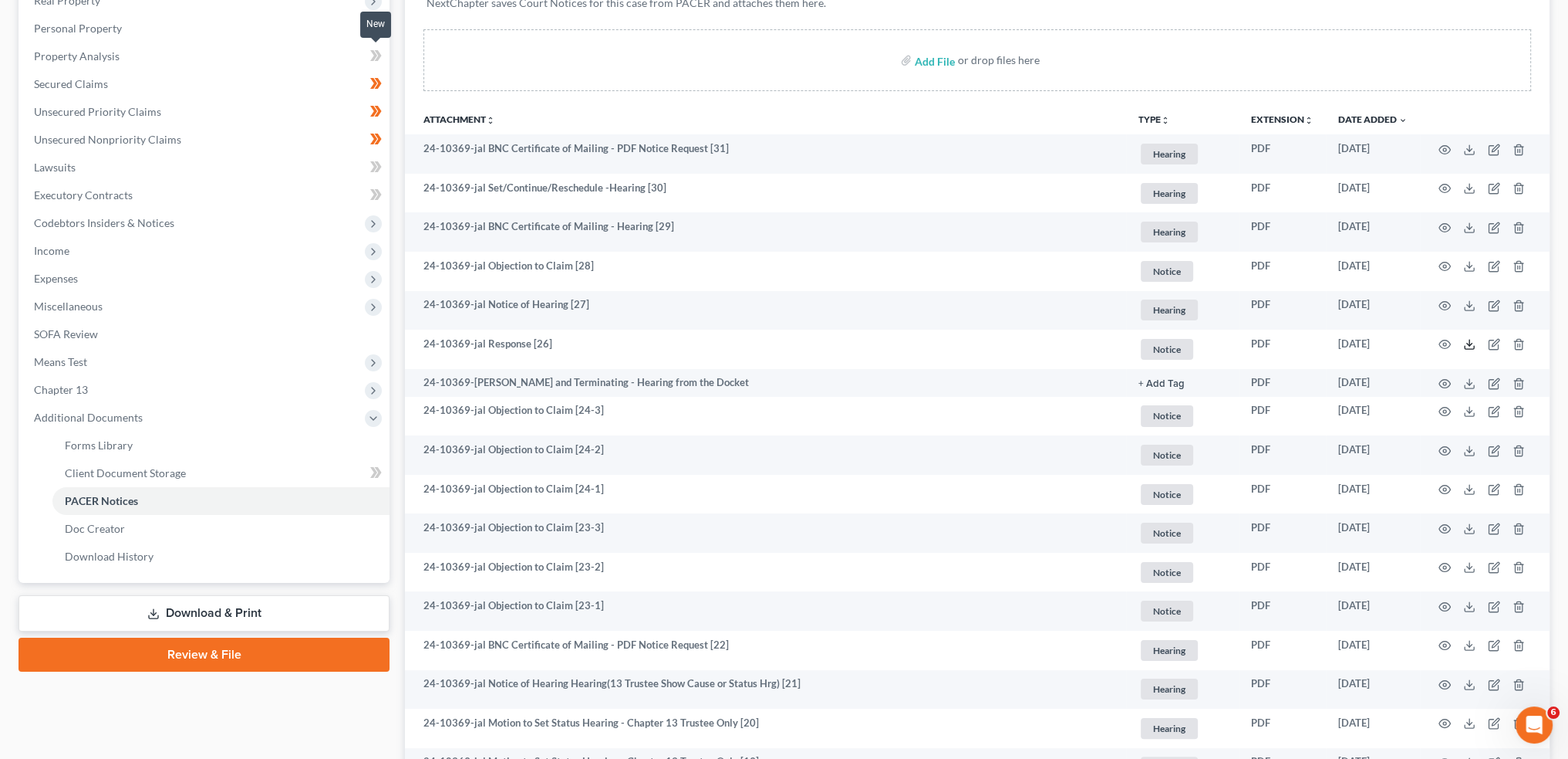
scroll to position [0, 0]
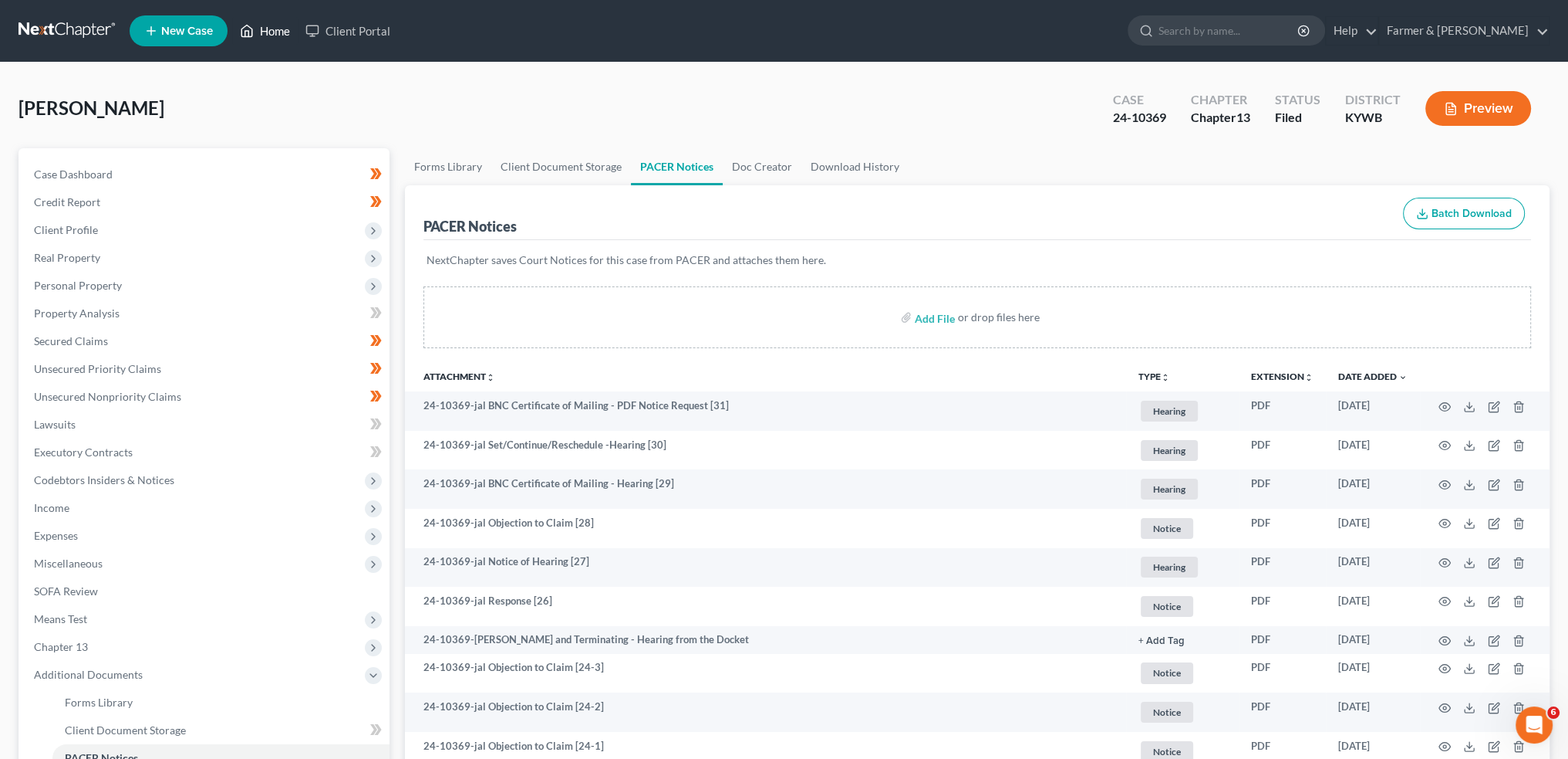
click at [257, 33] on link "Home" at bounding box center [265, 30] width 65 height 28
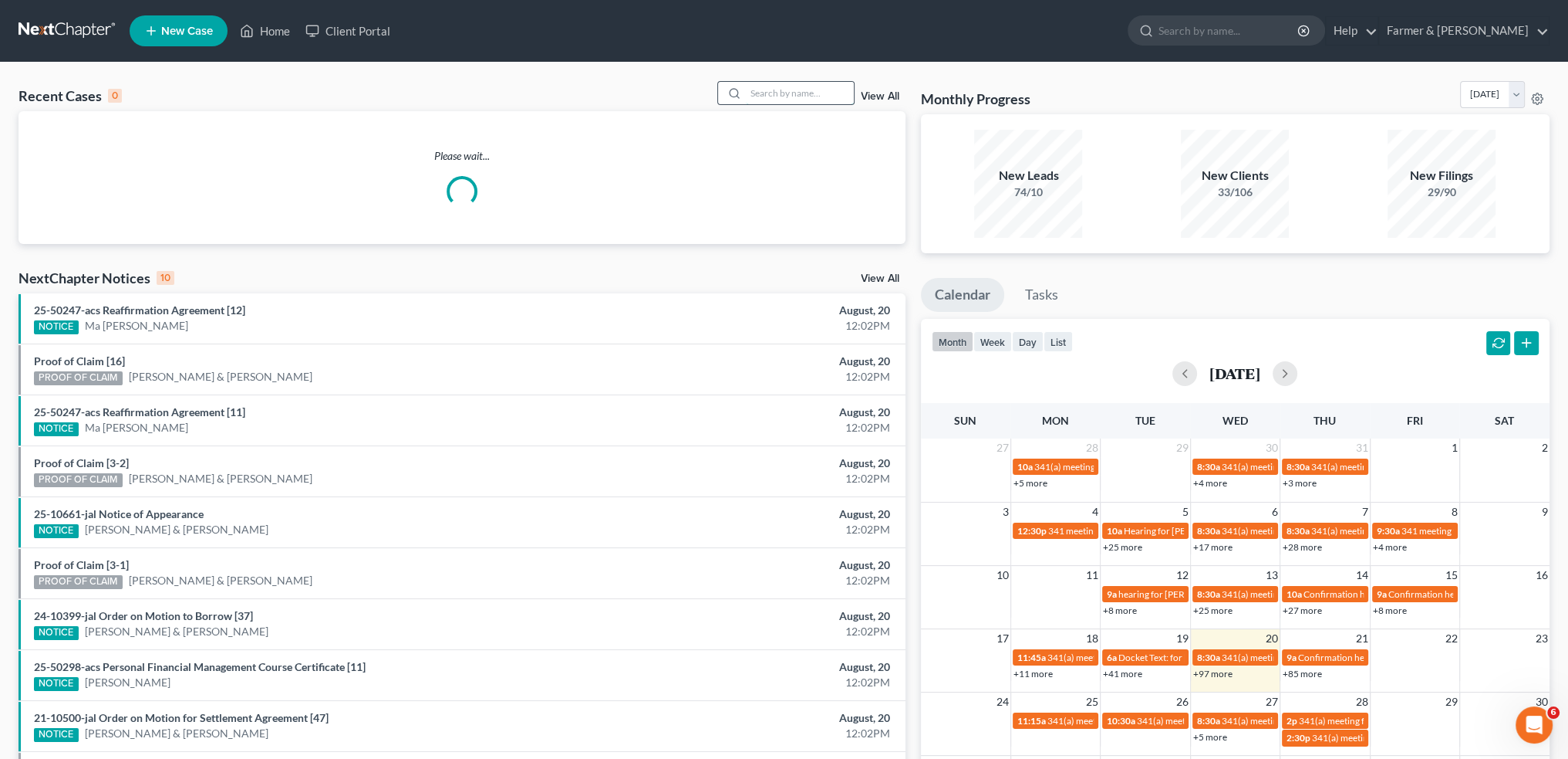
click at [820, 95] on input "search" at bounding box center [799, 93] width 108 height 23
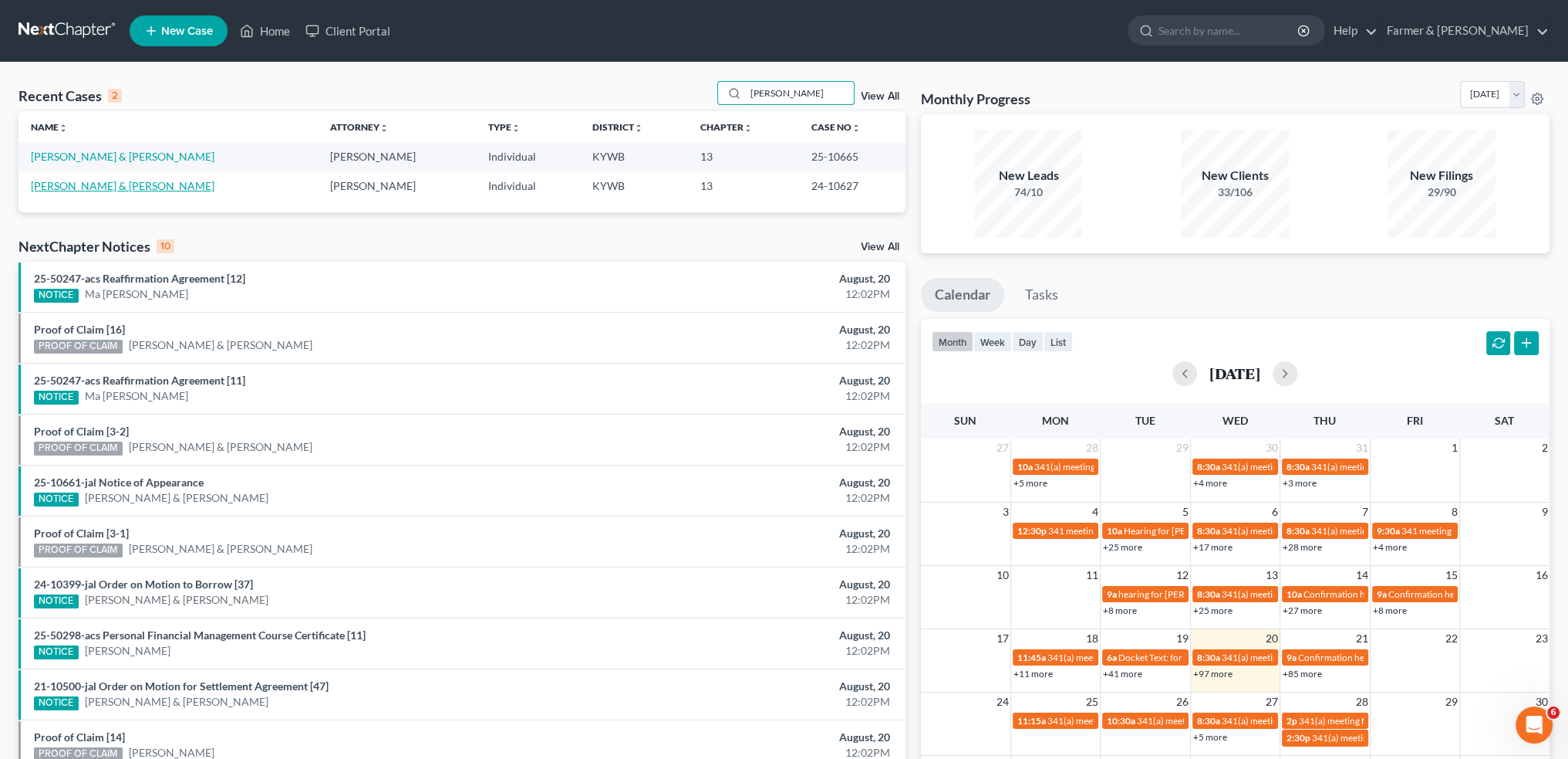
type input "[PERSON_NAME]"
click at [126, 187] on link "[PERSON_NAME] & [PERSON_NAME]" at bounding box center [123, 186] width 184 height 13
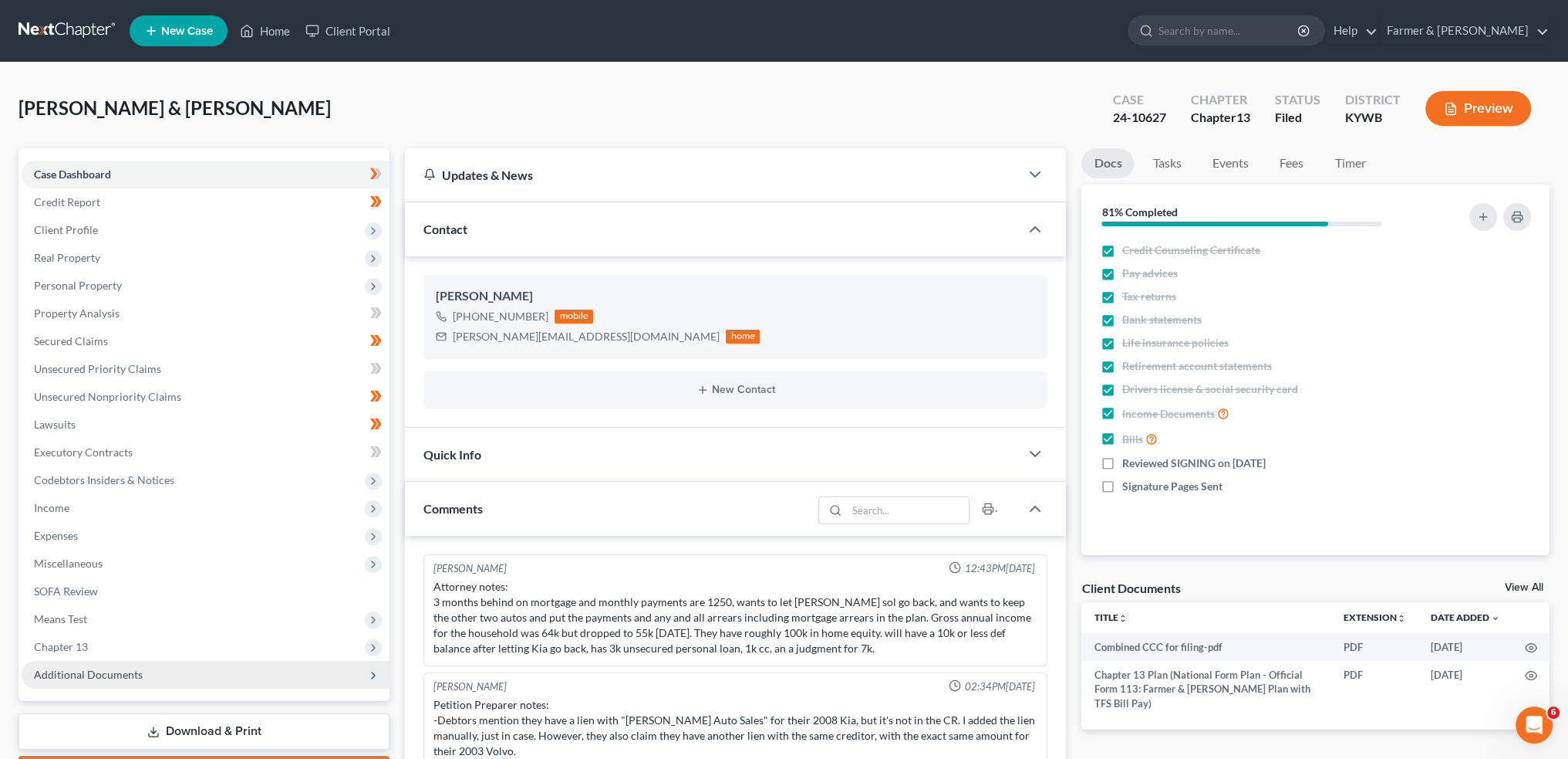
scroll to position [281, 0]
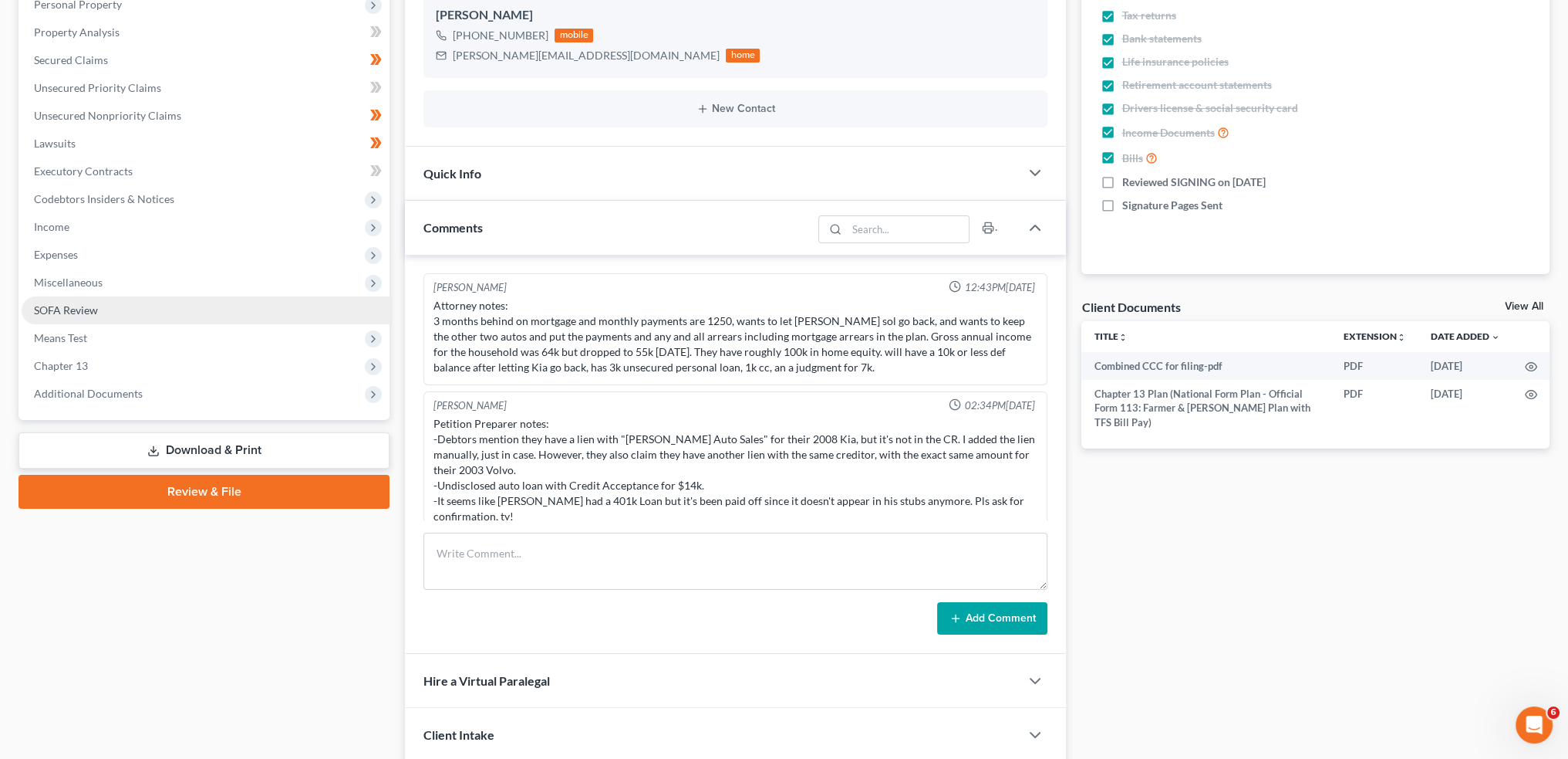
drag, startPoint x: 111, startPoint y: 392, endPoint x: 65, endPoint y: 303, distance: 100.2
click at [111, 393] on span "Additional Documents" at bounding box center [89, 394] width 109 height 13
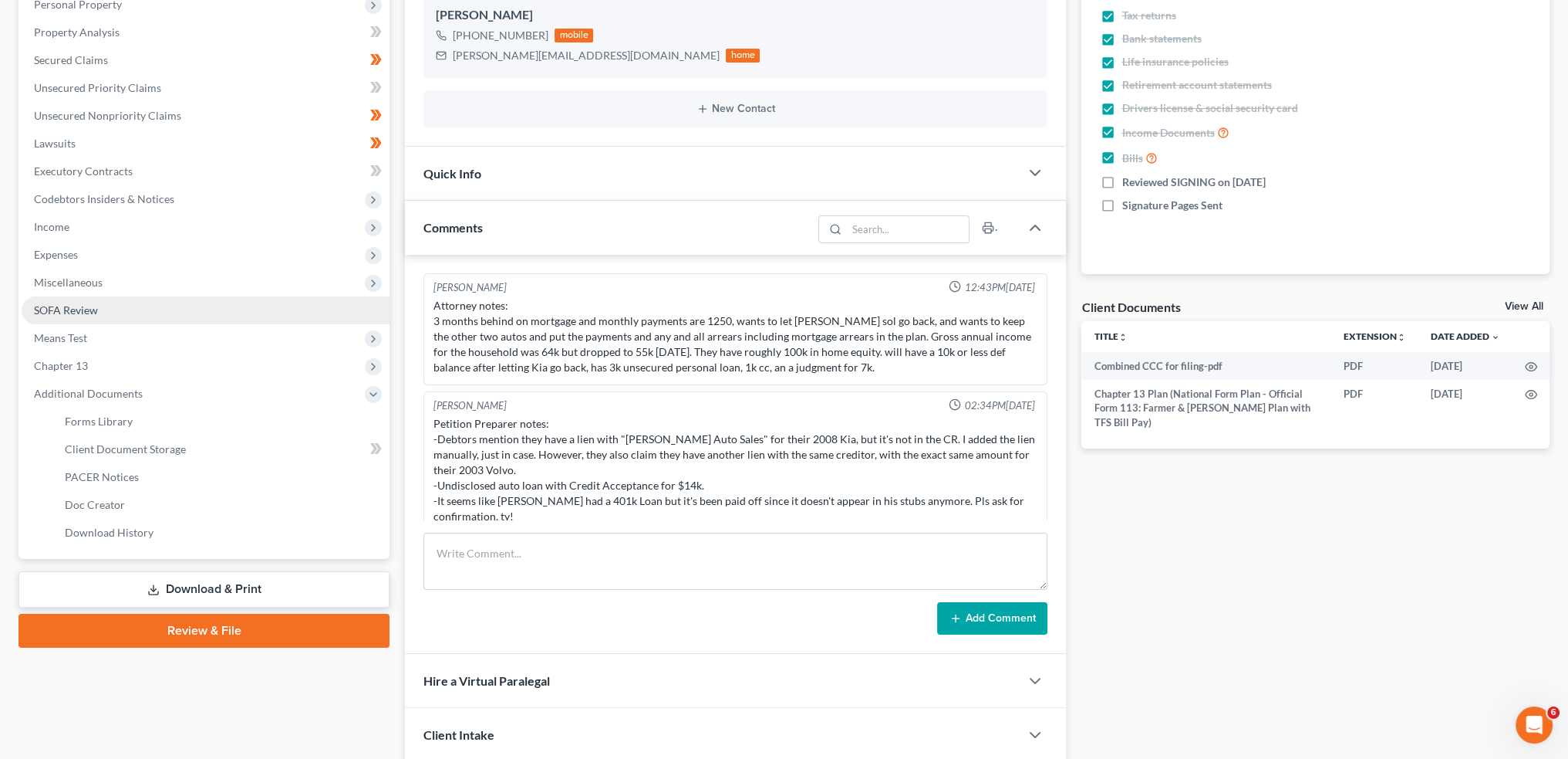
scroll to position [222, 0]
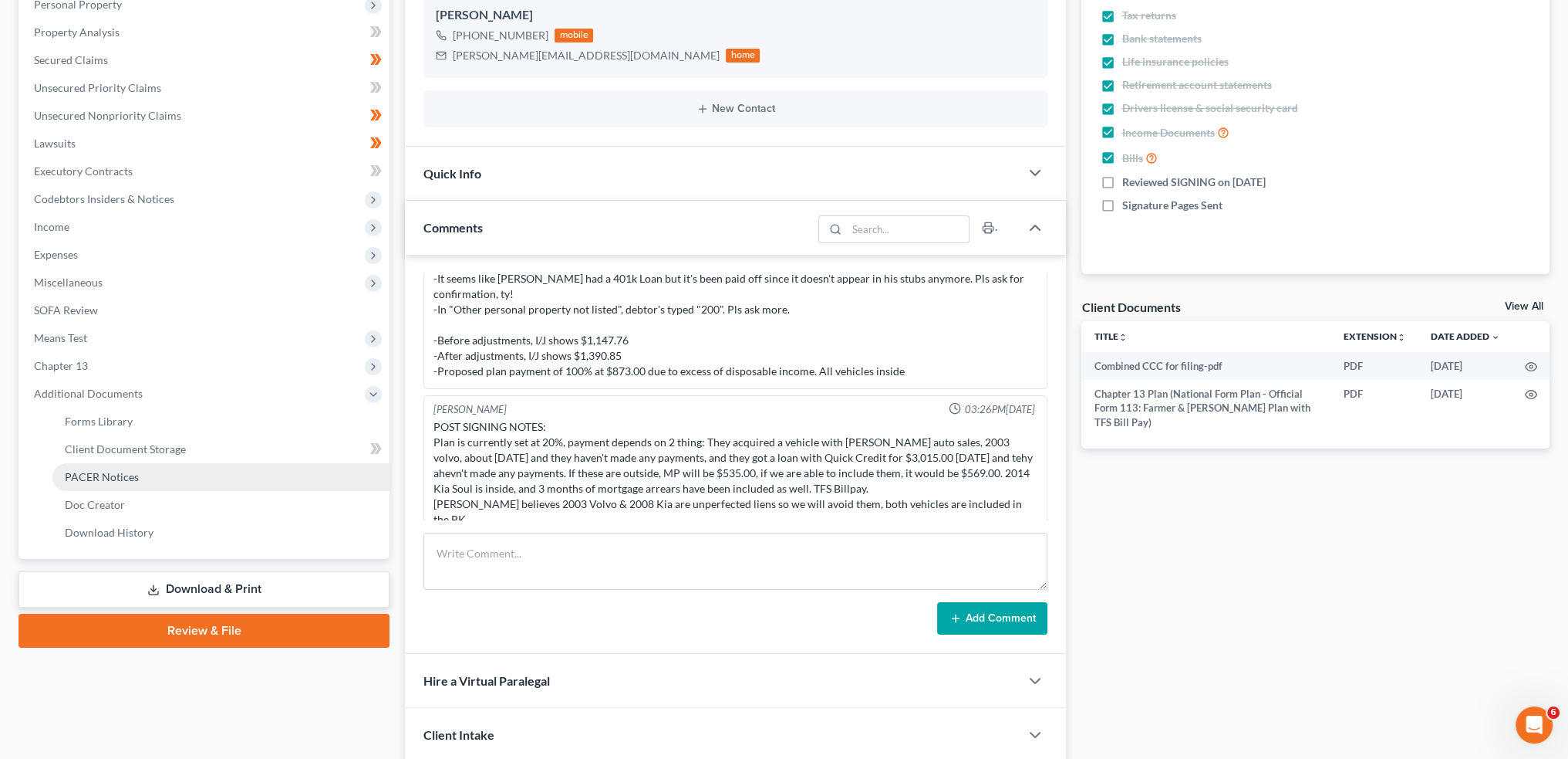
click at [95, 476] on span "PACER Notices" at bounding box center [102, 476] width 74 height 13
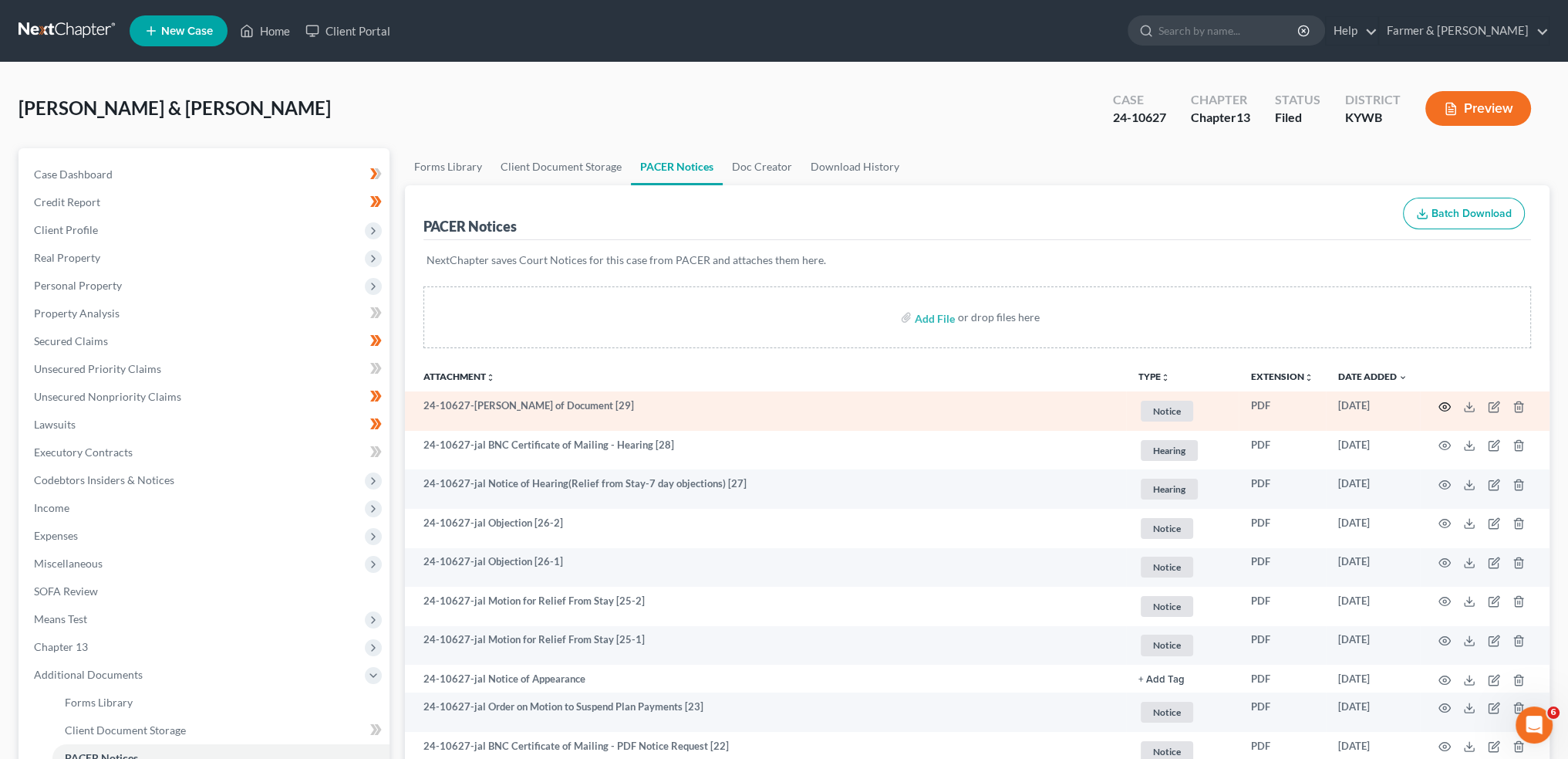
click at [1447, 405] on icon "button" at bounding box center [1444, 406] width 13 height 13
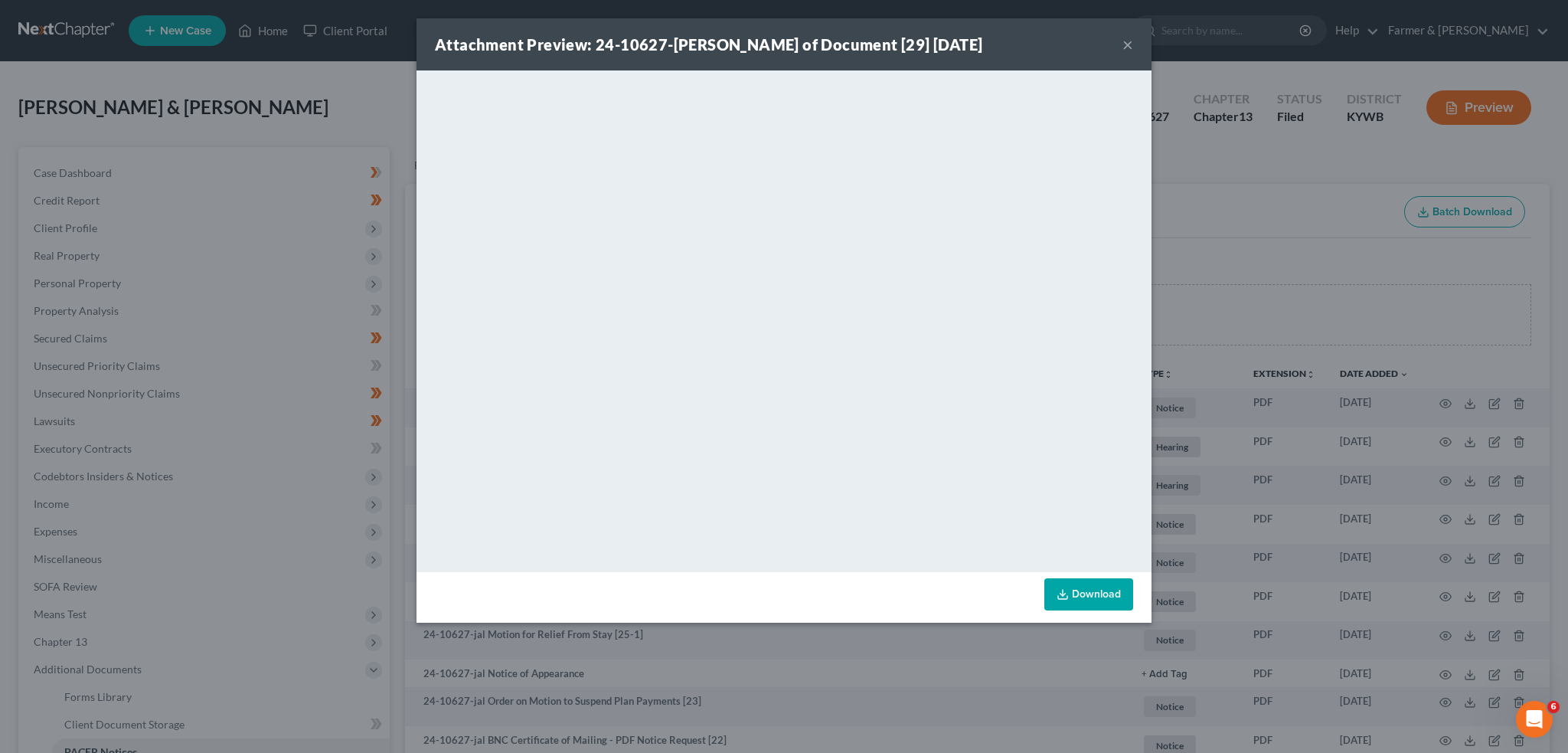
click at [1127, 43] on button "×" at bounding box center [1128, 44] width 11 height 18
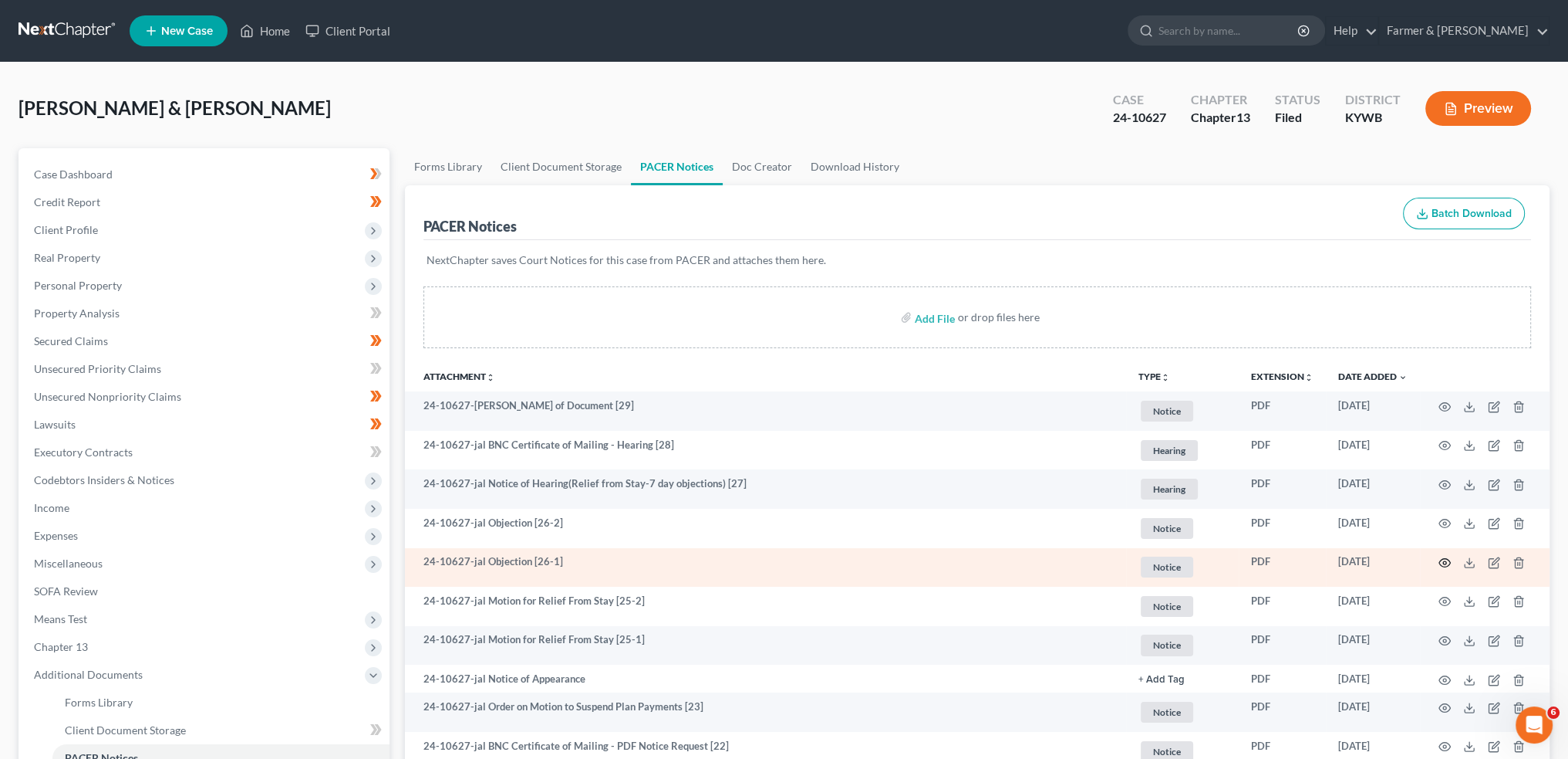
click at [1449, 561] on icon "button" at bounding box center [1444, 563] width 13 height 13
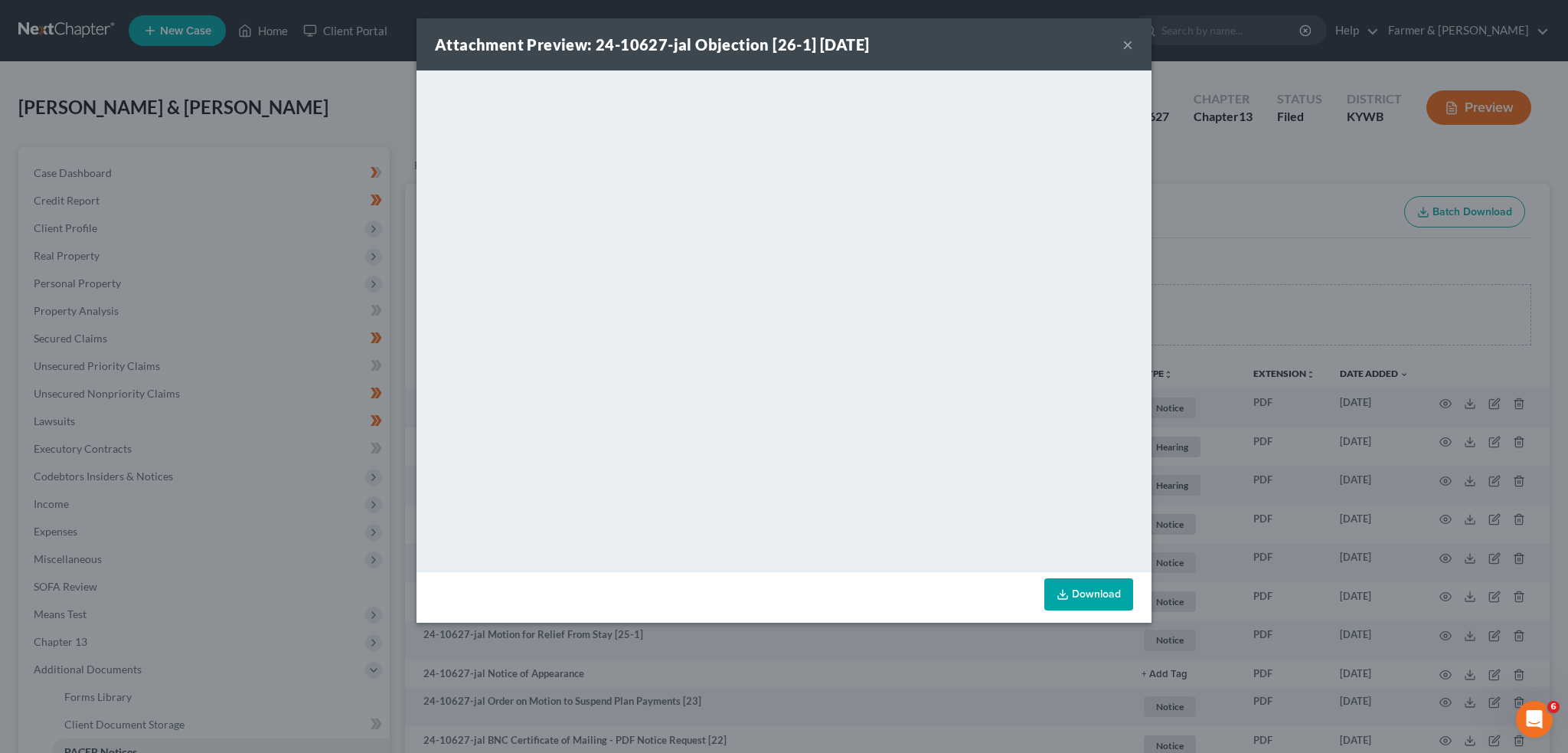
click at [1129, 42] on button "×" at bounding box center [1128, 44] width 11 height 18
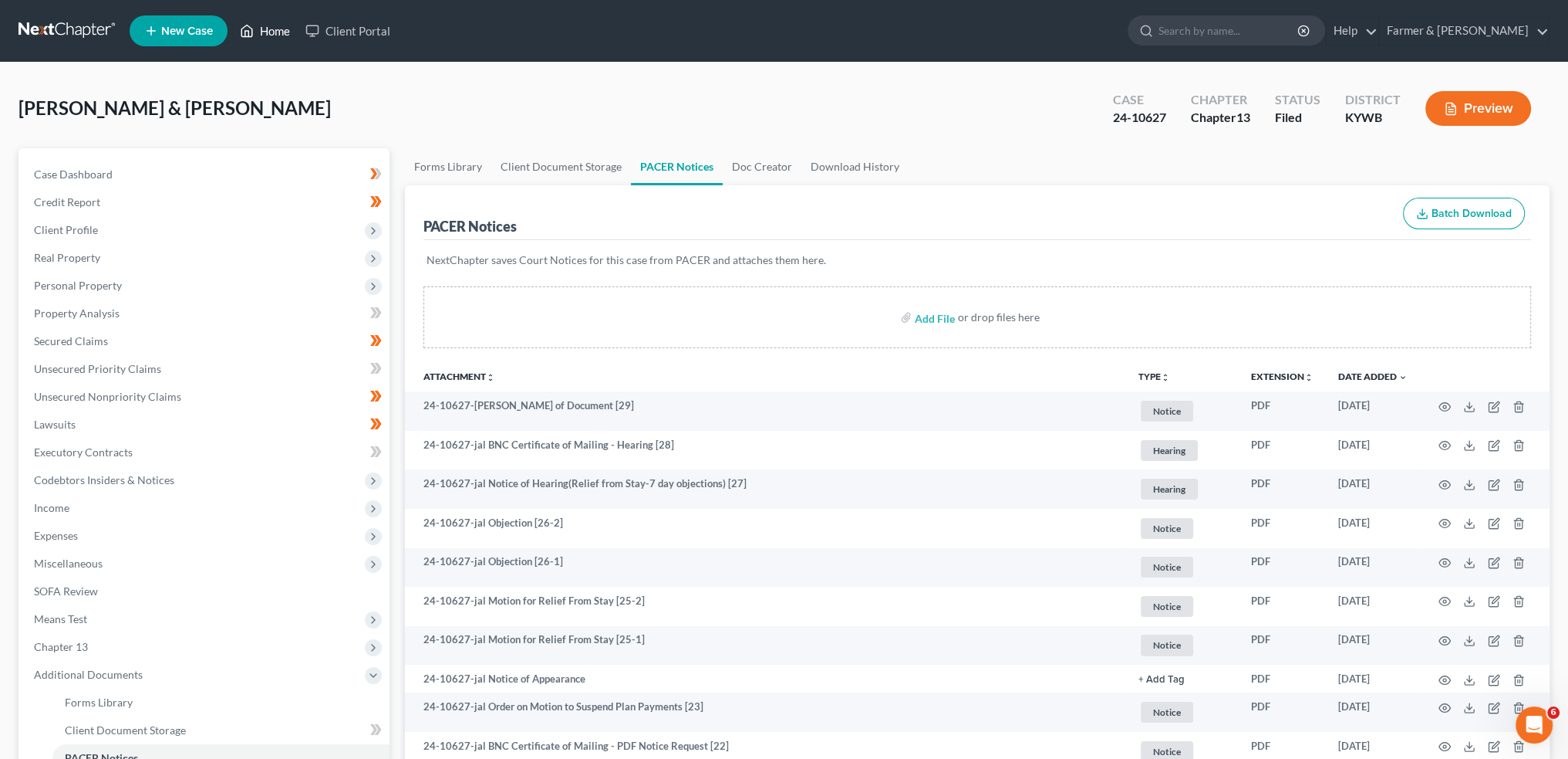
click at [268, 32] on link "Home" at bounding box center [265, 30] width 65 height 28
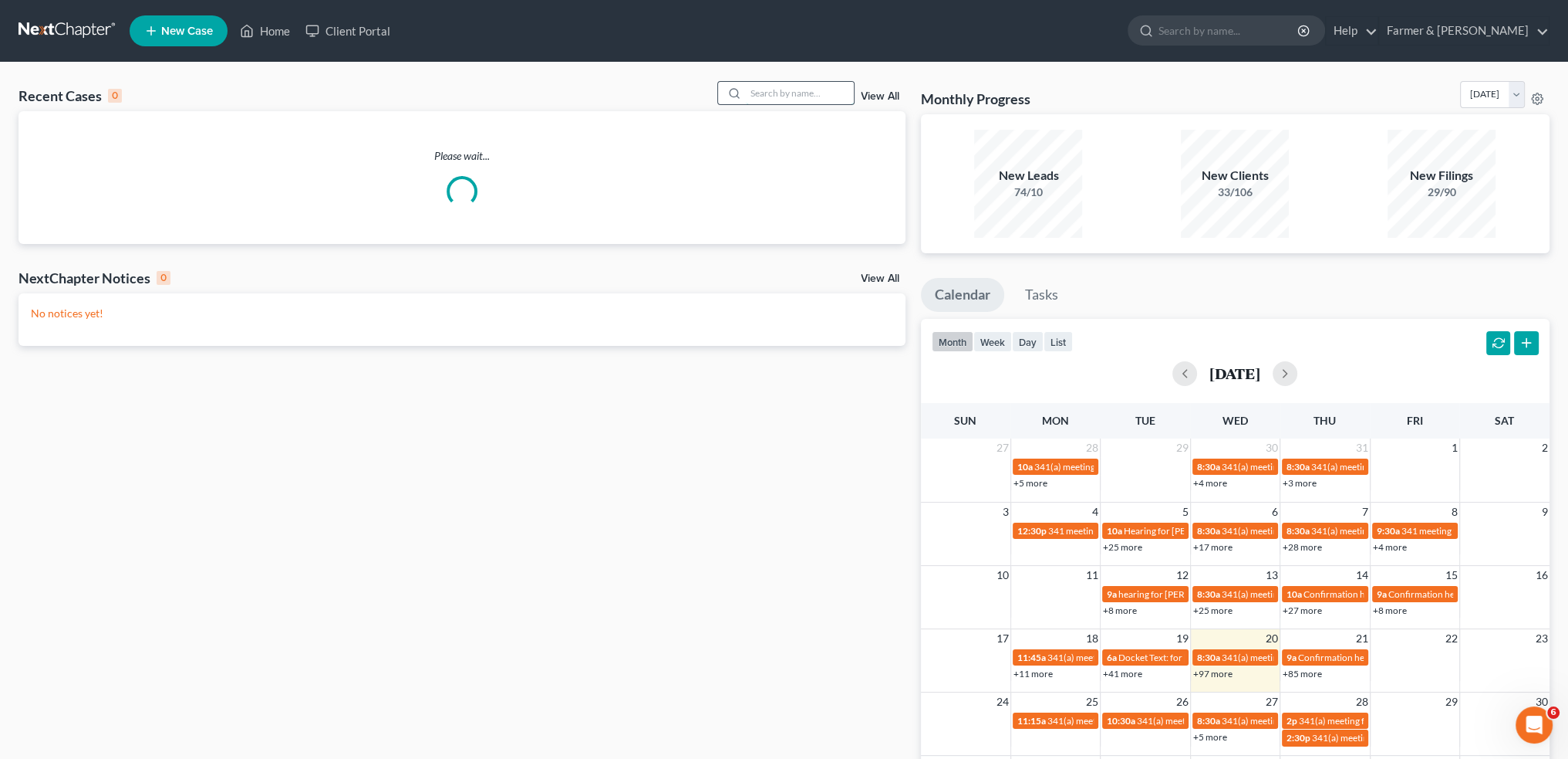
click at [817, 97] on input "search" at bounding box center [799, 93] width 108 height 23
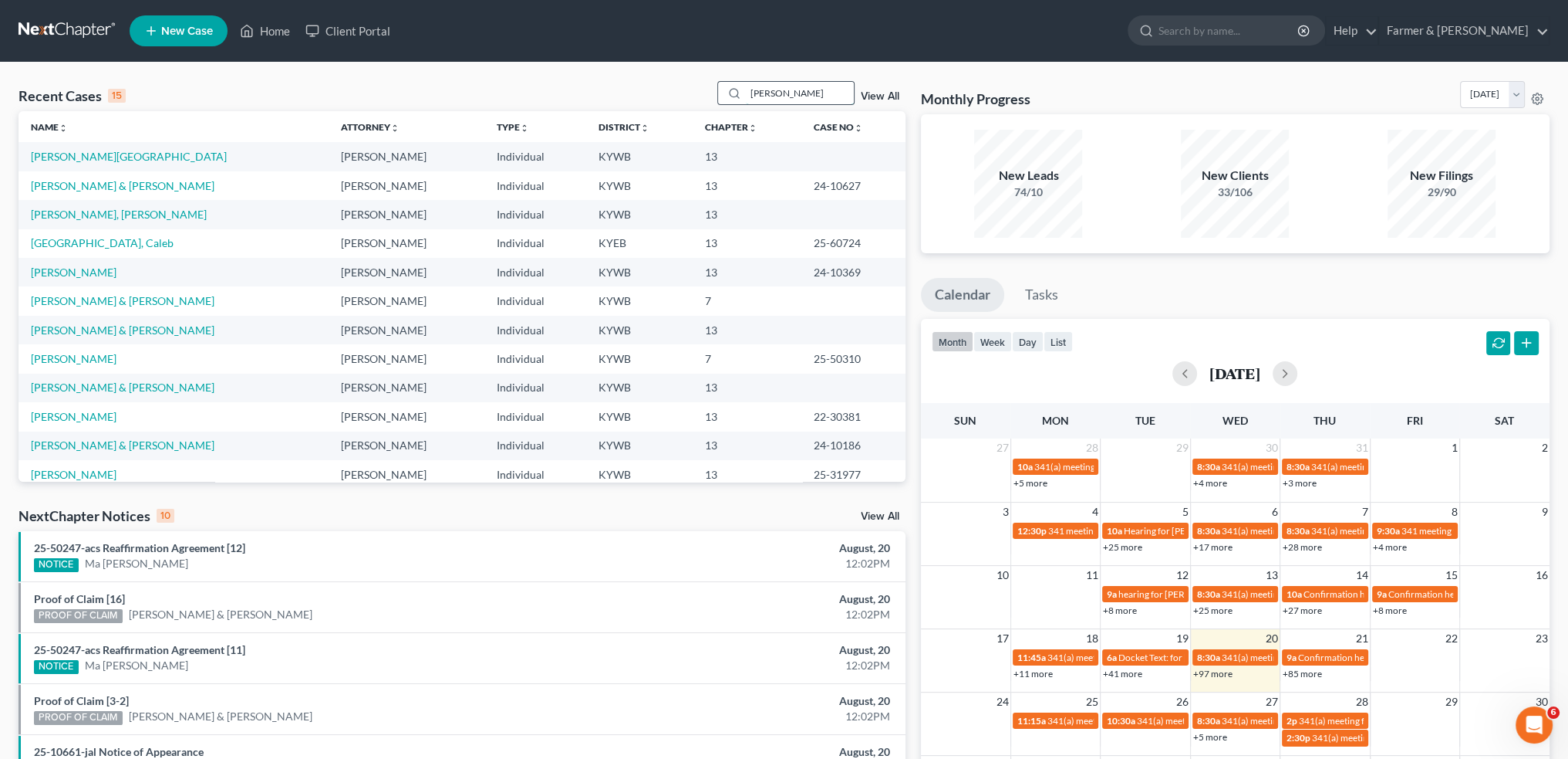
click at [815, 85] on input "[PERSON_NAME]" at bounding box center [799, 93] width 108 height 23
drag, startPoint x: 796, startPoint y: 97, endPoint x: 586, endPoint y: 120, distance: 211.3
click at [586, 120] on div "Recent Cases 15 [PERSON_NAME] View All Name unfold_more expand_more expand_less…" at bounding box center [462, 281] width 887 height 400
type input "[PERSON_NAME]"
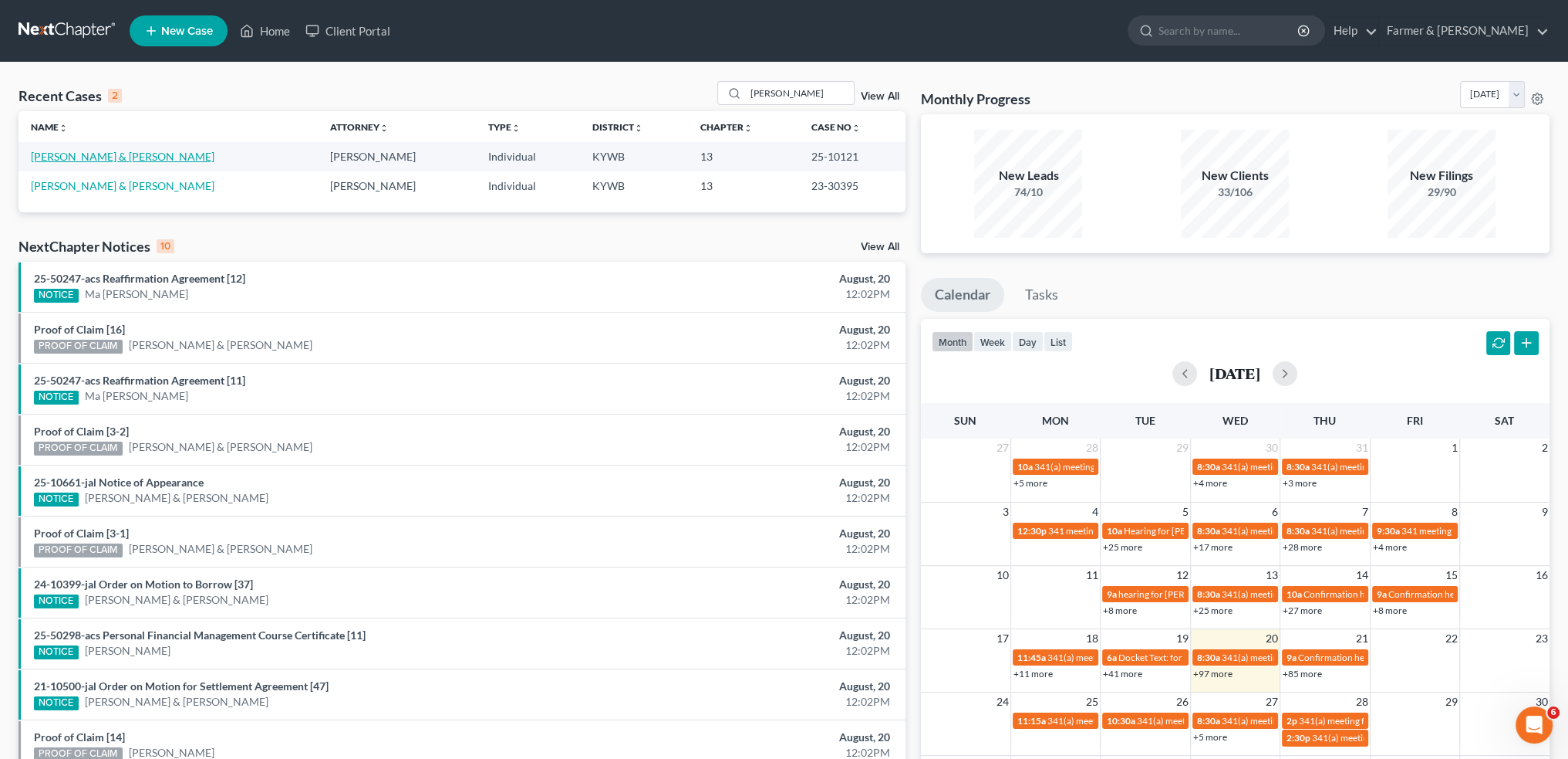
click at [76, 155] on link "[PERSON_NAME] & [PERSON_NAME]" at bounding box center [123, 156] width 184 height 13
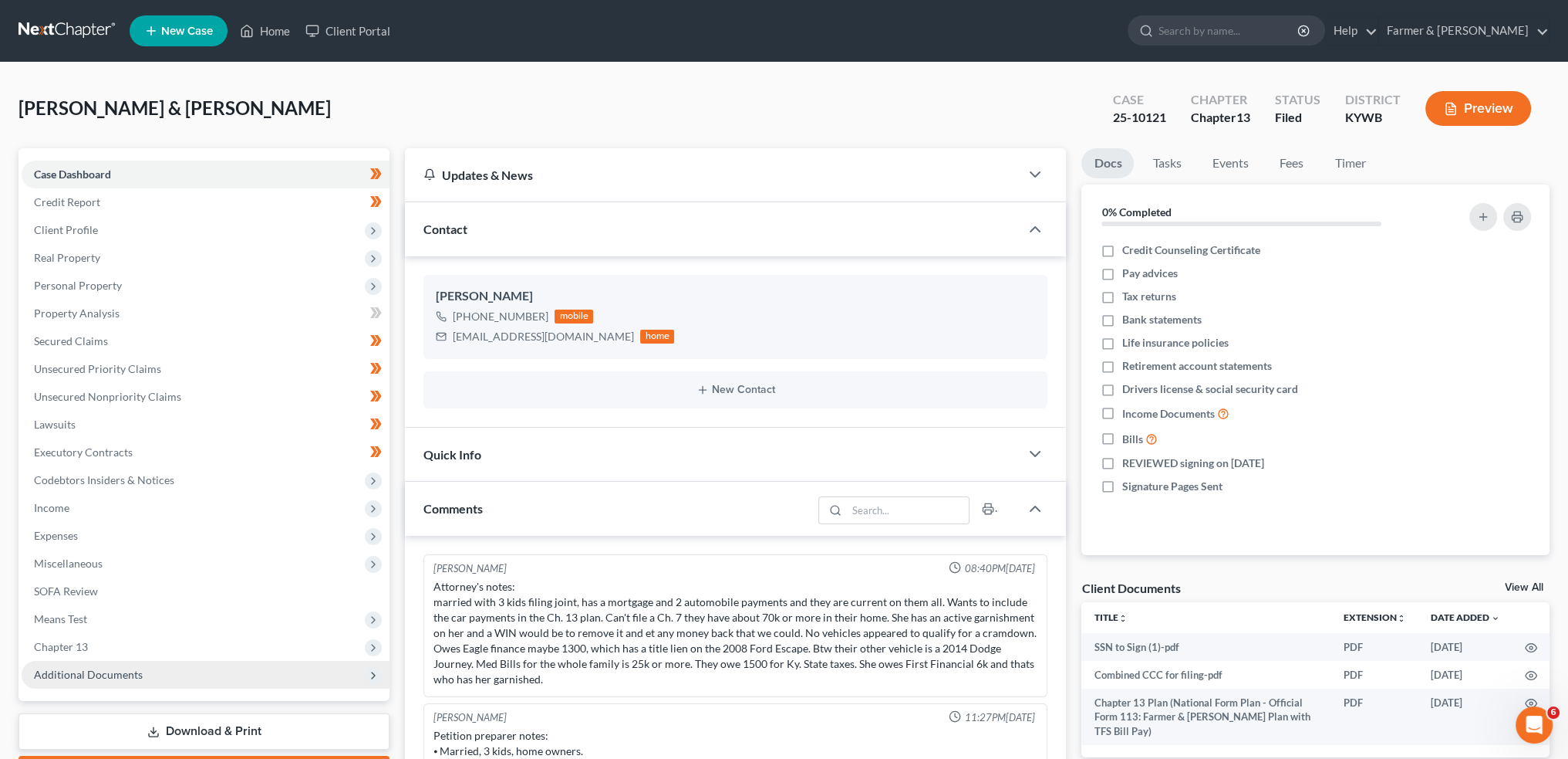
scroll to position [284, 0]
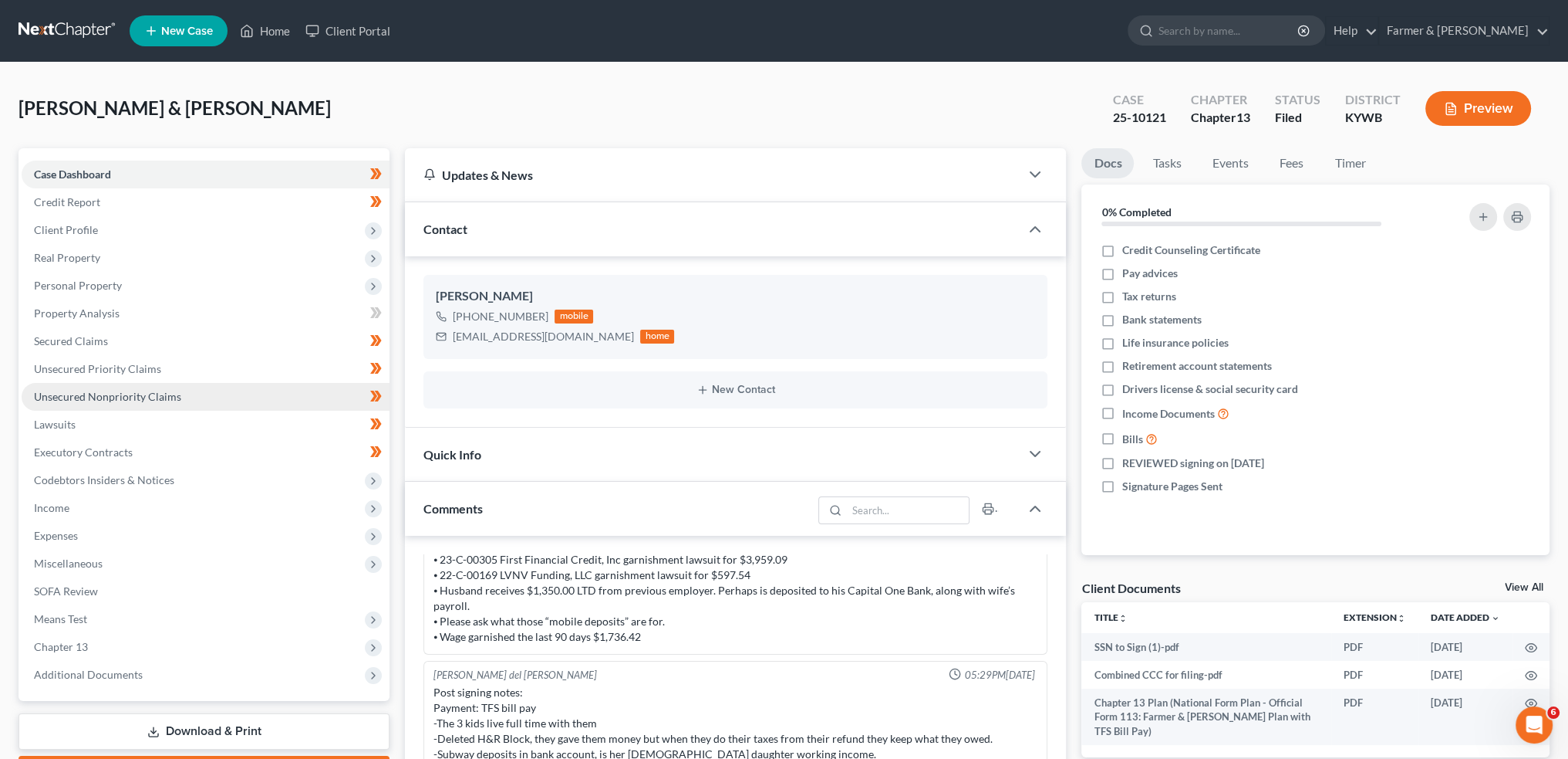
drag, startPoint x: 131, startPoint y: 672, endPoint x: 126, endPoint y: 390, distance: 282.0
click at [131, 673] on span "Additional Documents" at bounding box center [89, 675] width 109 height 13
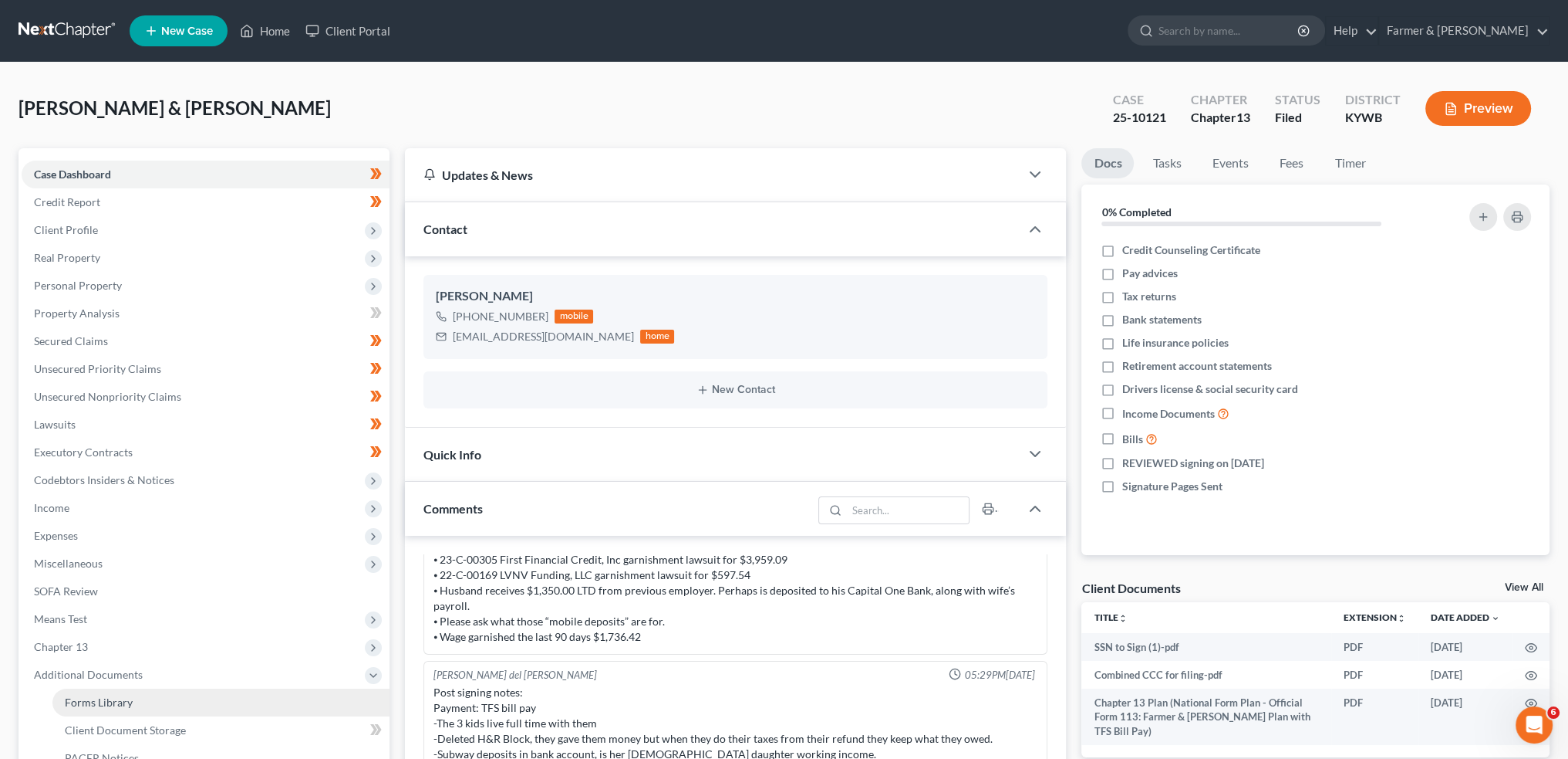
scroll to position [386, 0]
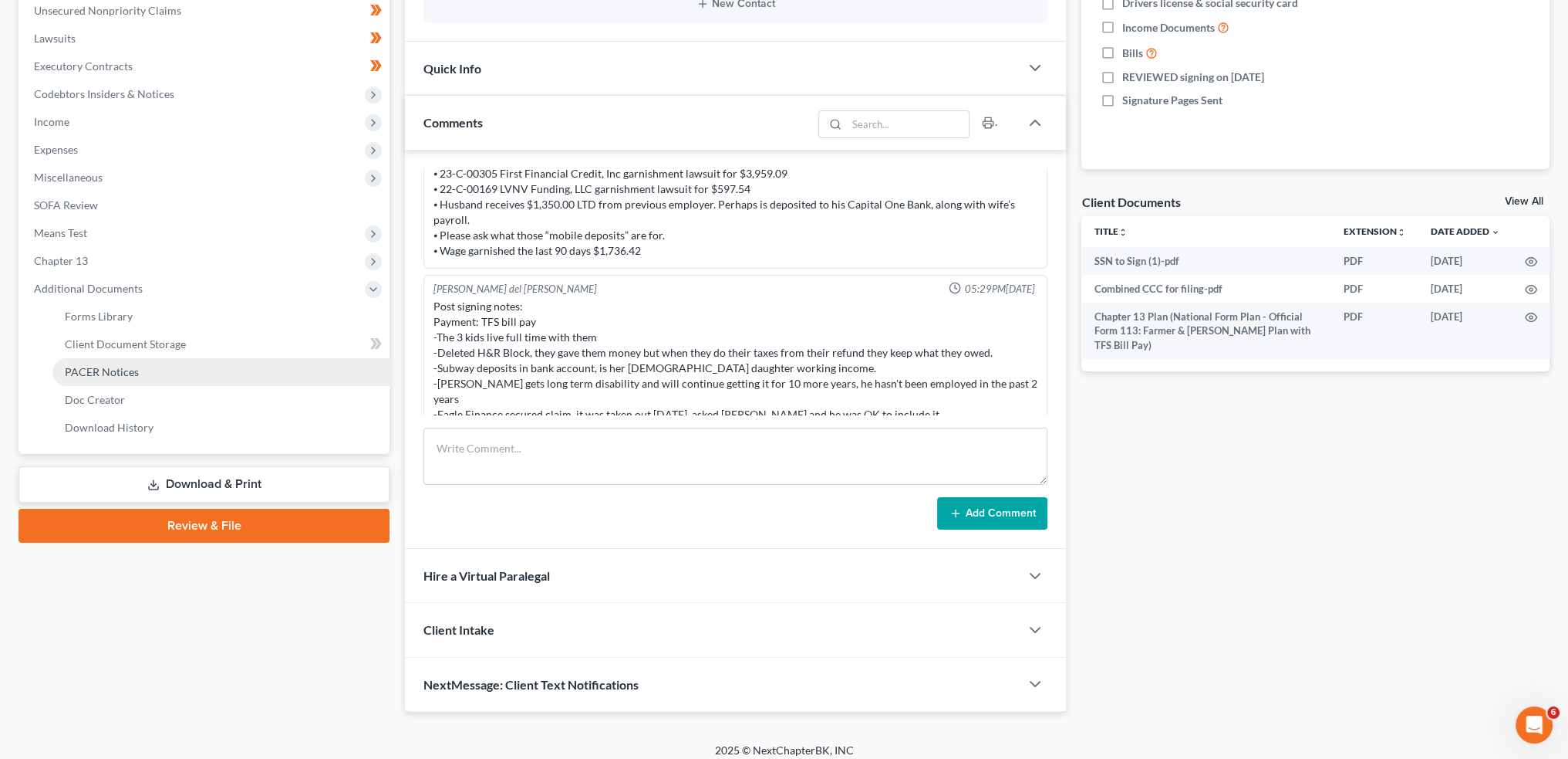
click at [111, 370] on span "PACER Notices" at bounding box center [102, 372] width 74 height 13
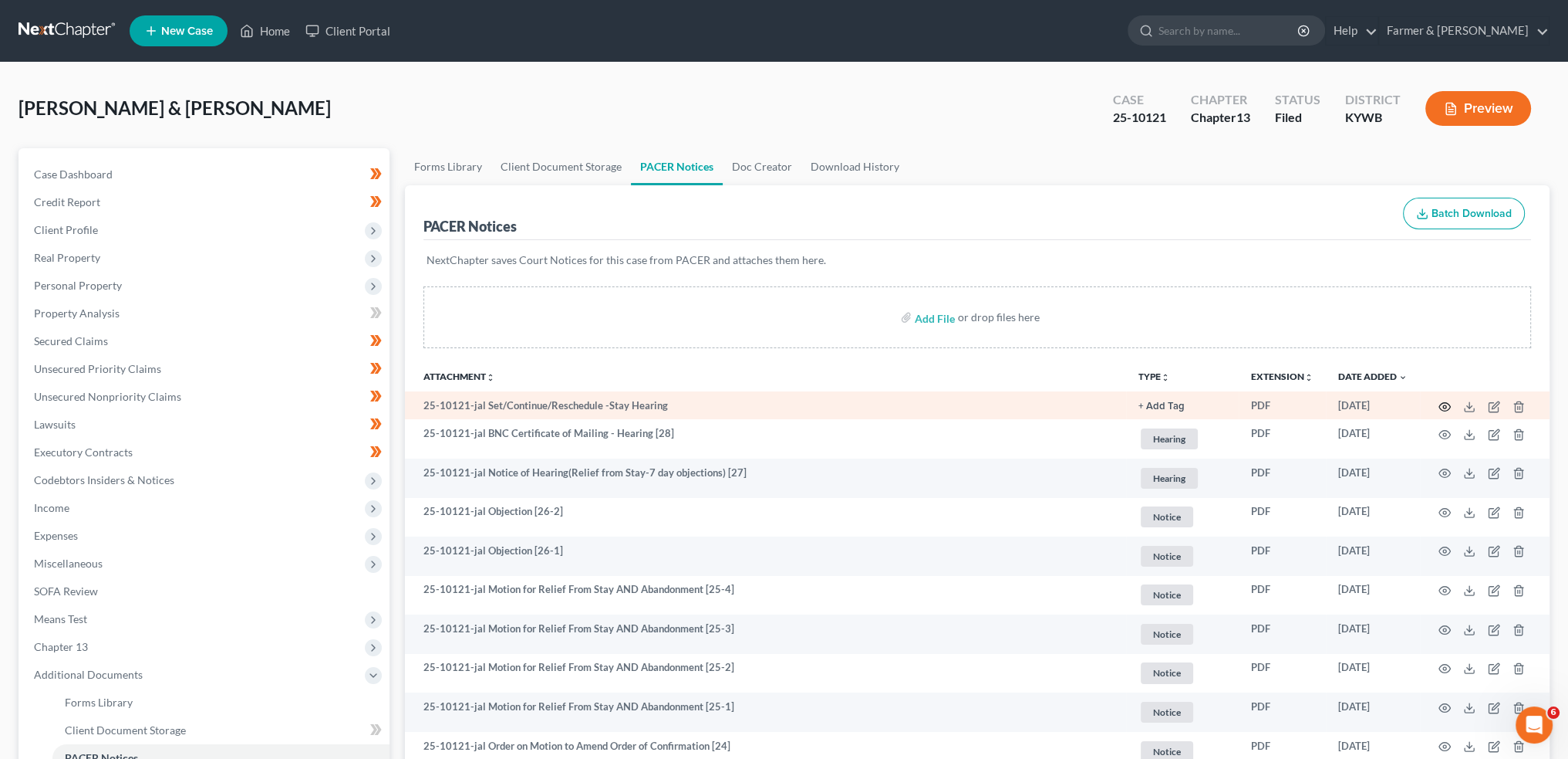
click at [1444, 403] on icon "button" at bounding box center [1444, 406] width 13 height 13
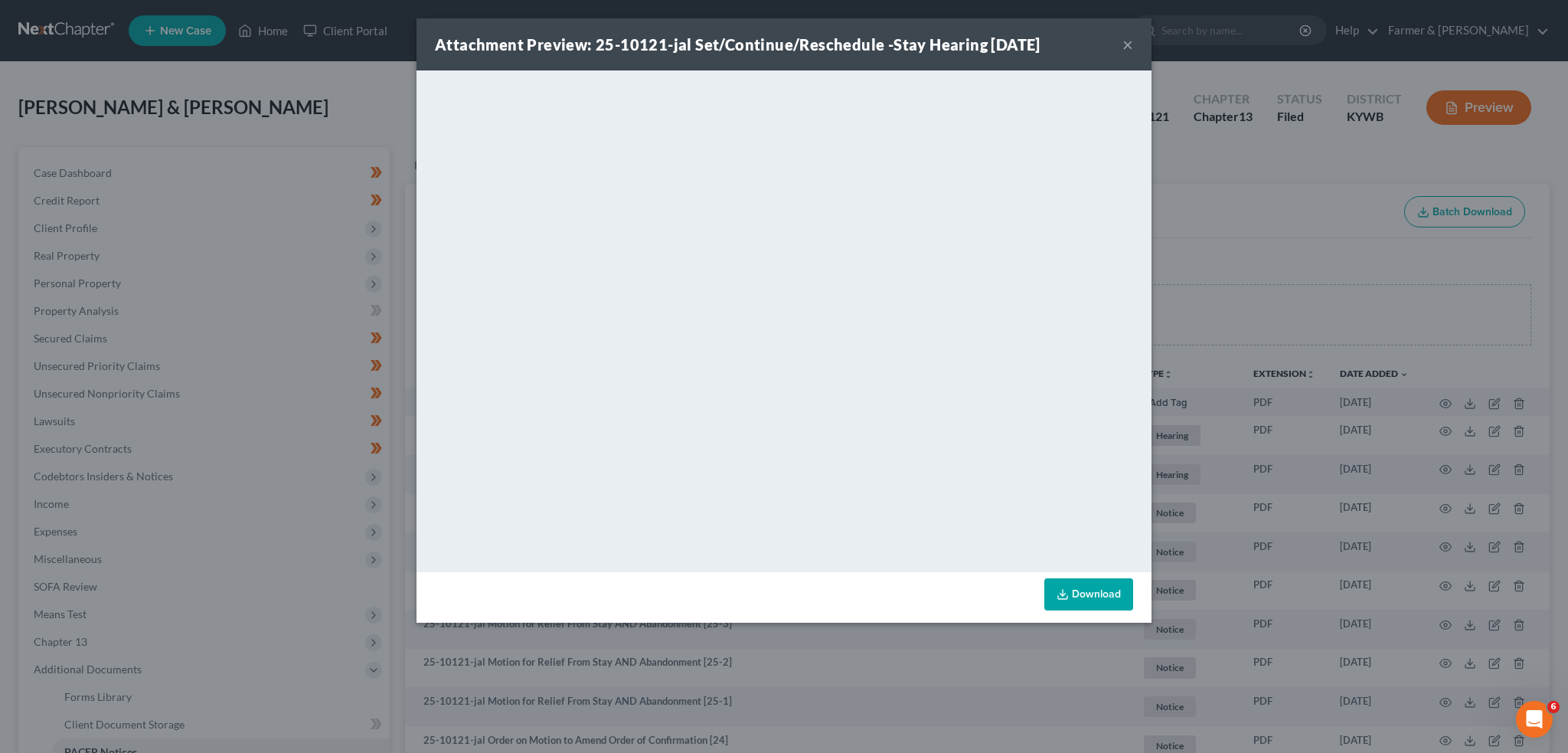
click at [1130, 43] on button "×" at bounding box center [1128, 44] width 11 height 18
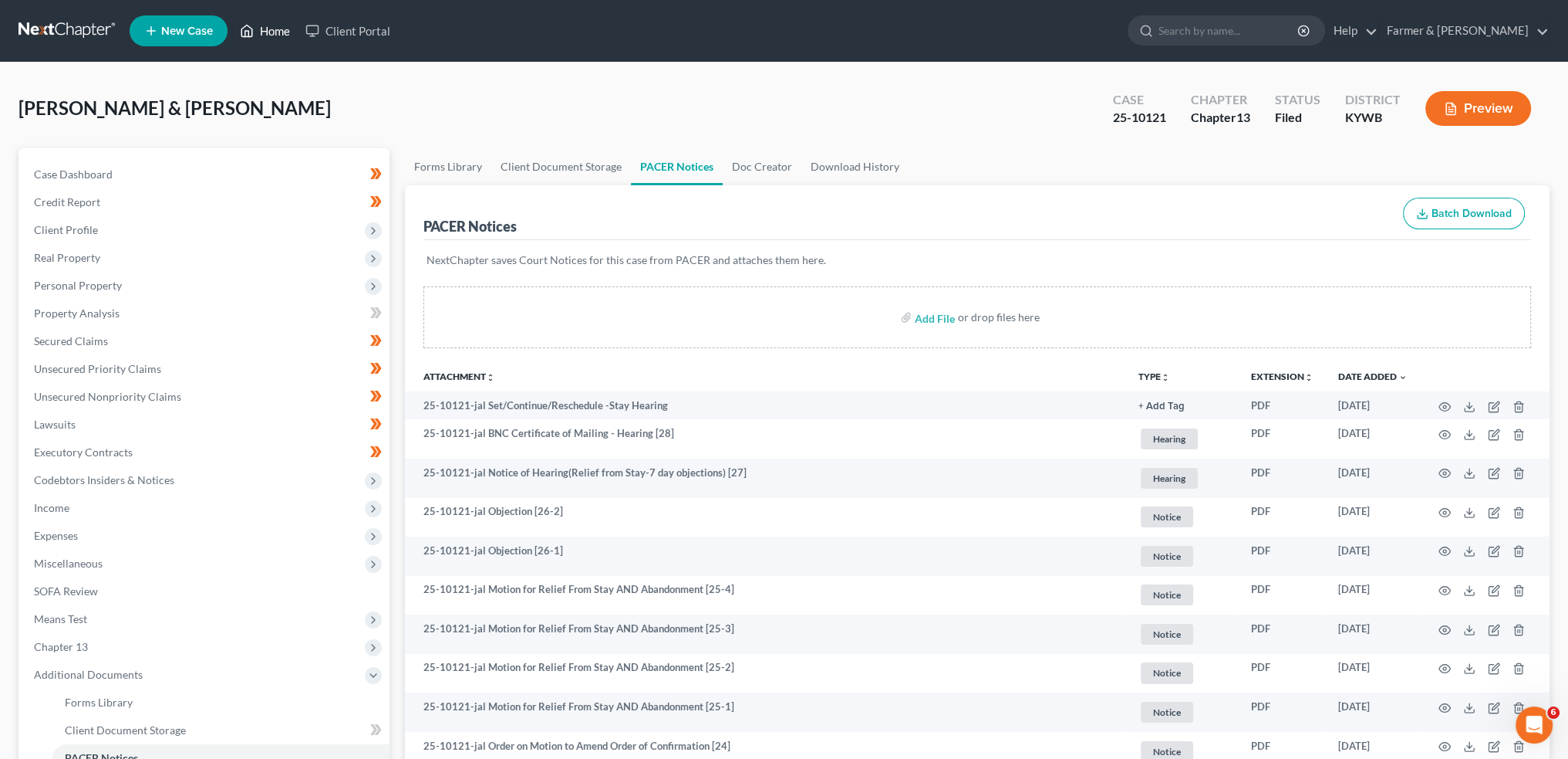
click at [244, 29] on icon at bounding box center [246, 31] width 14 height 18
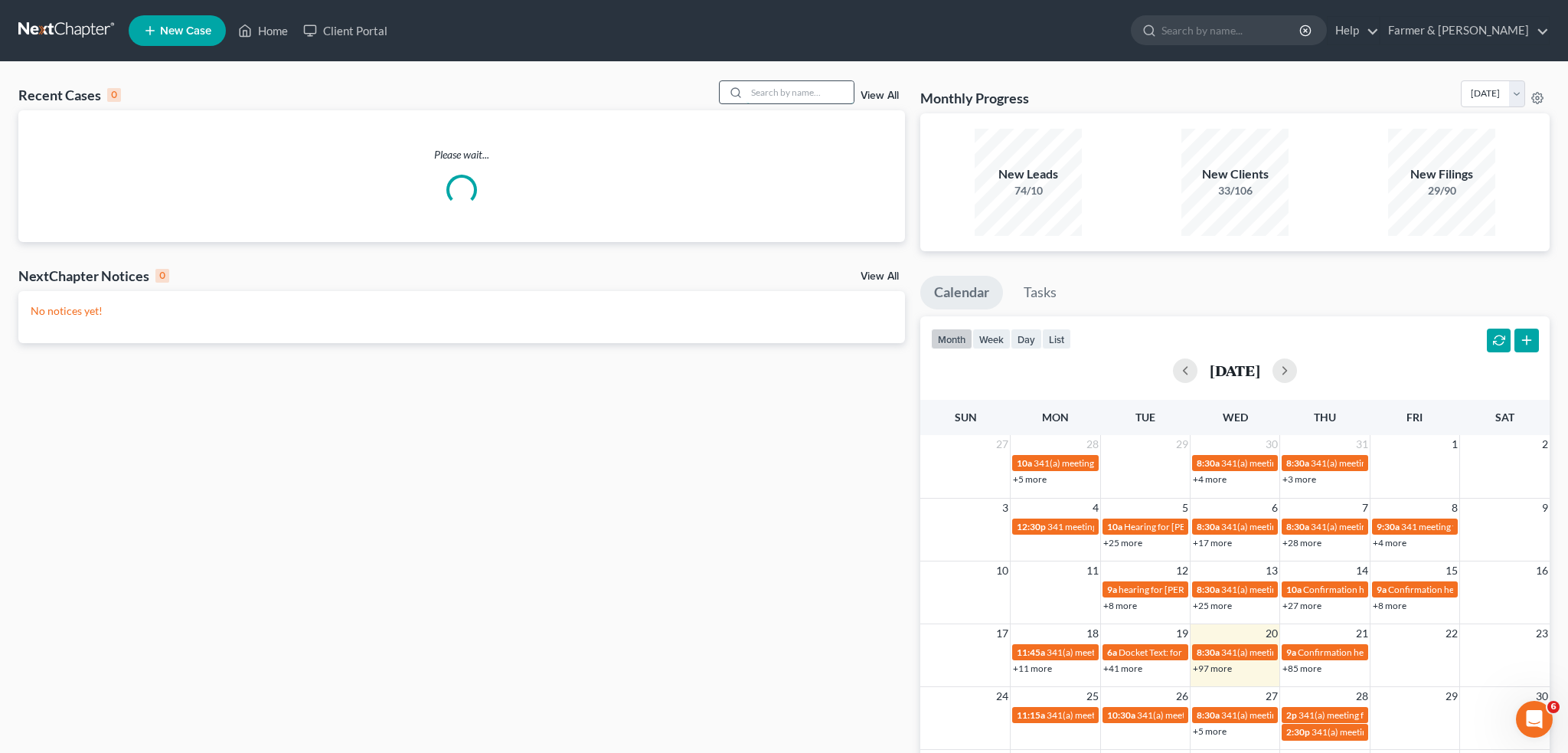
click at [812, 95] on input "search" at bounding box center [799, 92] width 107 height 22
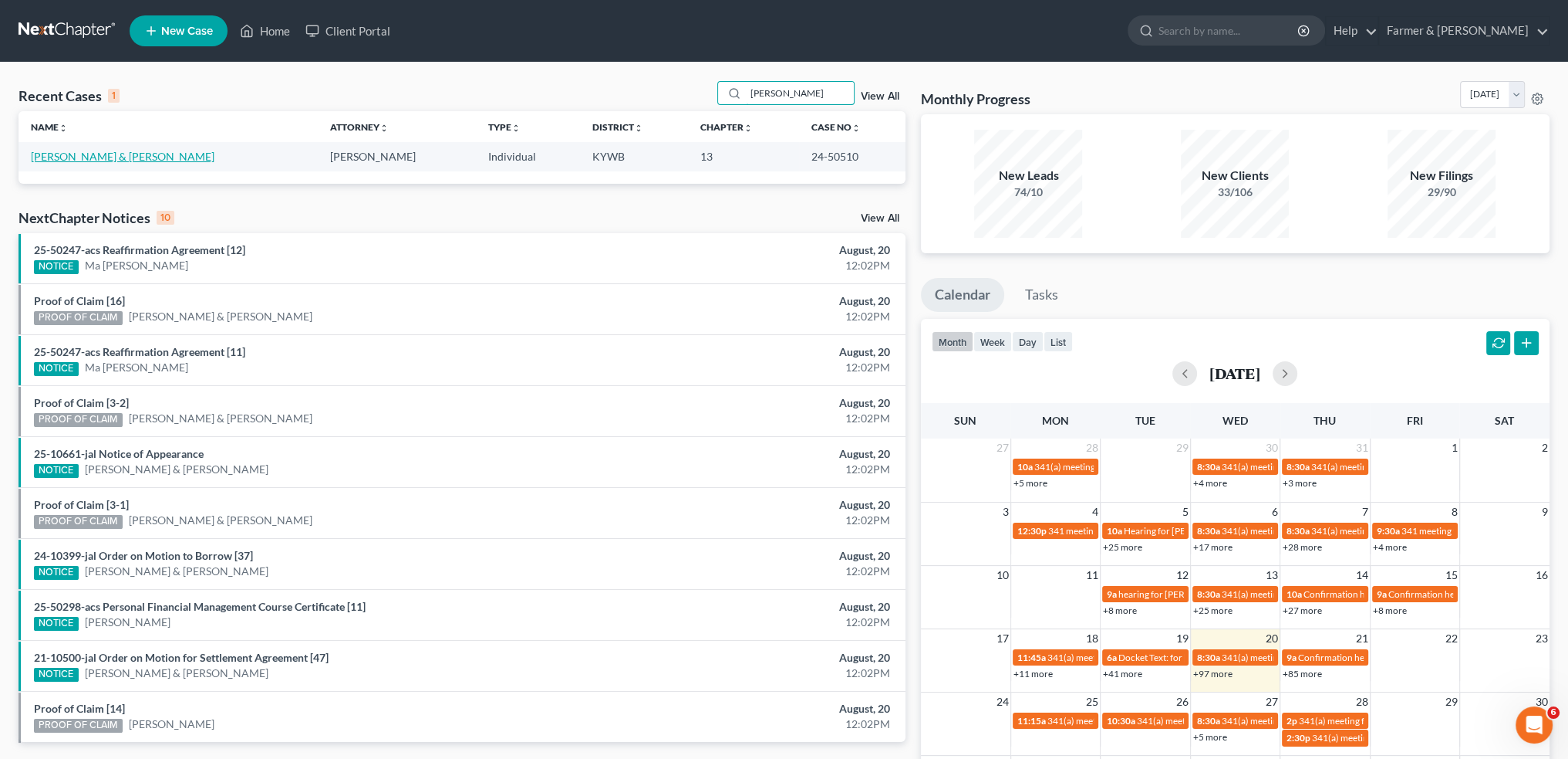
type input "[PERSON_NAME]"
click at [54, 160] on link "[PERSON_NAME] & [PERSON_NAME]" at bounding box center [123, 156] width 184 height 13
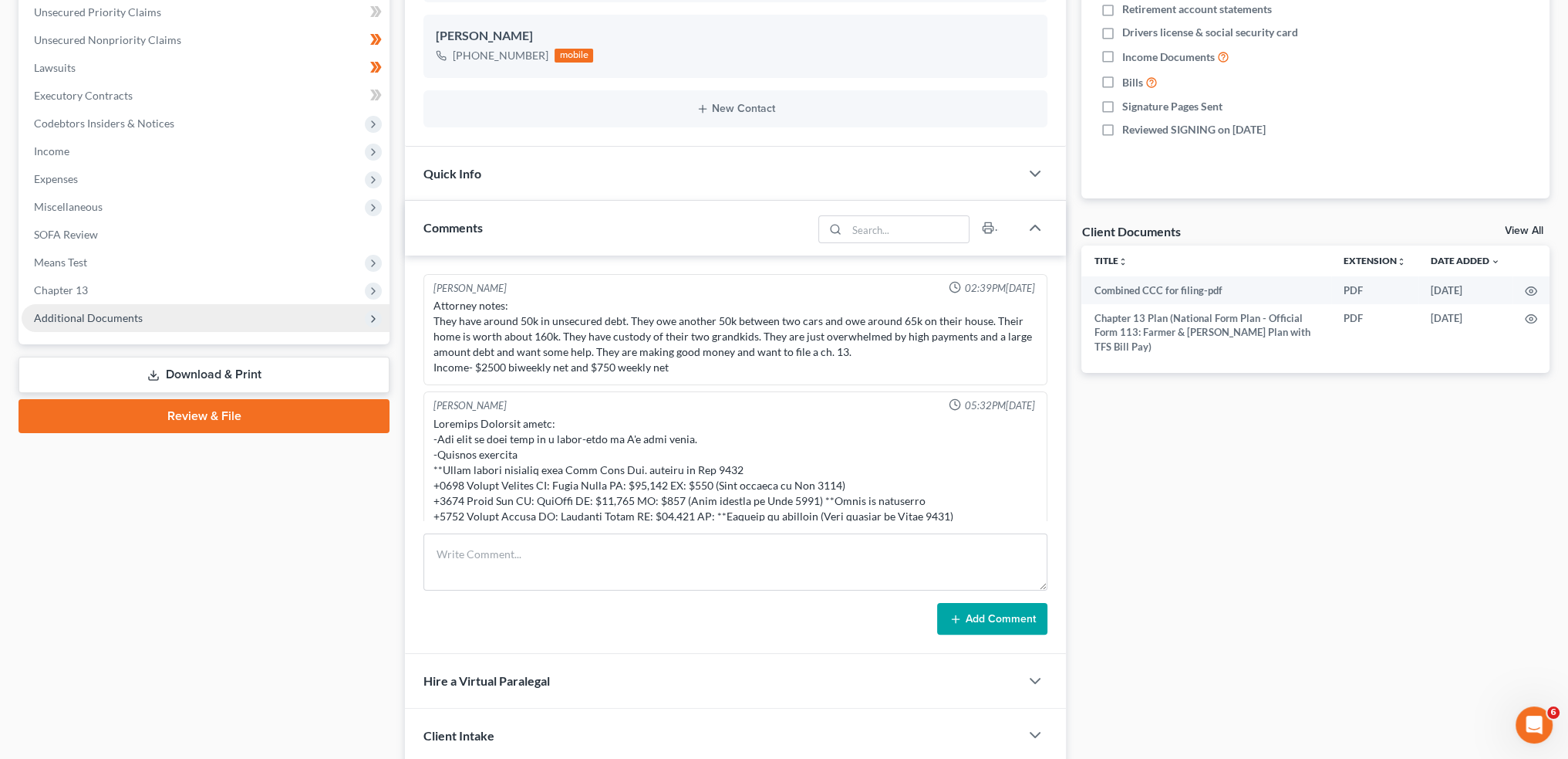
scroll to position [197, 0]
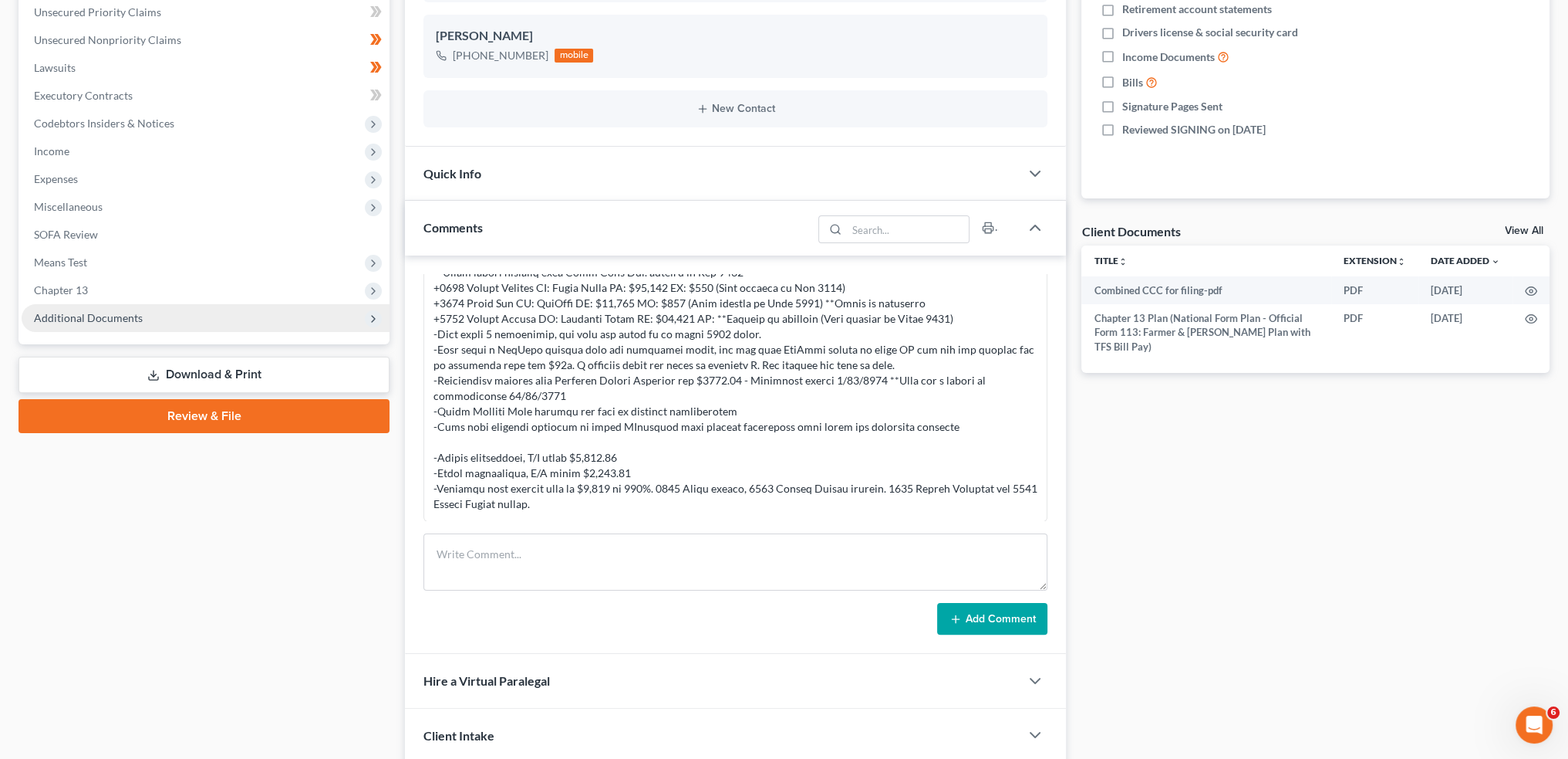
click at [142, 319] on span "Additional Documents" at bounding box center [206, 318] width 368 height 28
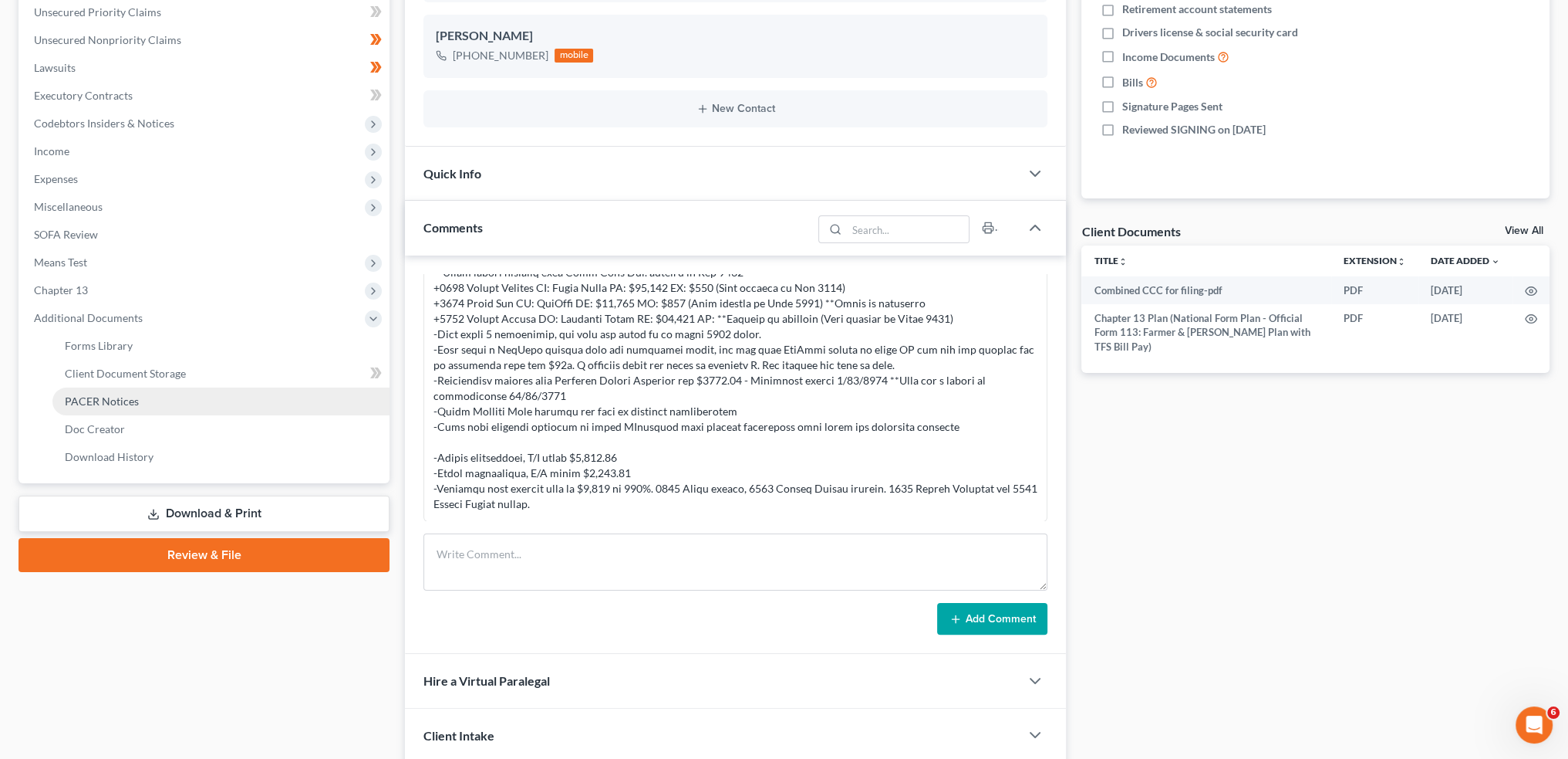
click at [142, 404] on link "PACER Notices" at bounding box center [221, 401] width 337 height 28
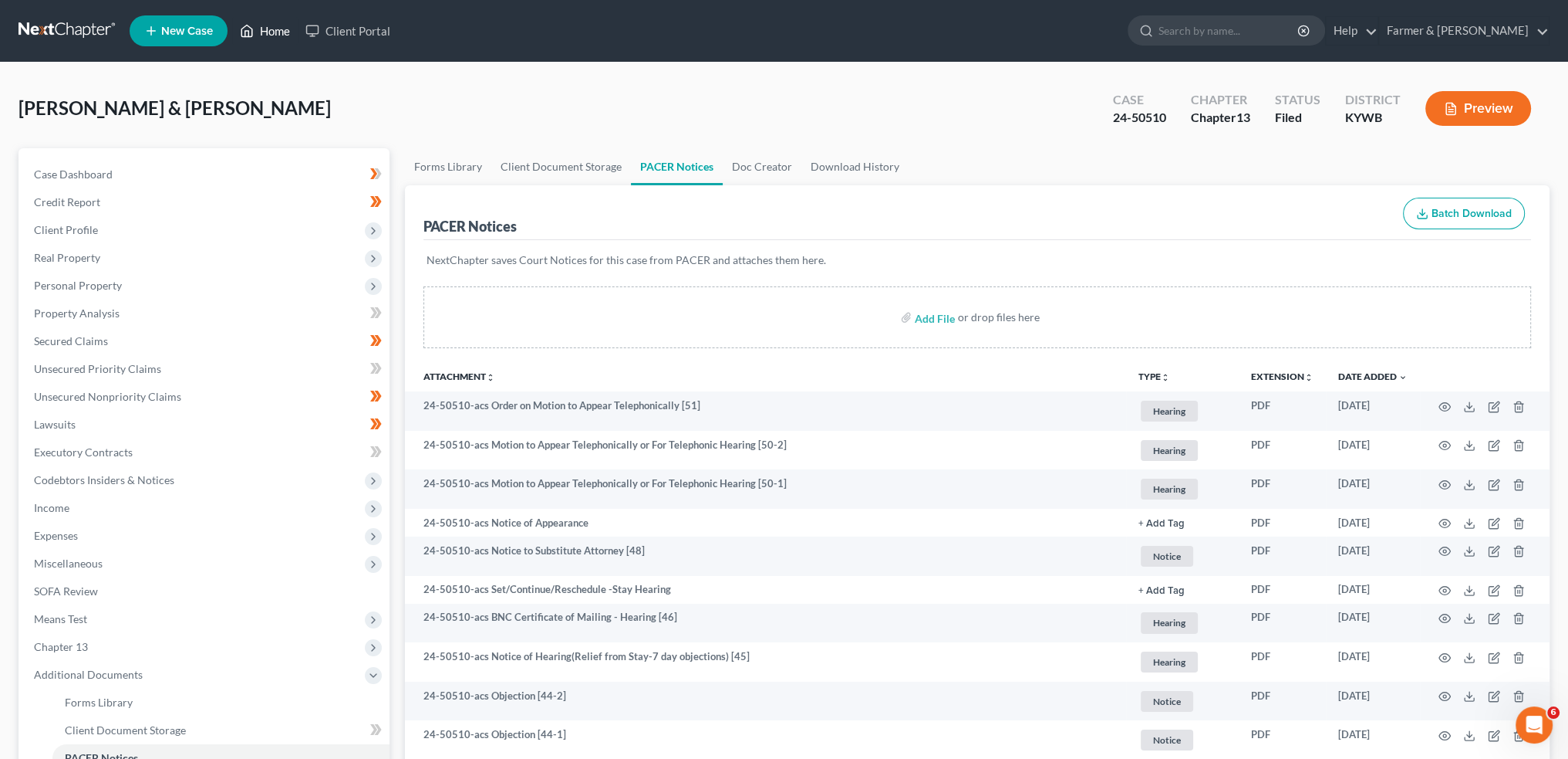
click at [261, 29] on link "Home" at bounding box center [265, 30] width 65 height 28
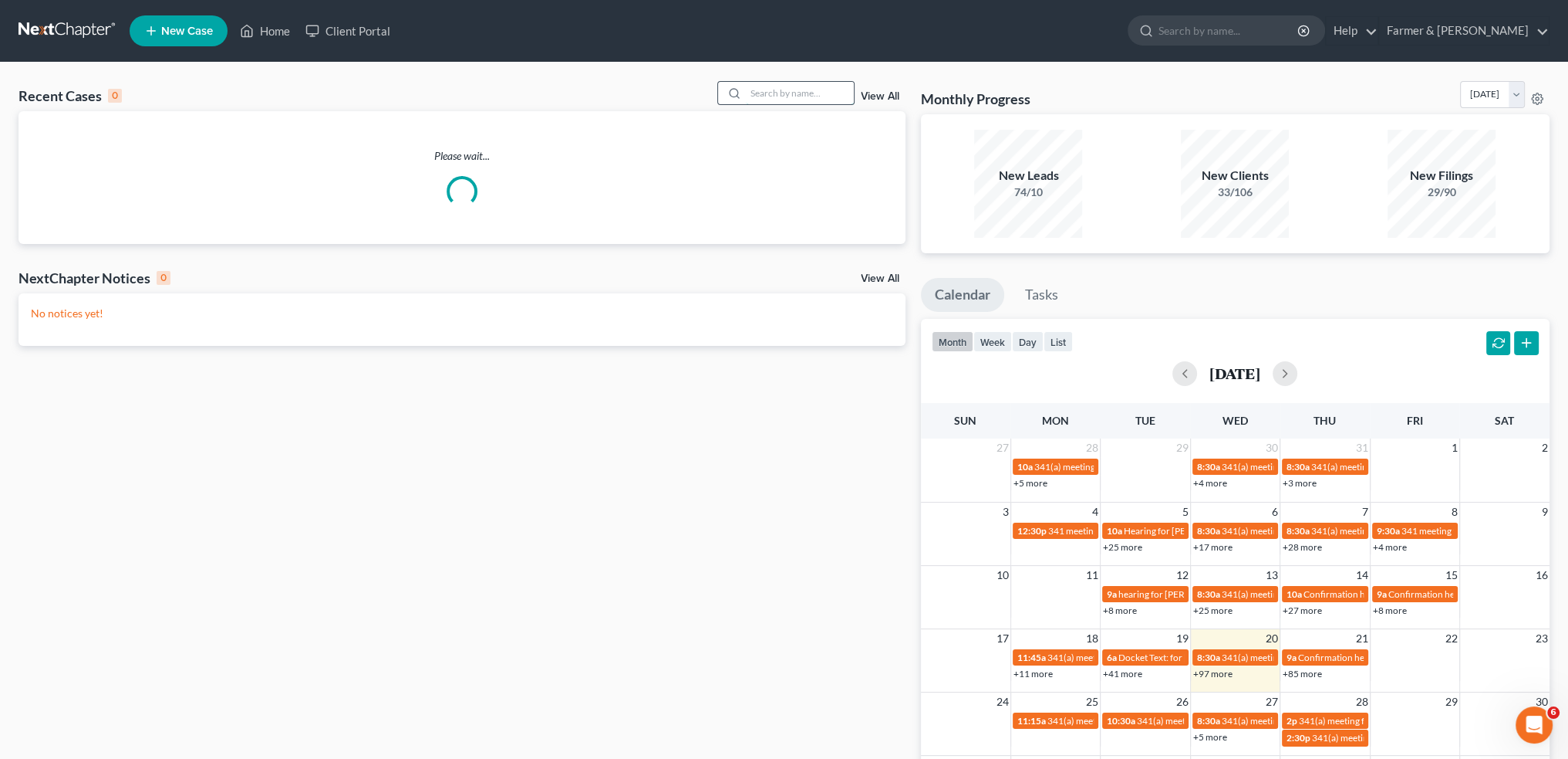
click at [799, 93] on input "search" at bounding box center [799, 93] width 108 height 23
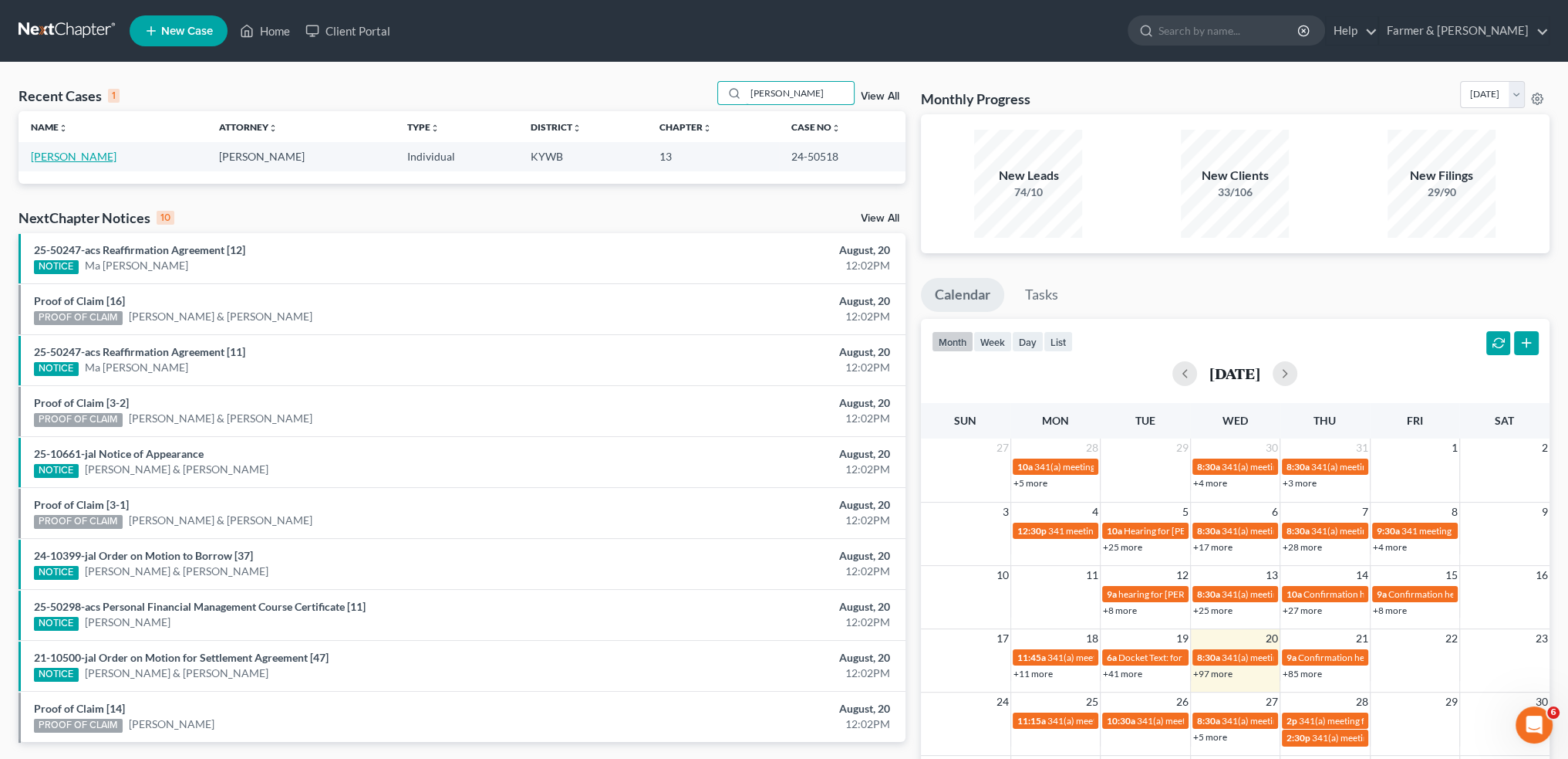
type input "[PERSON_NAME]"
click at [62, 156] on link "[PERSON_NAME]" at bounding box center [74, 156] width 85 height 13
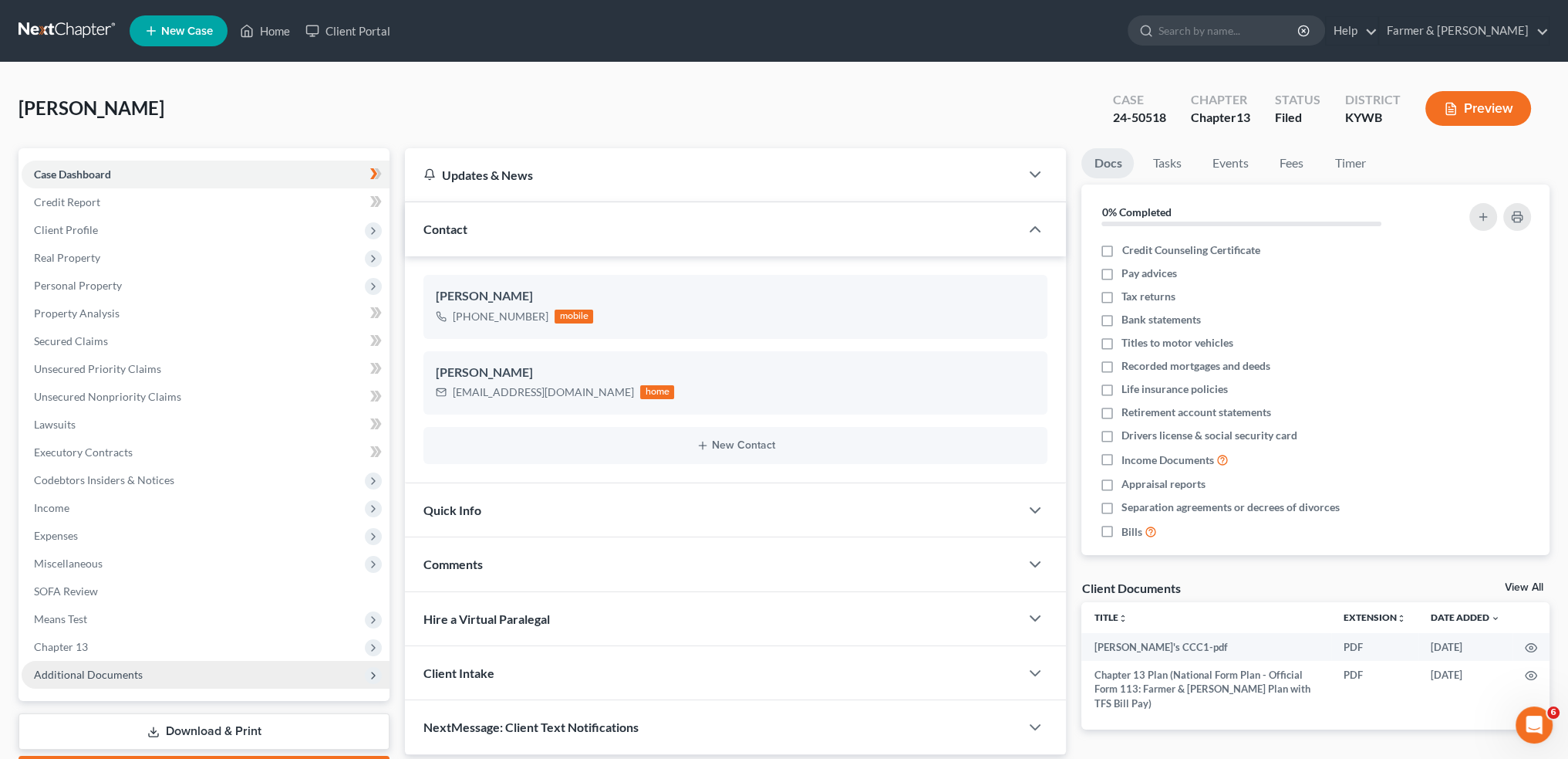
scroll to position [88, 0]
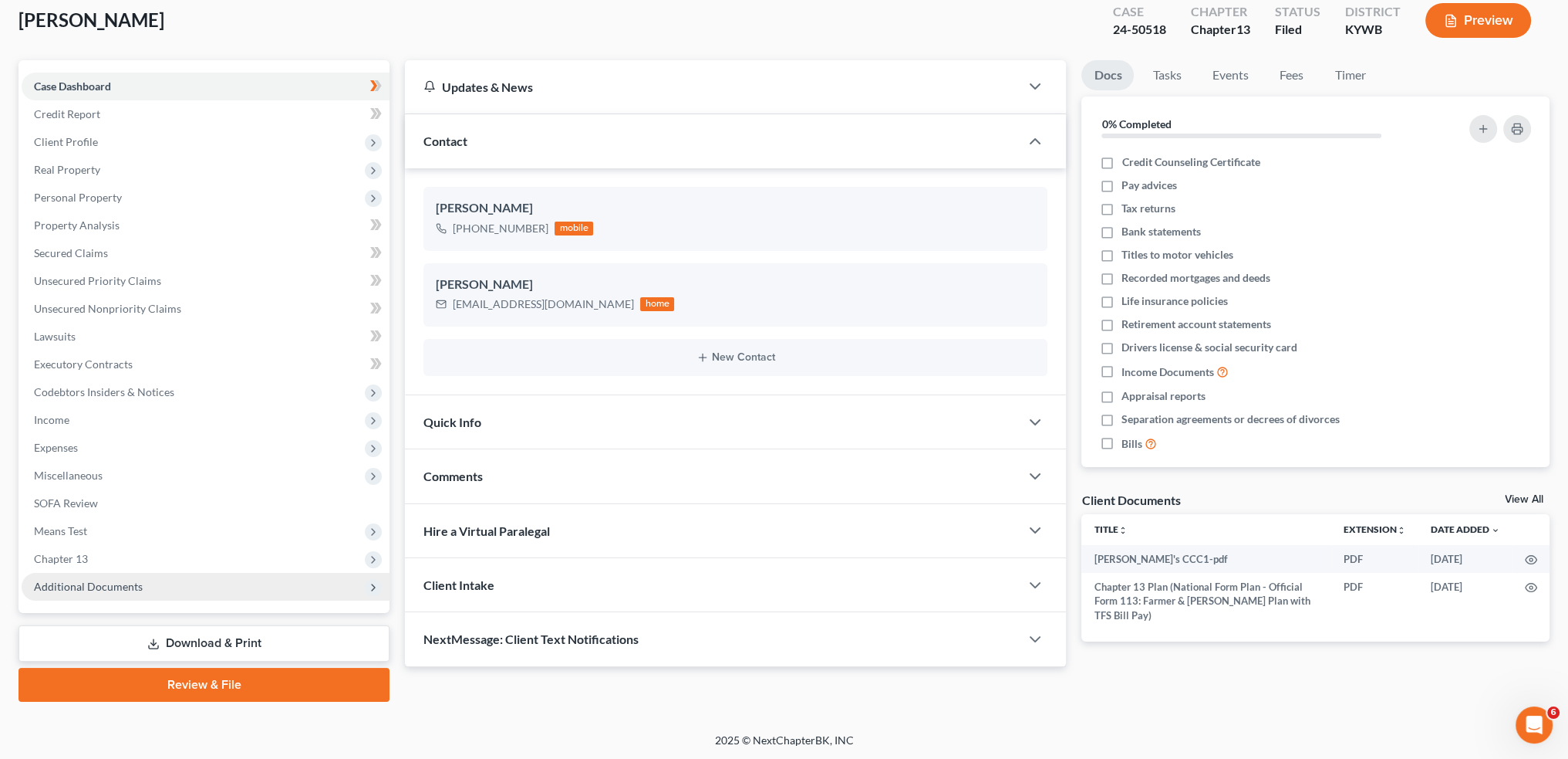
click at [86, 586] on span "Additional Documents" at bounding box center [89, 586] width 109 height 13
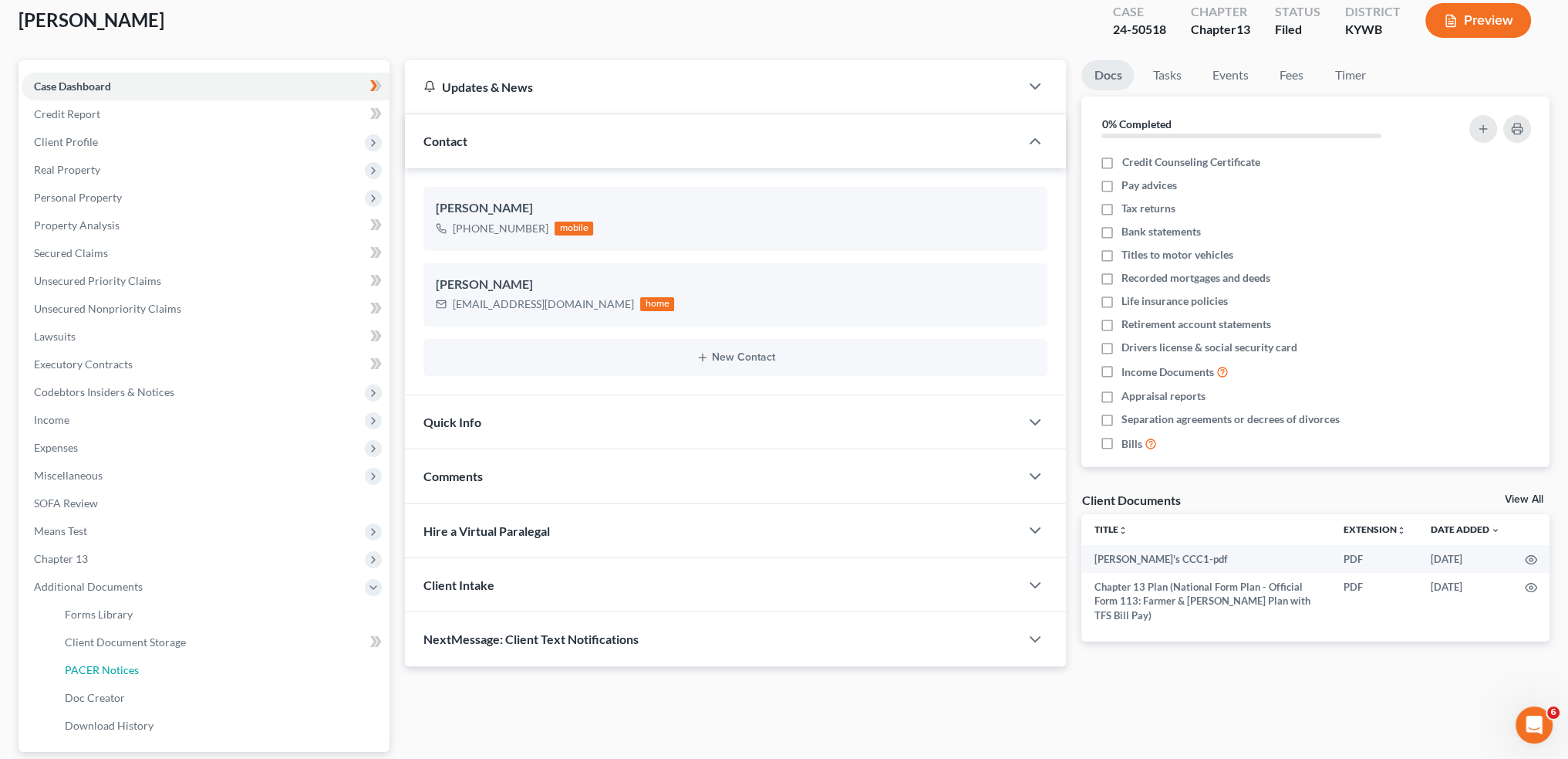
click at [100, 674] on span "PACER Notices" at bounding box center [102, 670] width 74 height 13
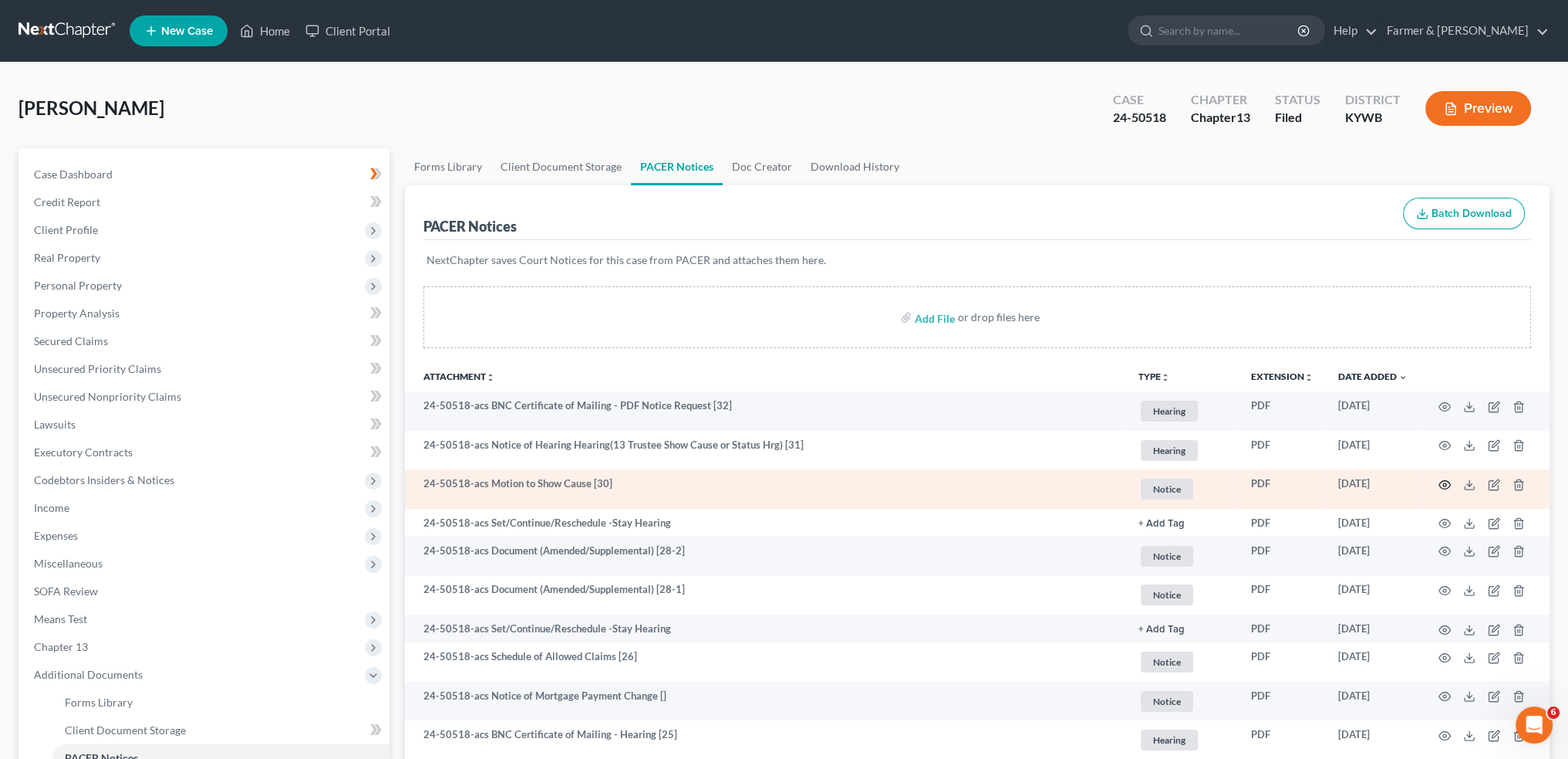
click at [1444, 484] on icon "button" at bounding box center [1444, 484] width 13 height 13
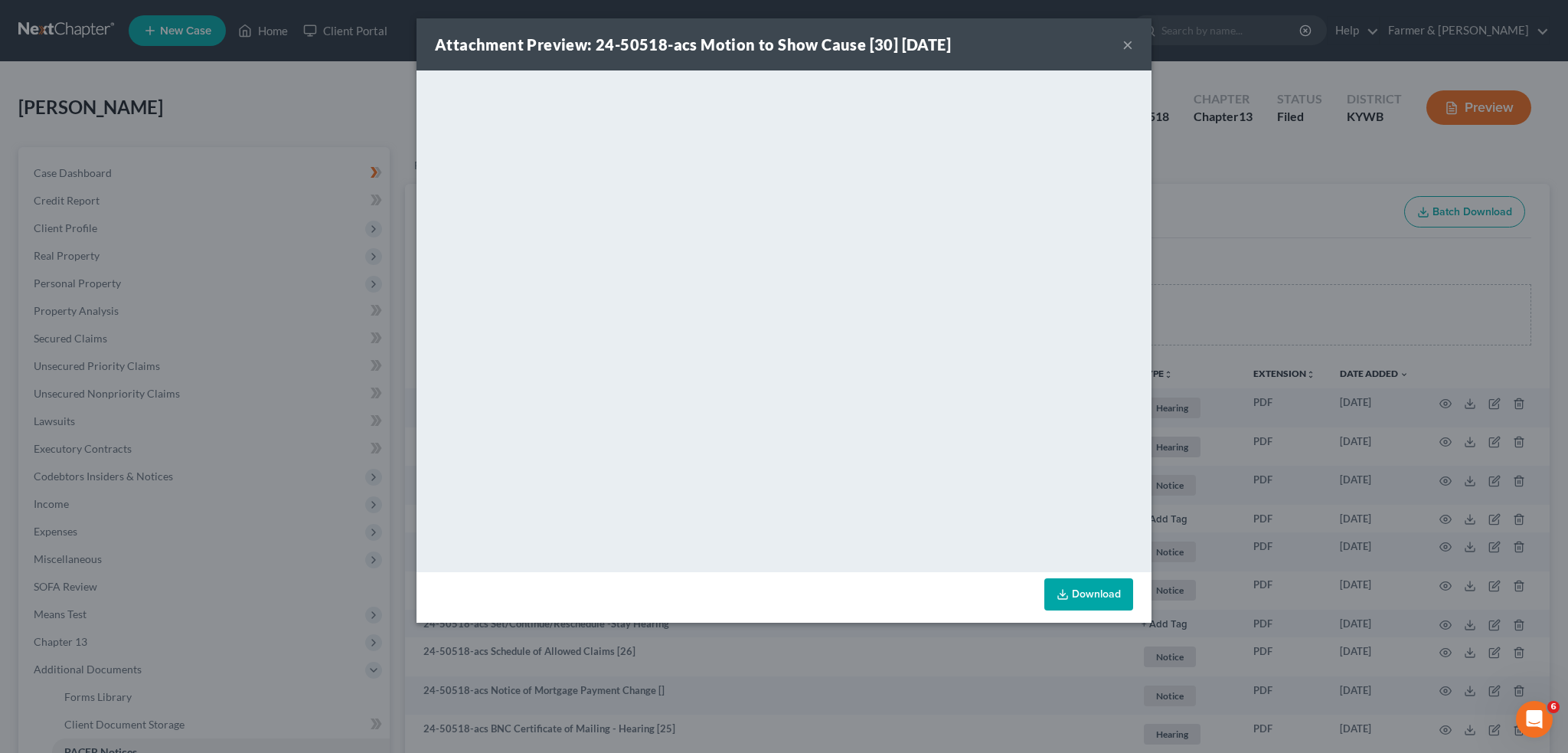
click at [1129, 45] on button "×" at bounding box center [1128, 44] width 11 height 18
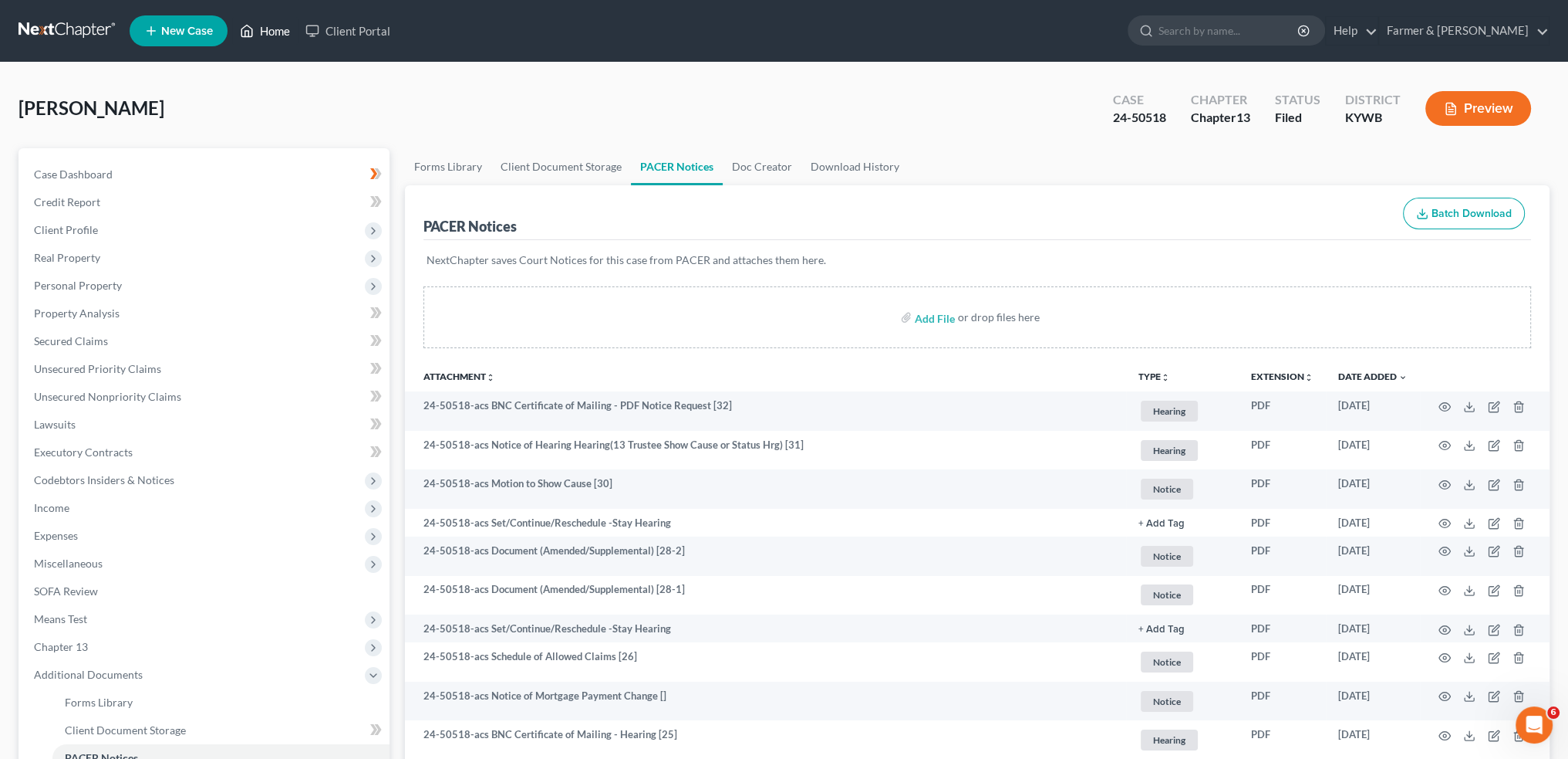
click at [283, 40] on link "Home" at bounding box center [265, 30] width 65 height 28
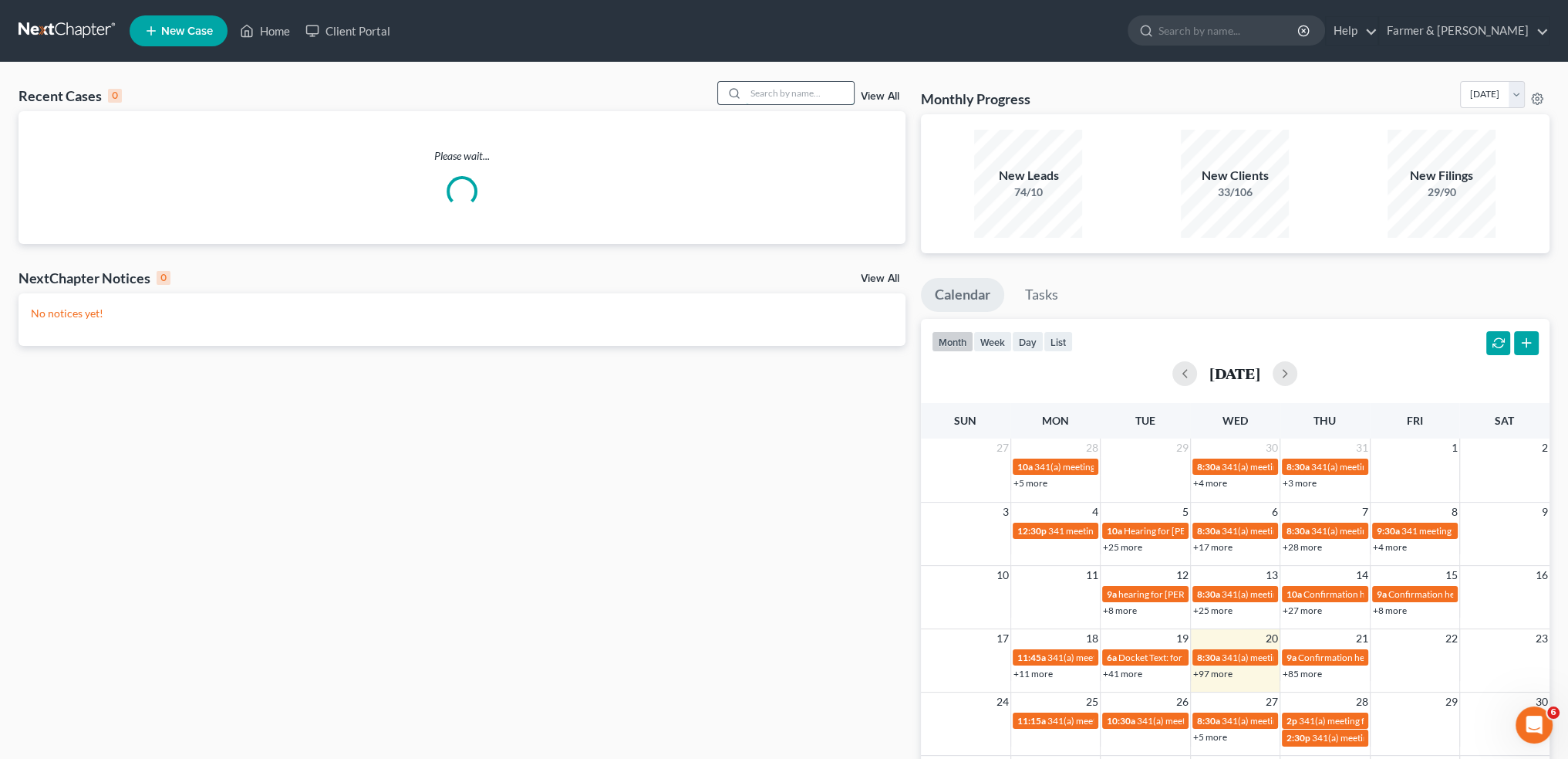
click at [762, 89] on input "search" at bounding box center [799, 93] width 108 height 23
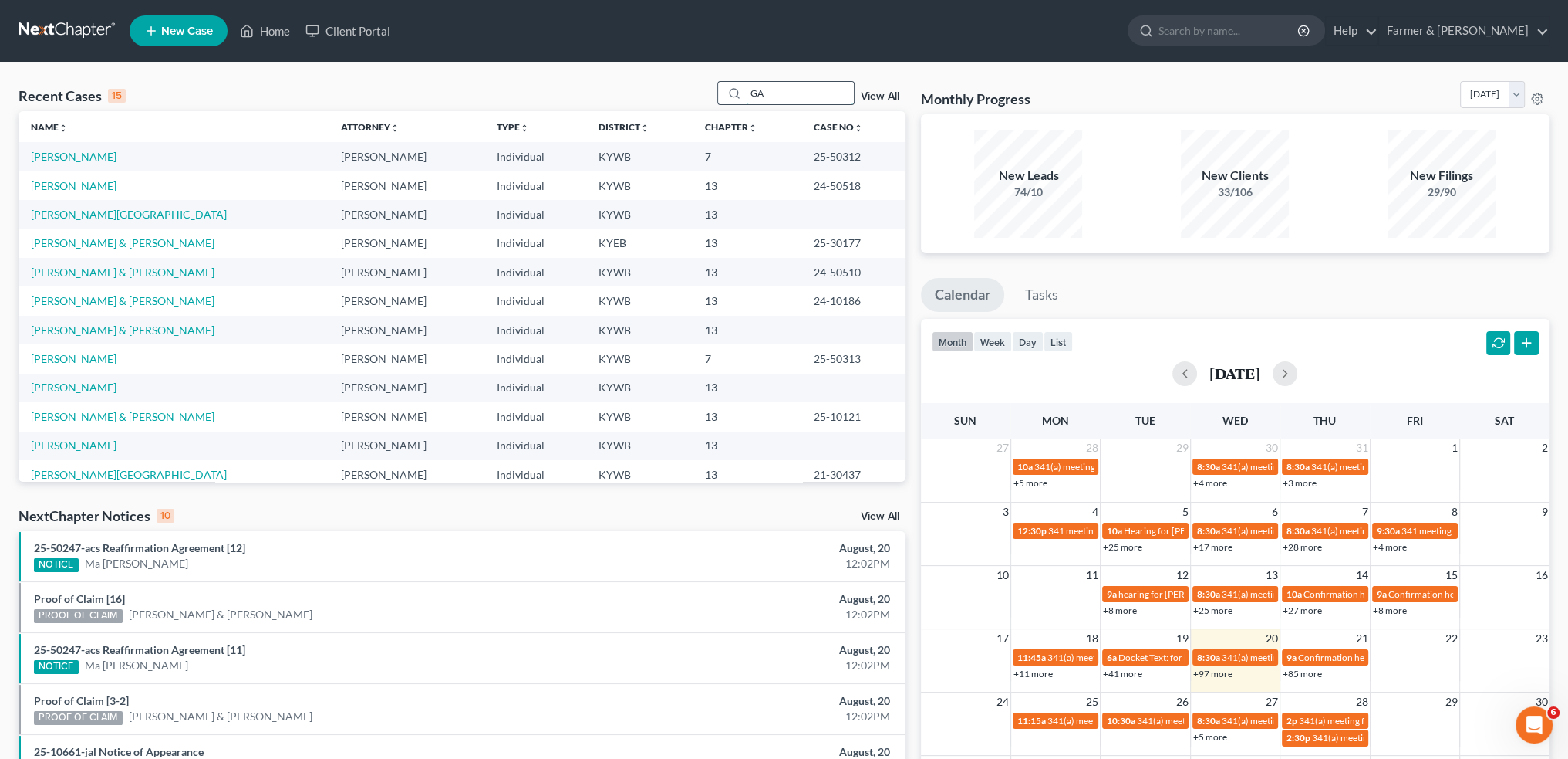
type input "G"
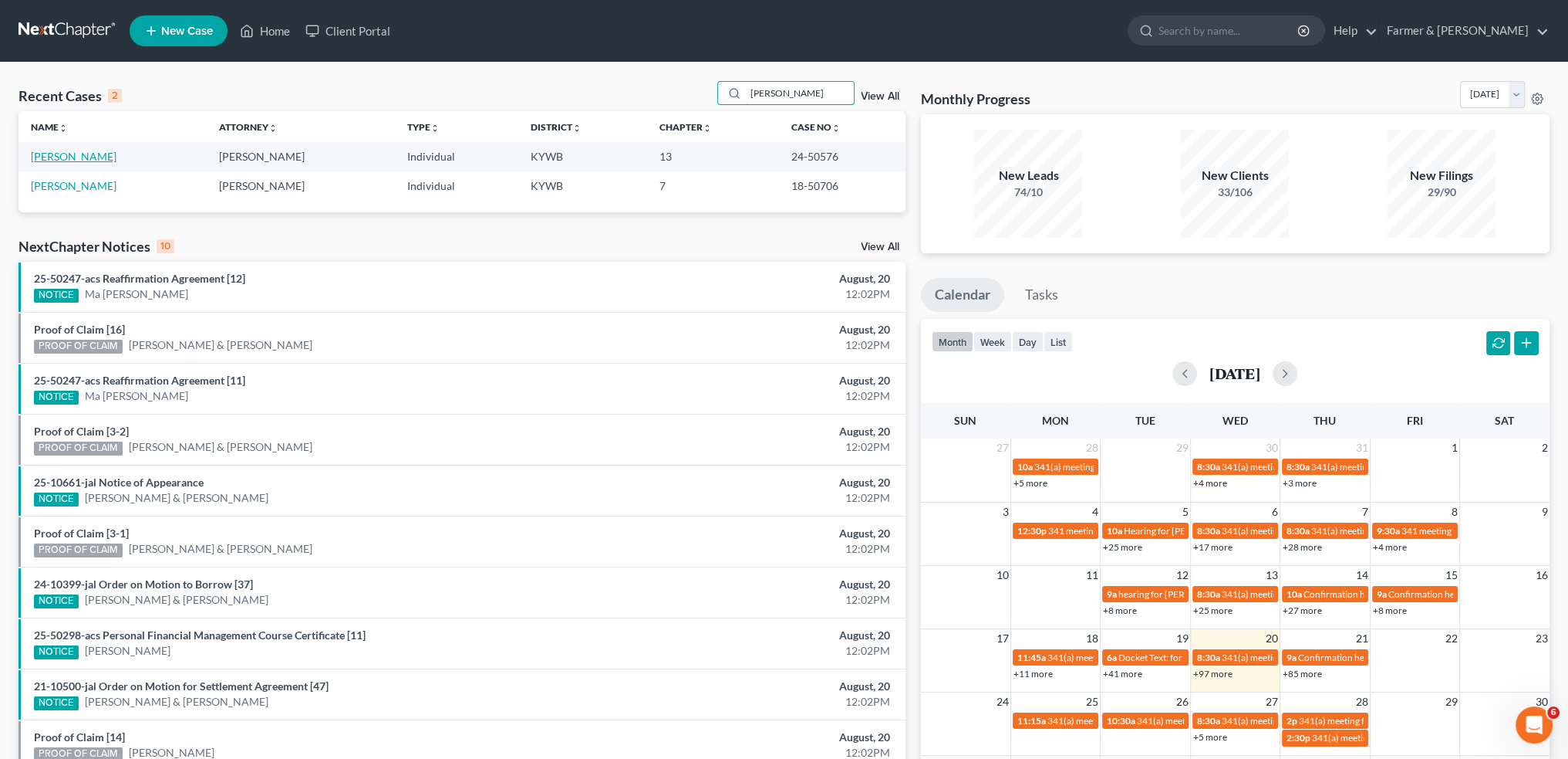
type input "[PERSON_NAME]"
click at [47, 153] on link "[PERSON_NAME]" at bounding box center [74, 156] width 85 height 13
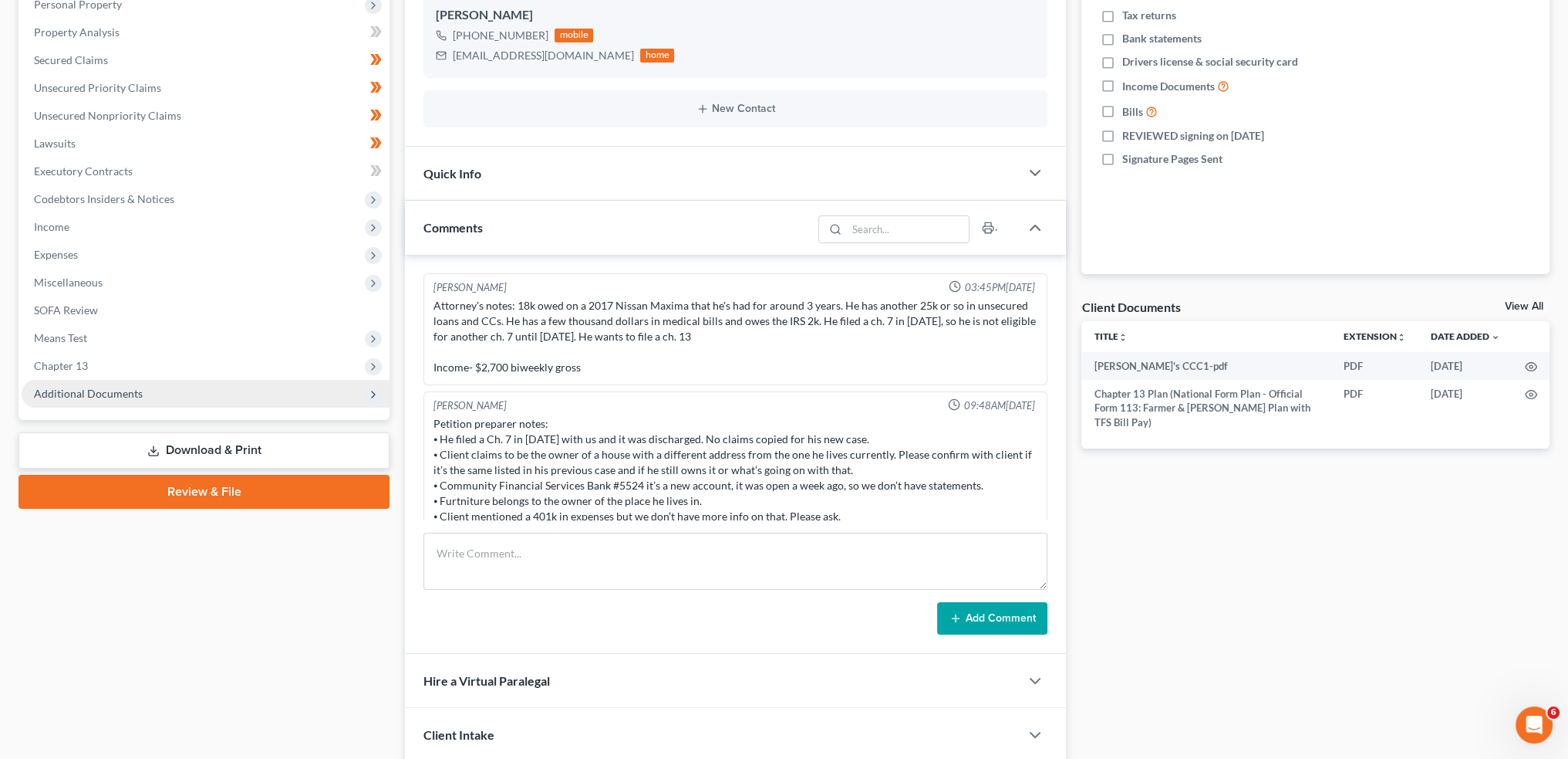
scroll to position [346, 0]
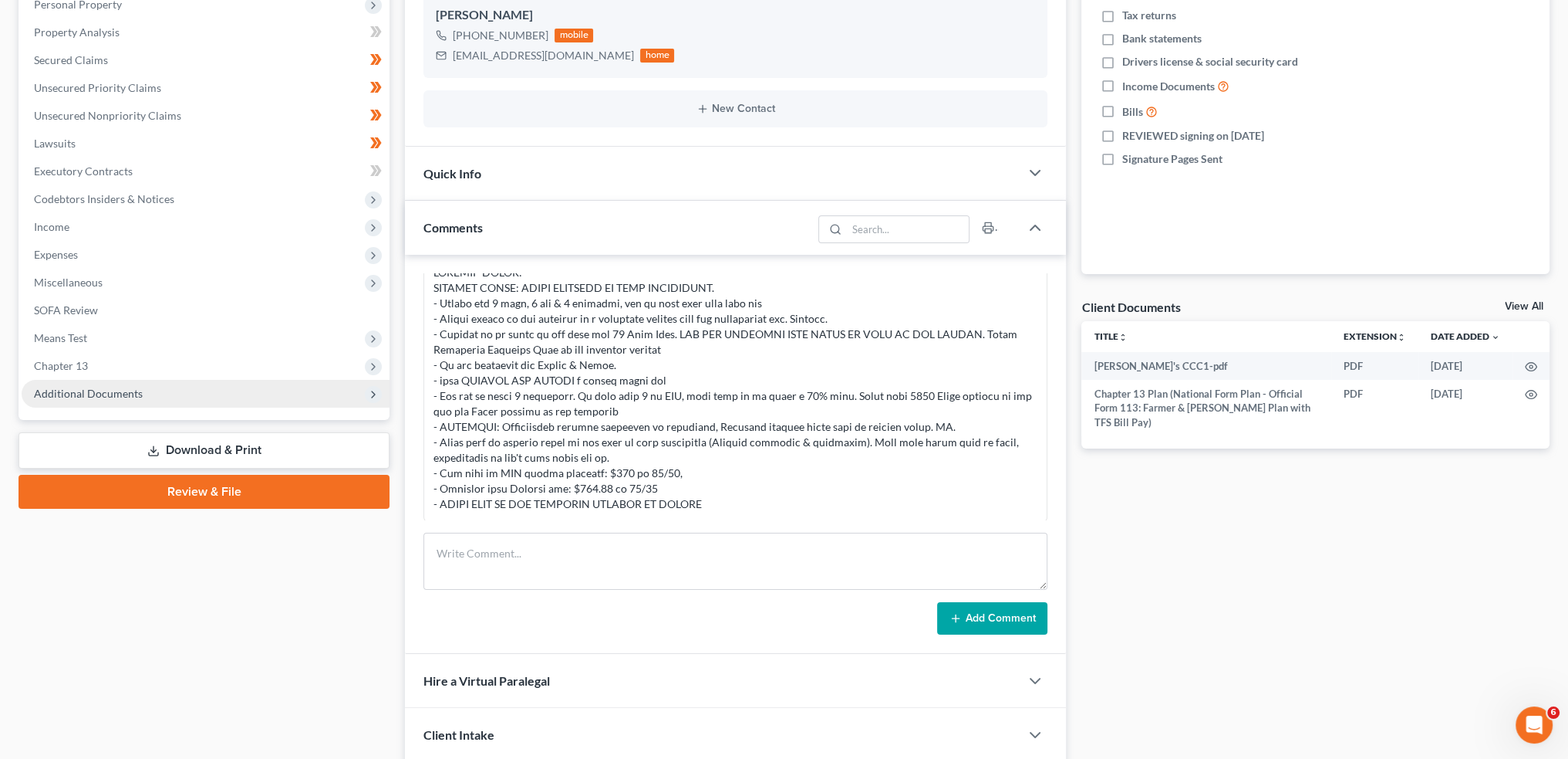
click at [71, 389] on span "Additional Documents" at bounding box center [89, 394] width 109 height 13
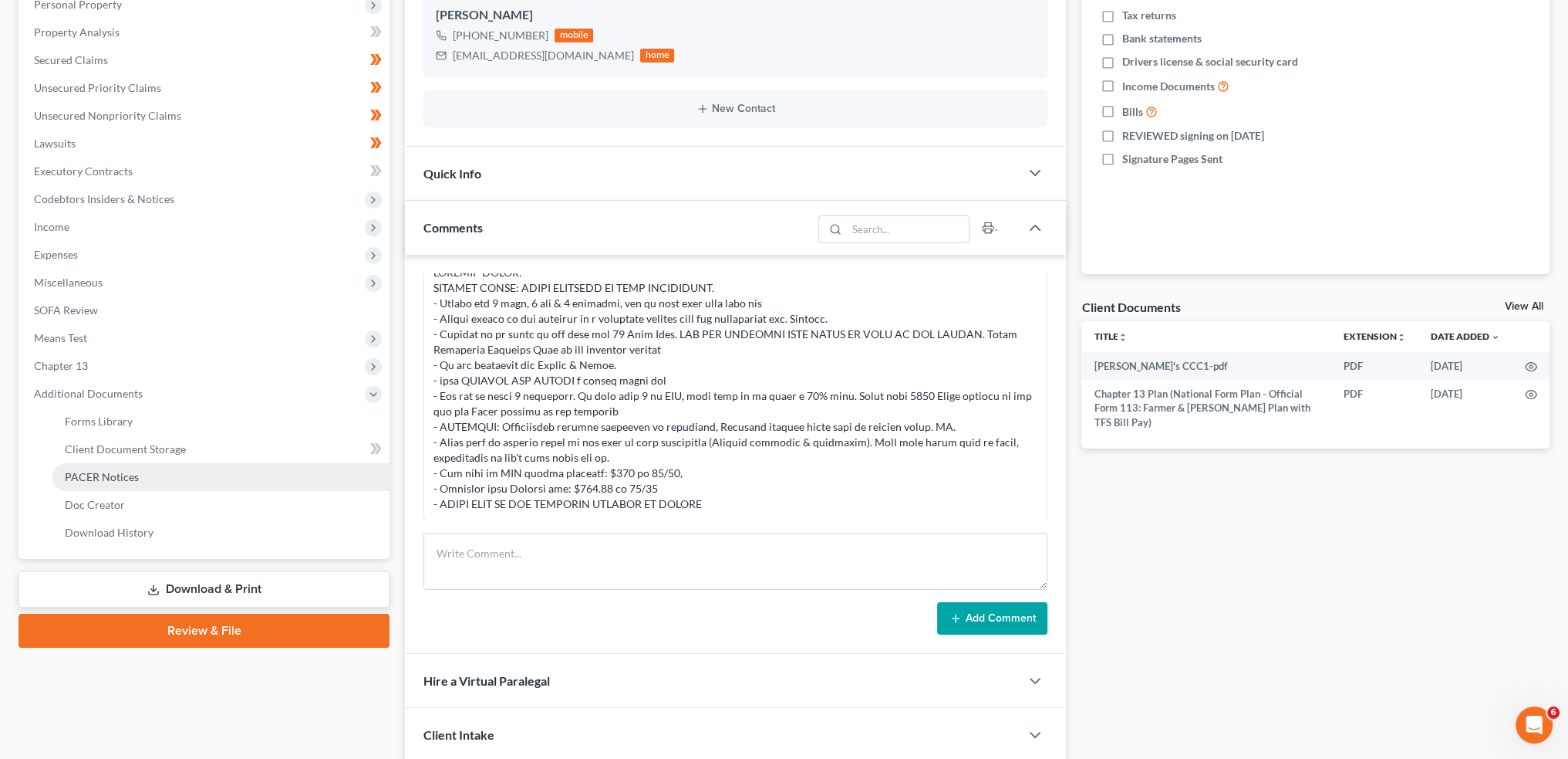
click at [74, 477] on span "PACER Notices" at bounding box center [102, 476] width 74 height 13
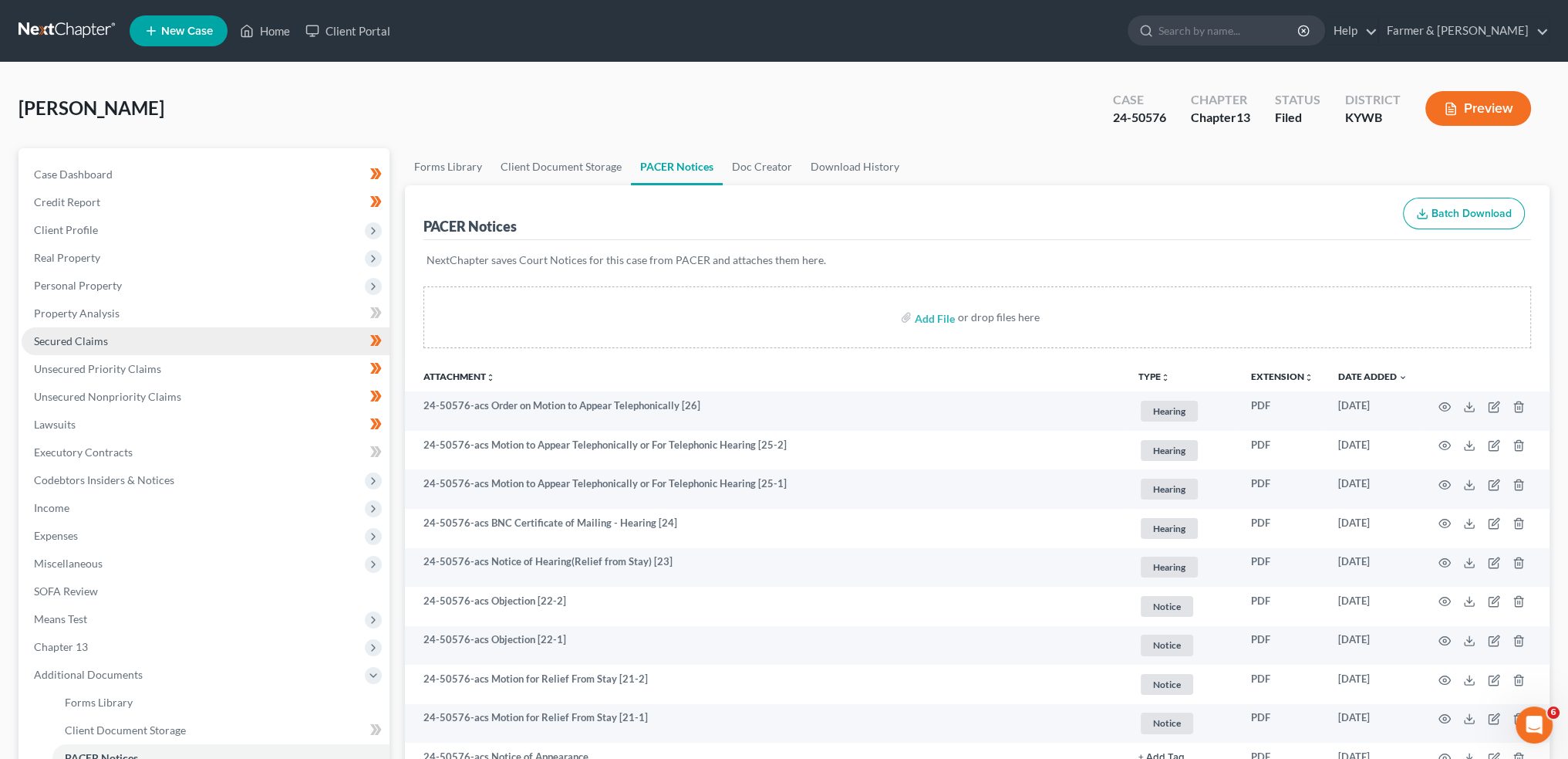
click at [161, 339] on link "Secured Claims" at bounding box center [206, 340] width 368 height 28
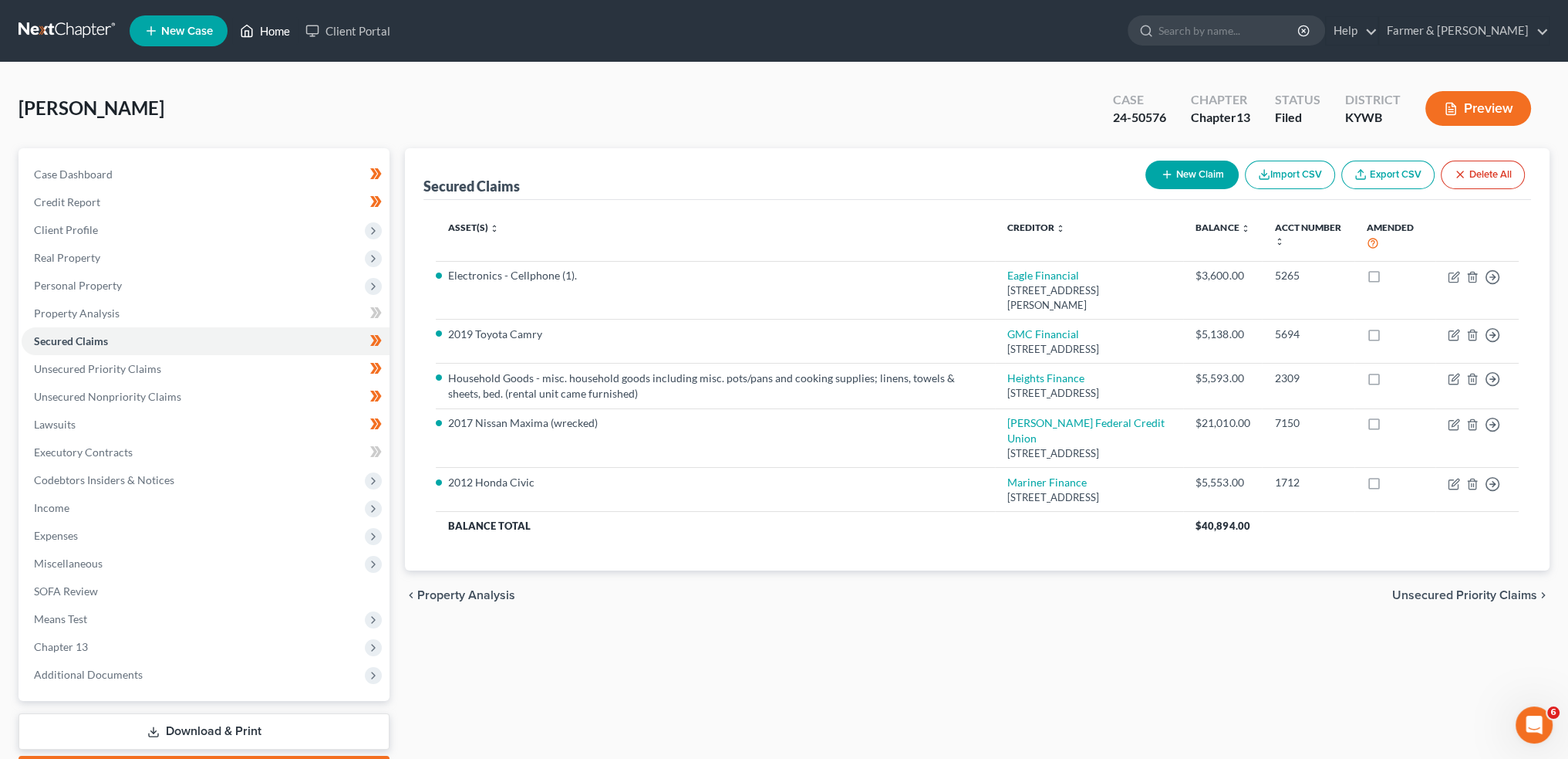
click at [259, 27] on link "Home" at bounding box center [265, 30] width 65 height 28
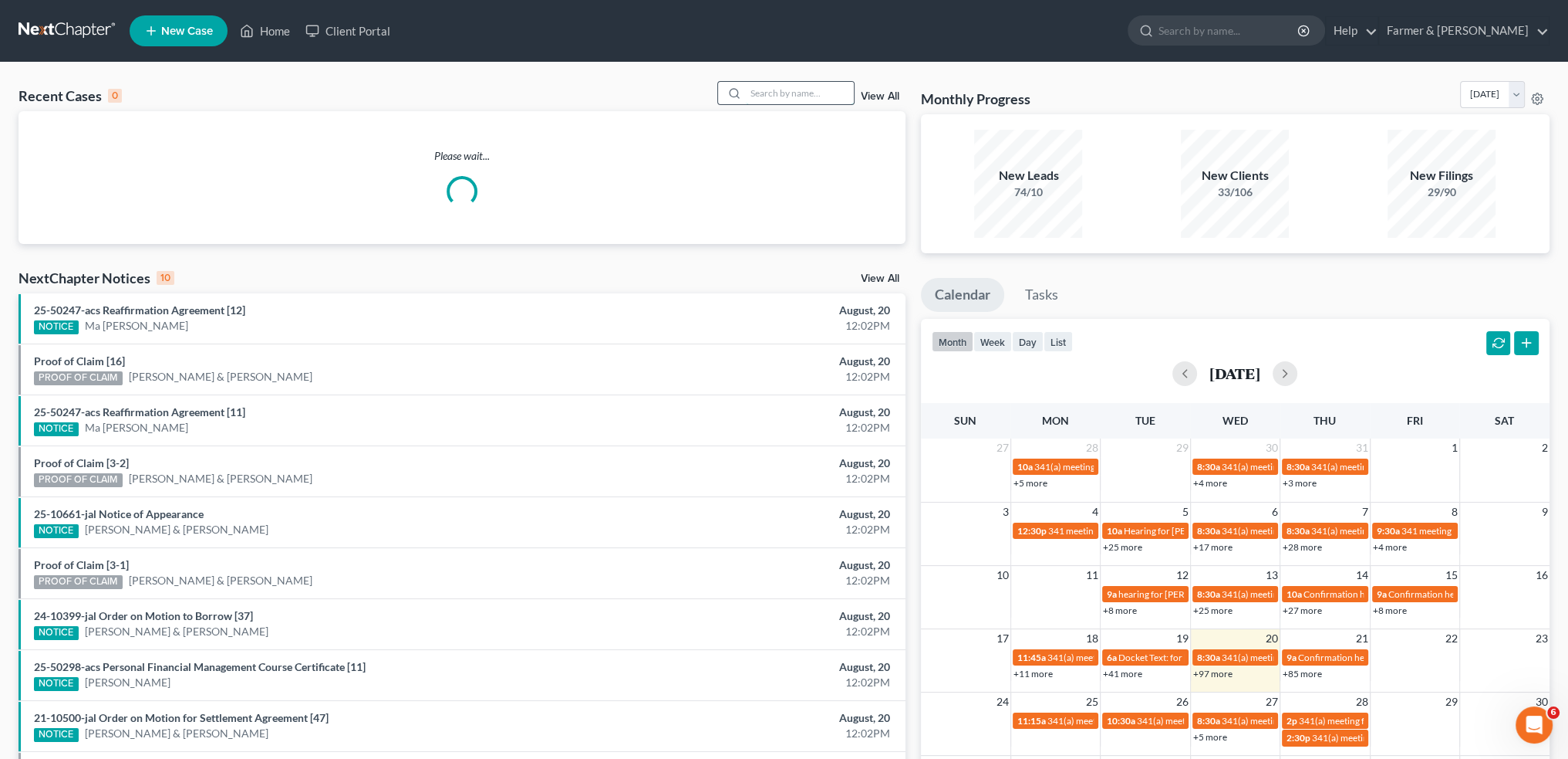
click at [836, 89] on input "search" at bounding box center [799, 93] width 108 height 23
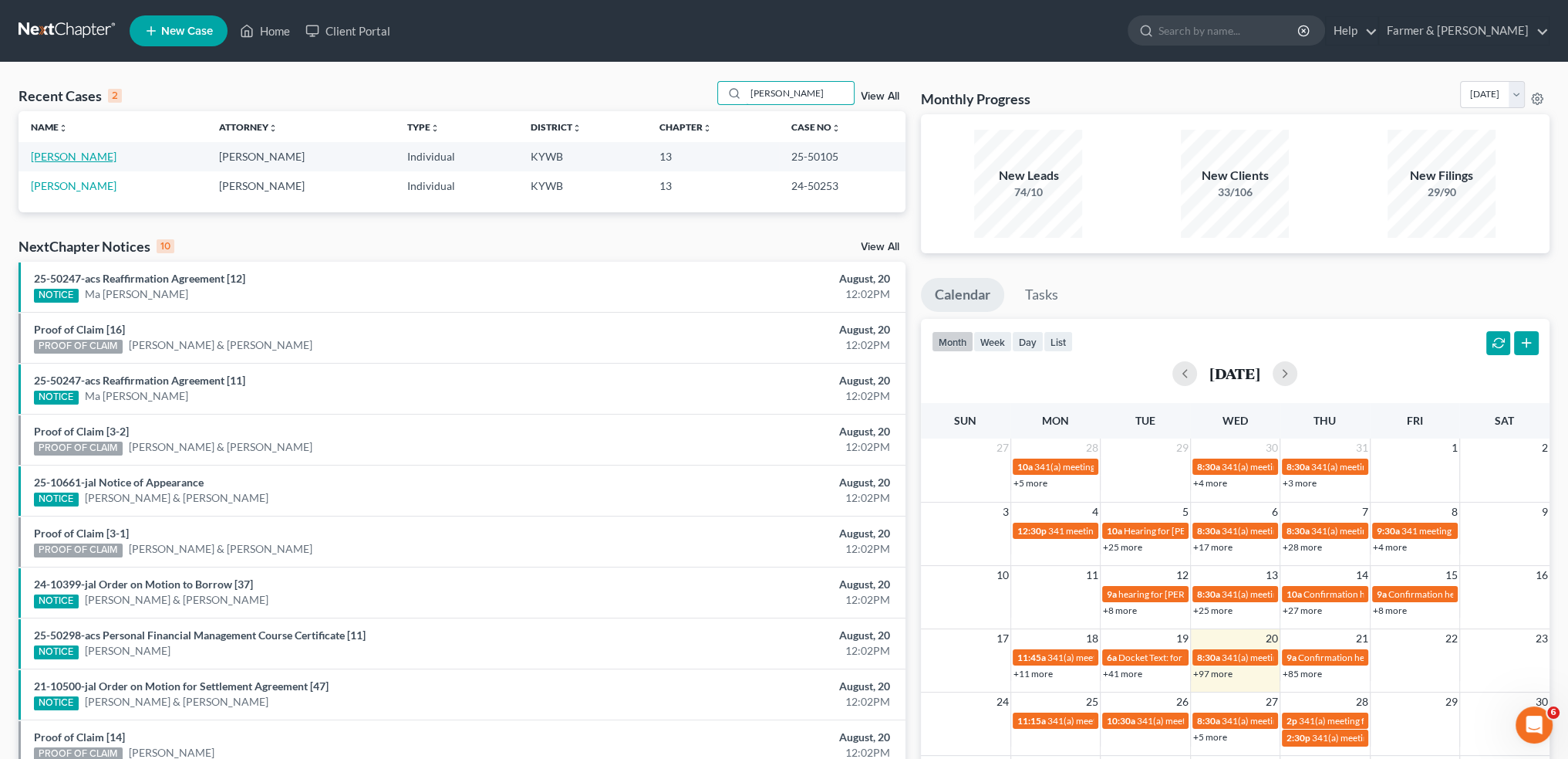
type input "[PERSON_NAME]"
click at [53, 156] on link "[PERSON_NAME]" at bounding box center [74, 156] width 85 height 13
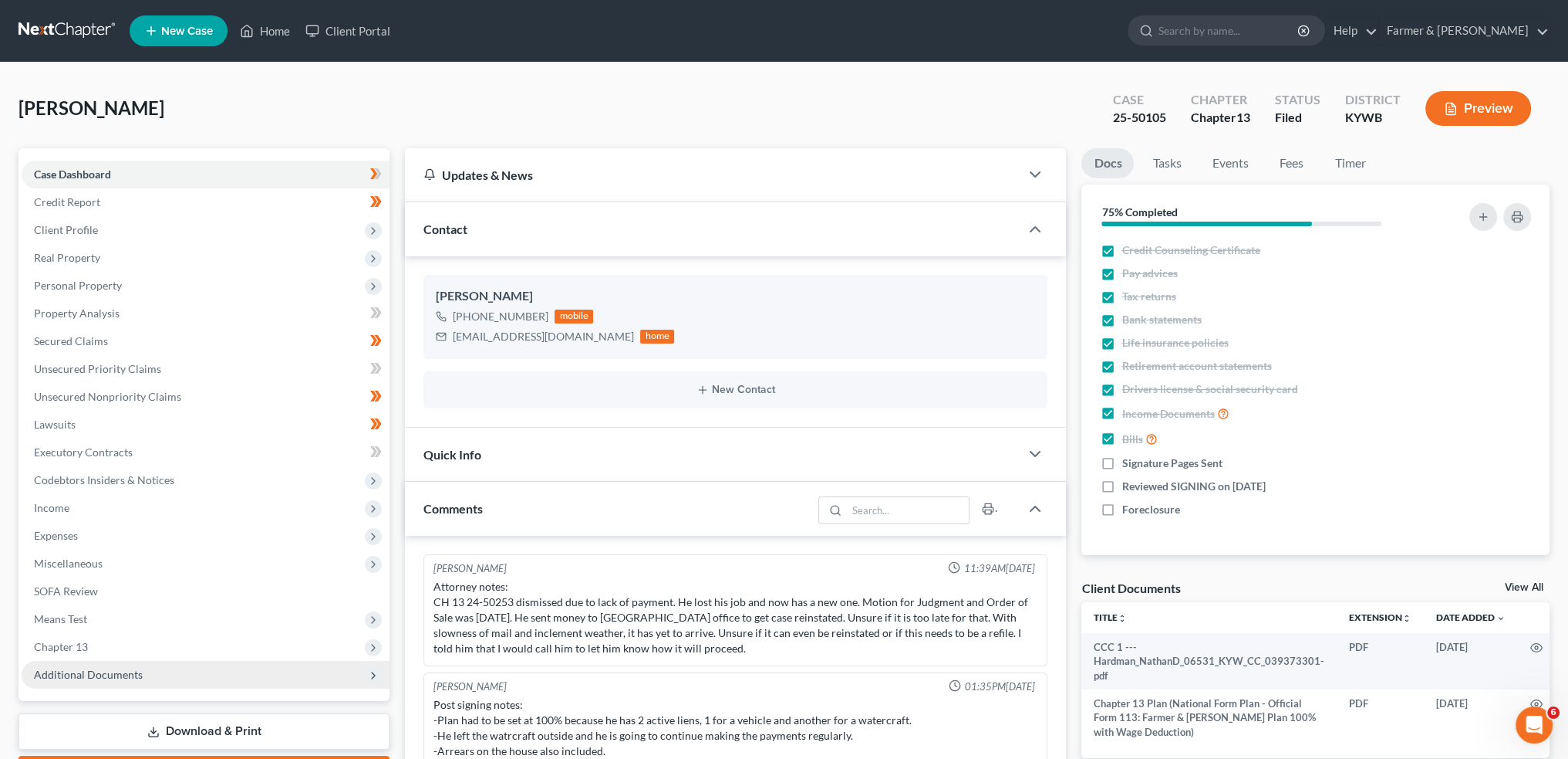
scroll to position [281, 0]
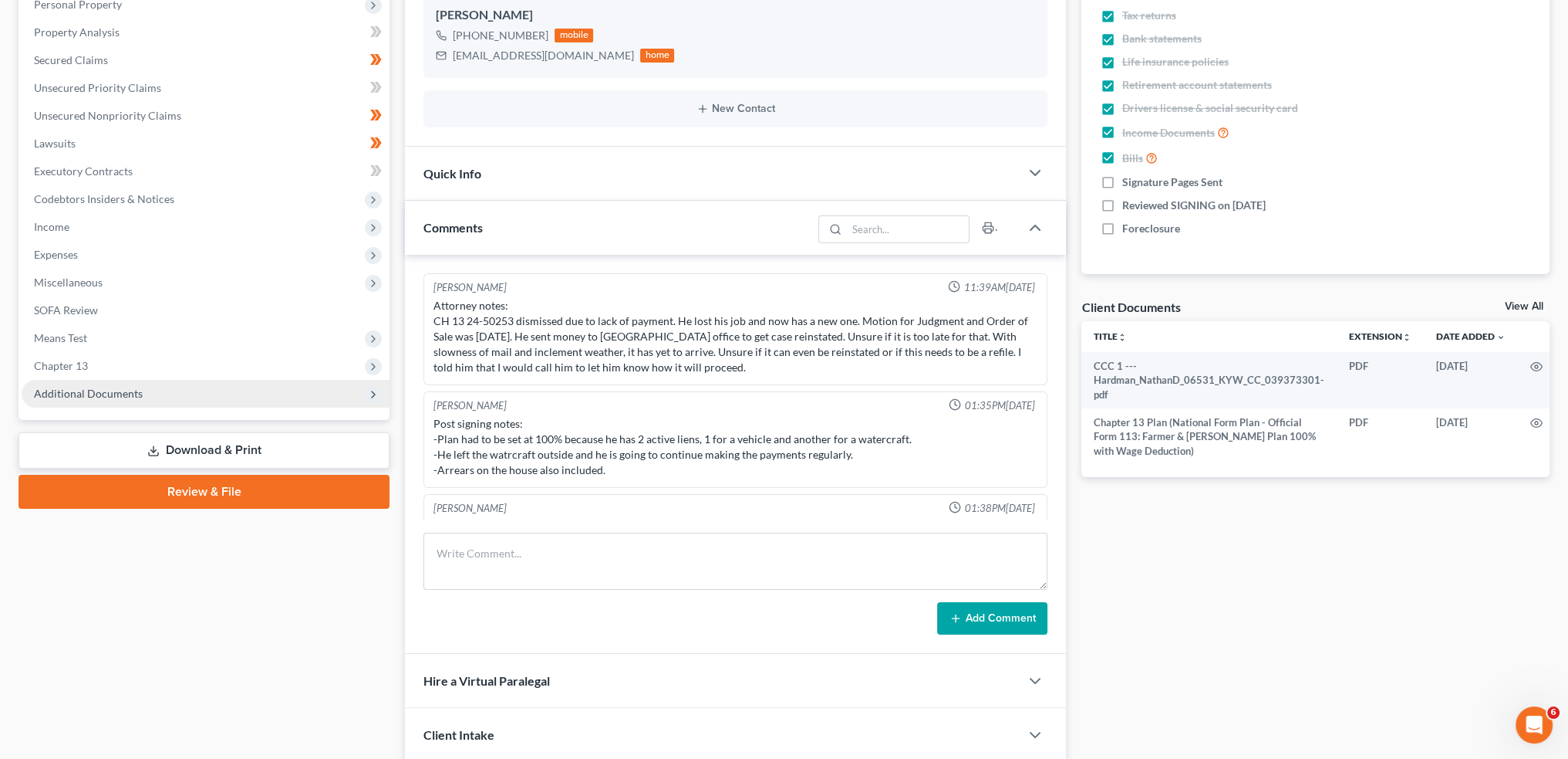
click at [151, 396] on span "Additional Documents" at bounding box center [206, 393] width 368 height 28
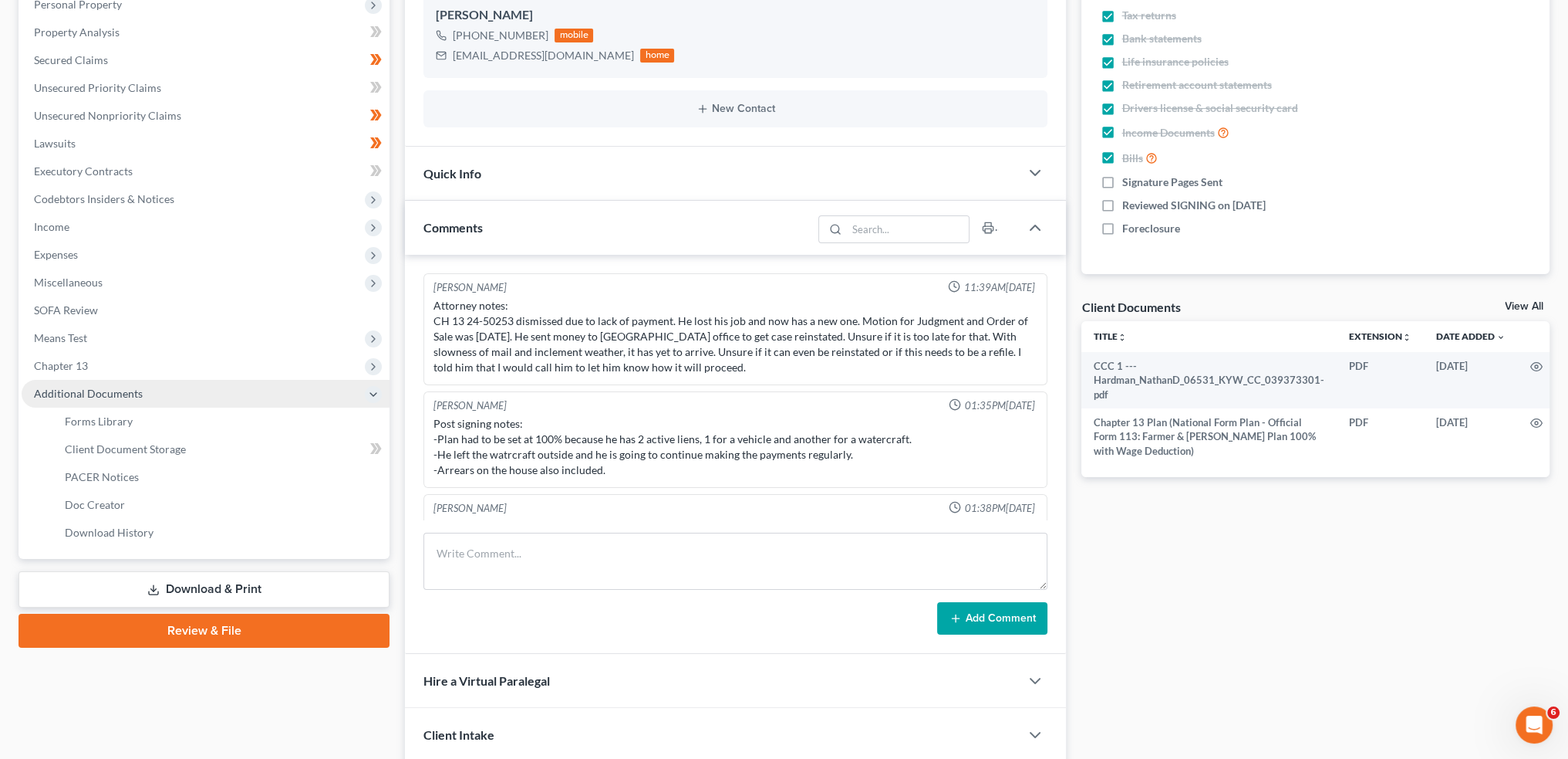
scroll to position [293, 0]
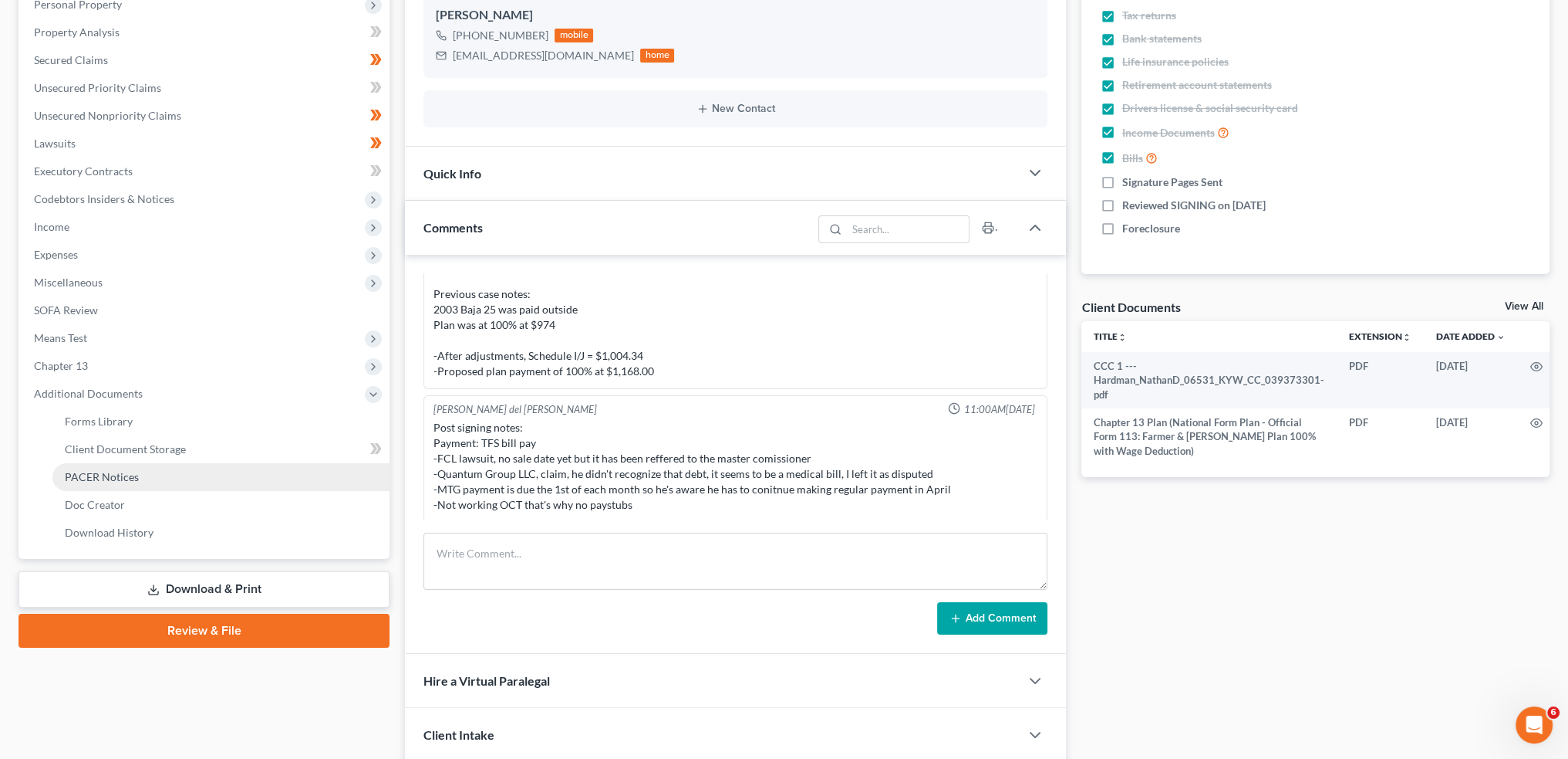
click at [133, 478] on span "PACER Notices" at bounding box center [102, 476] width 74 height 13
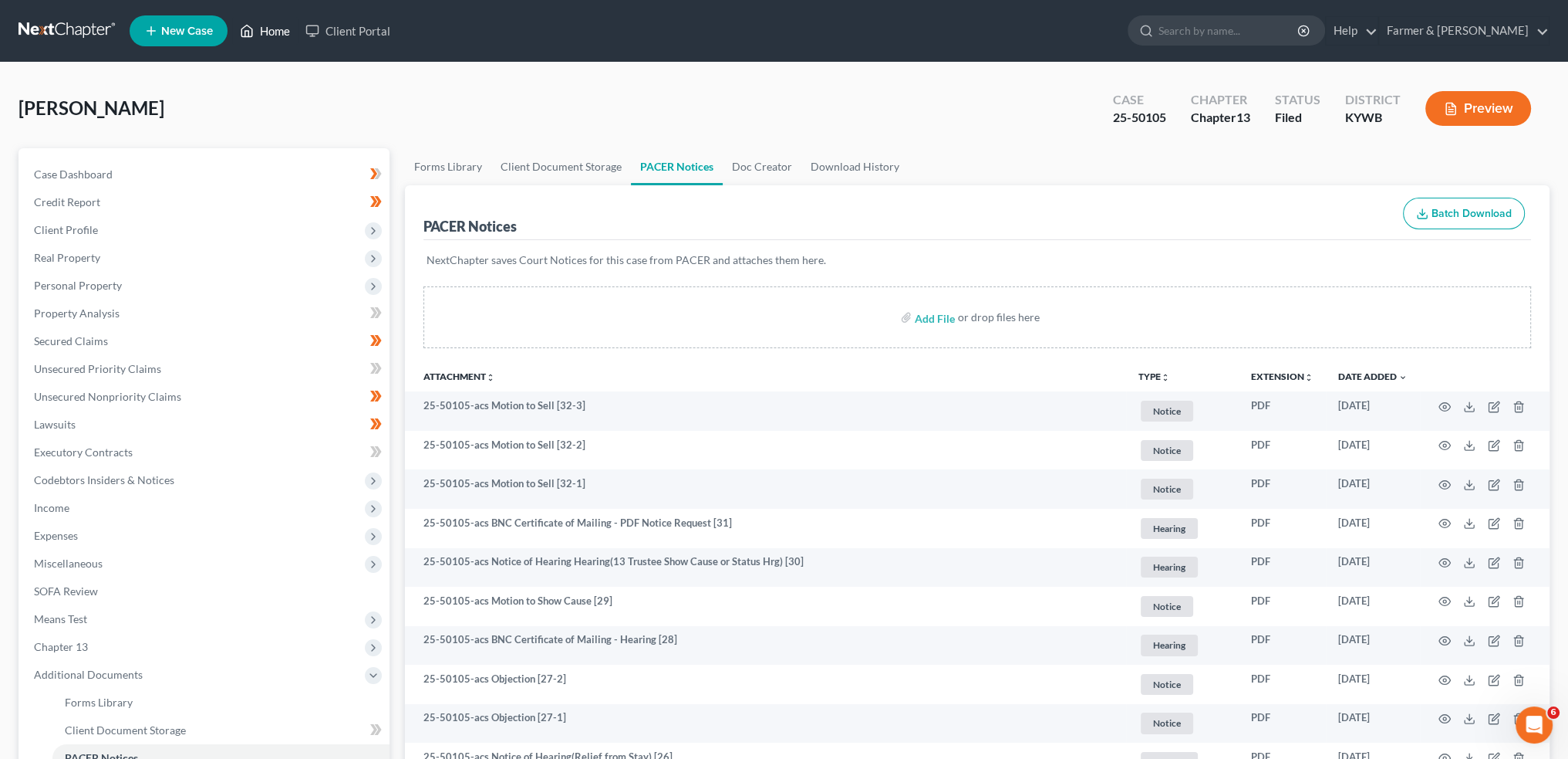
drag, startPoint x: 1387, startPoint y: 271, endPoint x: 260, endPoint y: 24, distance: 1153.7
click at [1387, 271] on div "NextChapter saves Court Notices for this case from PACER and attaches them here." at bounding box center [977, 269] width 1108 height 59
click at [259, 24] on link "Home" at bounding box center [265, 30] width 65 height 28
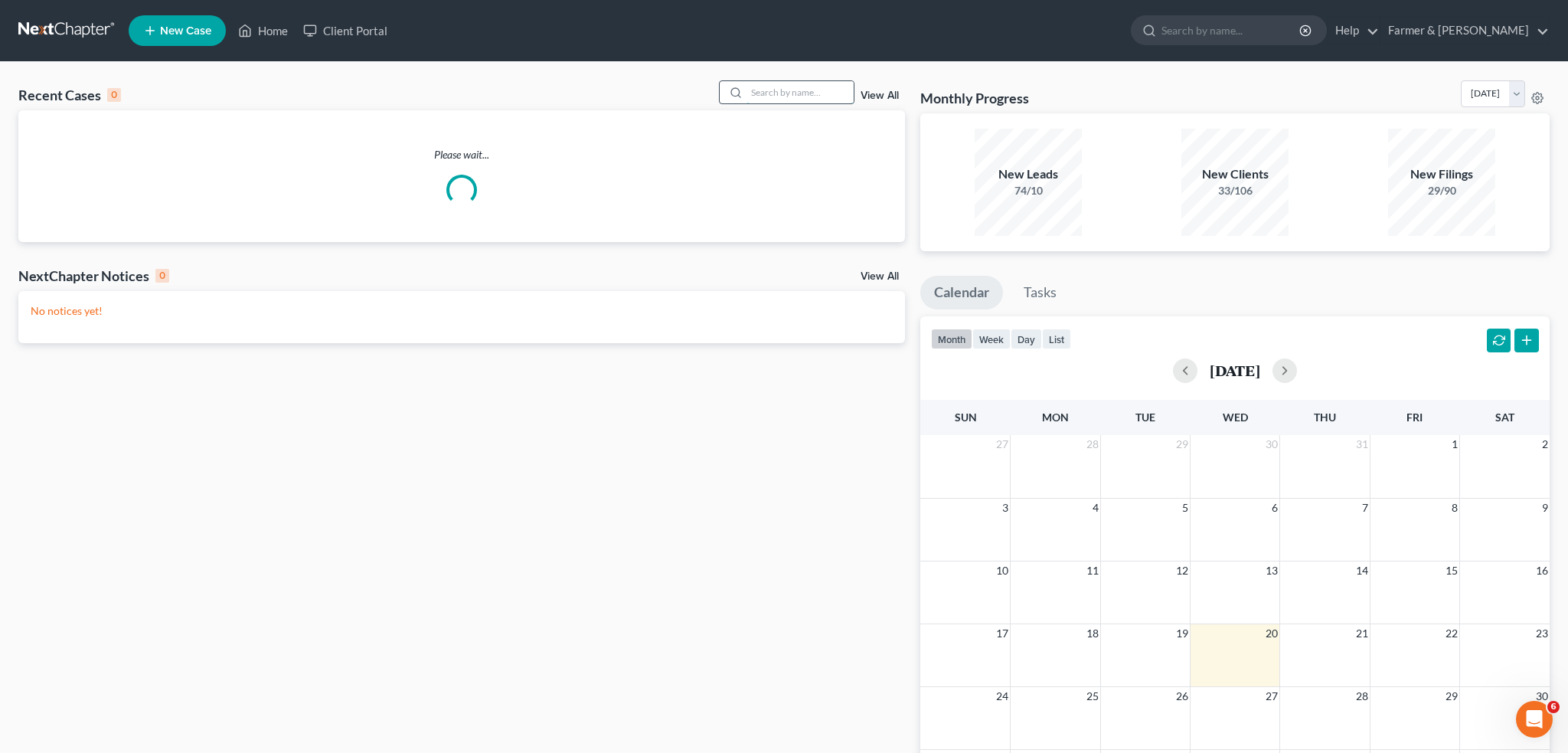
click at [787, 91] on input "search" at bounding box center [799, 92] width 107 height 22
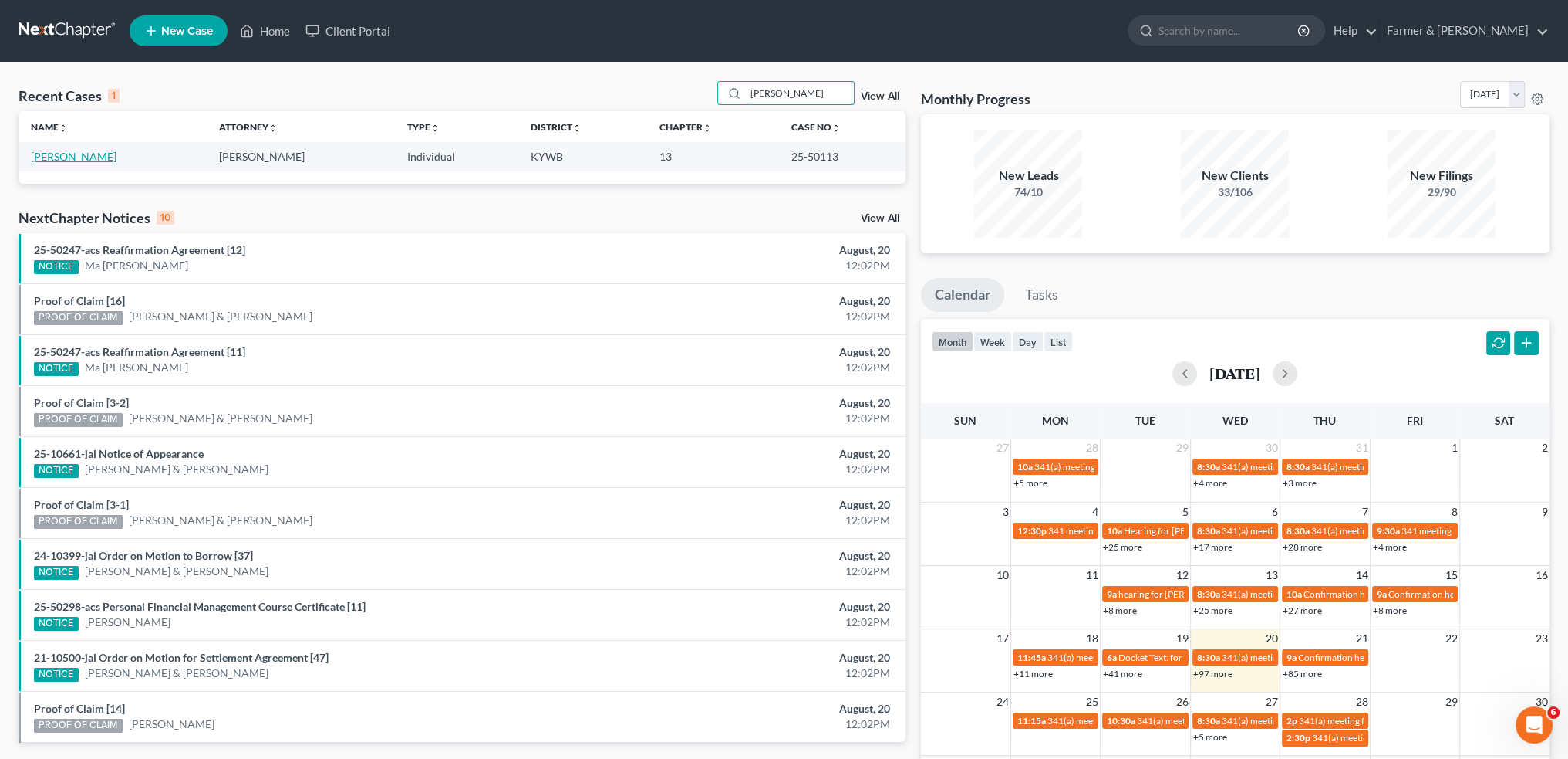
type input "[PERSON_NAME]"
click at [88, 156] on link "[PERSON_NAME]" at bounding box center [74, 156] width 85 height 13
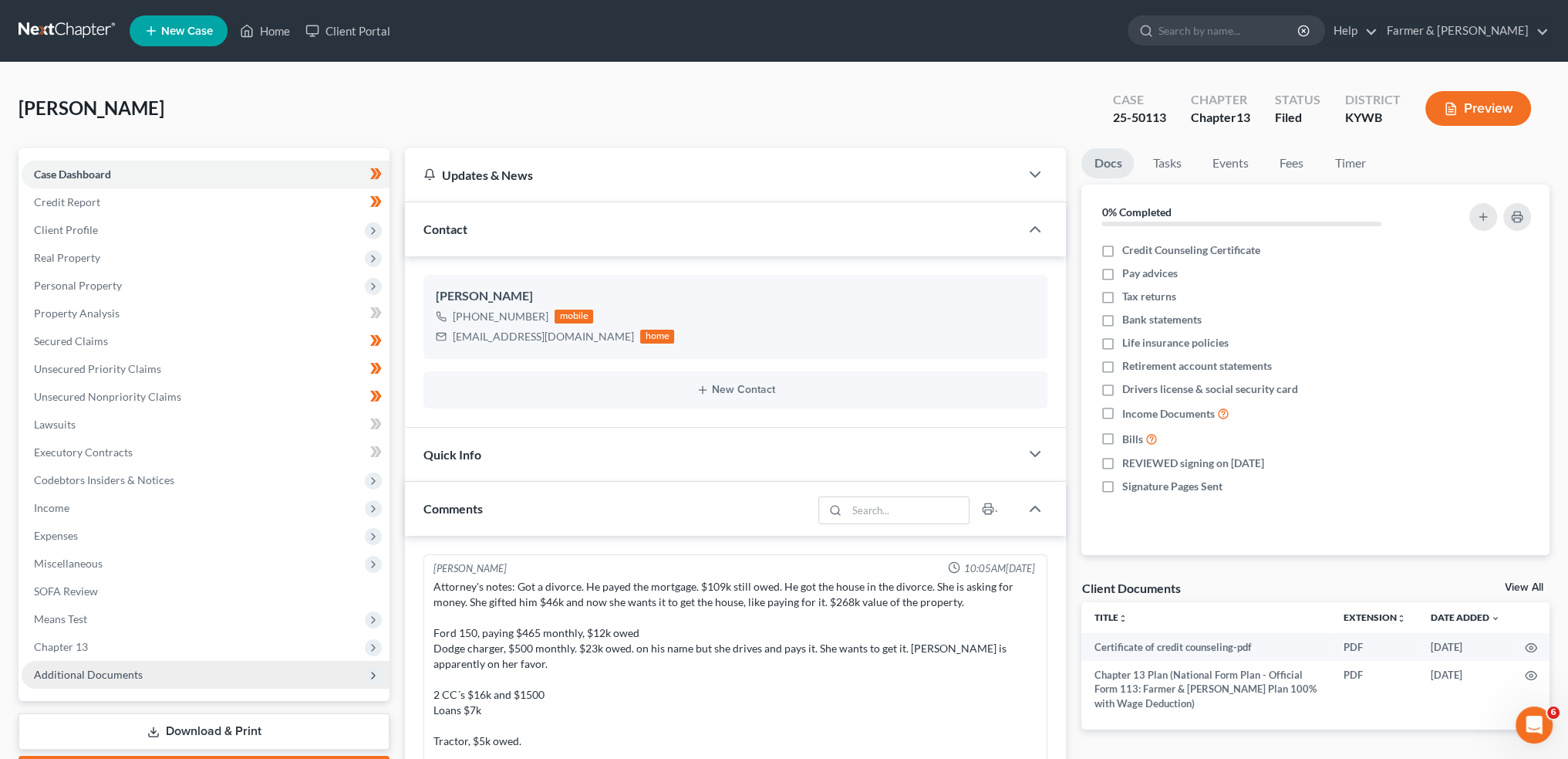
scroll to position [281, 0]
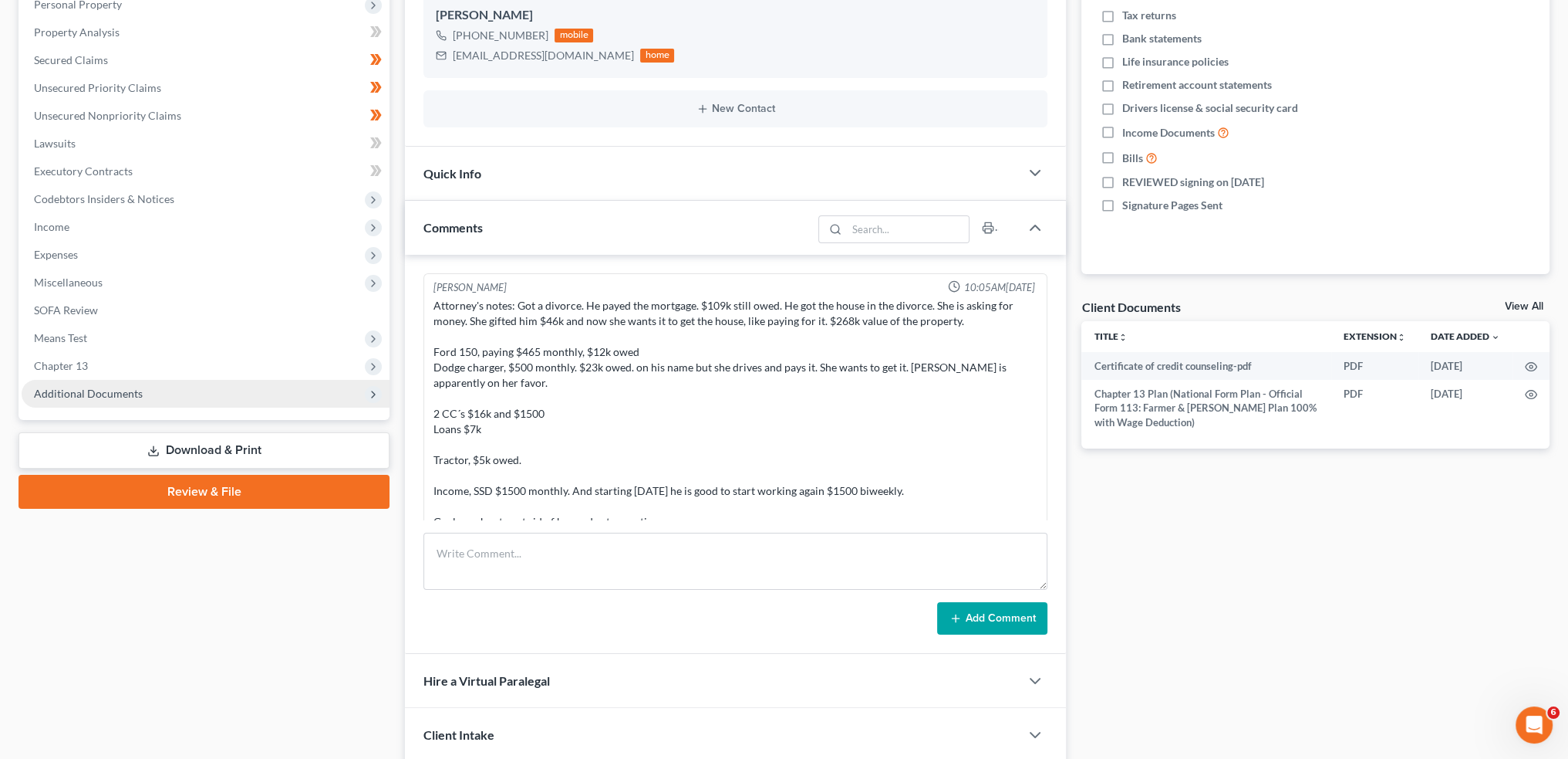
click at [146, 398] on span "Additional Documents" at bounding box center [206, 393] width 368 height 28
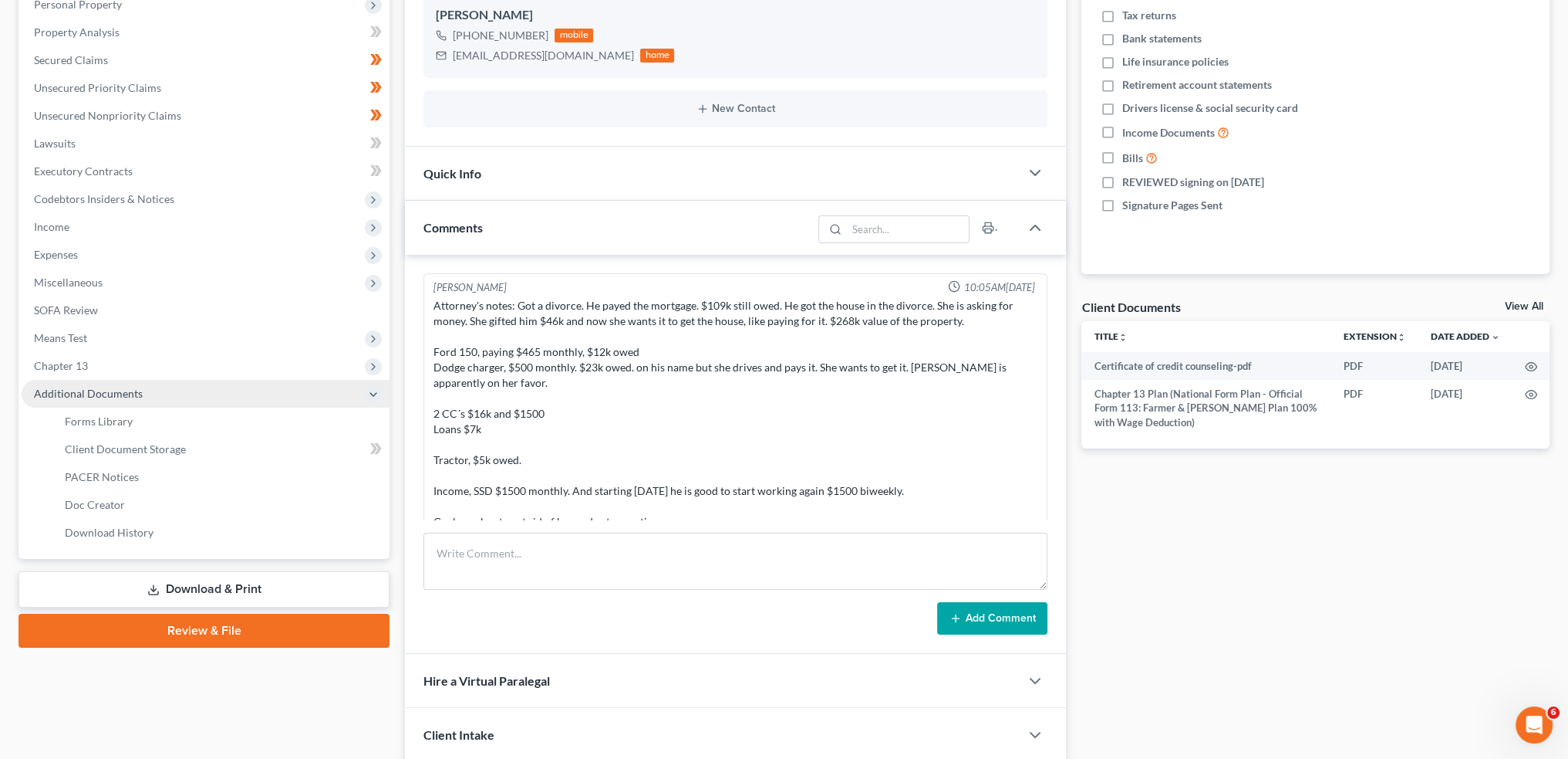
scroll to position [639, 0]
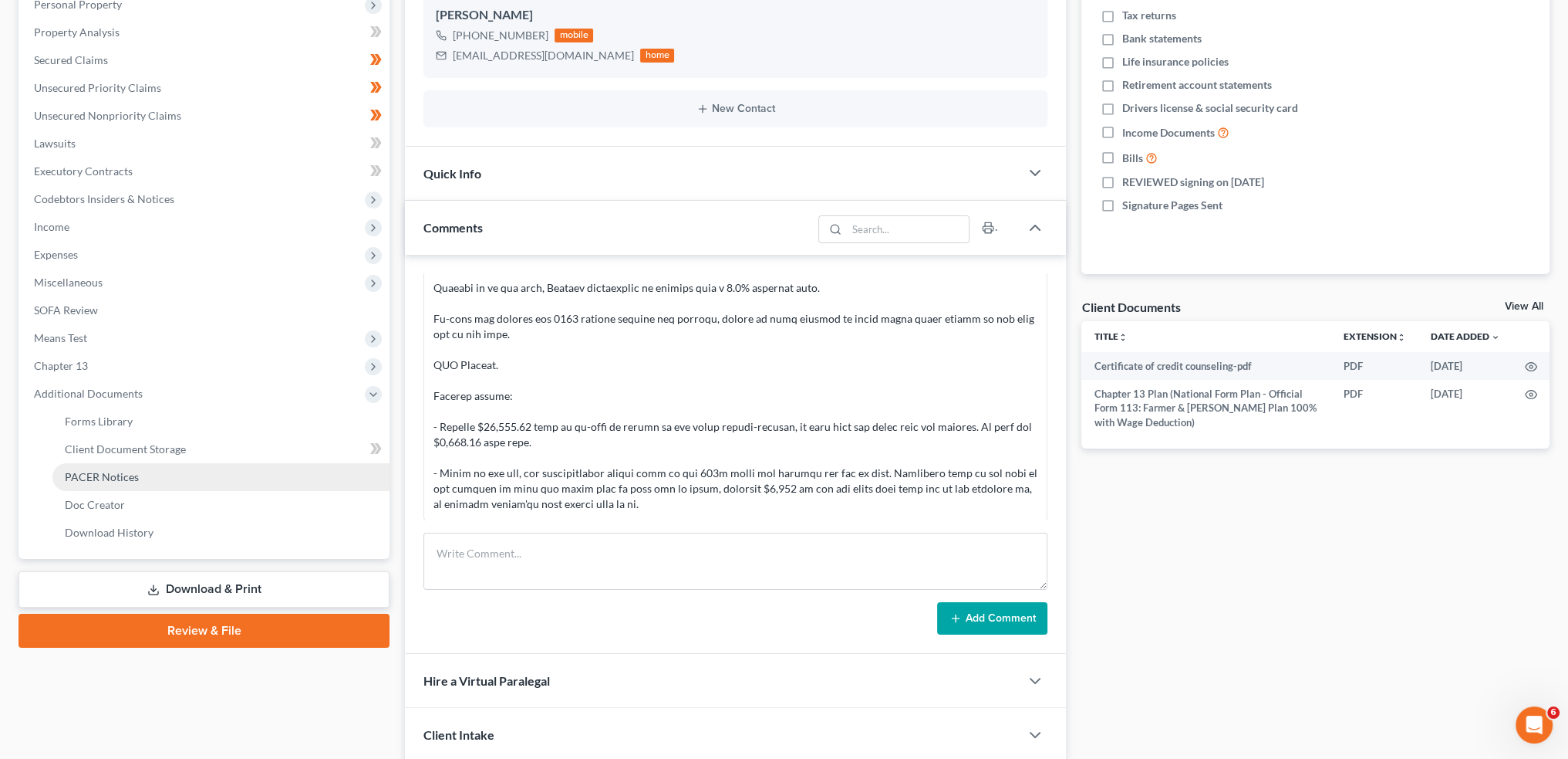
click at [129, 478] on span "PACER Notices" at bounding box center [102, 476] width 74 height 13
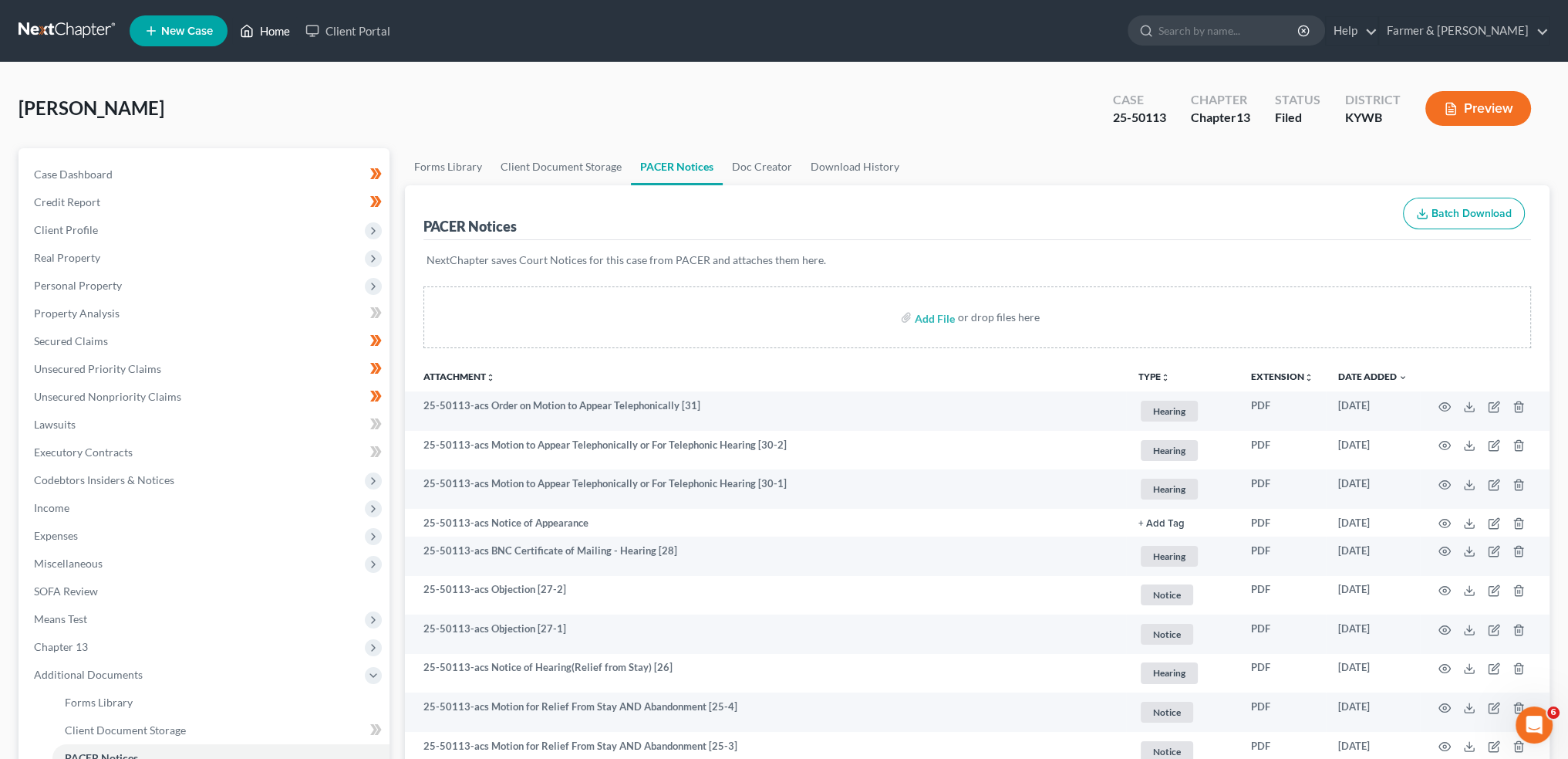
click at [271, 36] on link "Home" at bounding box center [265, 30] width 65 height 28
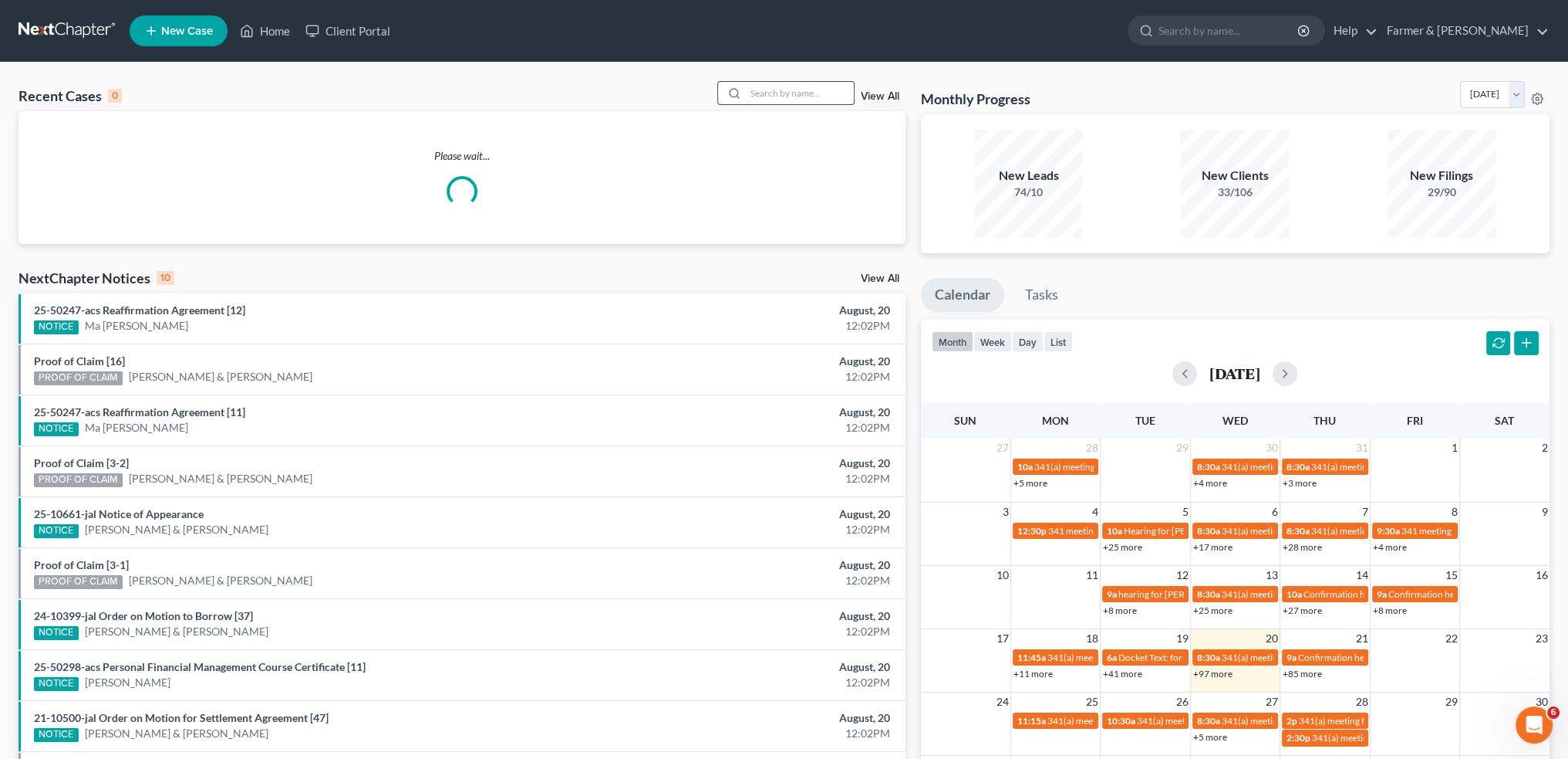
click at [794, 89] on input "search" at bounding box center [799, 93] width 108 height 23
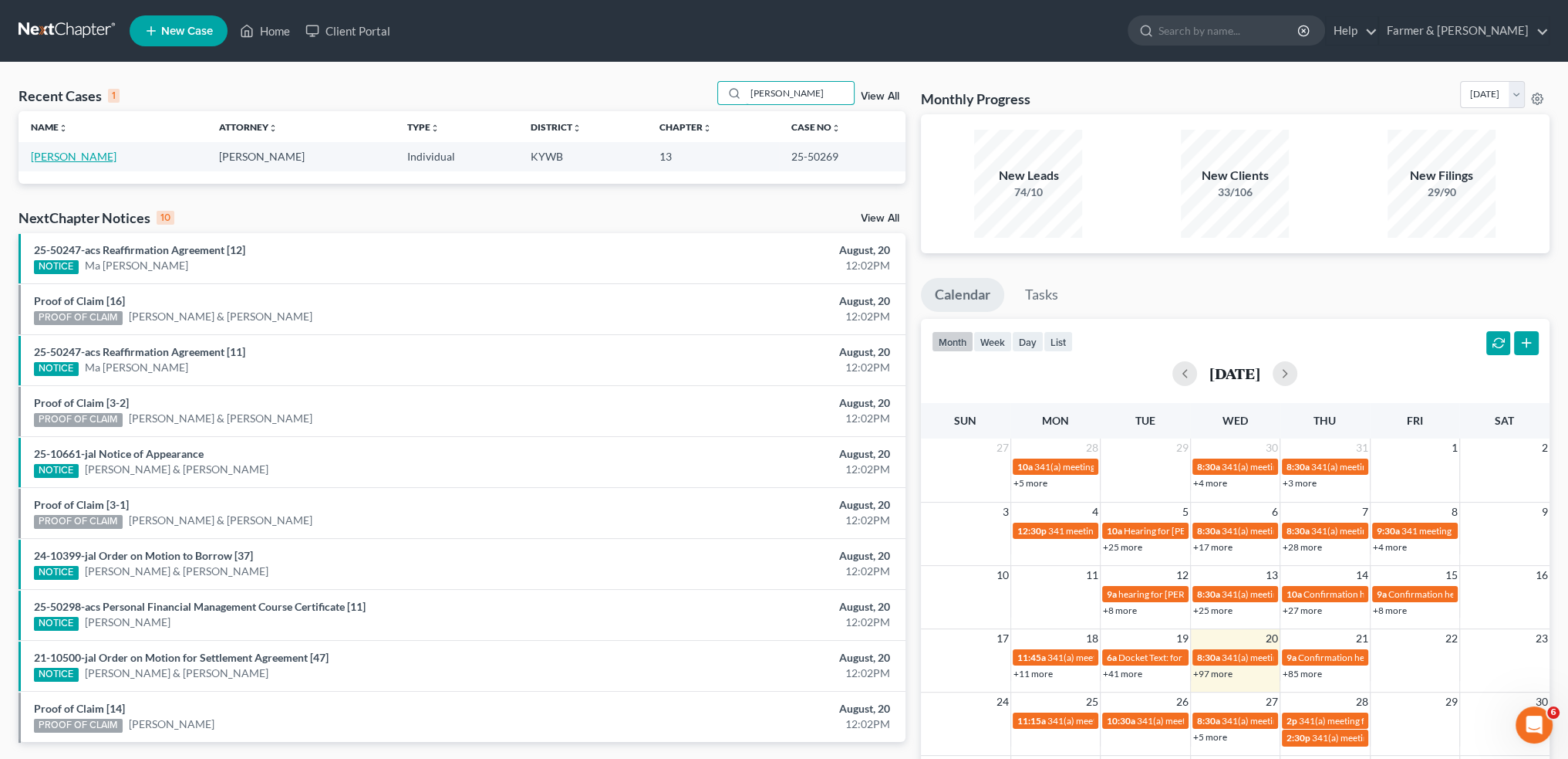
type input "[PERSON_NAME]"
click at [38, 156] on link "[PERSON_NAME]" at bounding box center [74, 156] width 85 height 13
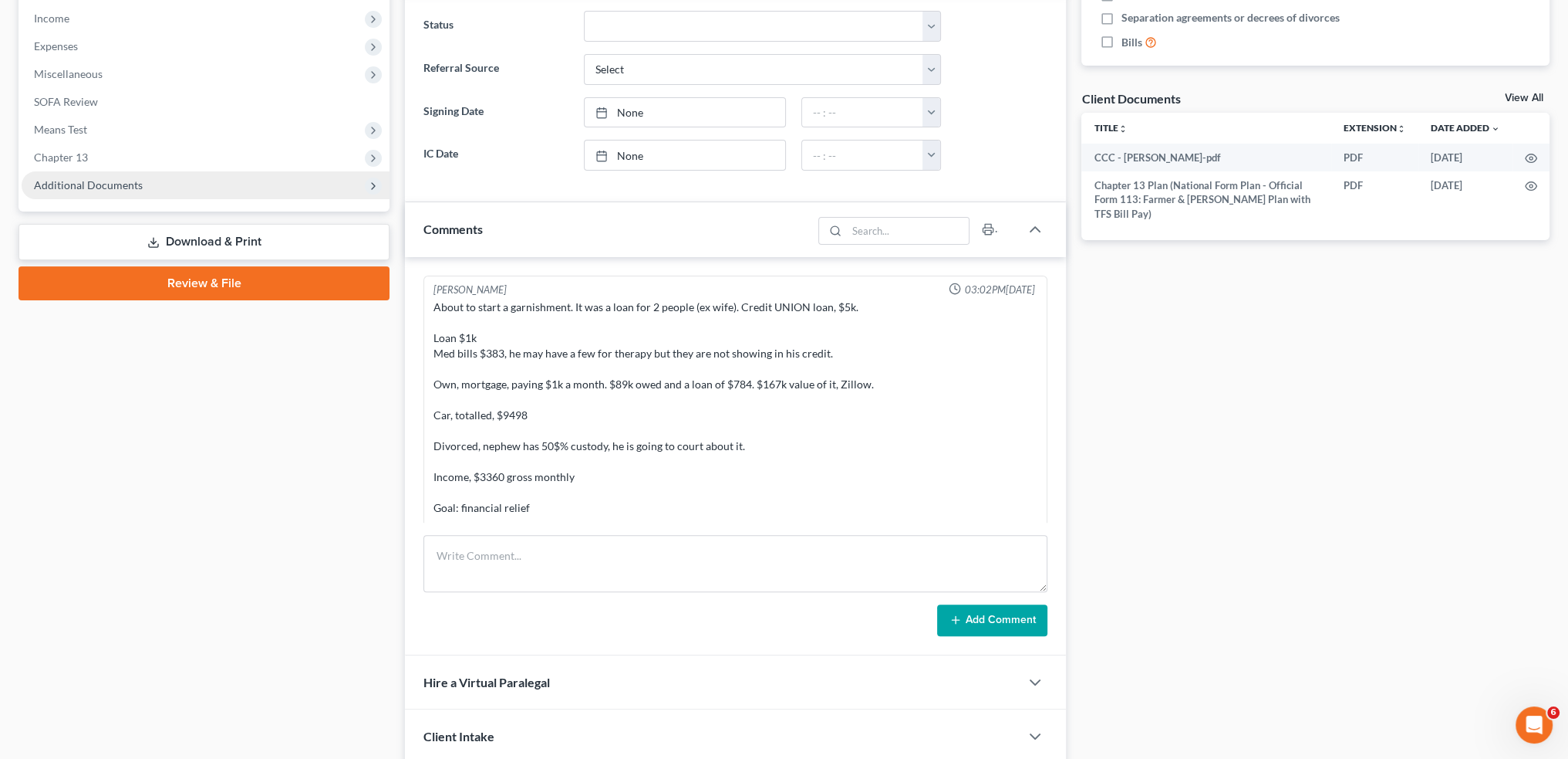
scroll to position [321, 0]
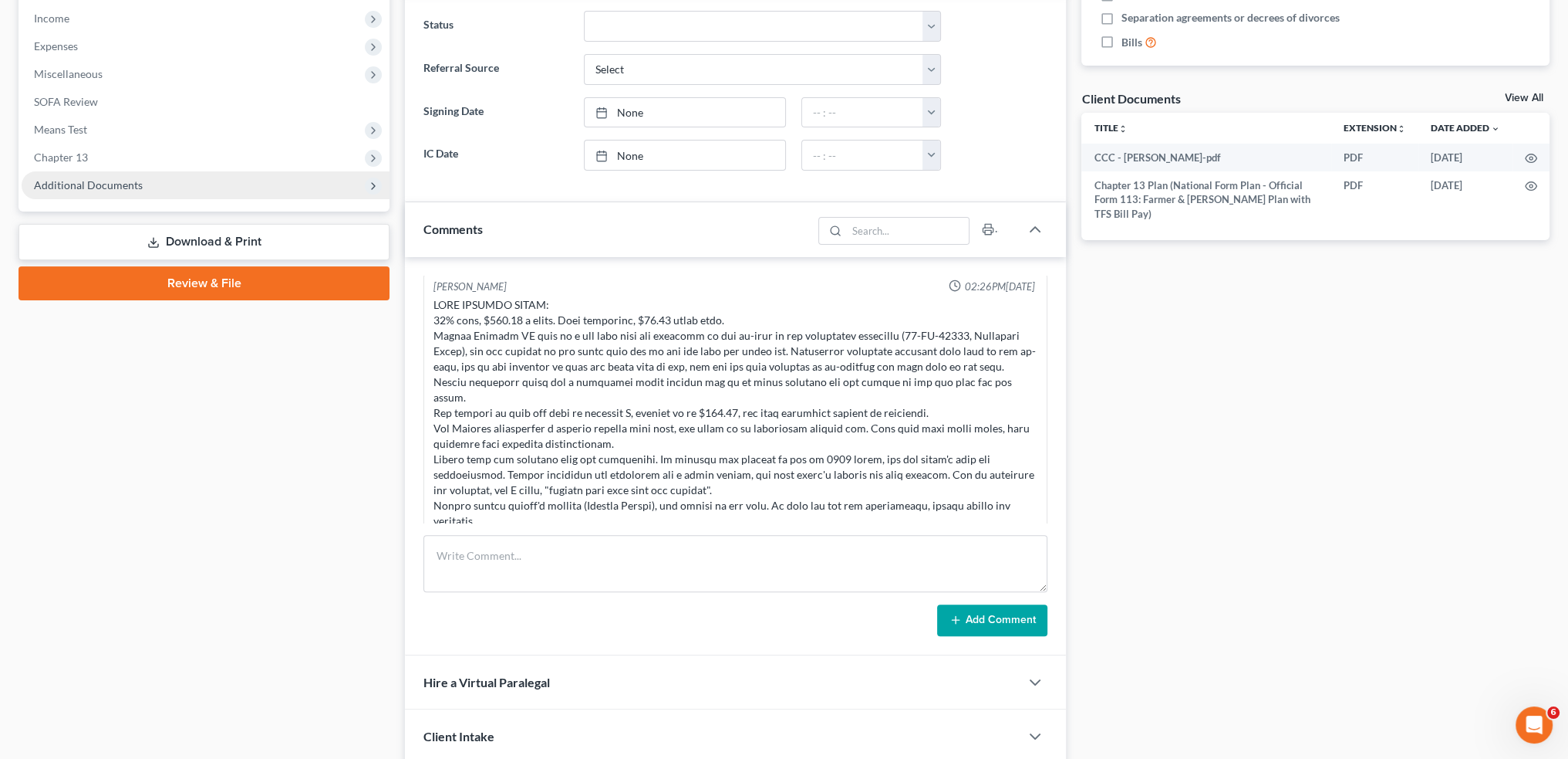
click at [126, 189] on span "Additional Documents" at bounding box center [89, 185] width 109 height 13
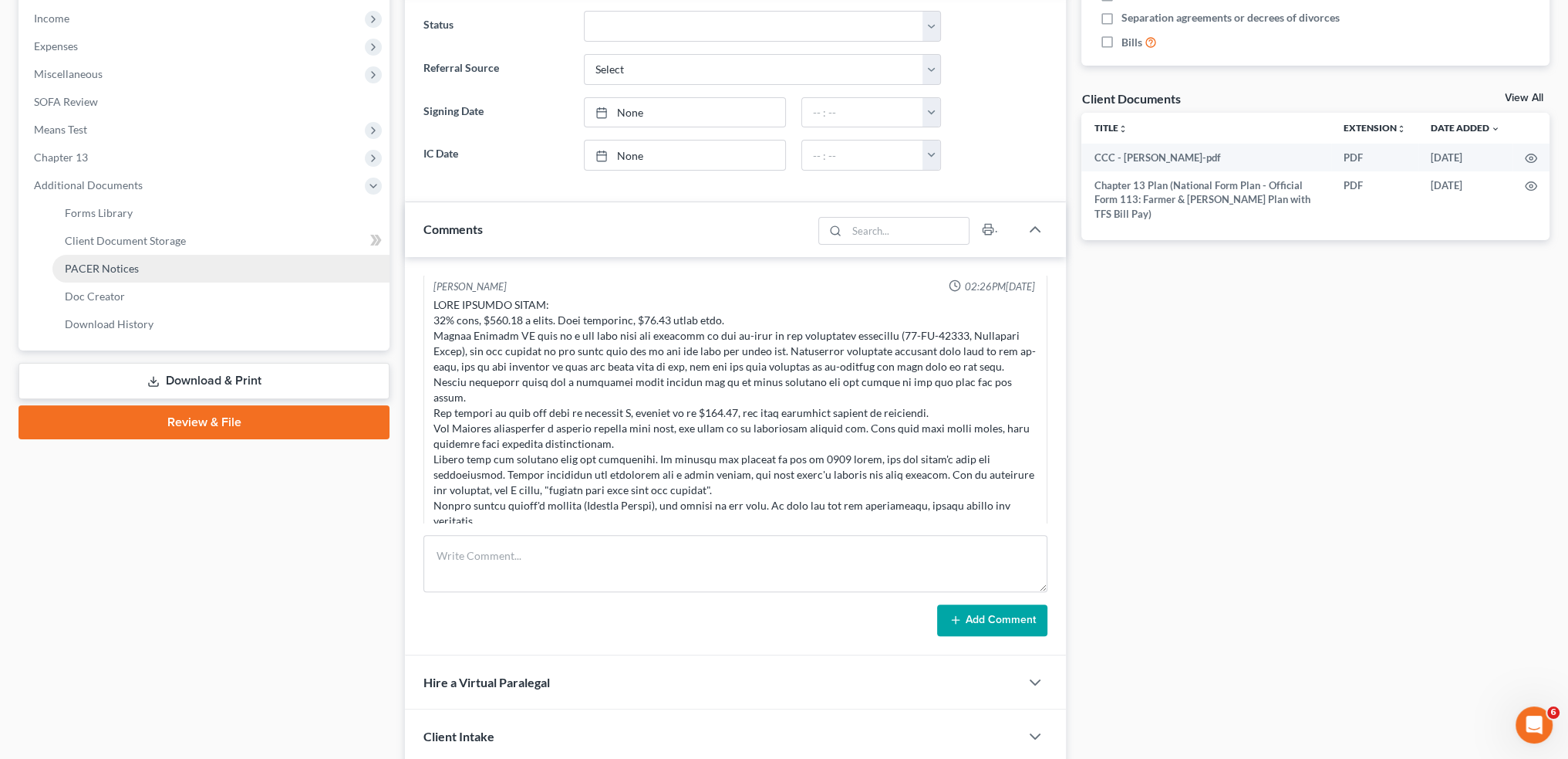
click at [126, 268] on span "PACER Notices" at bounding box center [102, 268] width 74 height 13
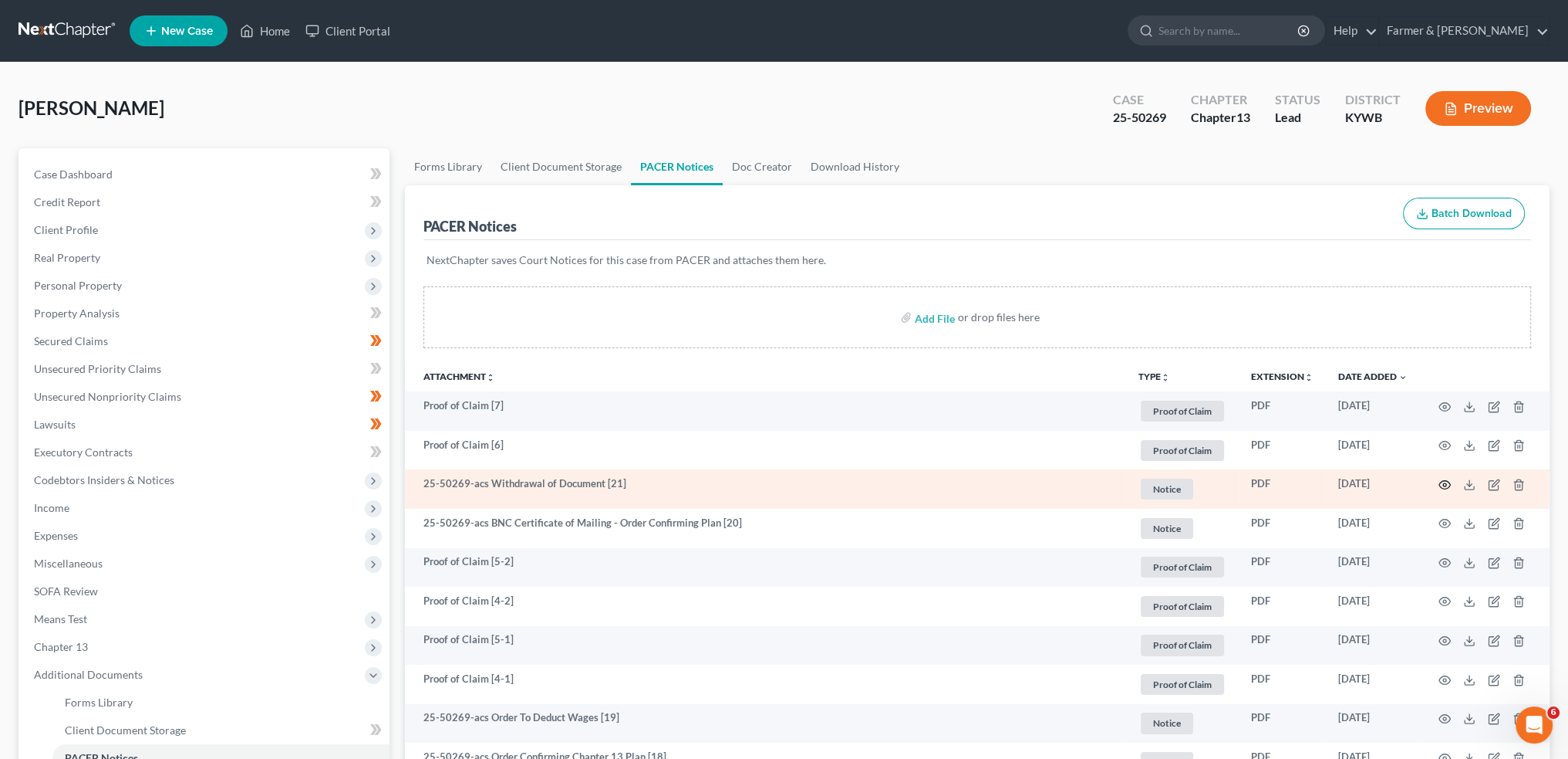
click at [1444, 484] on icon "button" at bounding box center [1444, 484] width 13 height 13
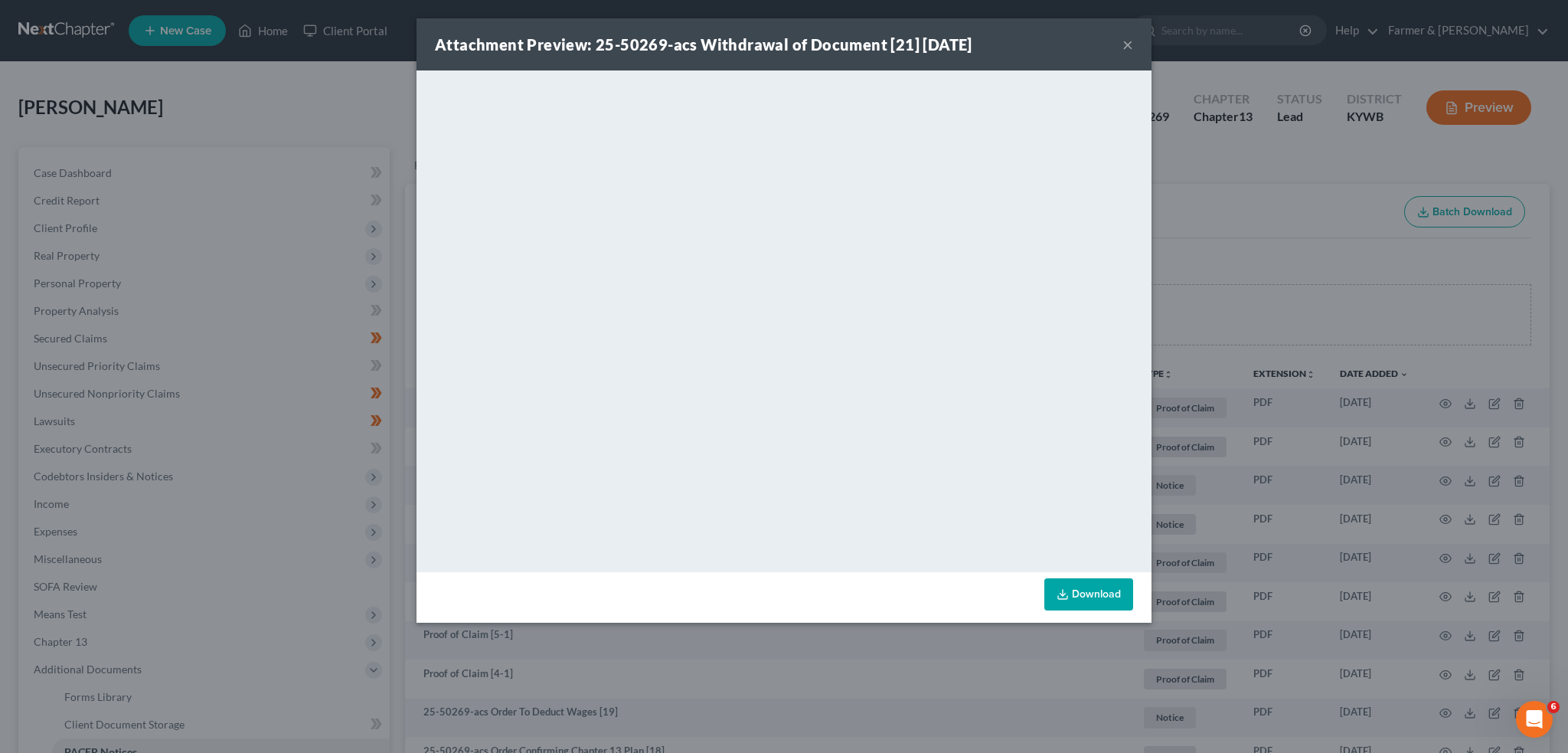
click at [1127, 44] on button "×" at bounding box center [1128, 44] width 11 height 18
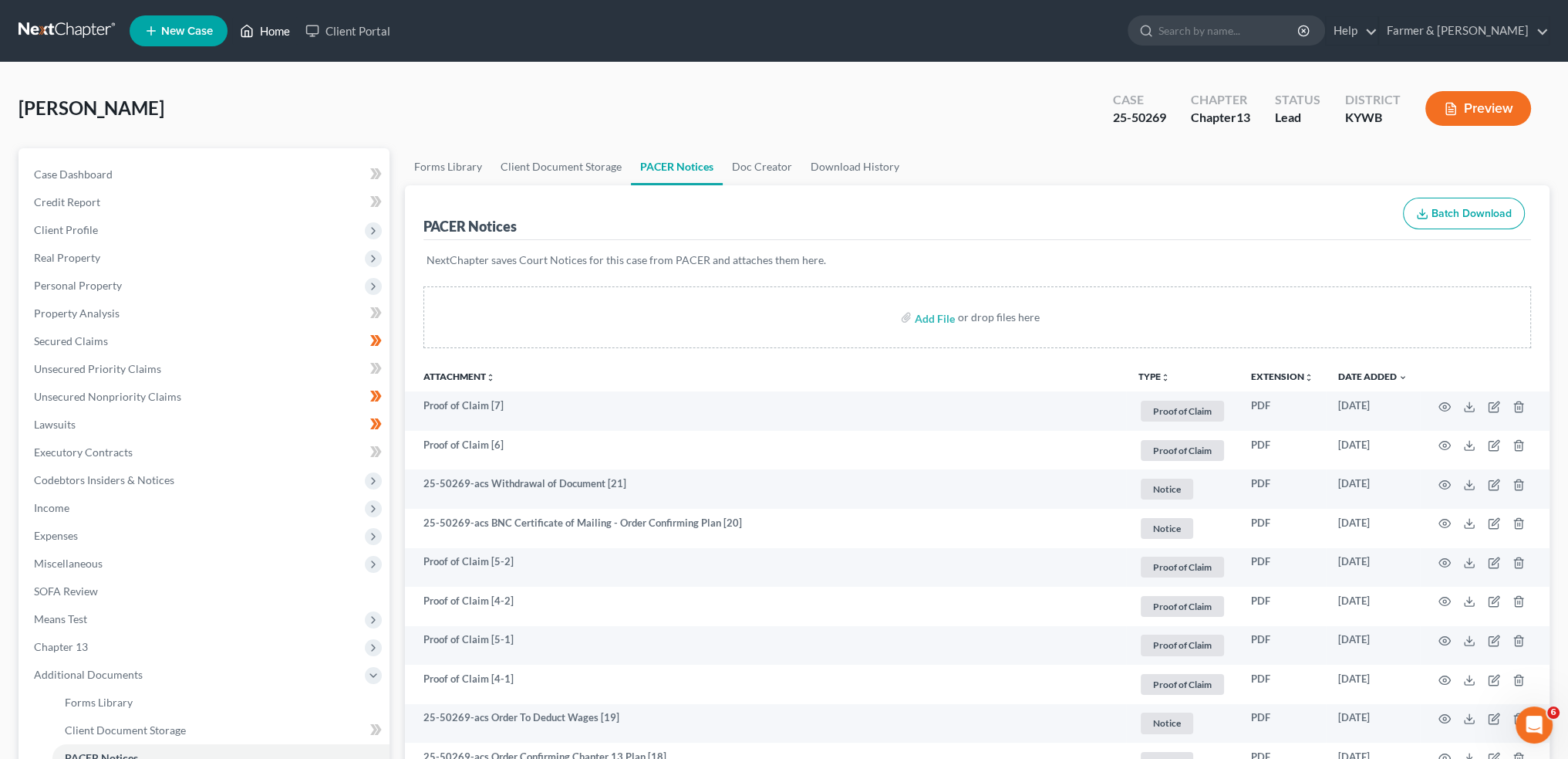
click at [271, 25] on link "Home" at bounding box center [265, 30] width 65 height 28
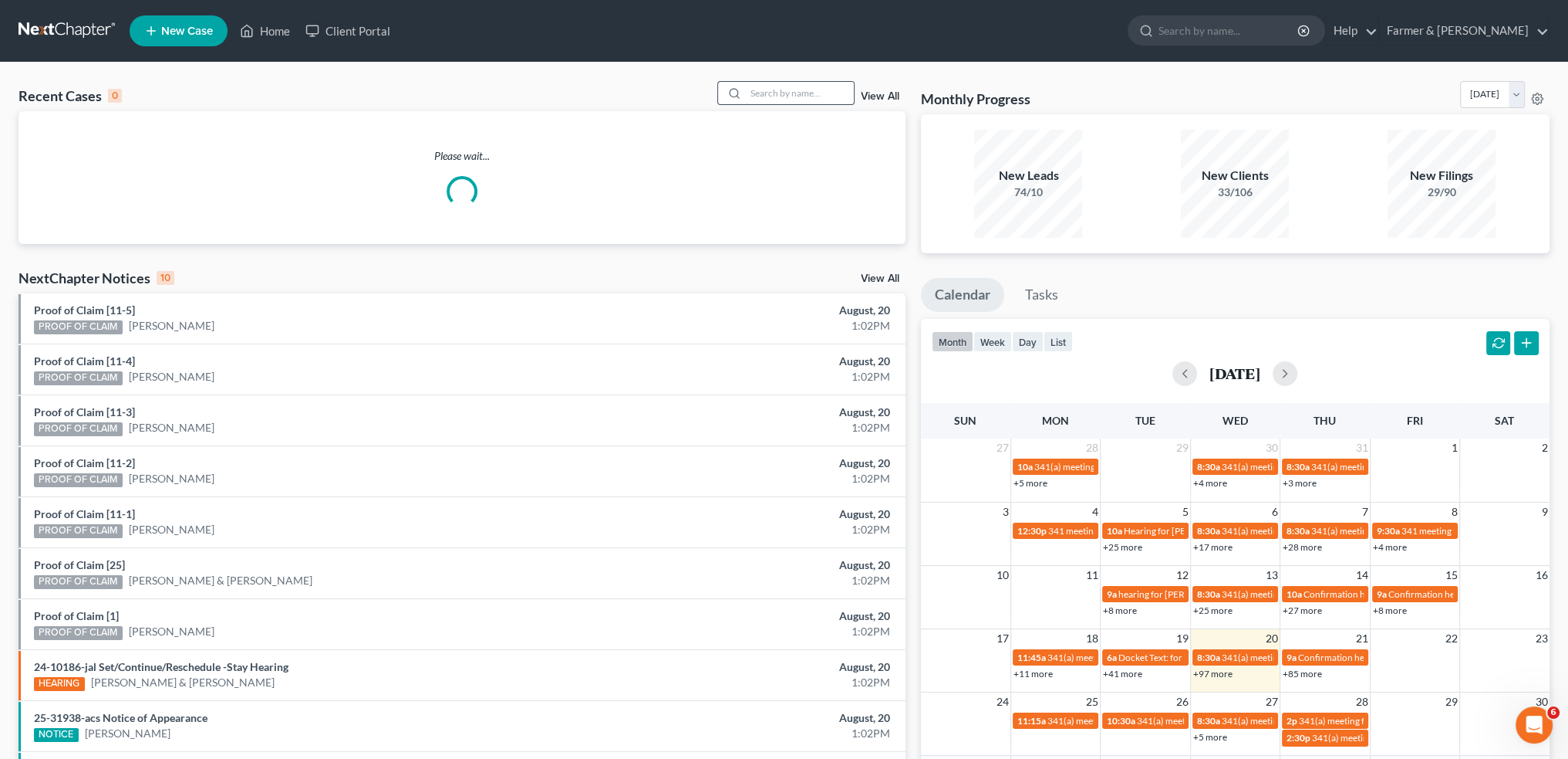
click at [799, 89] on input "search" at bounding box center [799, 93] width 108 height 23
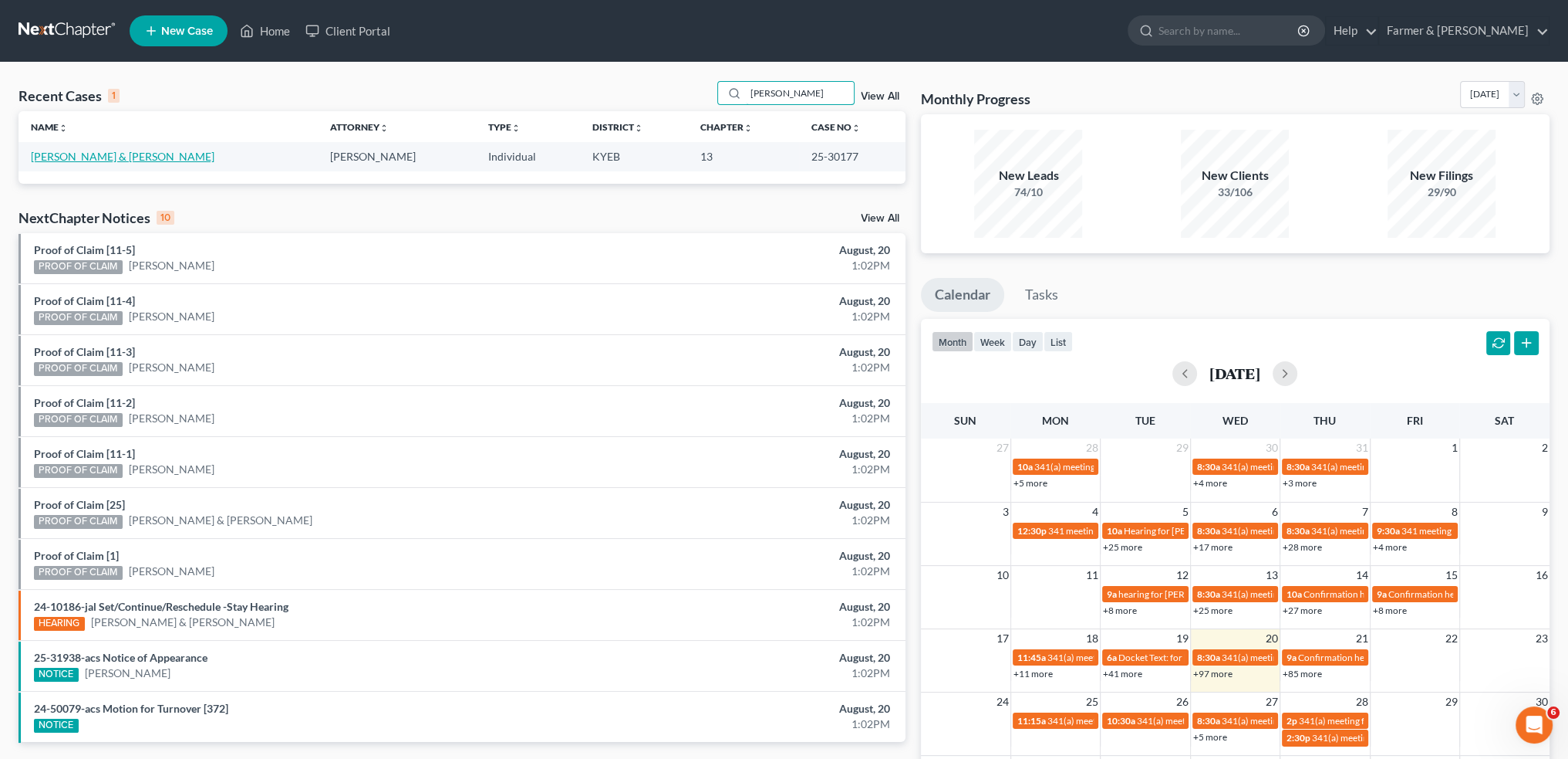
type input "[PERSON_NAME]"
click at [112, 158] on link "[PERSON_NAME] & [PERSON_NAME]" at bounding box center [123, 156] width 184 height 13
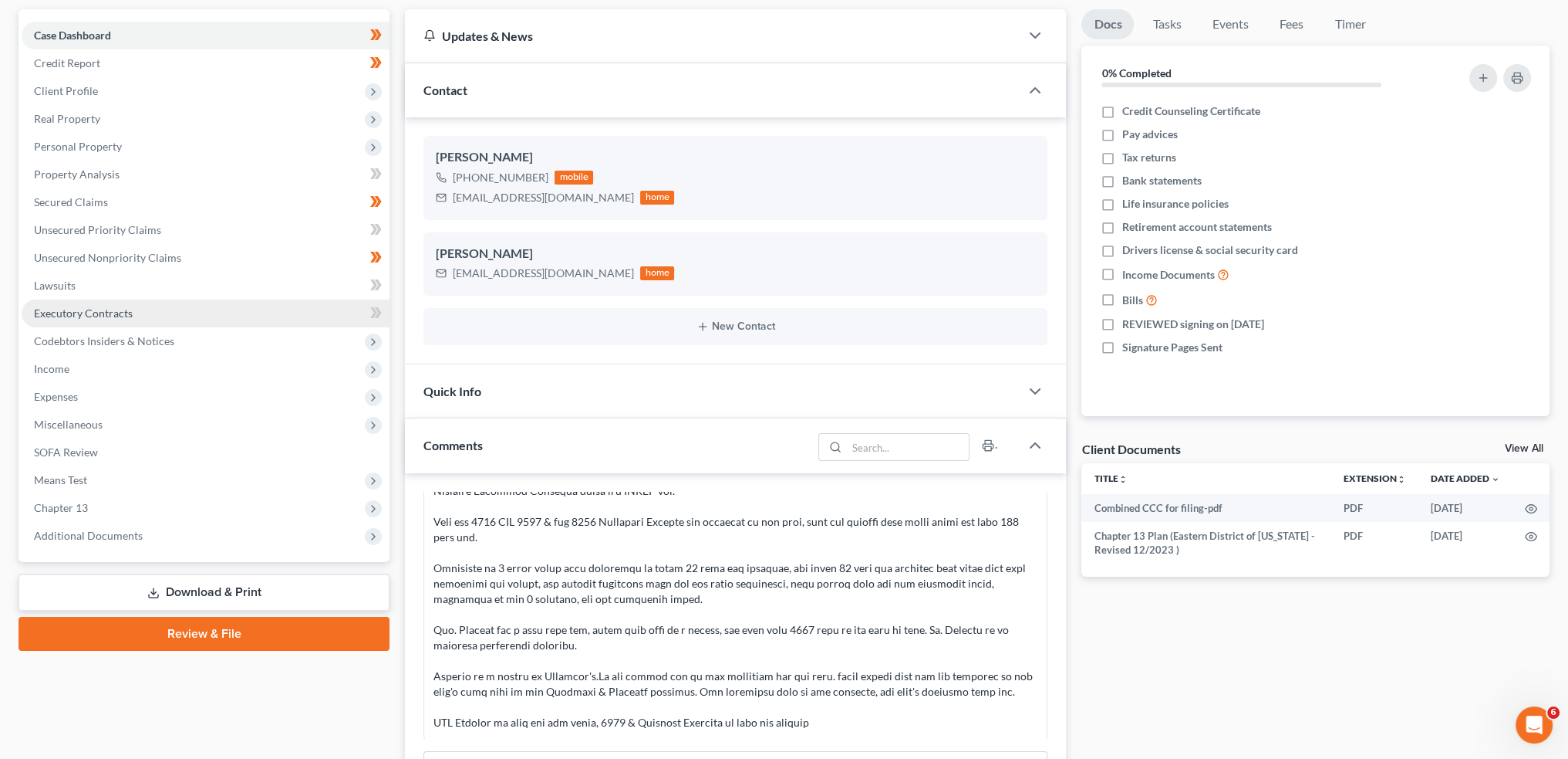
scroll to position [257, 0]
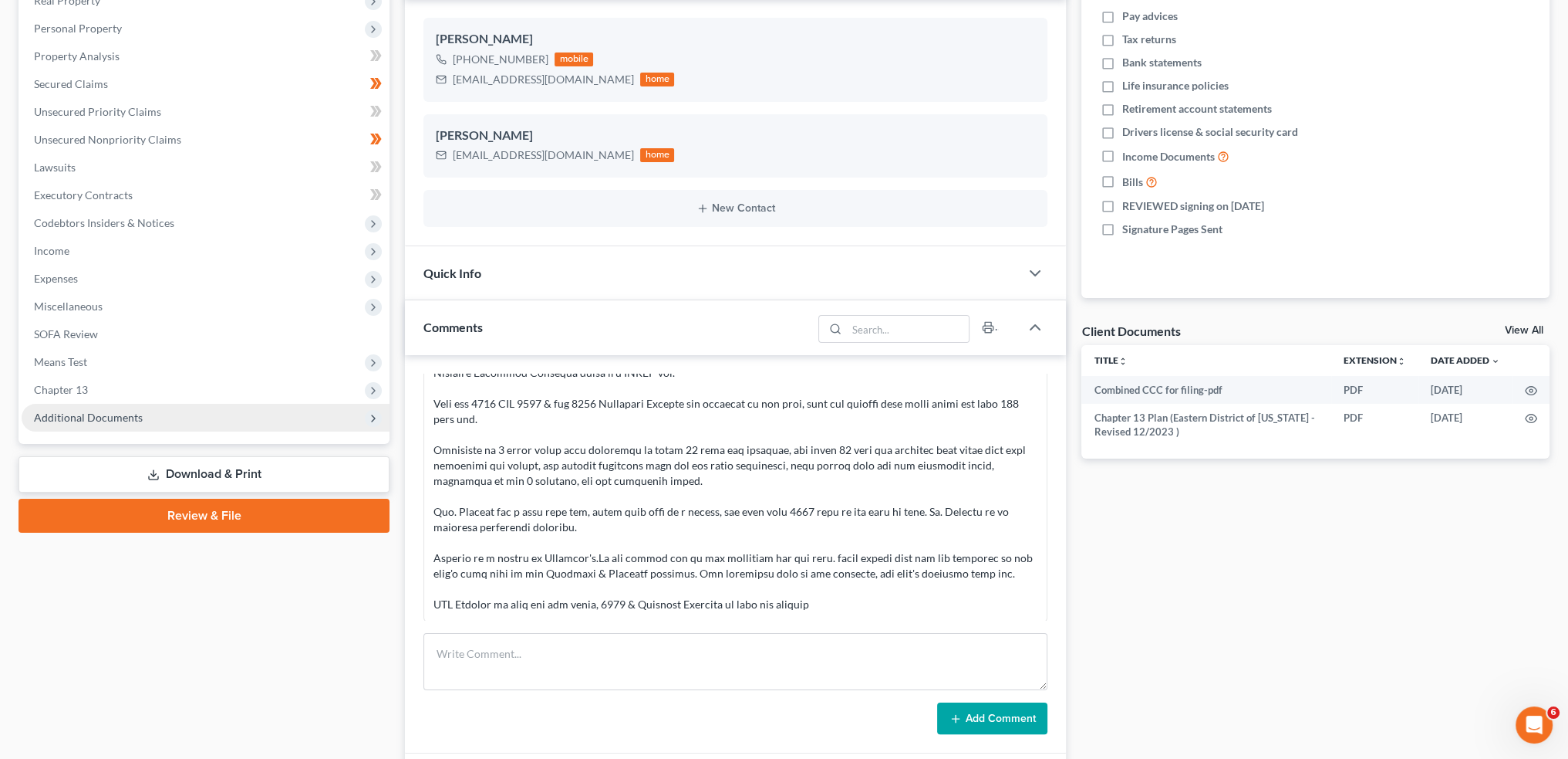
click at [130, 413] on span "Additional Documents" at bounding box center [89, 417] width 109 height 13
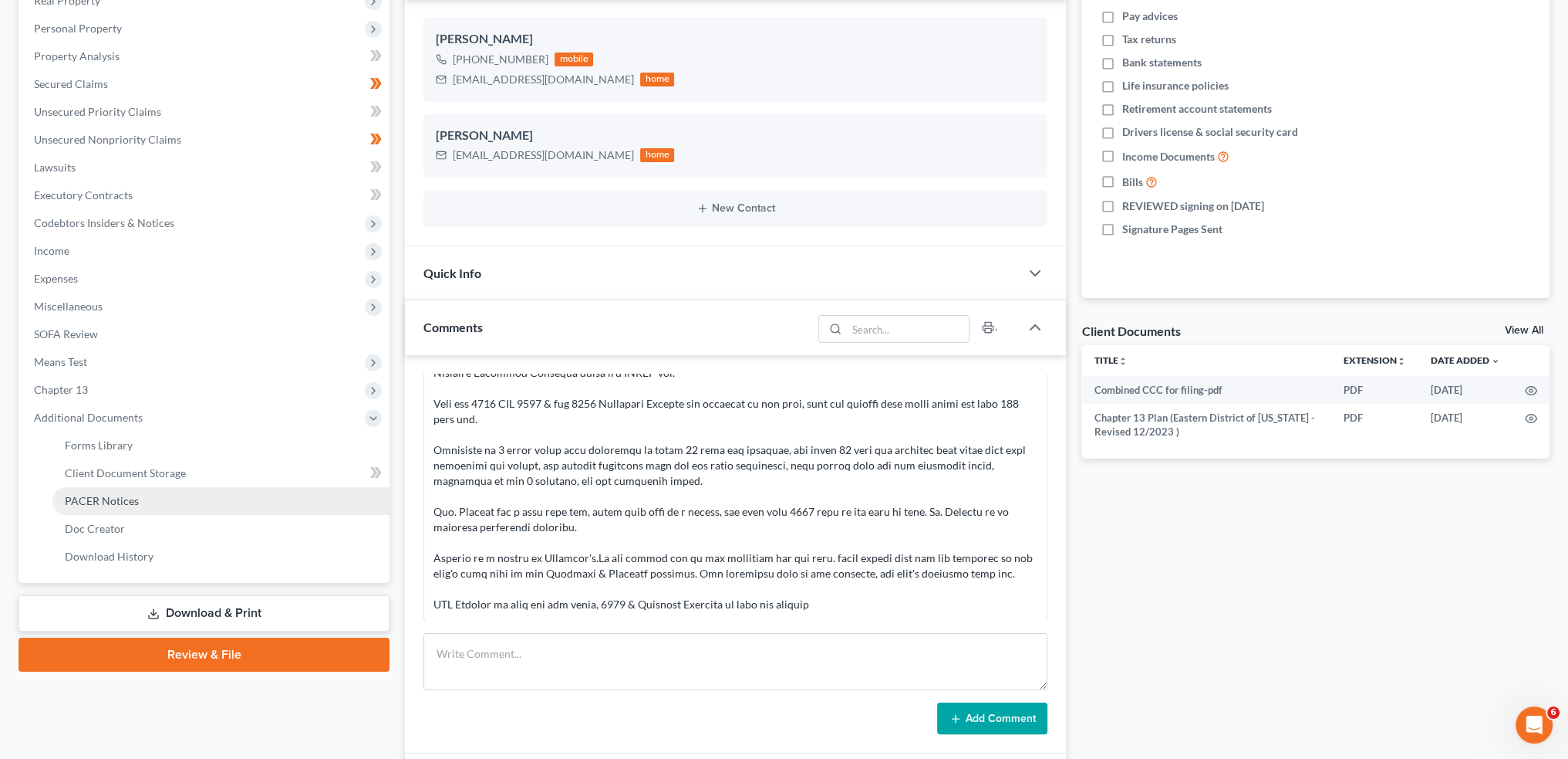
click at [121, 495] on span "PACER Notices" at bounding box center [102, 501] width 74 height 13
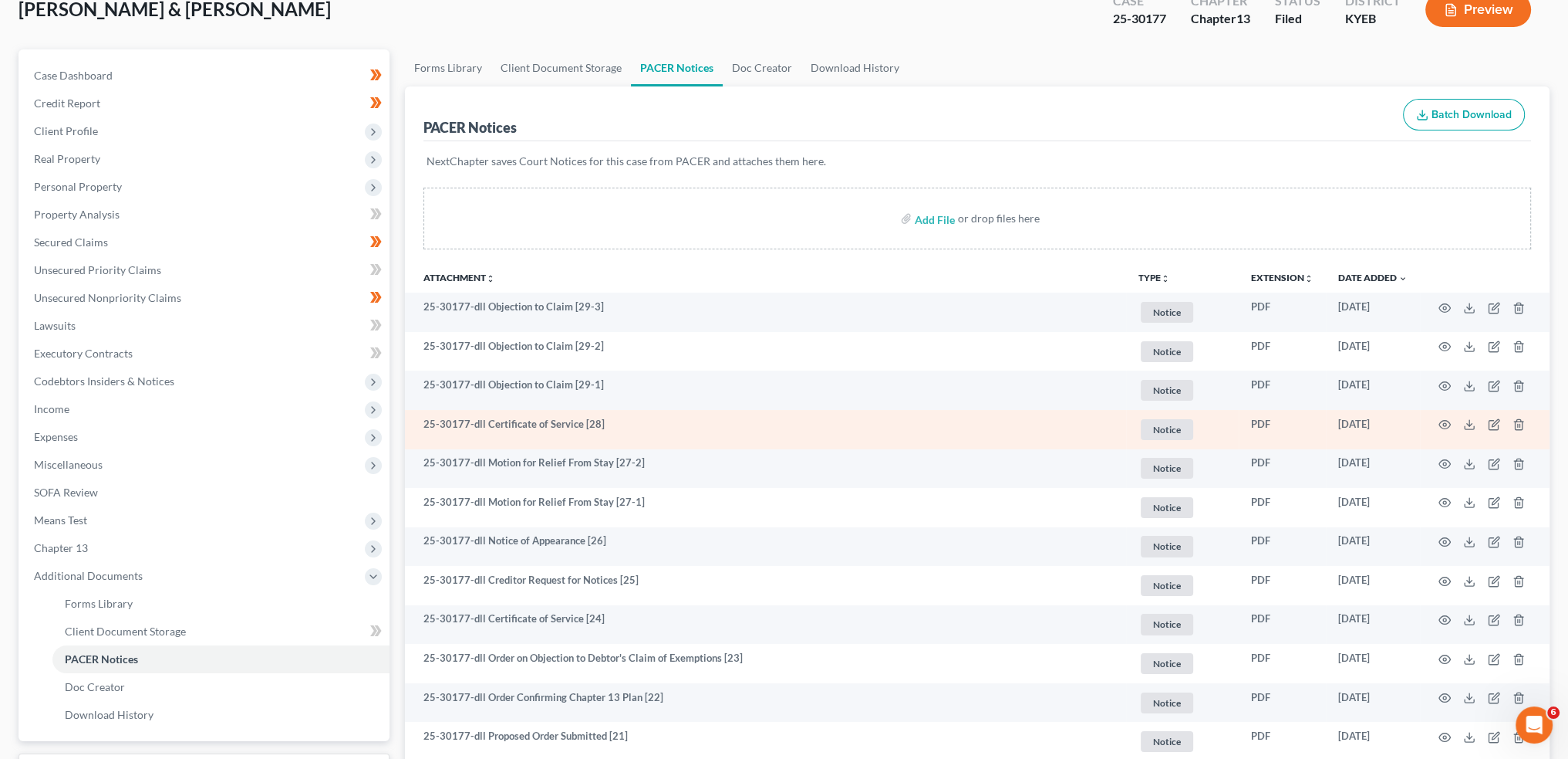
scroll to position [128, 0]
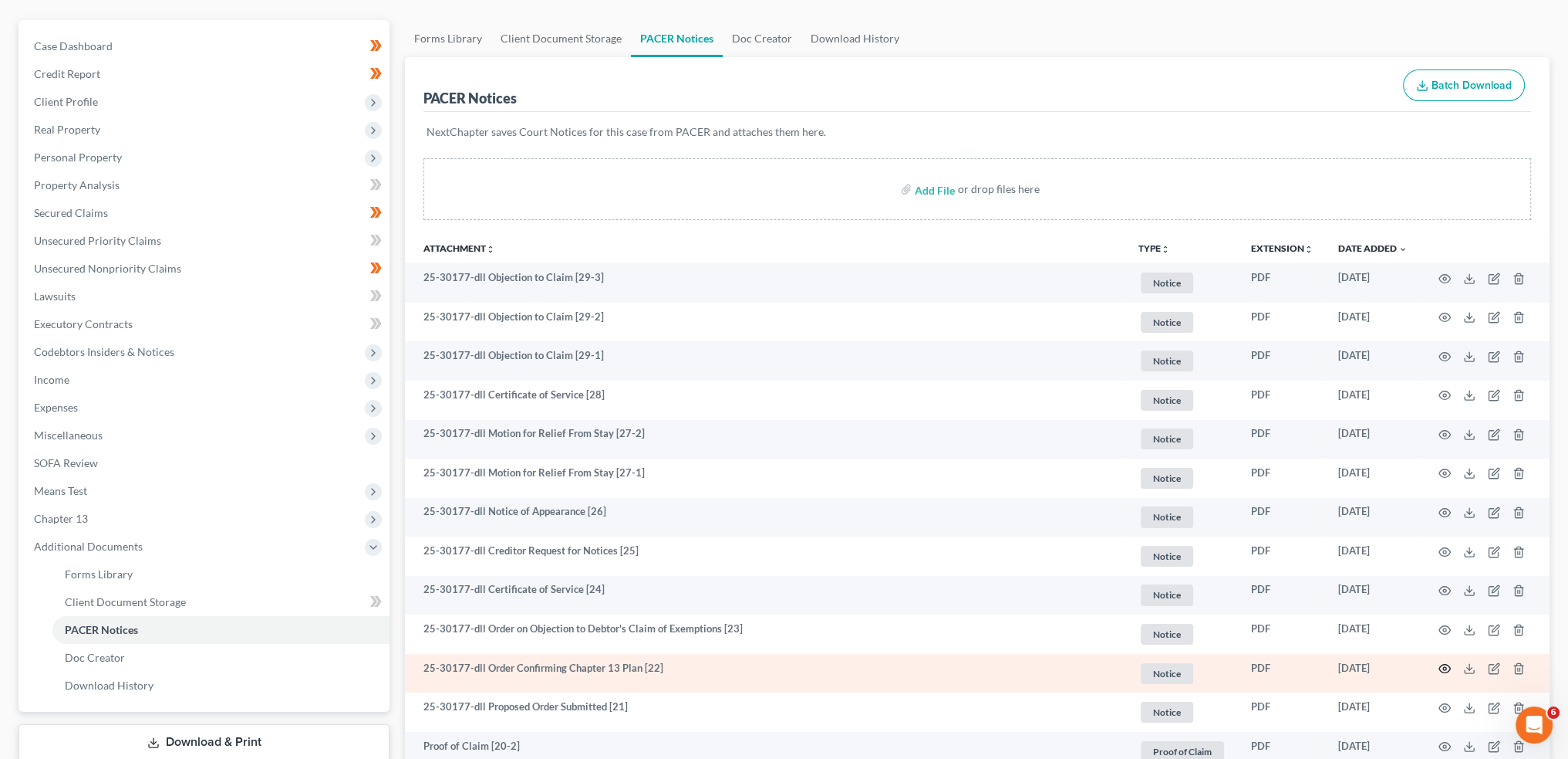
click at [1441, 666] on icon "button" at bounding box center [1444, 668] width 13 height 13
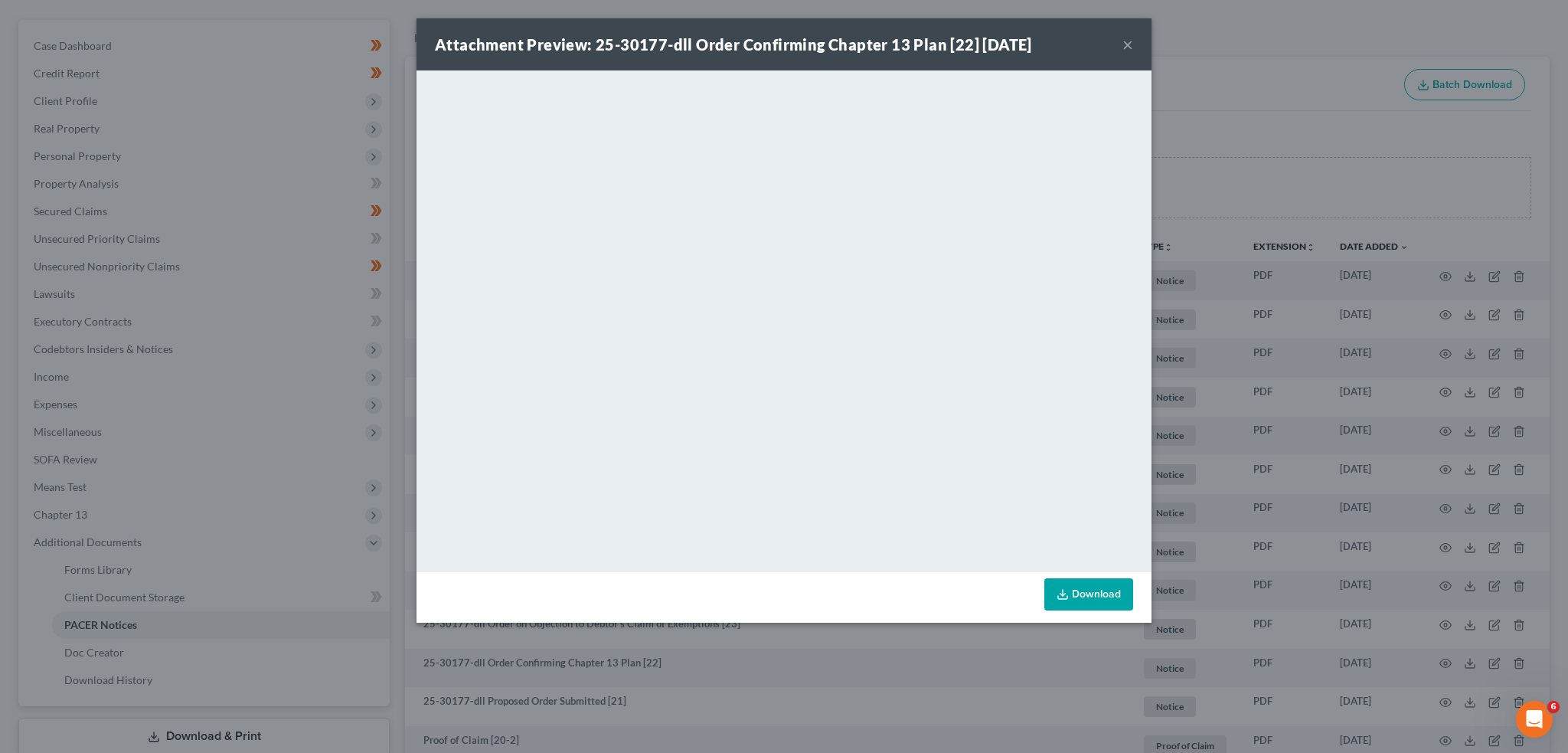
click at [1124, 41] on button "×" at bounding box center [1128, 44] width 11 height 18
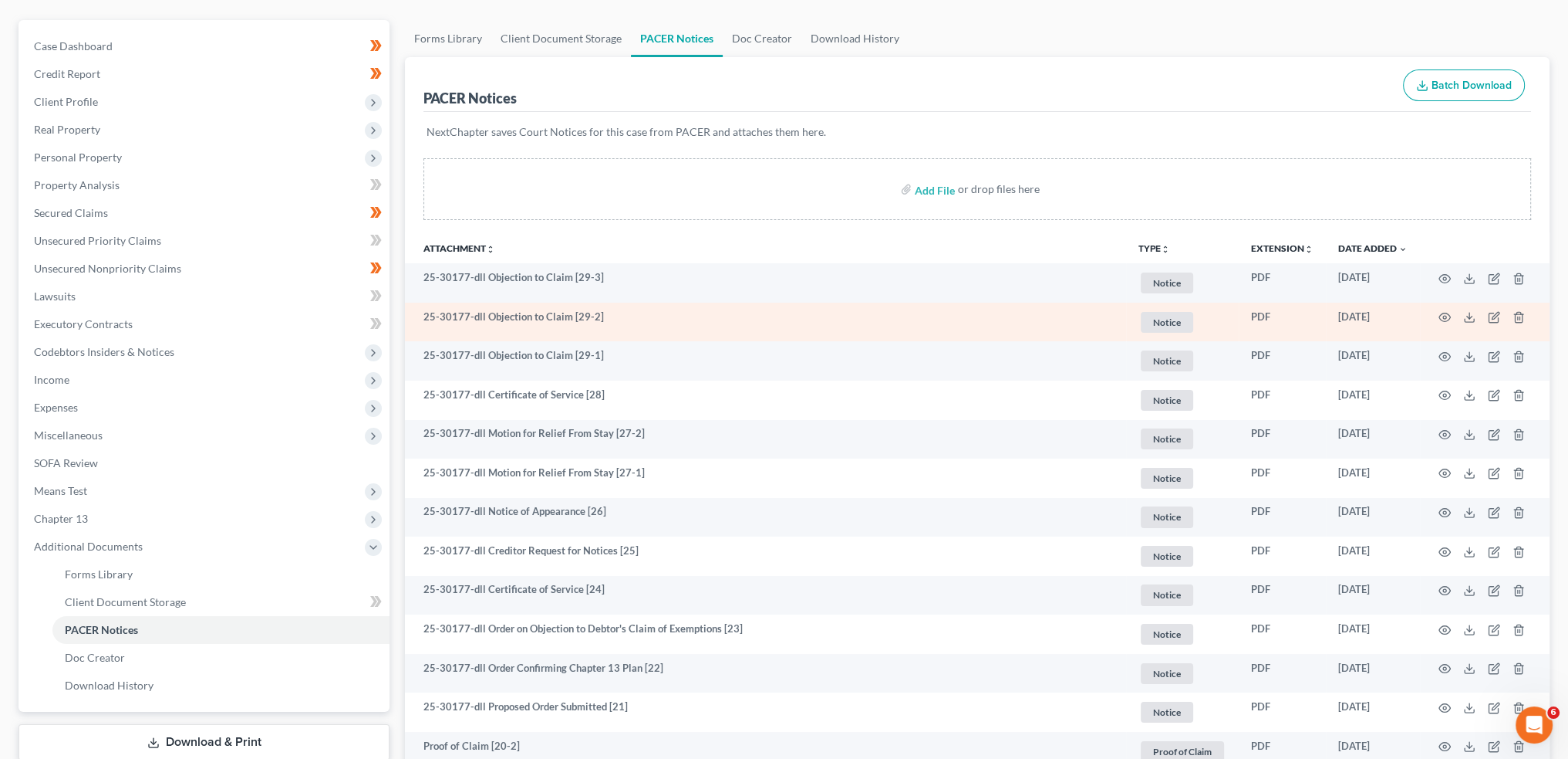
scroll to position [0, 0]
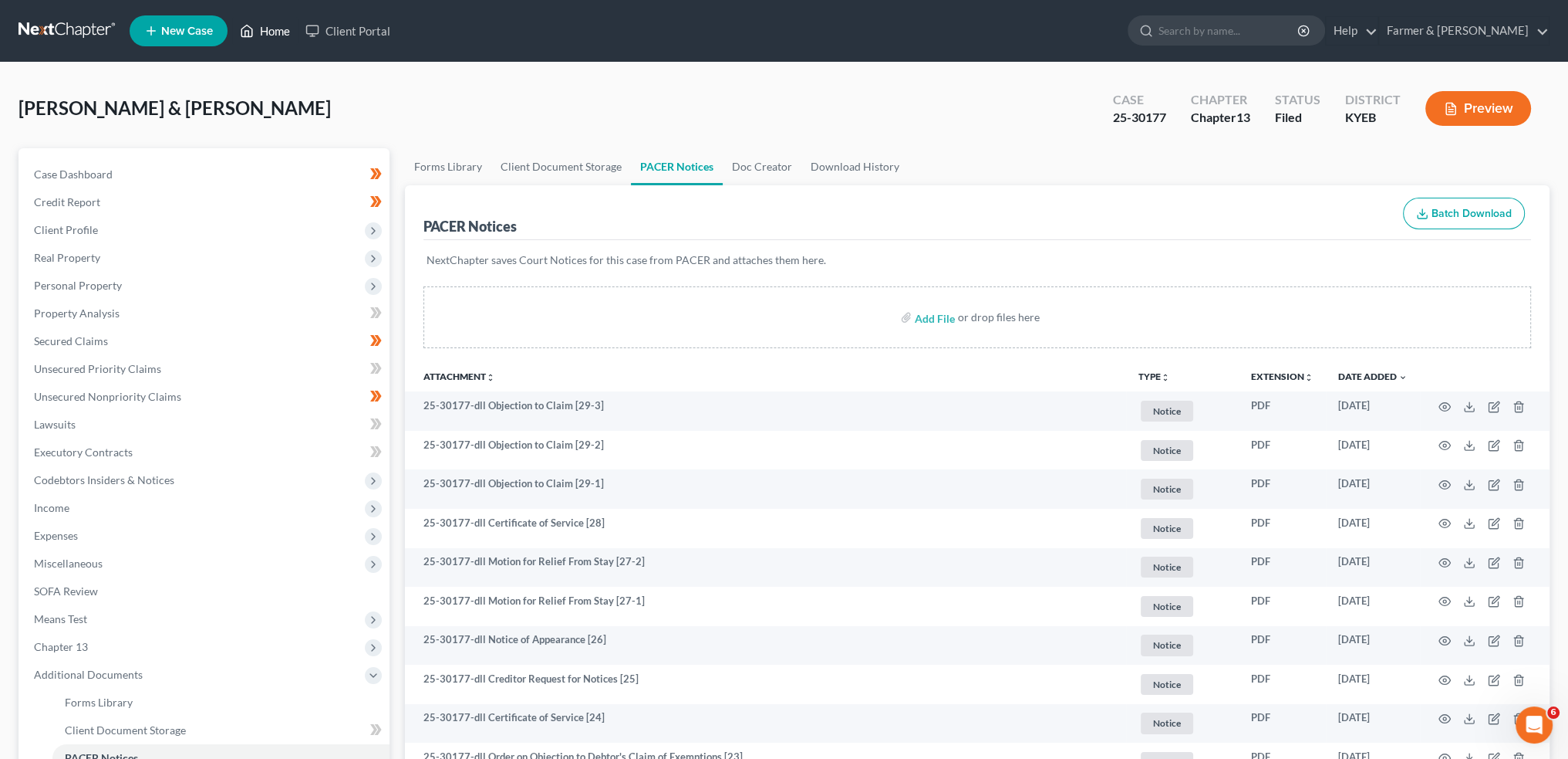
click at [272, 29] on link "Home" at bounding box center [265, 30] width 65 height 28
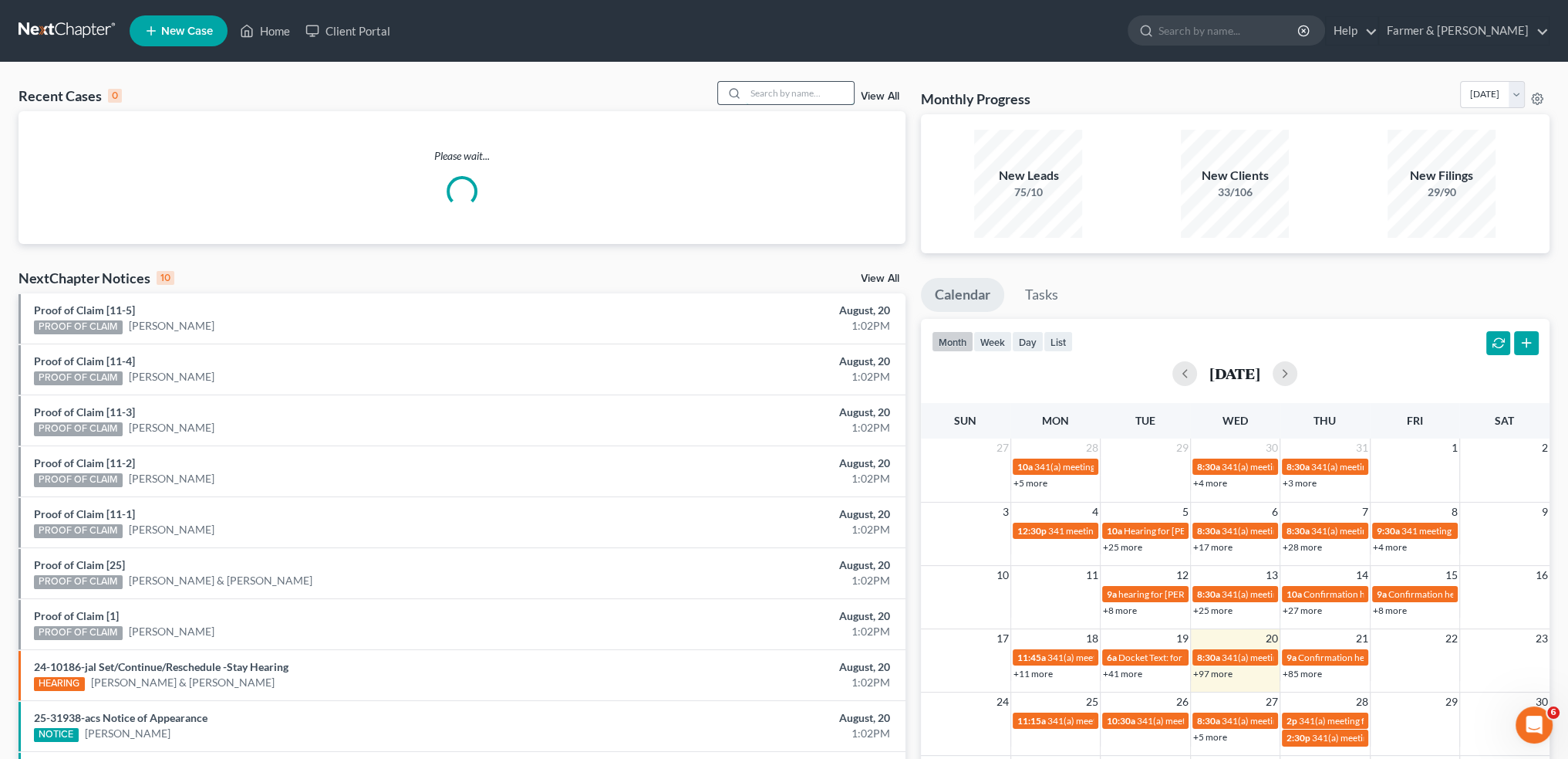
click at [829, 94] on input "search" at bounding box center [799, 93] width 108 height 23
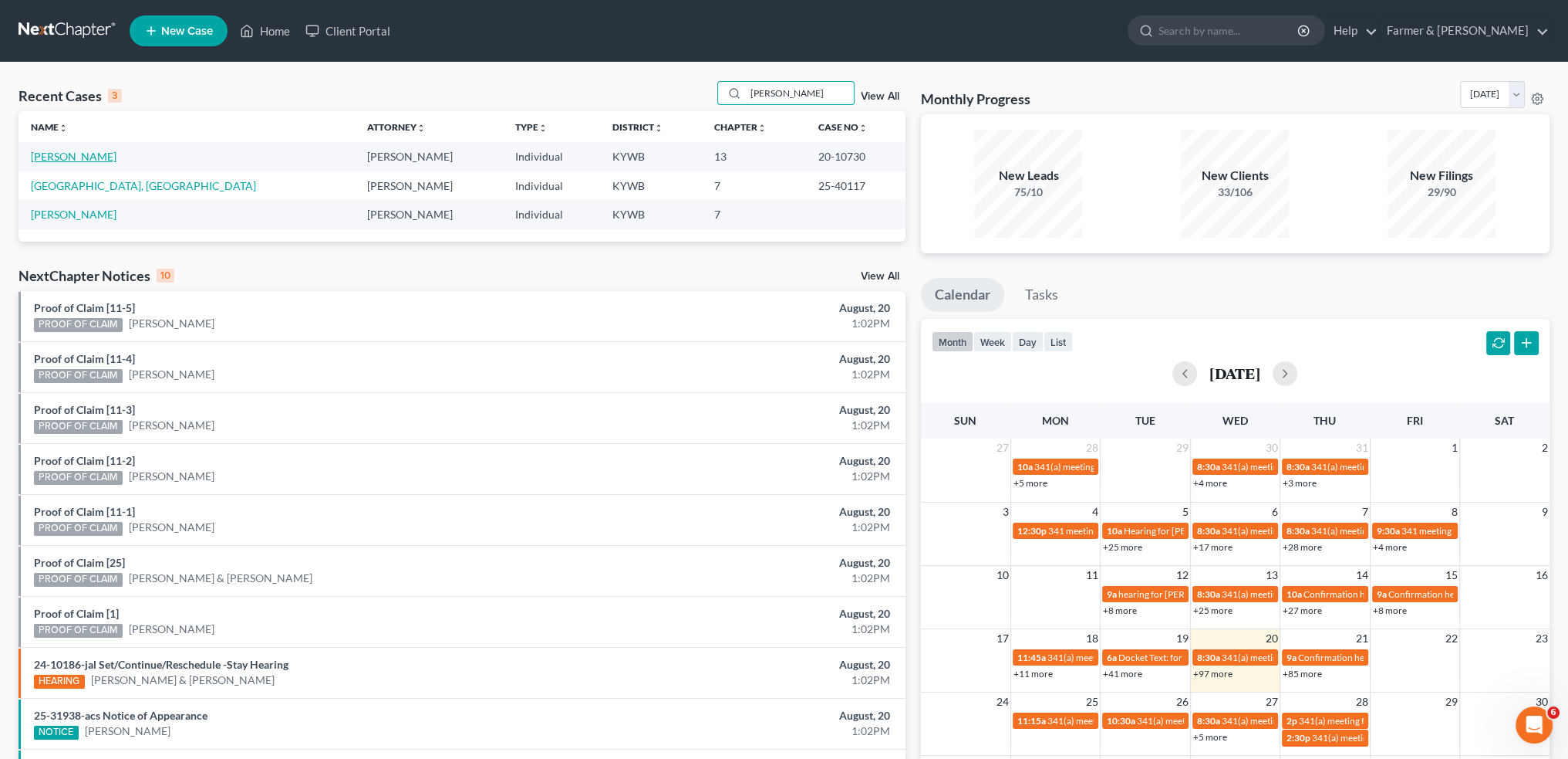
type input "[PERSON_NAME]"
click at [95, 156] on link "[PERSON_NAME]" at bounding box center [74, 156] width 85 height 13
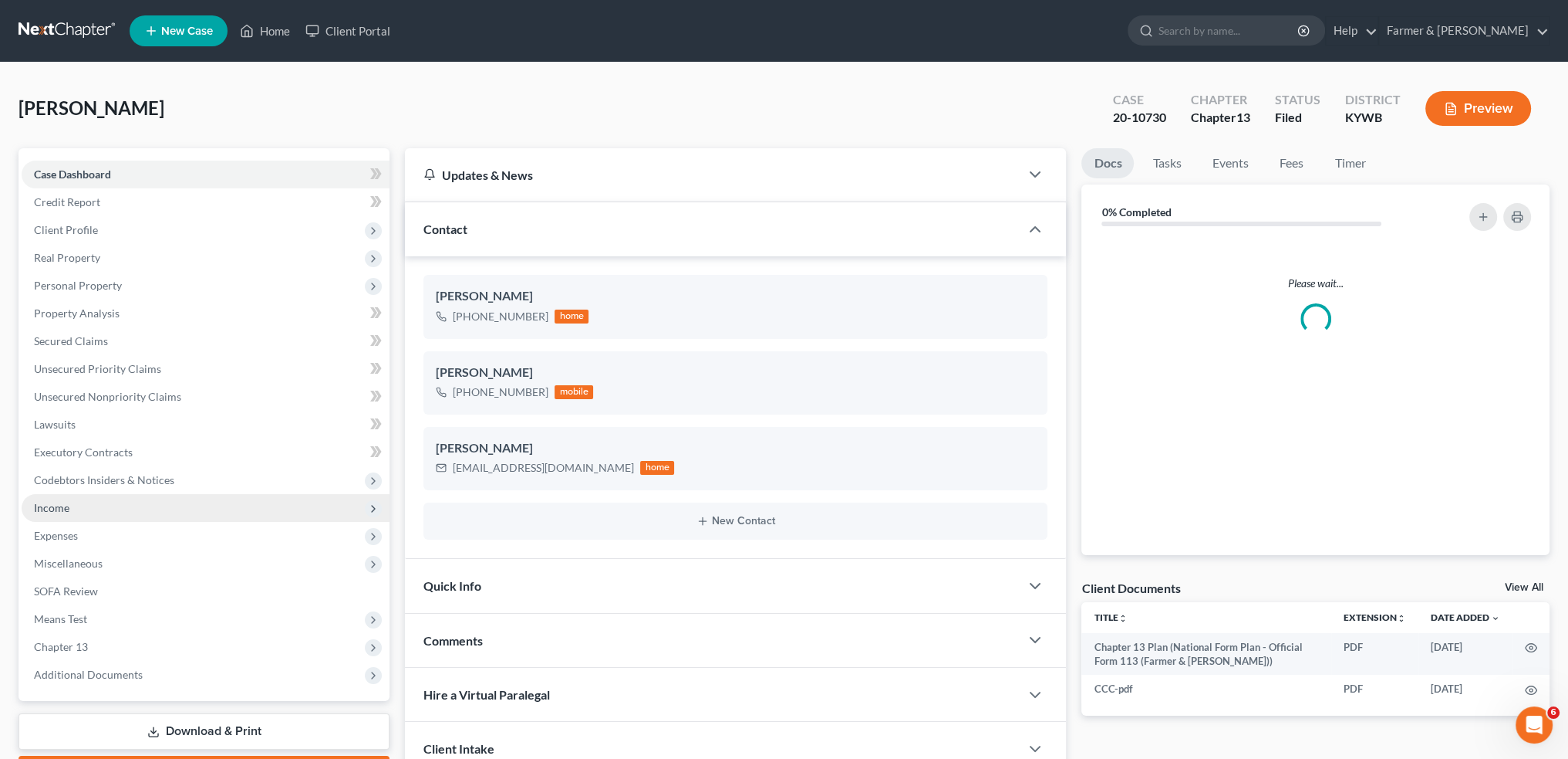
scroll to position [128, 0]
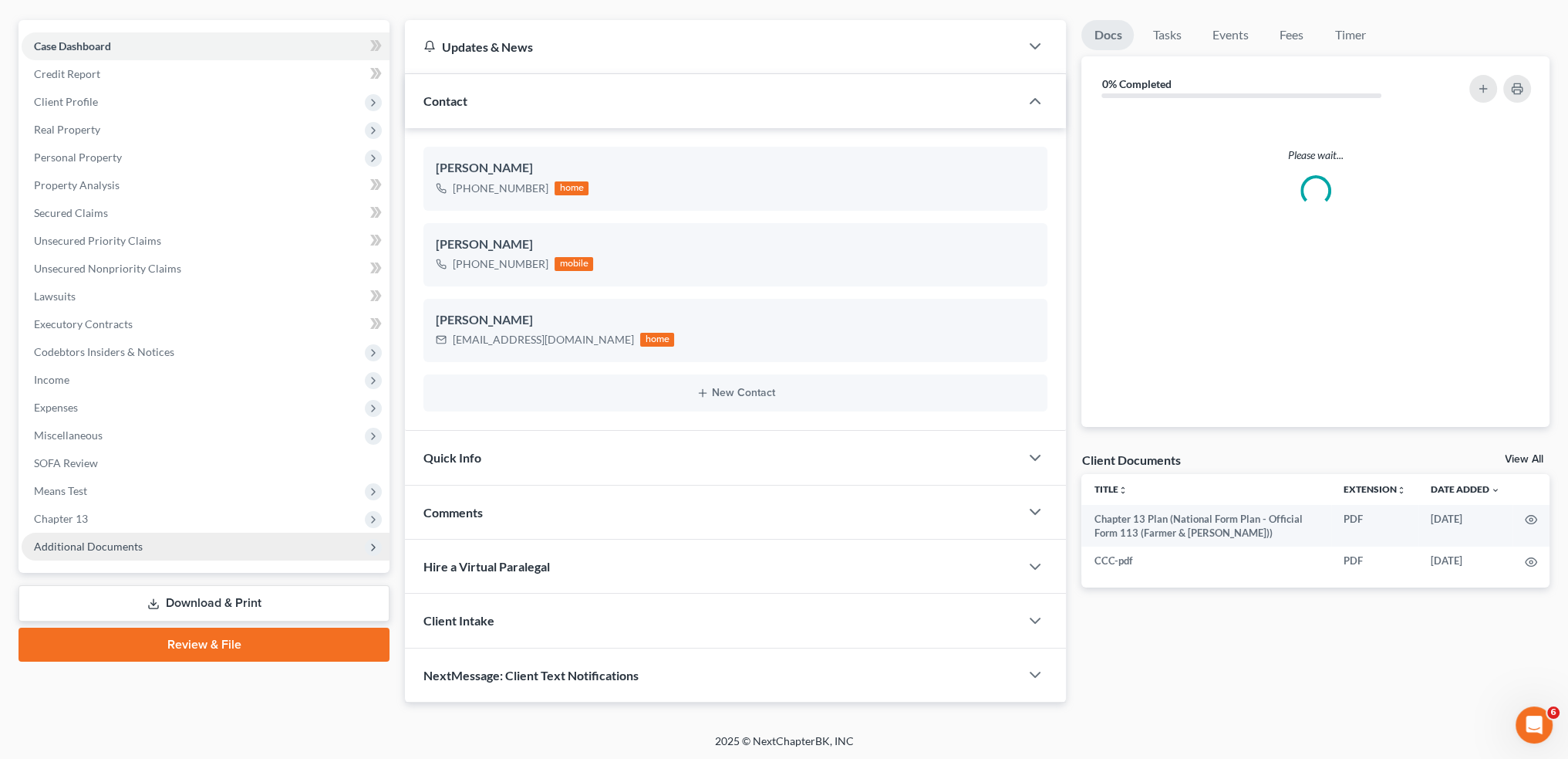
click at [136, 543] on span "Additional Documents" at bounding box center [89, 546] width 109 height 13
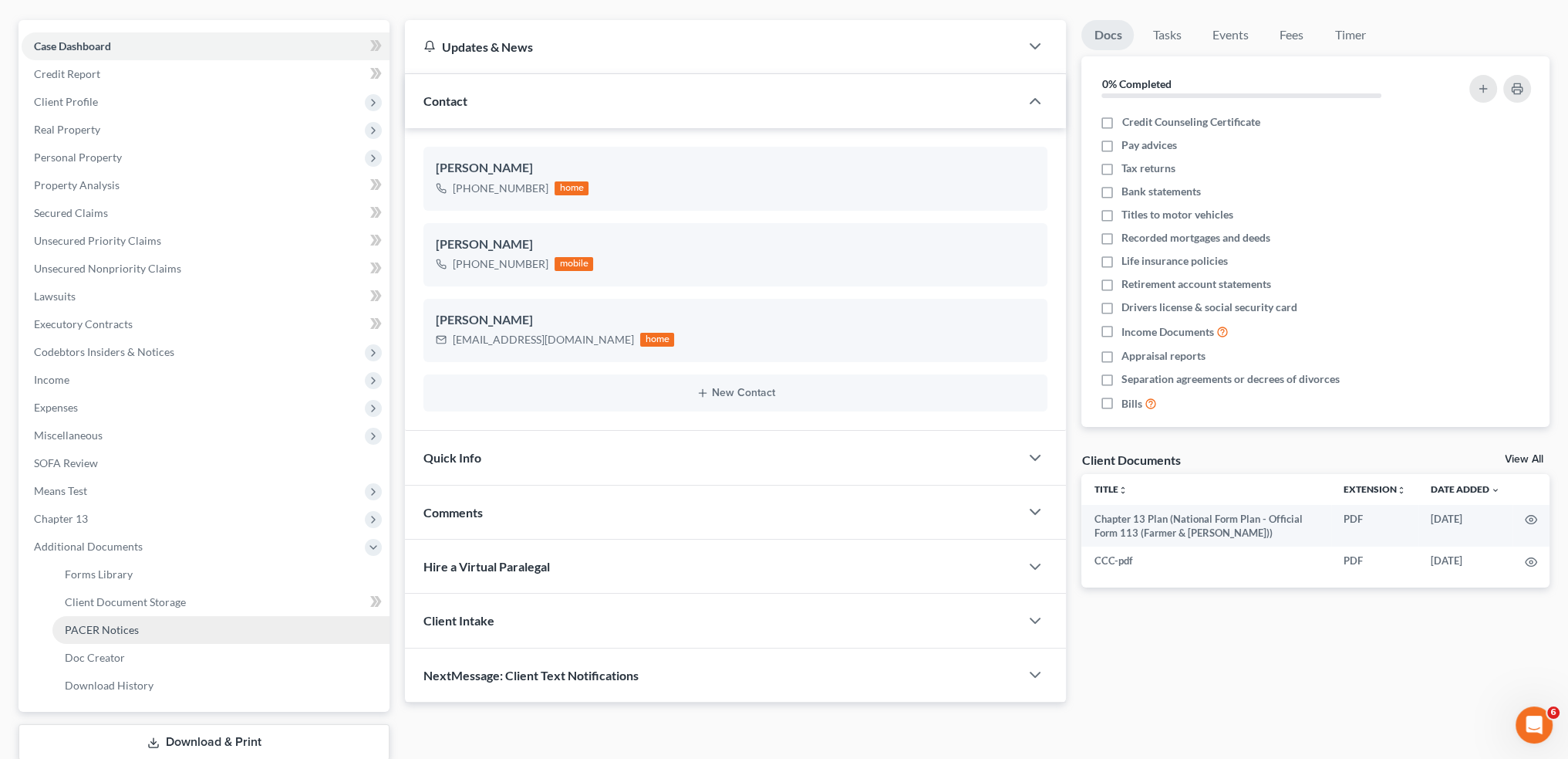
click at [108, 629] on span "PACER Notices" at bounding box center [102, 629] width 74 height 13
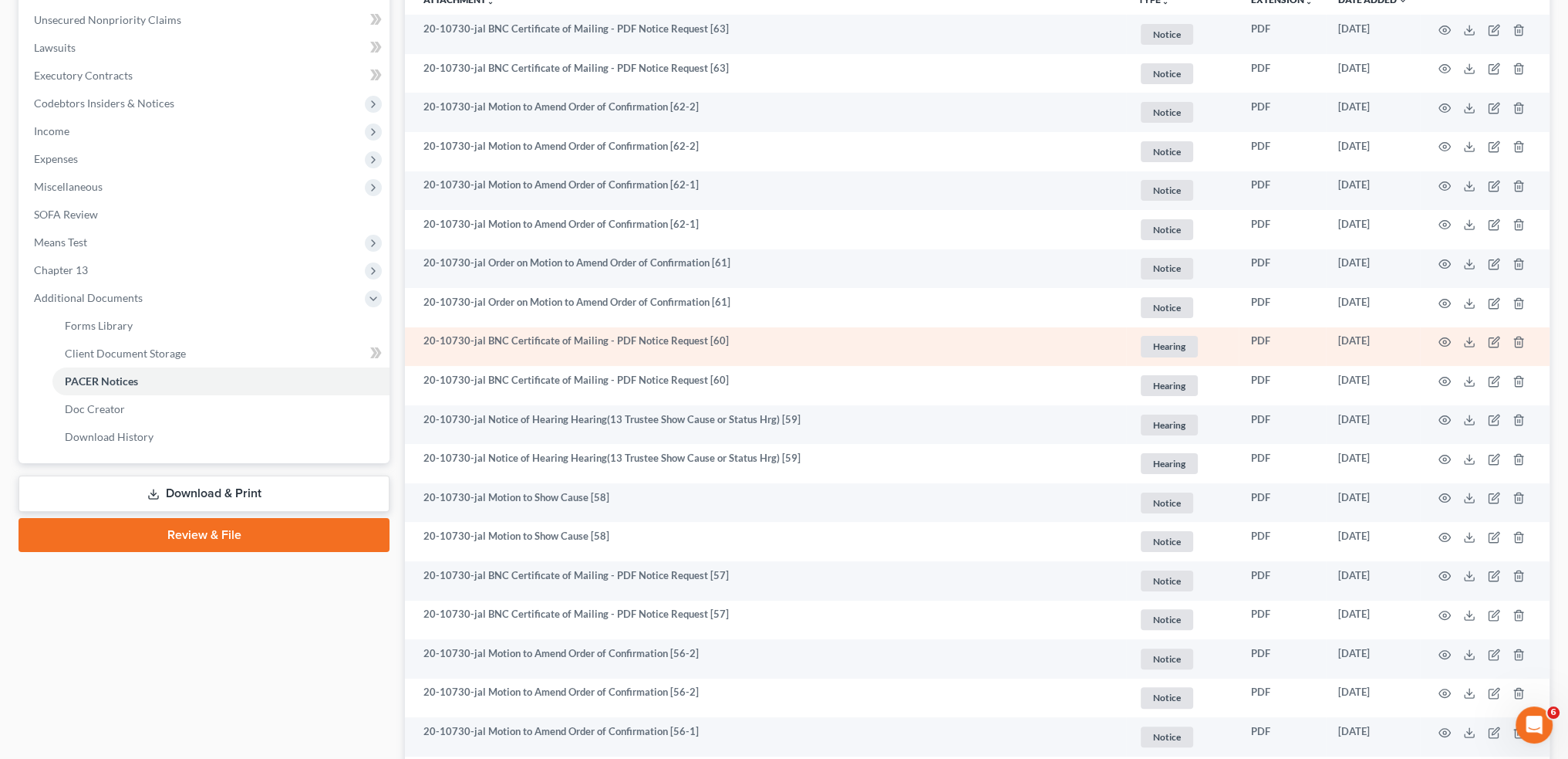
scroll to position [514, 0]
